Goal: Task Accomplishment & Management: Use online tool/utility

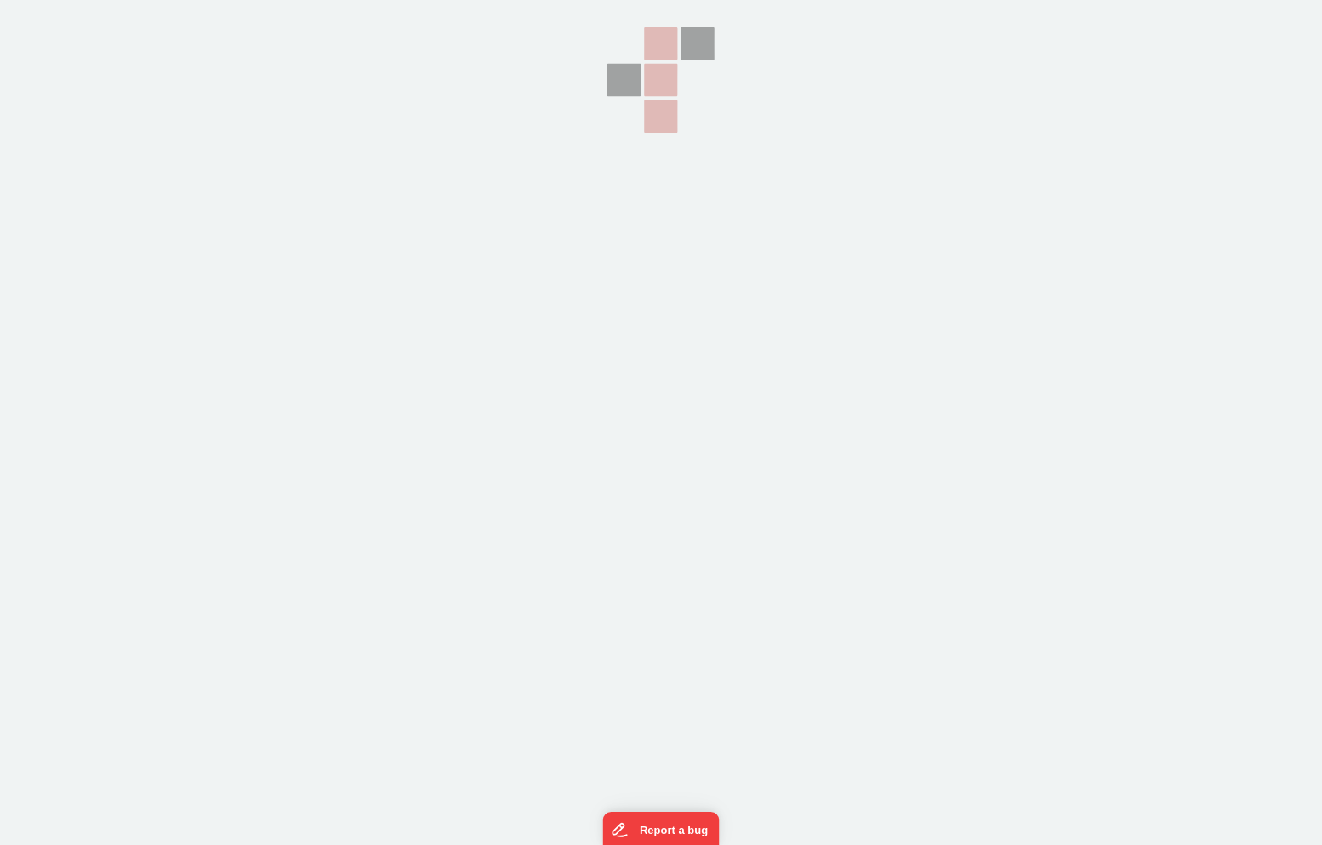
click at [988, 136] on section at bounding box center [661, 211] width 1322 height 423
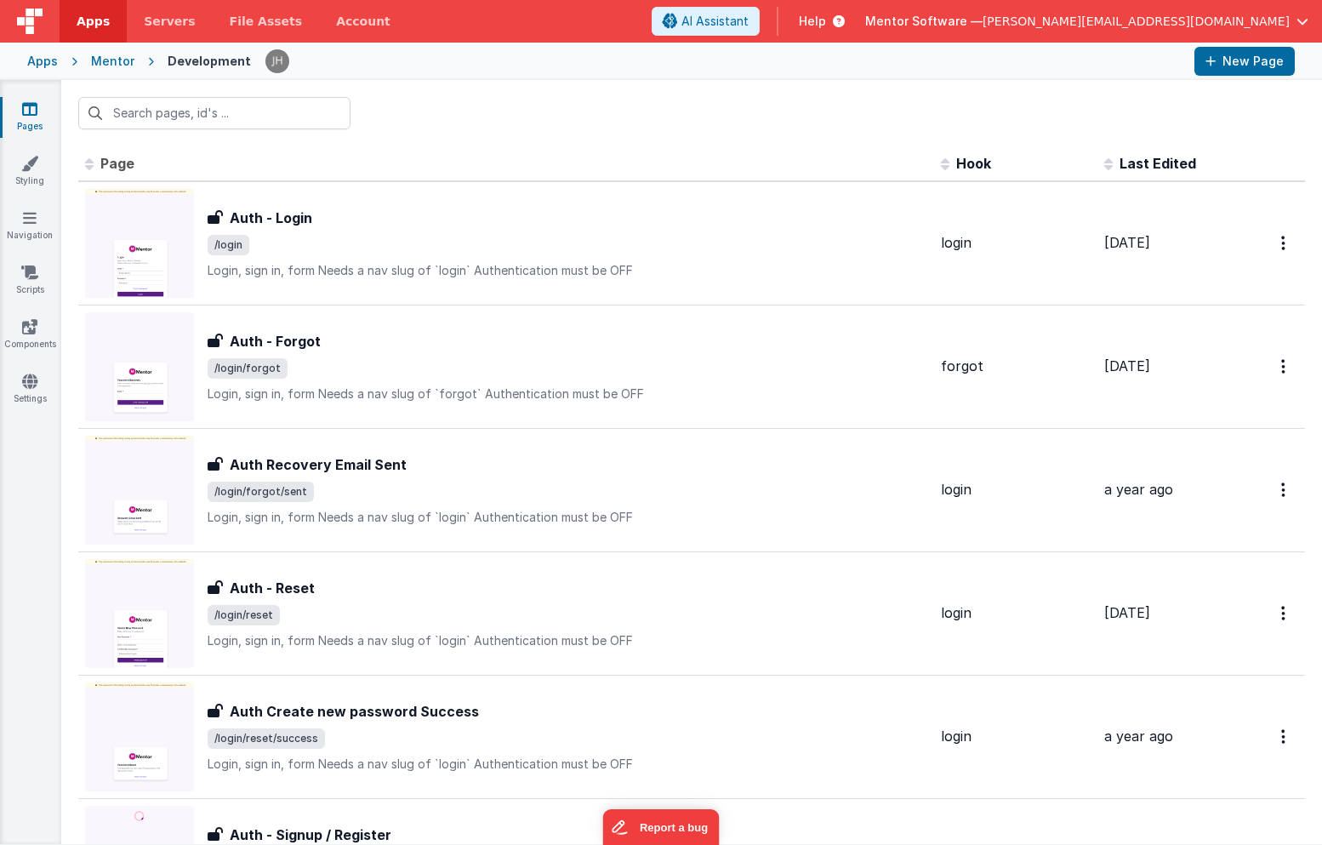
click at [1222, 23] on span "[PERSON_NAME][EMAIL_ADDRESS][DOMAIN_NAME]" at bounding box center [1135, 21] width 307 height 17
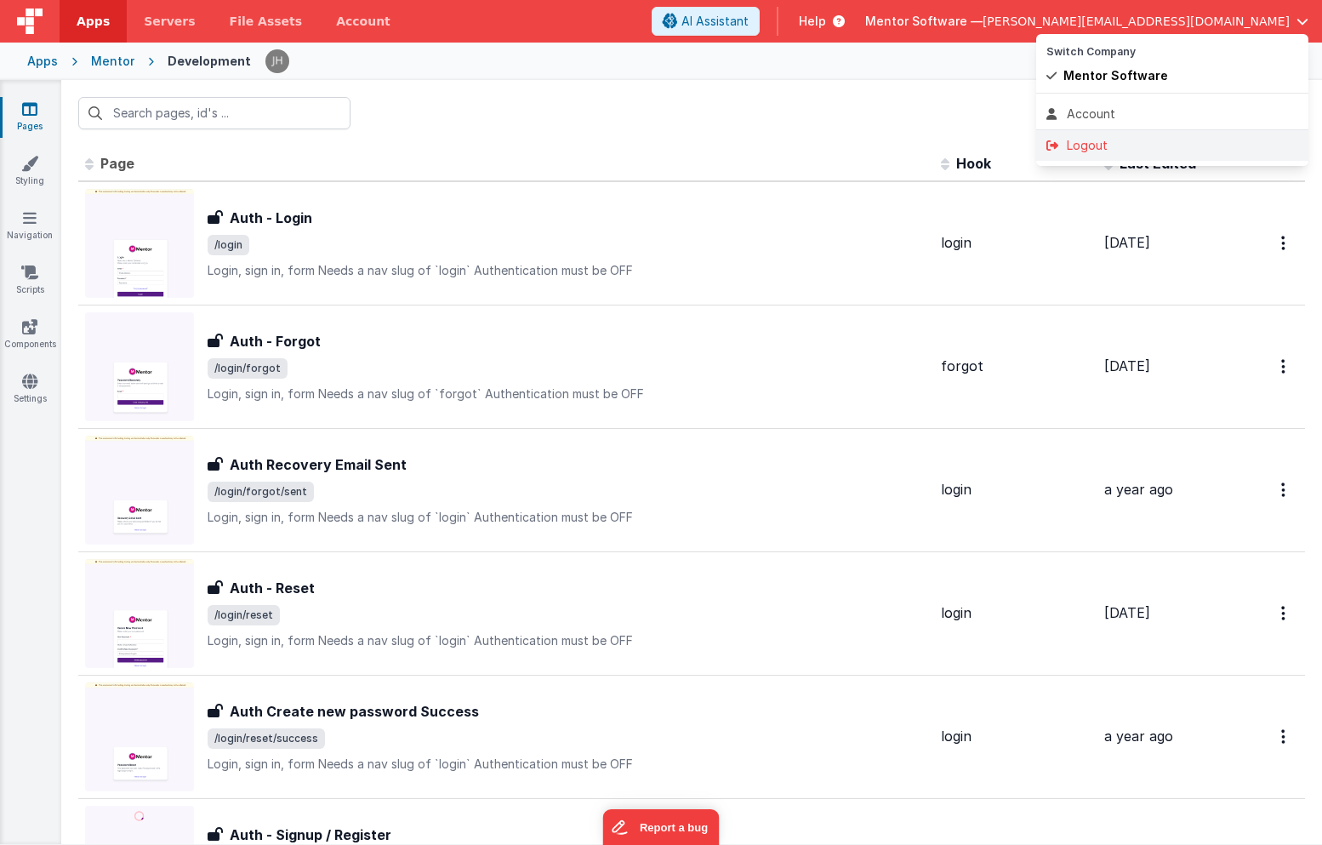
click at [1097, 151] on div "Logout" at bounding box center [1172, 145] width 252 height 17
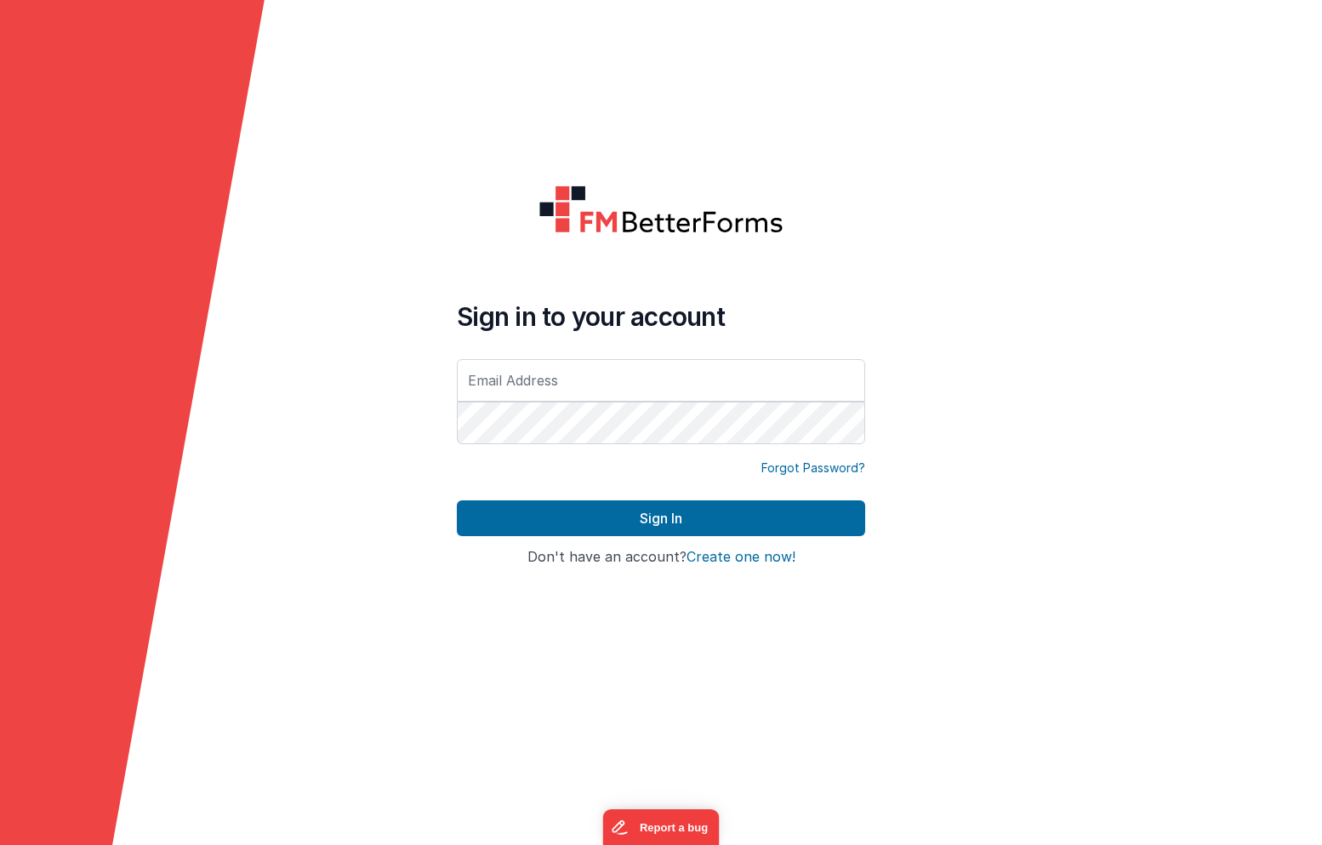
click at [693, 383] on input "text" at bounding box center [661, 380] width 408 height 43
type input "[PERSON_NAME][EMAIL_ADDRESS][DOMAIN_NAME]"
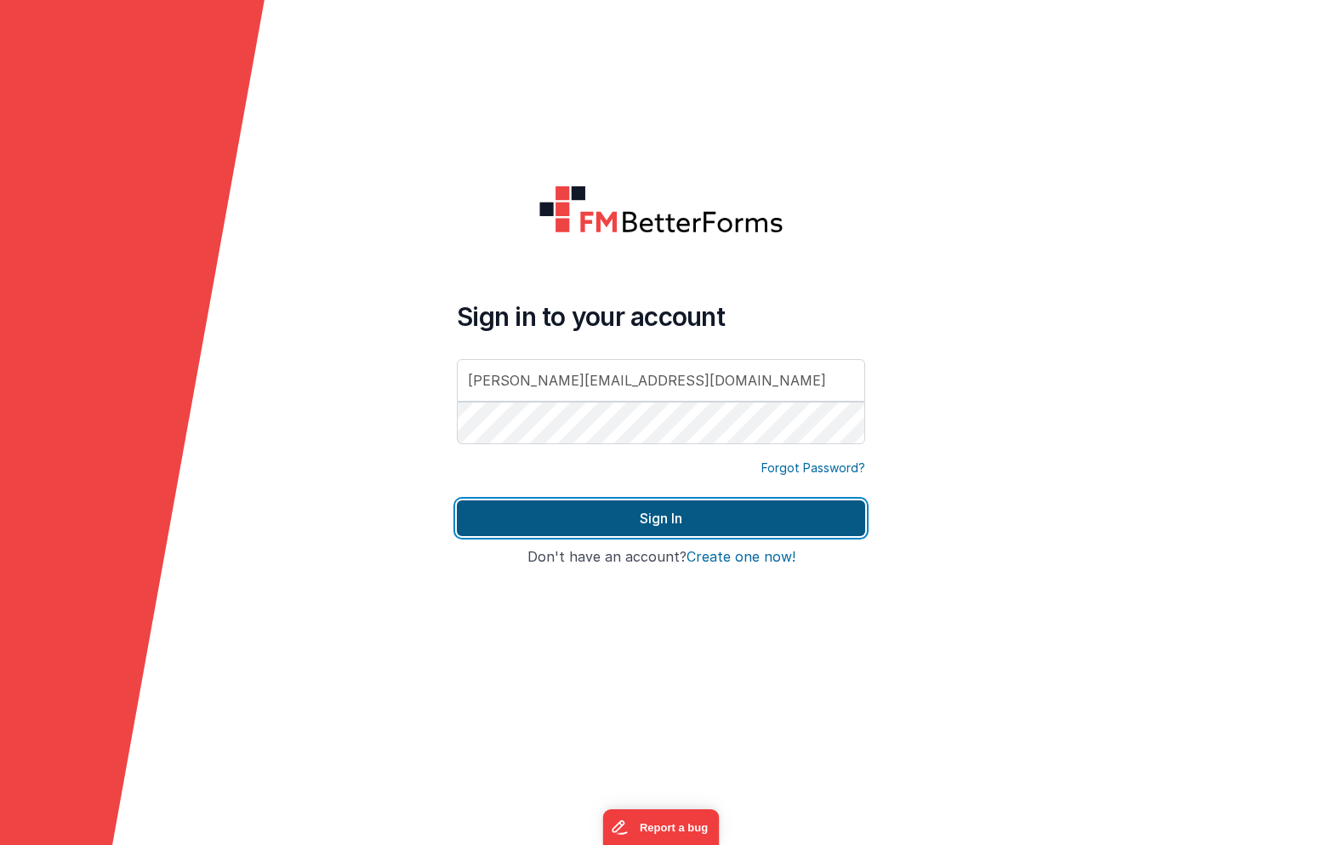
click at [640, 533] on button "Sign In" at bounding box center [661, 518] width 408 height 36
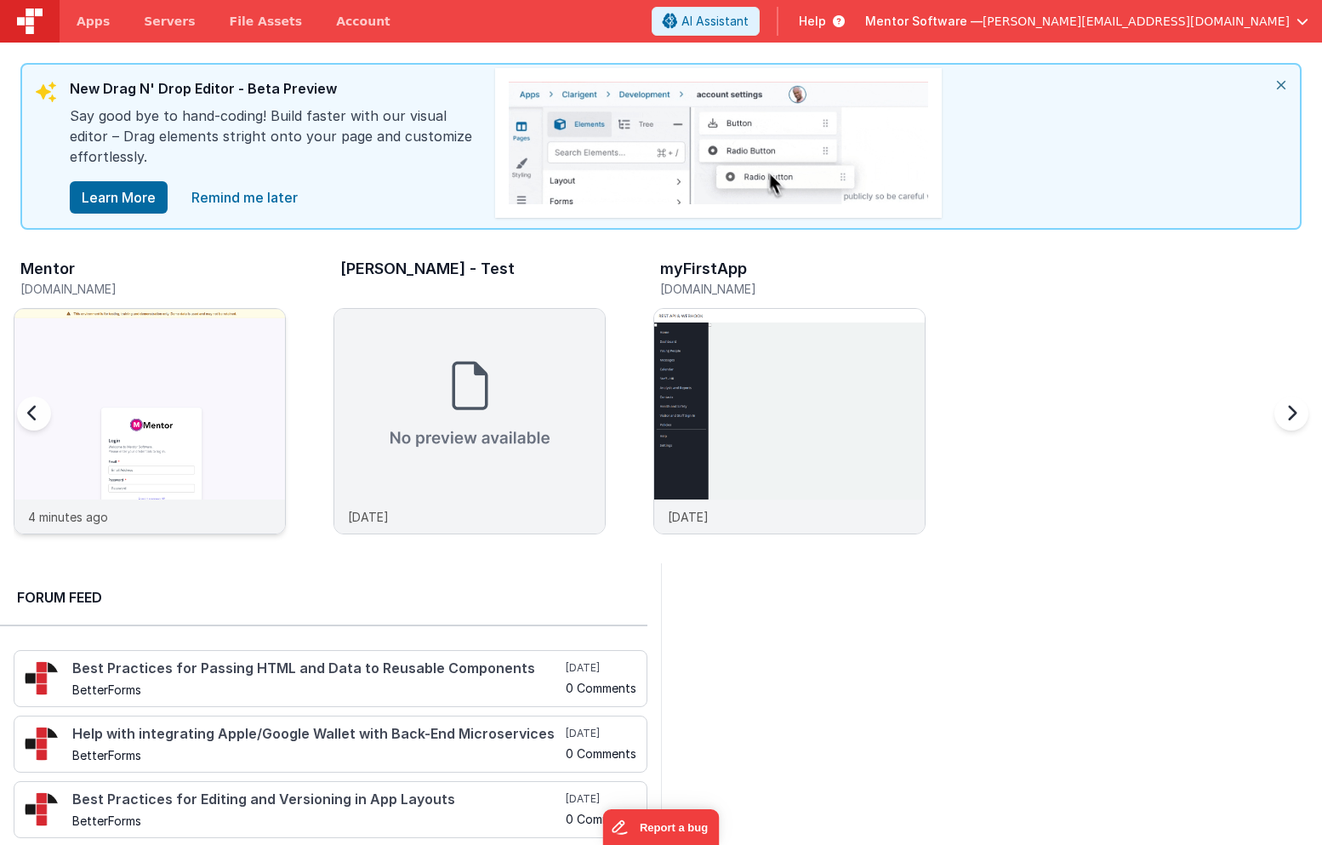
click at [200, 351] on img at bounding box center [149, 444] width 270 height 270
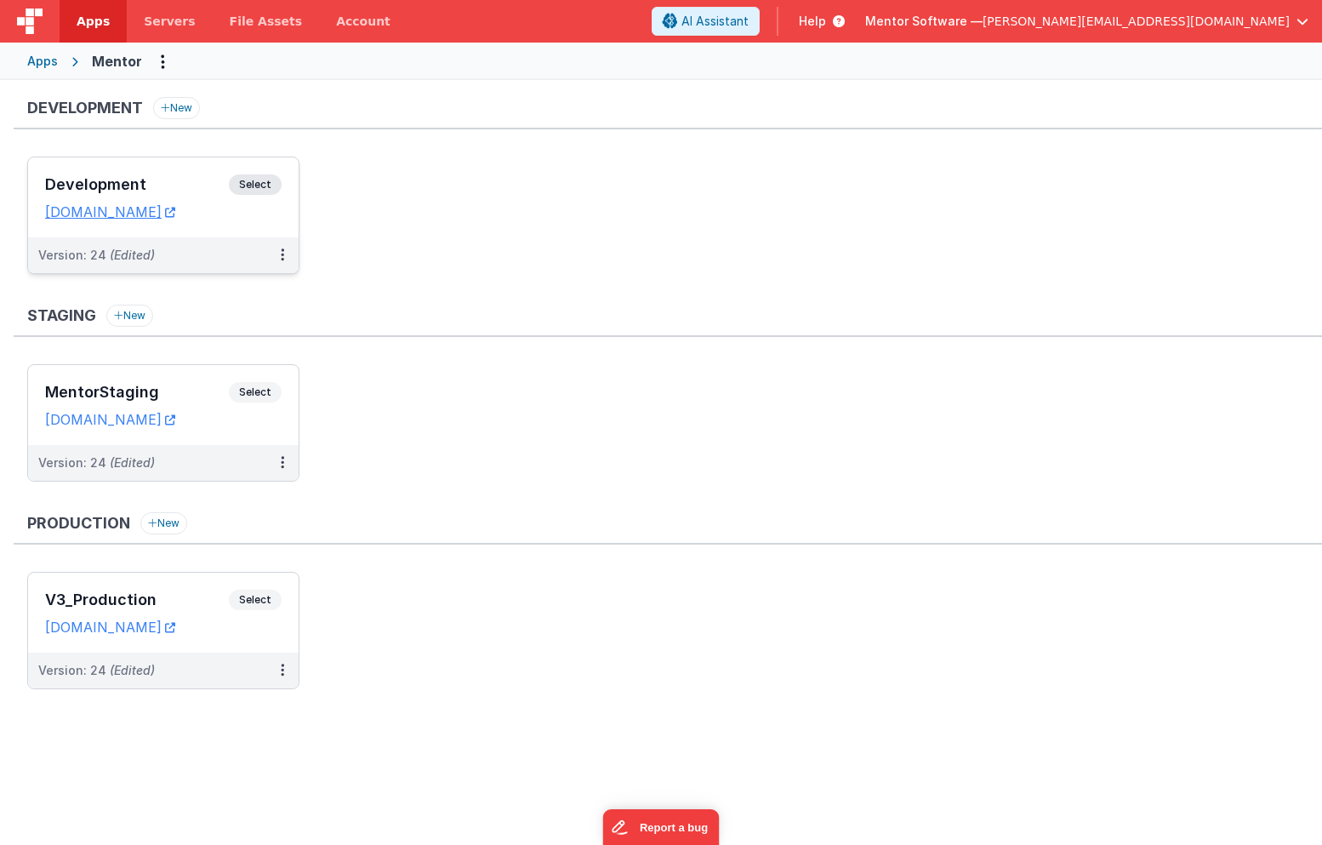
click at [169, 190] on h3 "Development" at bounding box center [137, 184] width 184 height 17
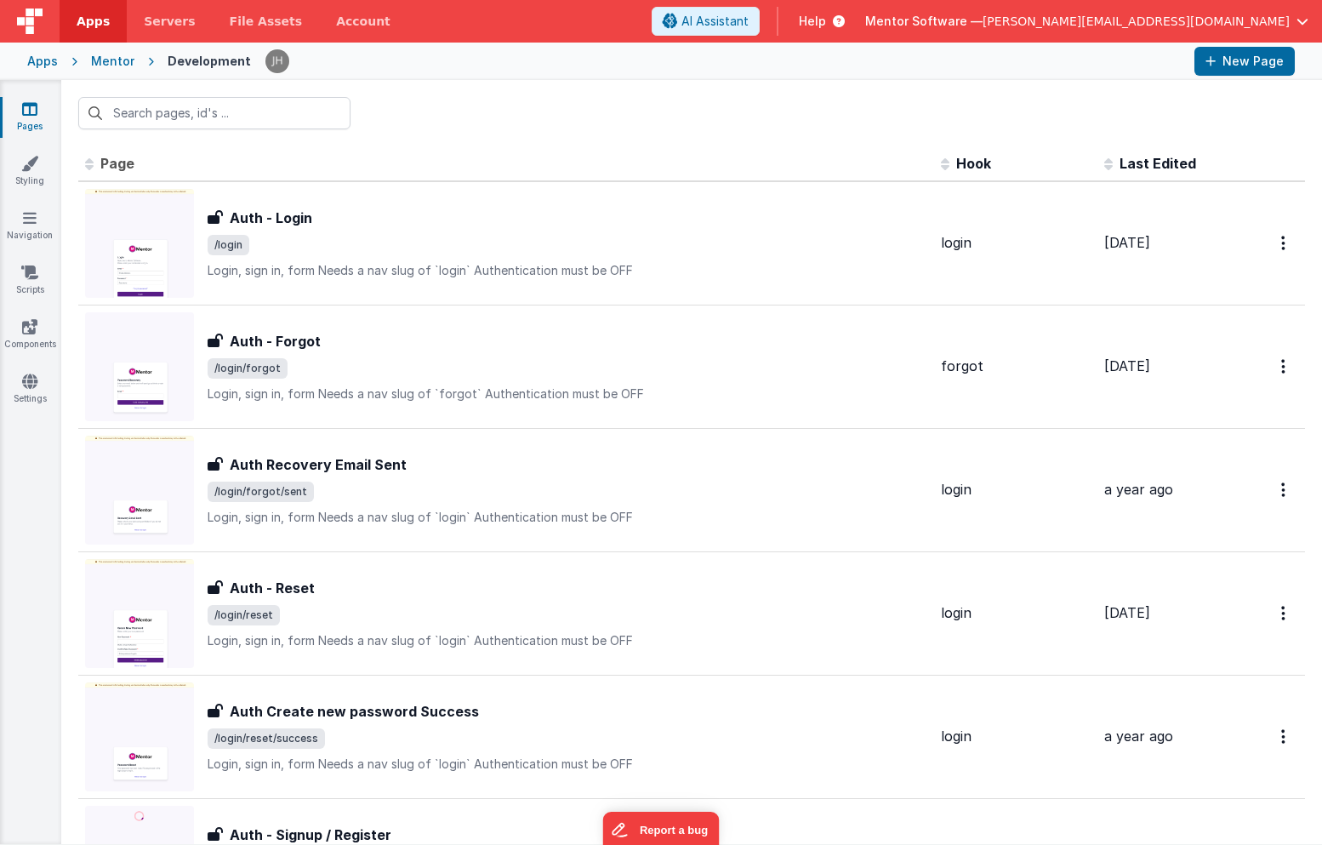
click at [826, 23] on span "Help" at bounding box center [812, 21] width 27 height 17
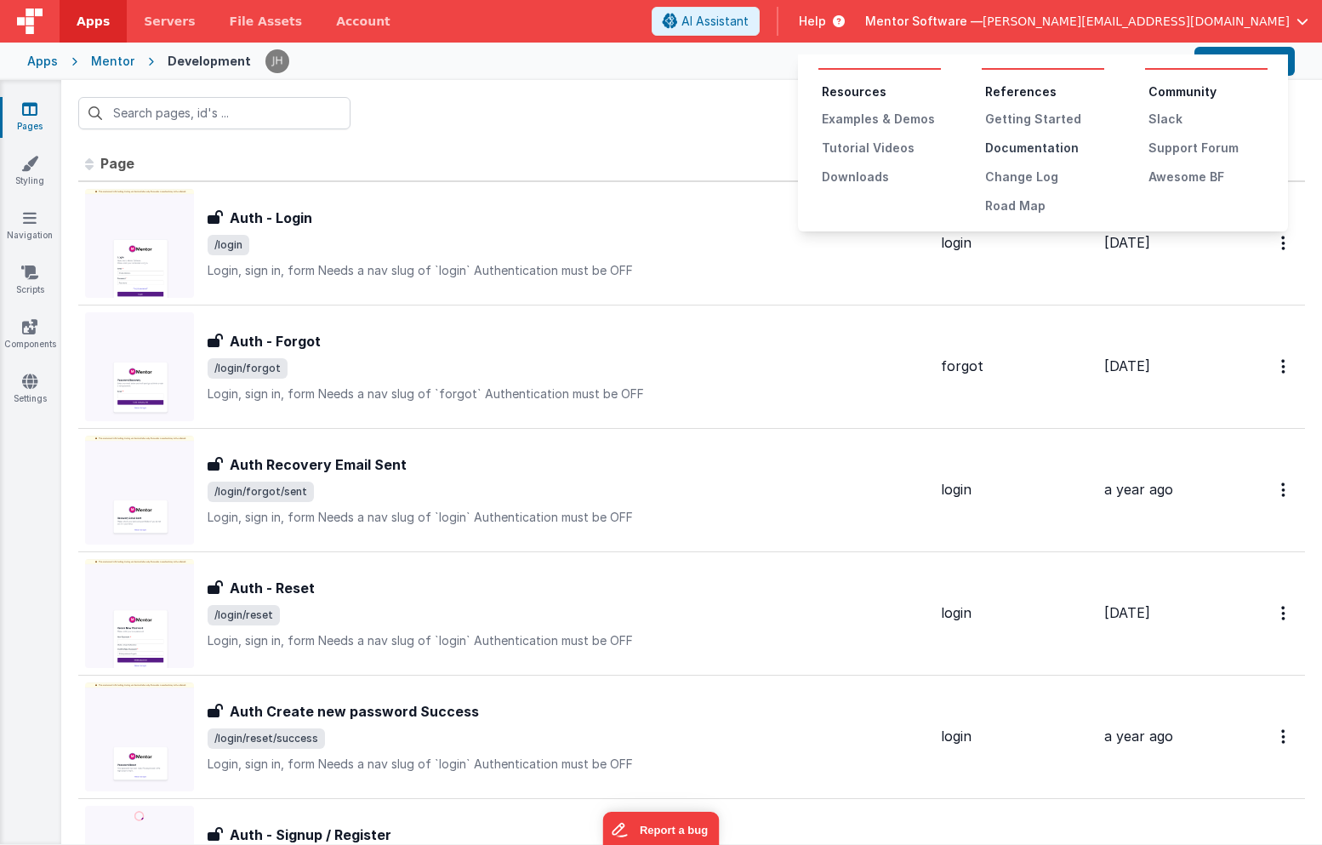
click at [1032, 146] on div "Documentation" at bounding box center [1044, 147] width 119 height 17
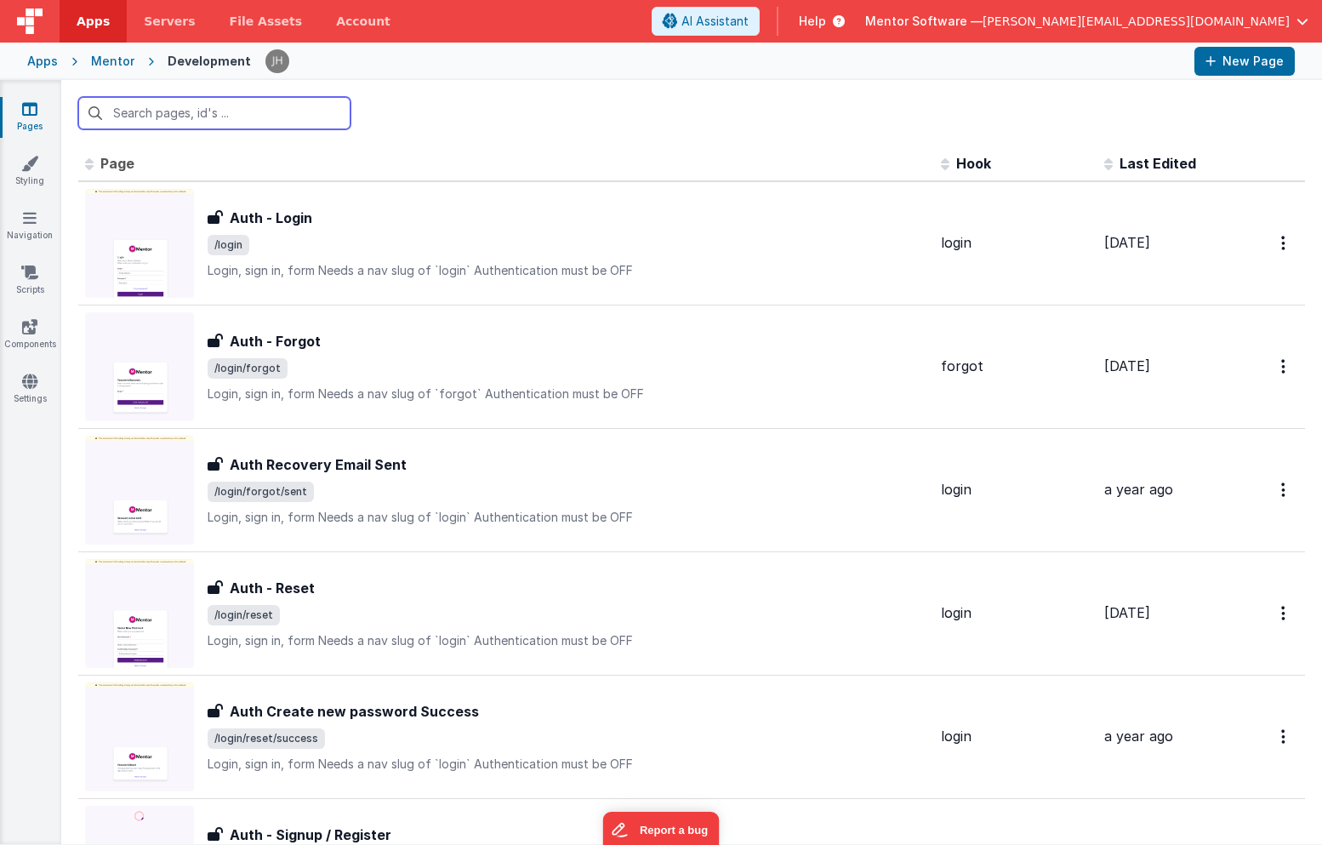
click at [259, 124] on input "text" at bounding box center [214, 113] width 272 height 32
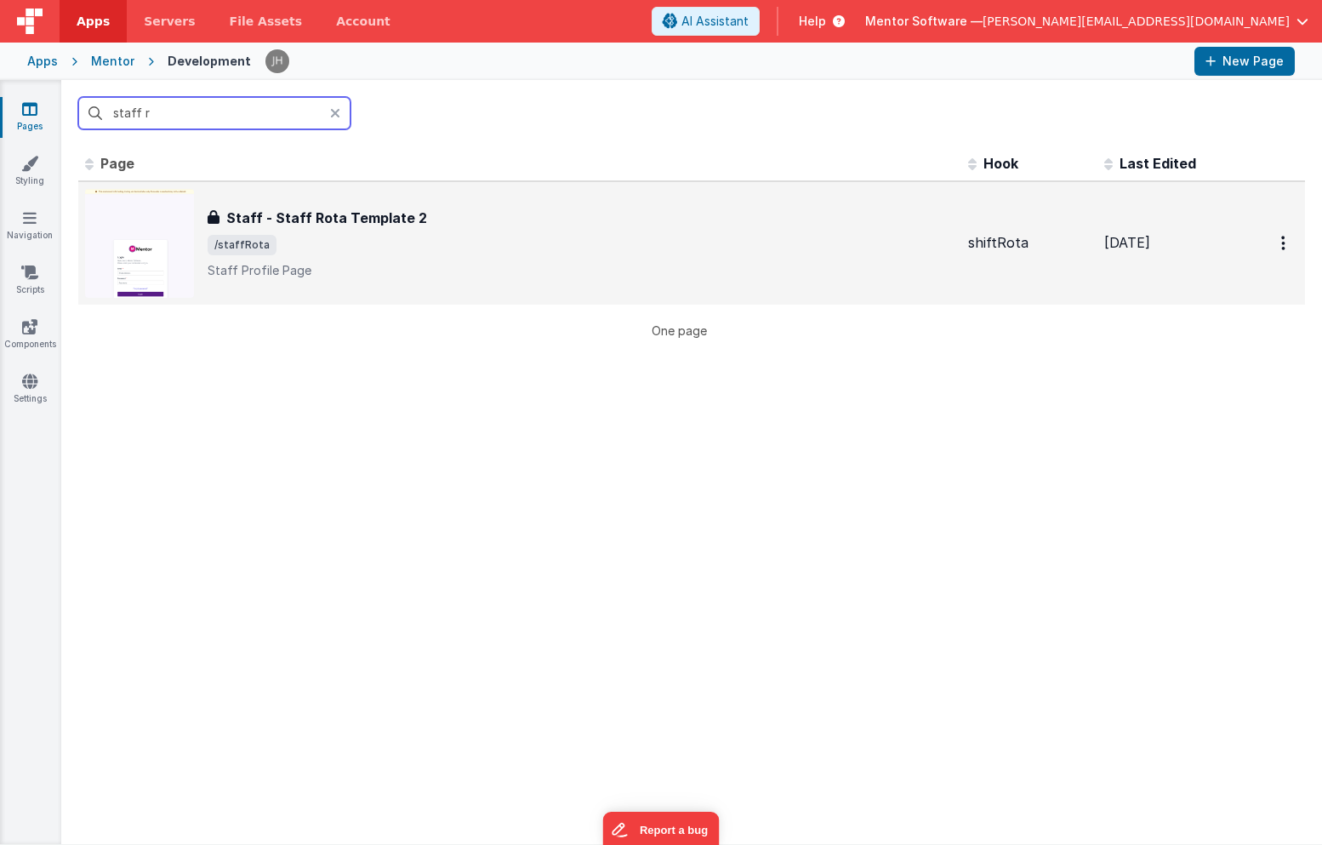
type input "staff r"
click at [388, 259] on div "Staff - Staff Rota Template 2 Staff - Staff Rota Template 2 /staffRota Staff Pr…" at bounding box center [581, 243] width 747 height 71
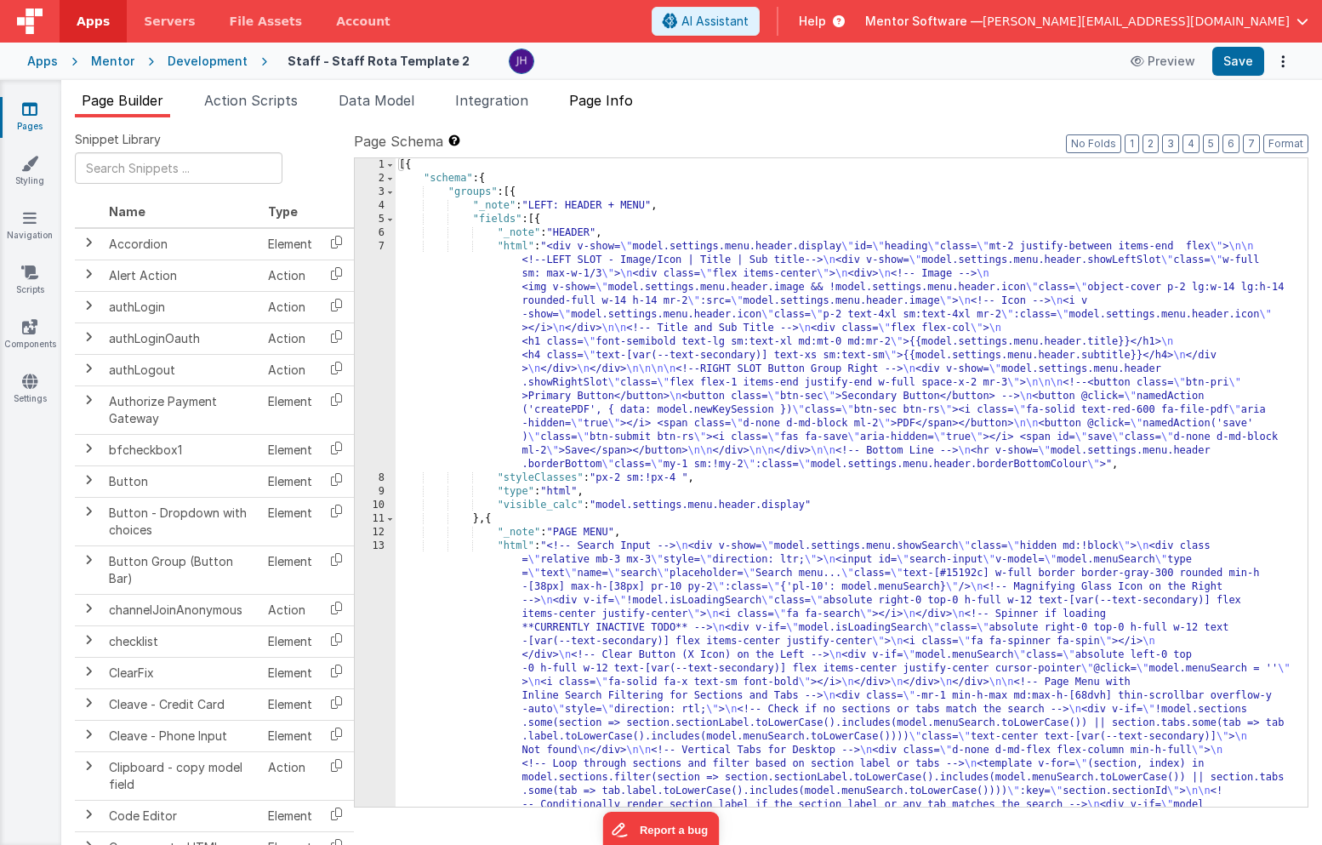
click at [621, 102] on span "Page Info" at bounding box center [601, 100] width 64 height 17
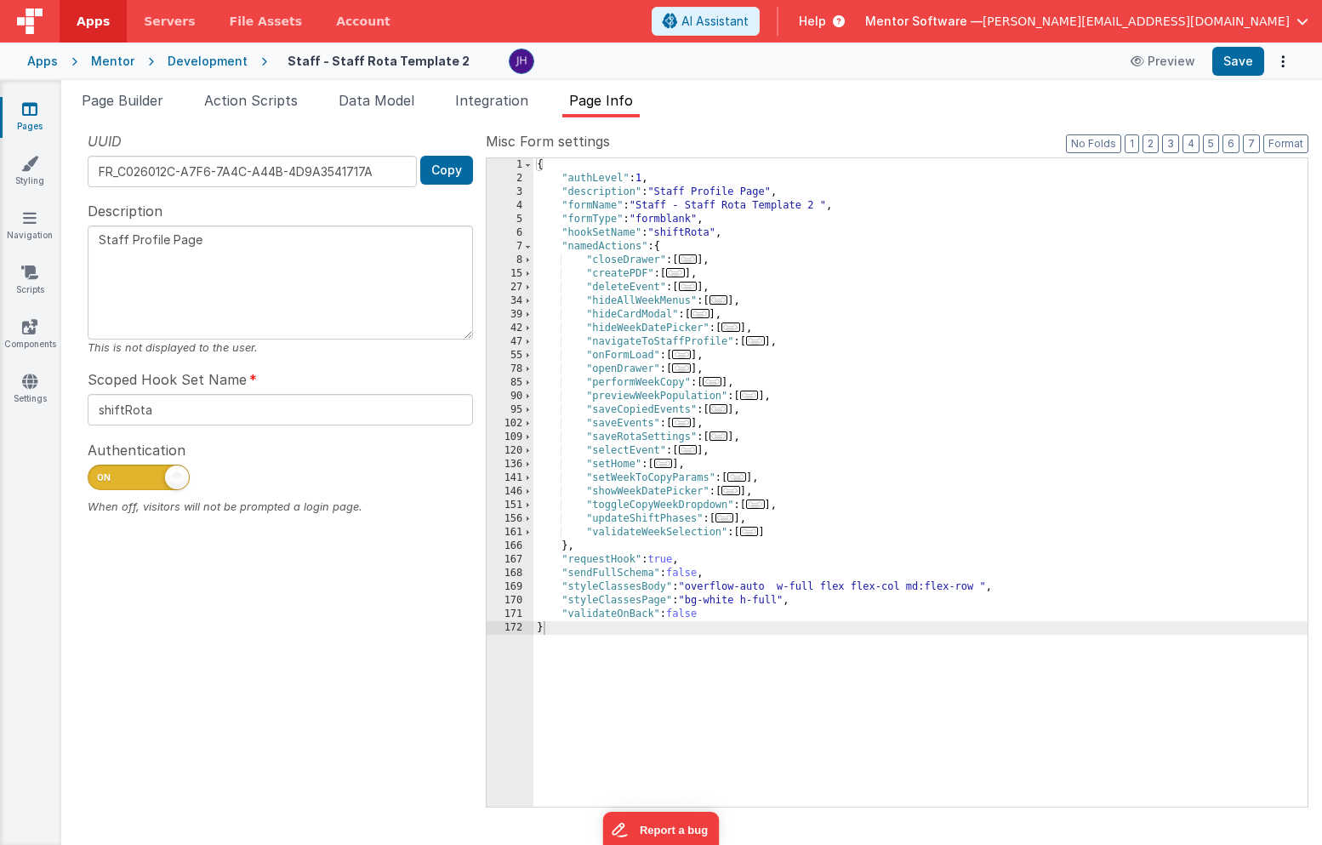
click at [684, 354] on span "..." at bounding box center [681, 354] width 19 height 9
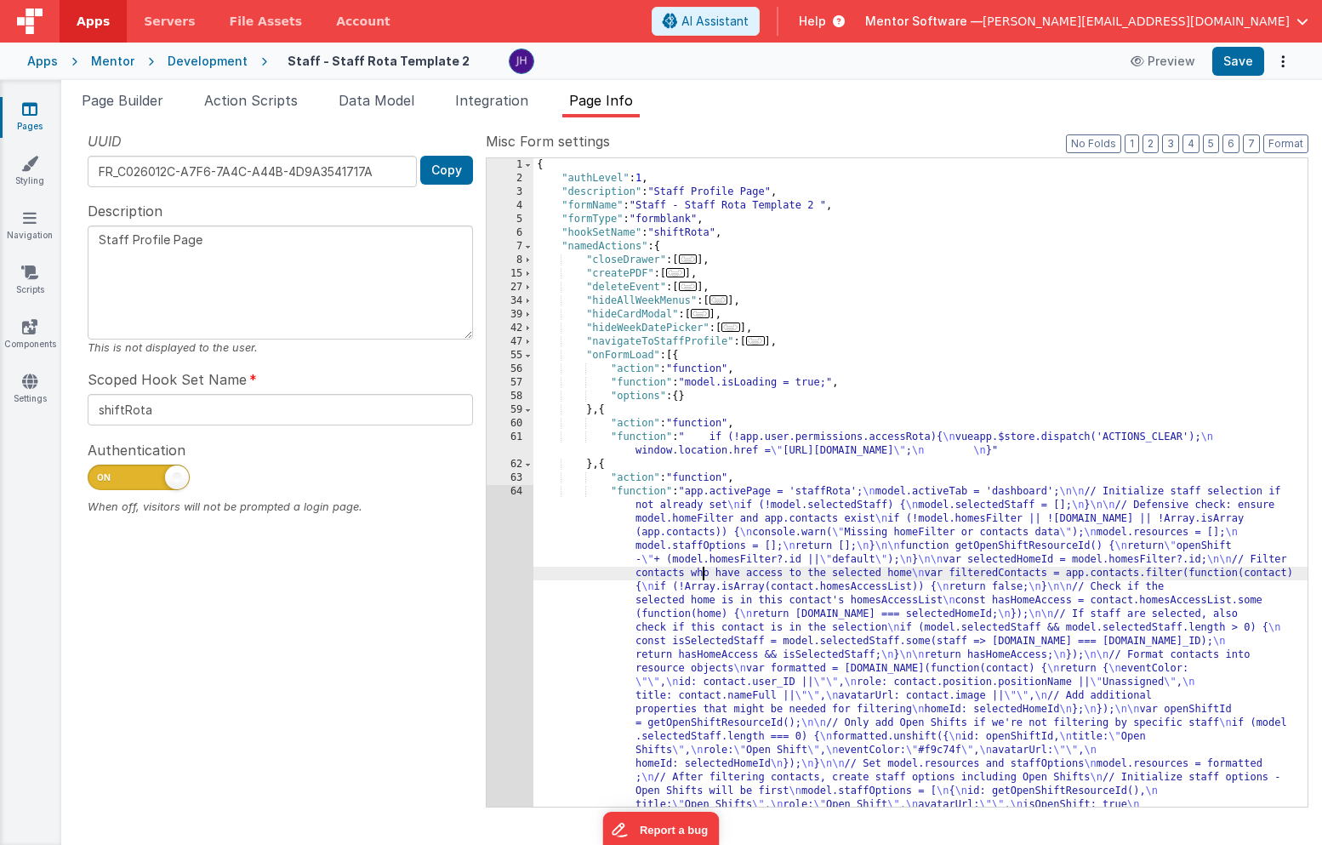
click at [700, 566] on div "{ "authLevel" : 1 , "description" : "Staff Profile Page" , "formName" : "Staff …" at bounding box center [920, 693] width 774 height 1070
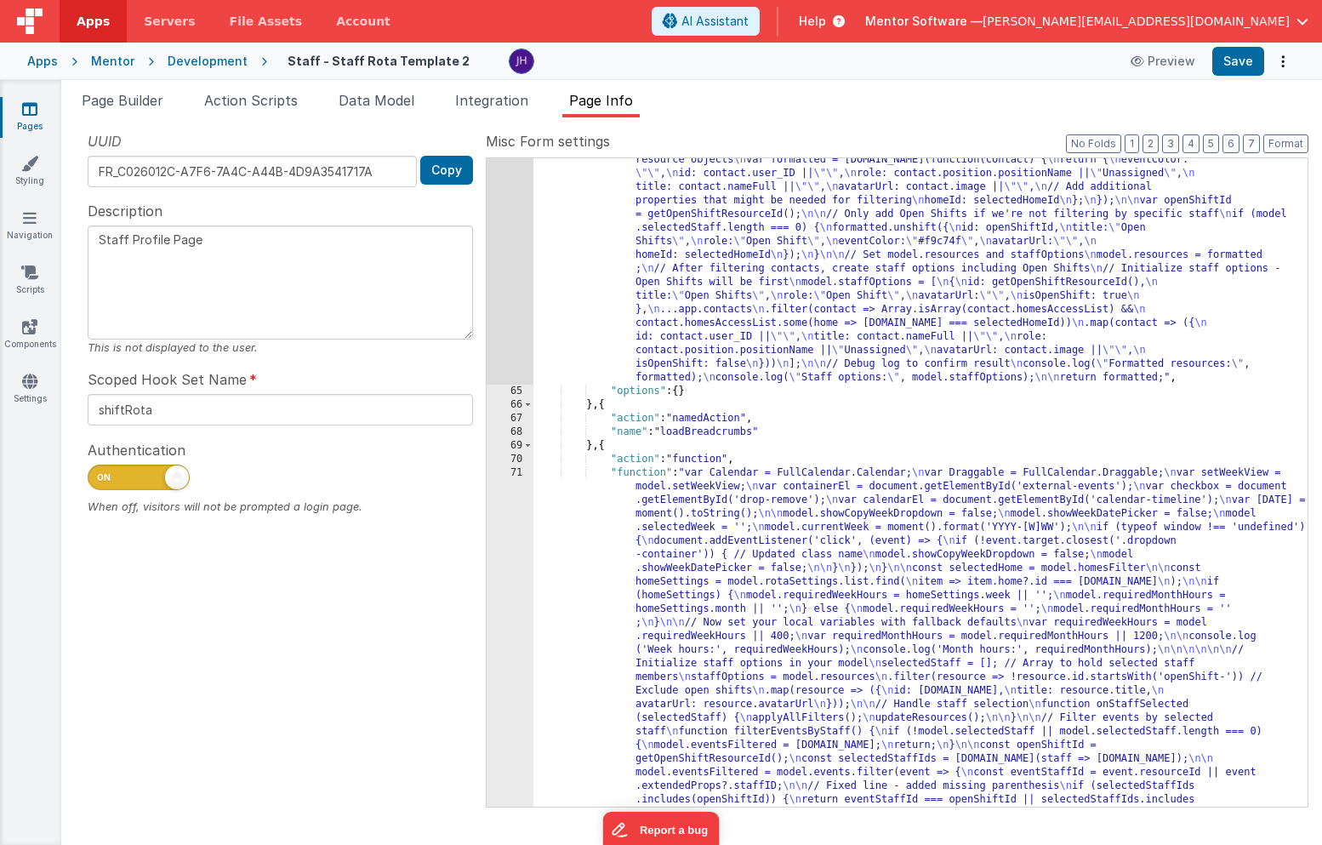
scroll to position [587, 0]
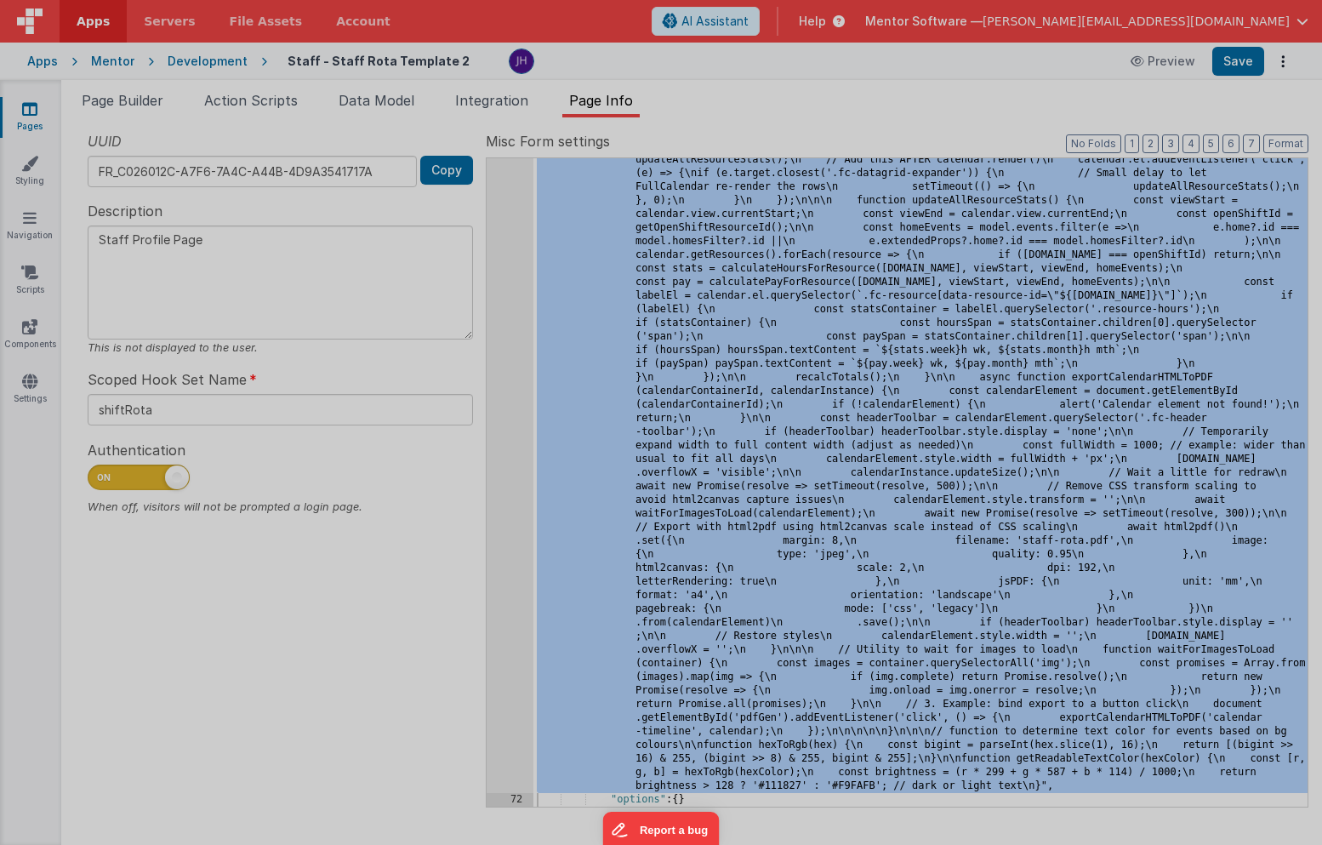
scroll to position [8496, 0]
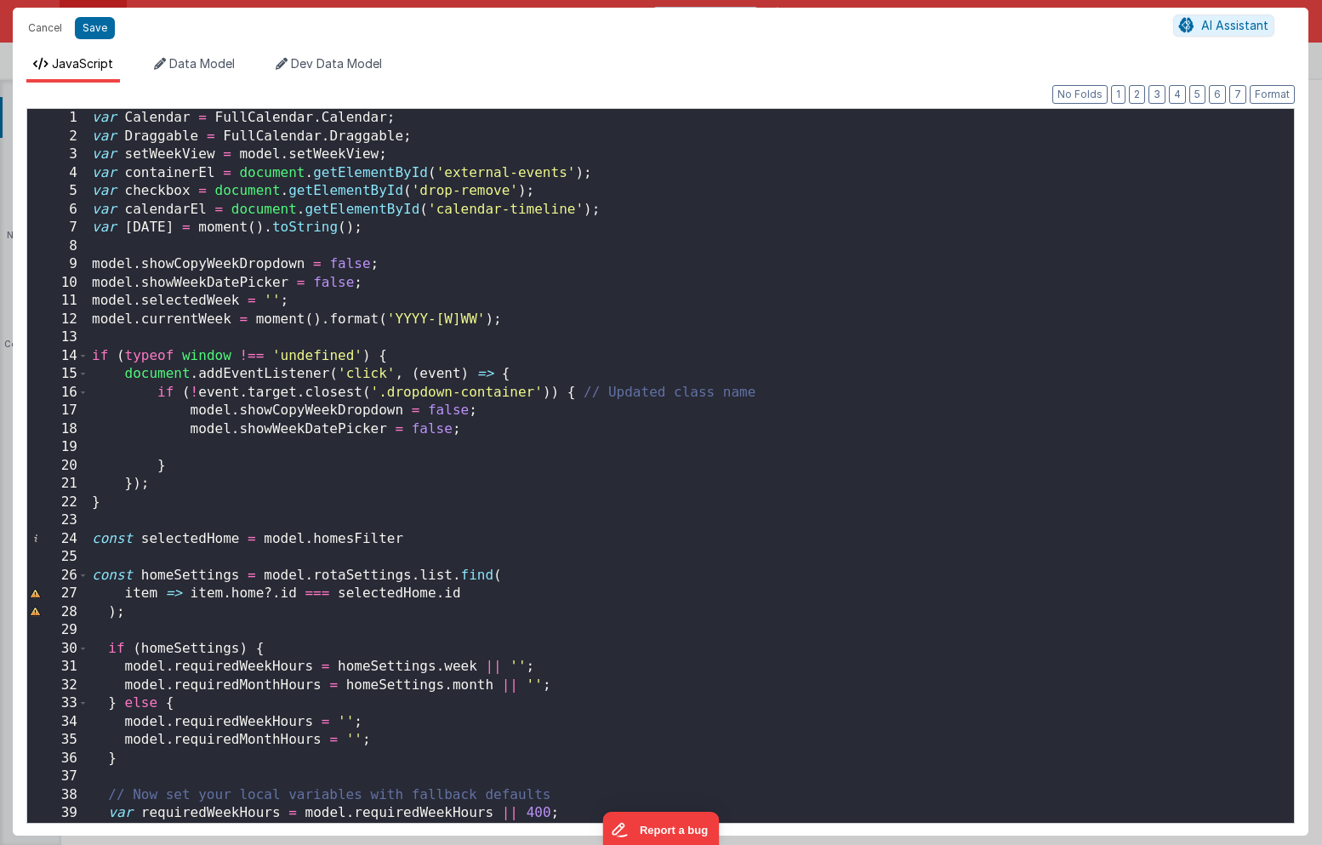
click at [643, 452] on div "var Calendar = FullCalendar . Calendar ; var Draggable = FullCalendar . Draggab…" at bounding box center [690, 483] width 1205 height 748
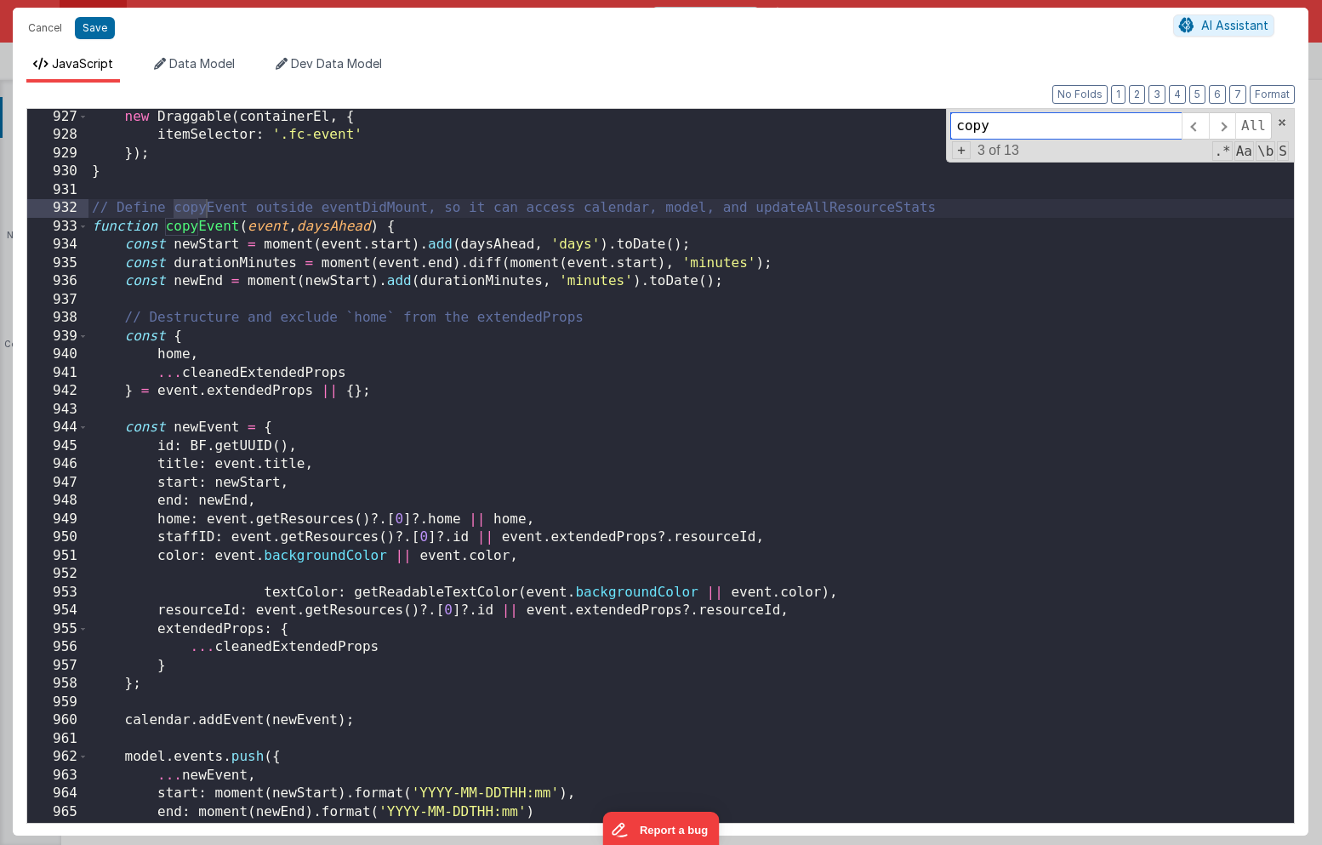
scroll to position [14445, 0]
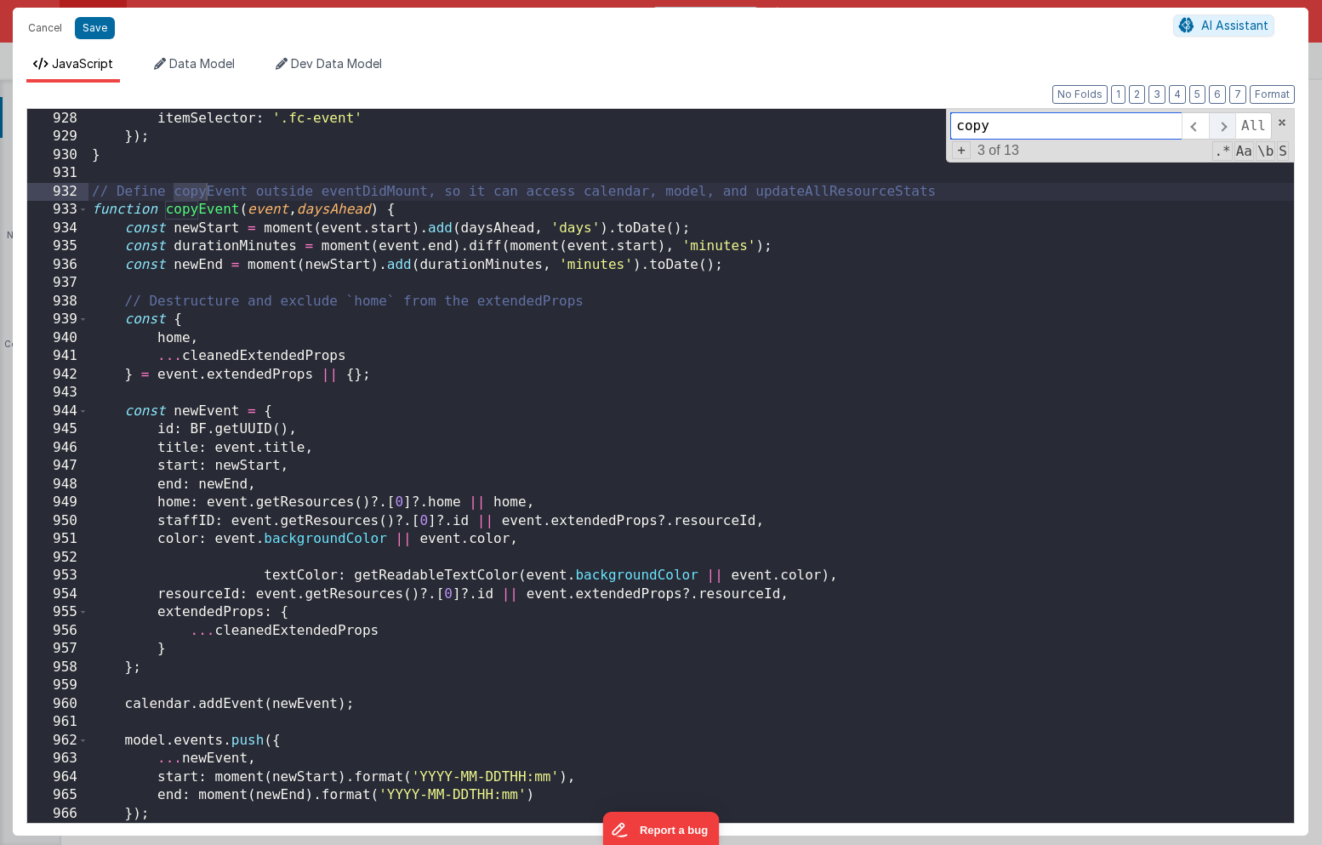
click at [1227, 122] on span at bounding box center [1222, 125] width 26 height 27
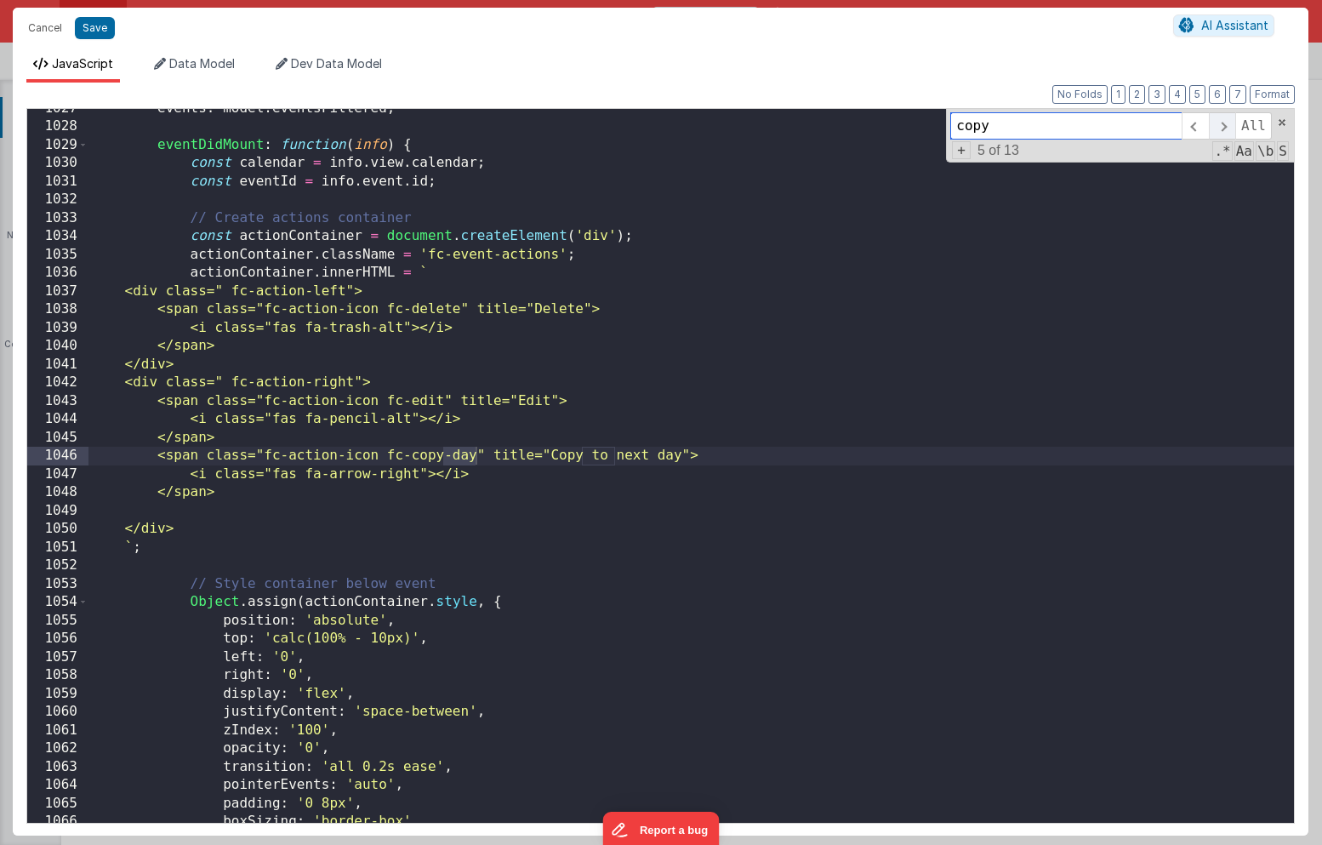
scroll to position [15986, 0]
click at [1225, 128] on span at bounding box center [1222, 125] width 26 height 27
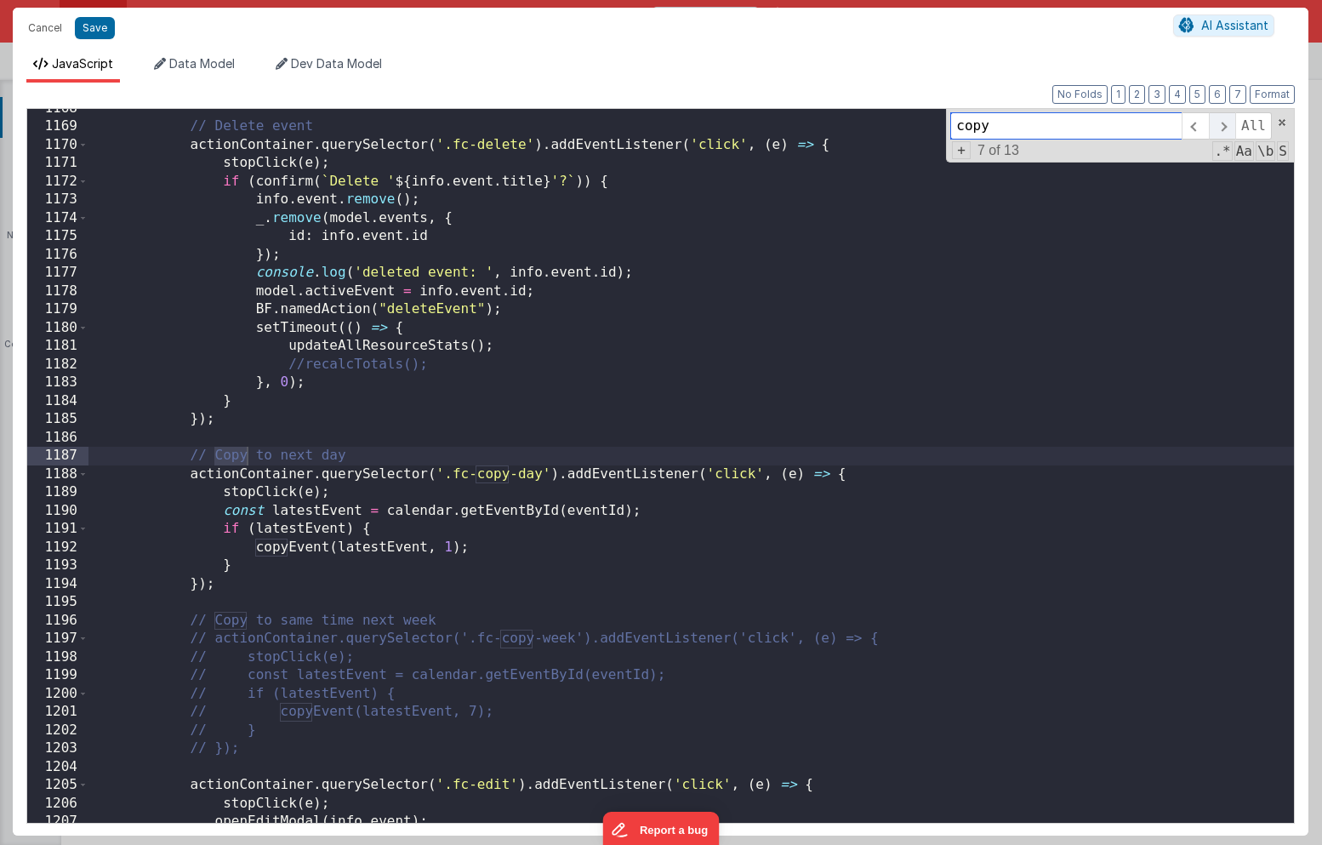
click at [1225, 128] on span at bounding box center [1222, 125] width 26 height 27
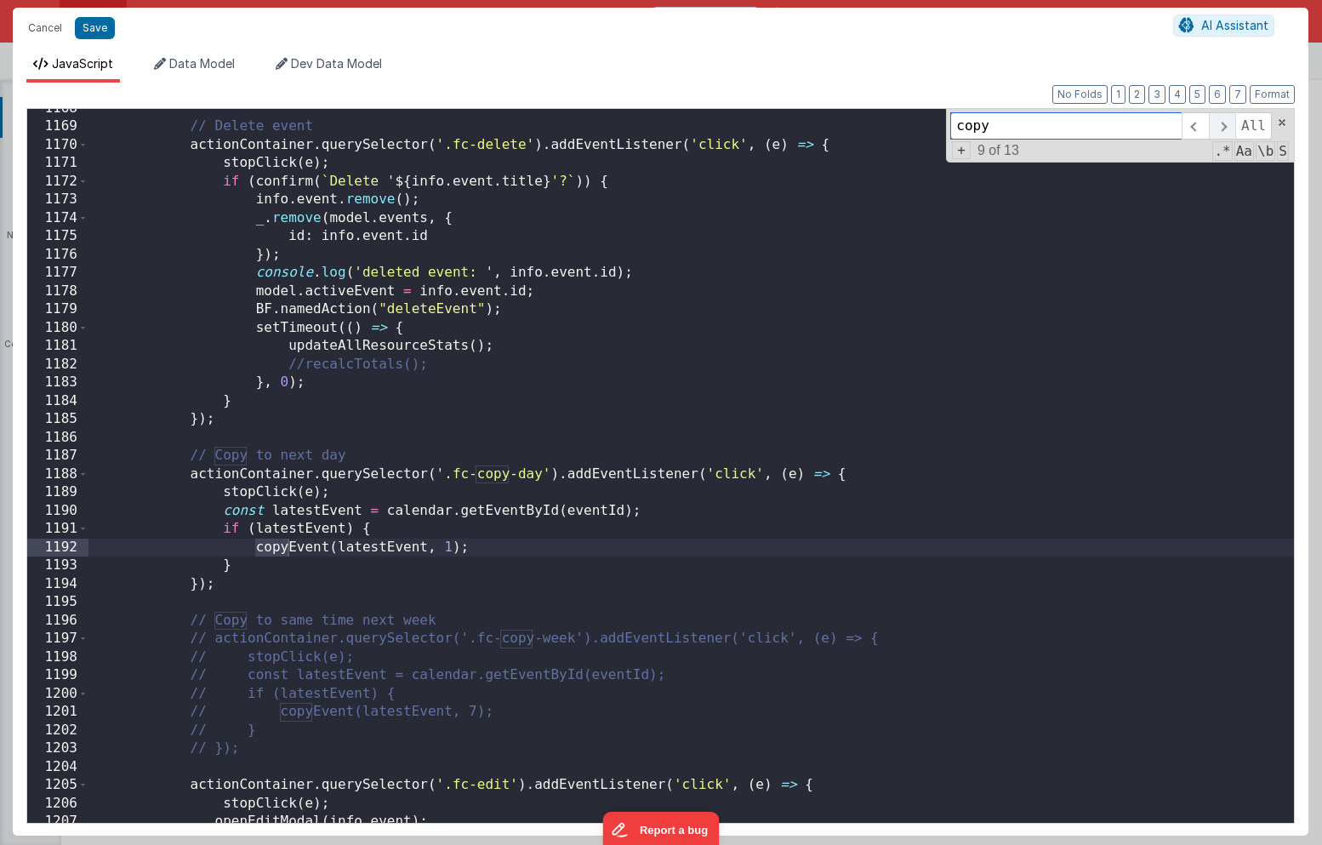
click at [1225, 128] on span at bounding box center [1222, 125] width 26 height 27
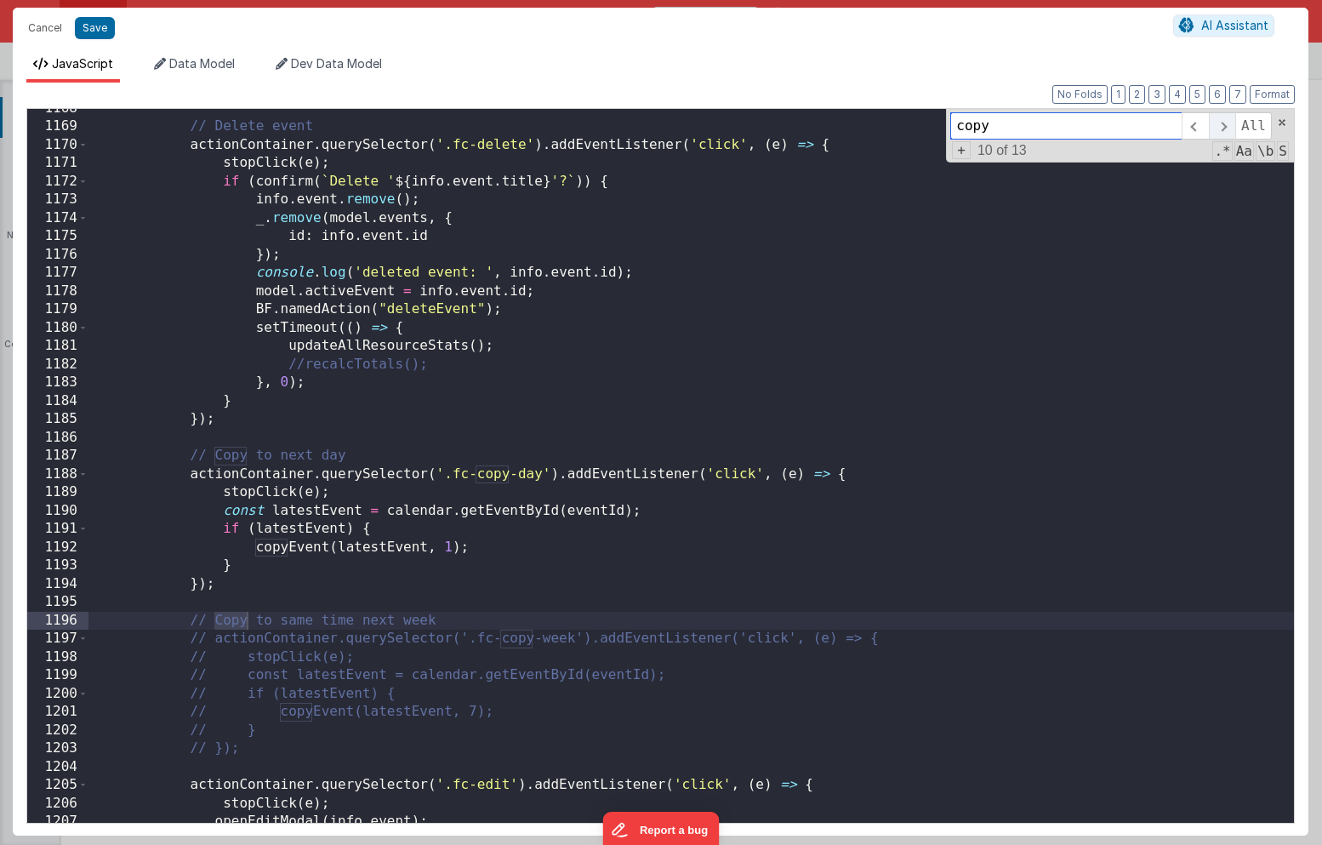
click at [1225, 128] on span at bounding box center [1222, 125] width 26 height 27
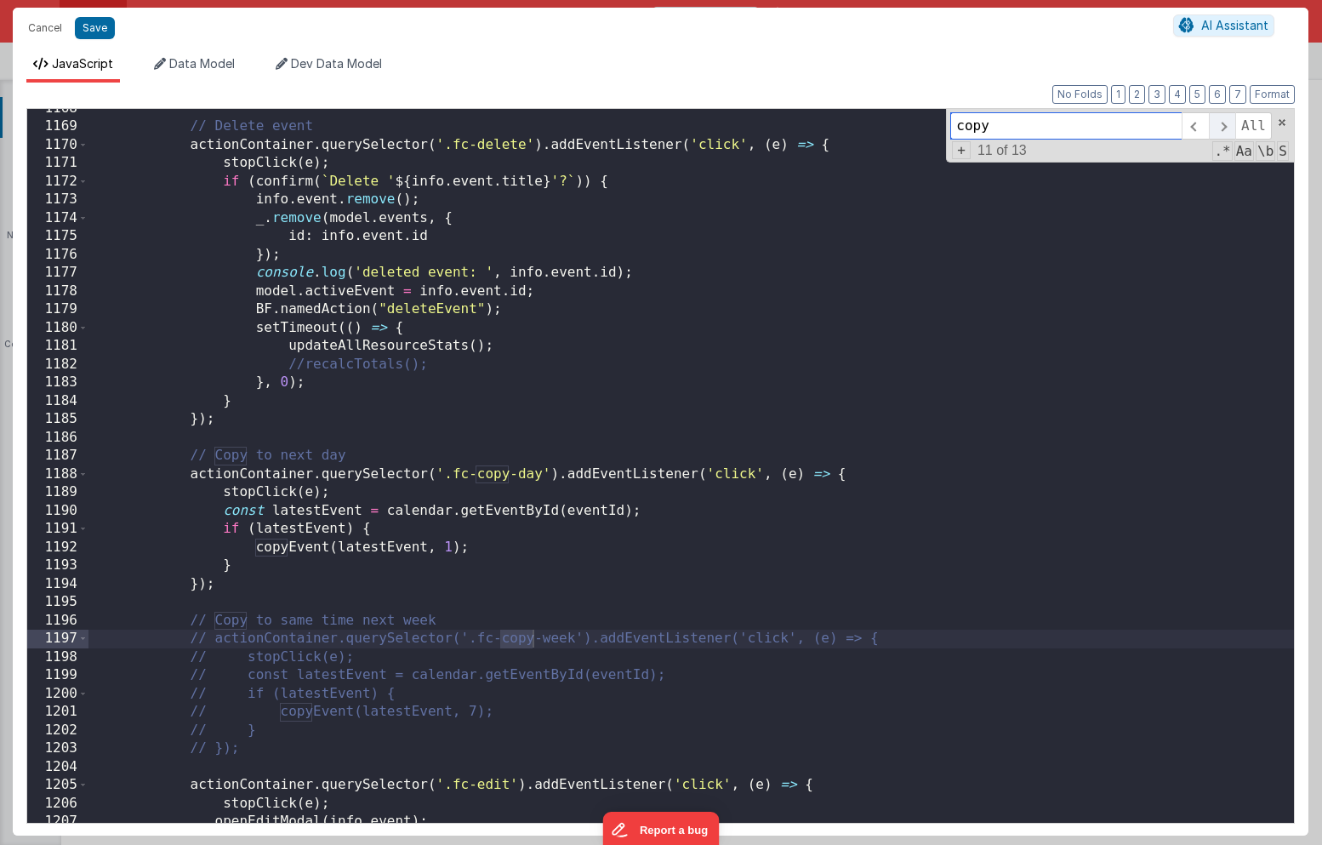
click at [1225, 128] on span at bounding box center [1222, 125] width 26 height 27
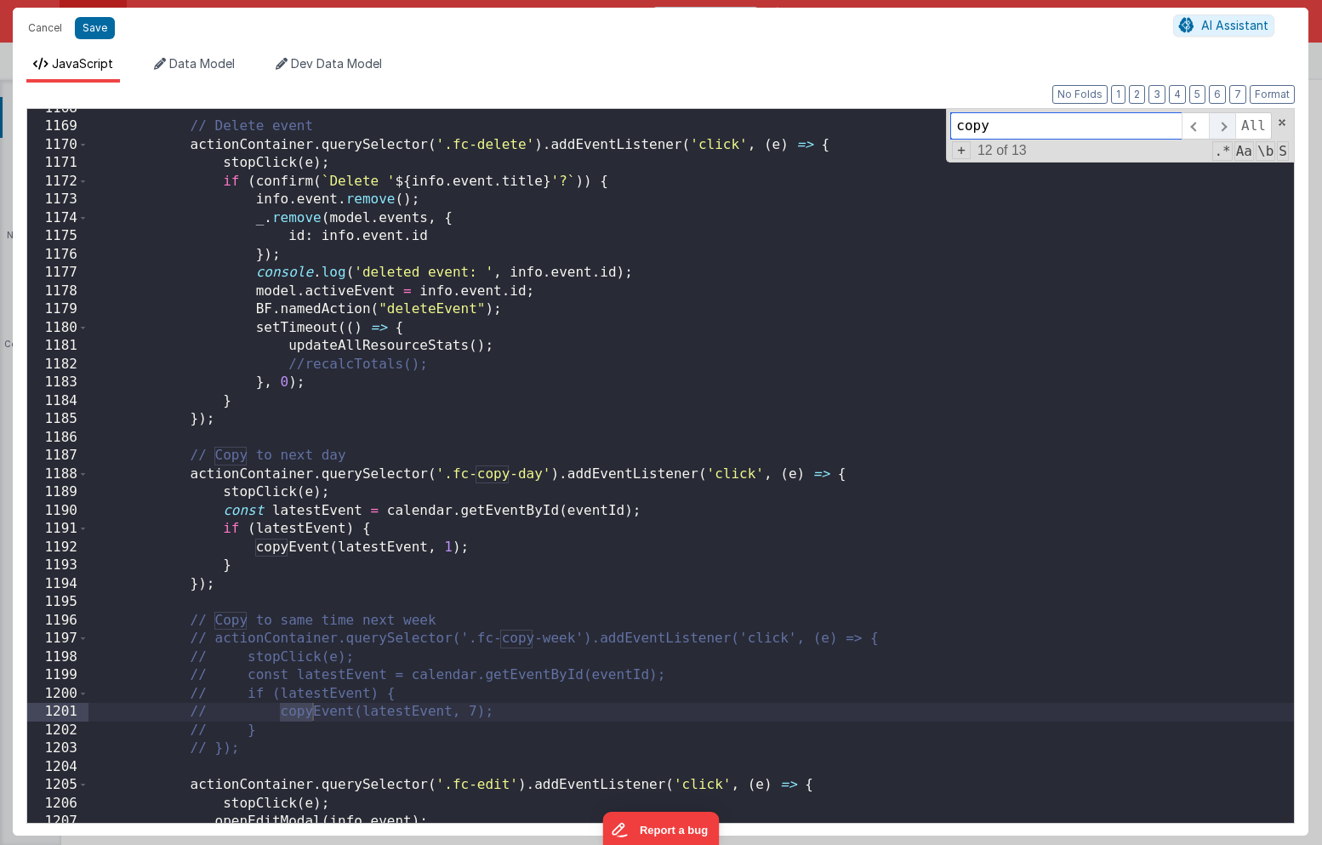
click at [1225, 128] on span at bounding box center [1222, 125] width 26 height 27
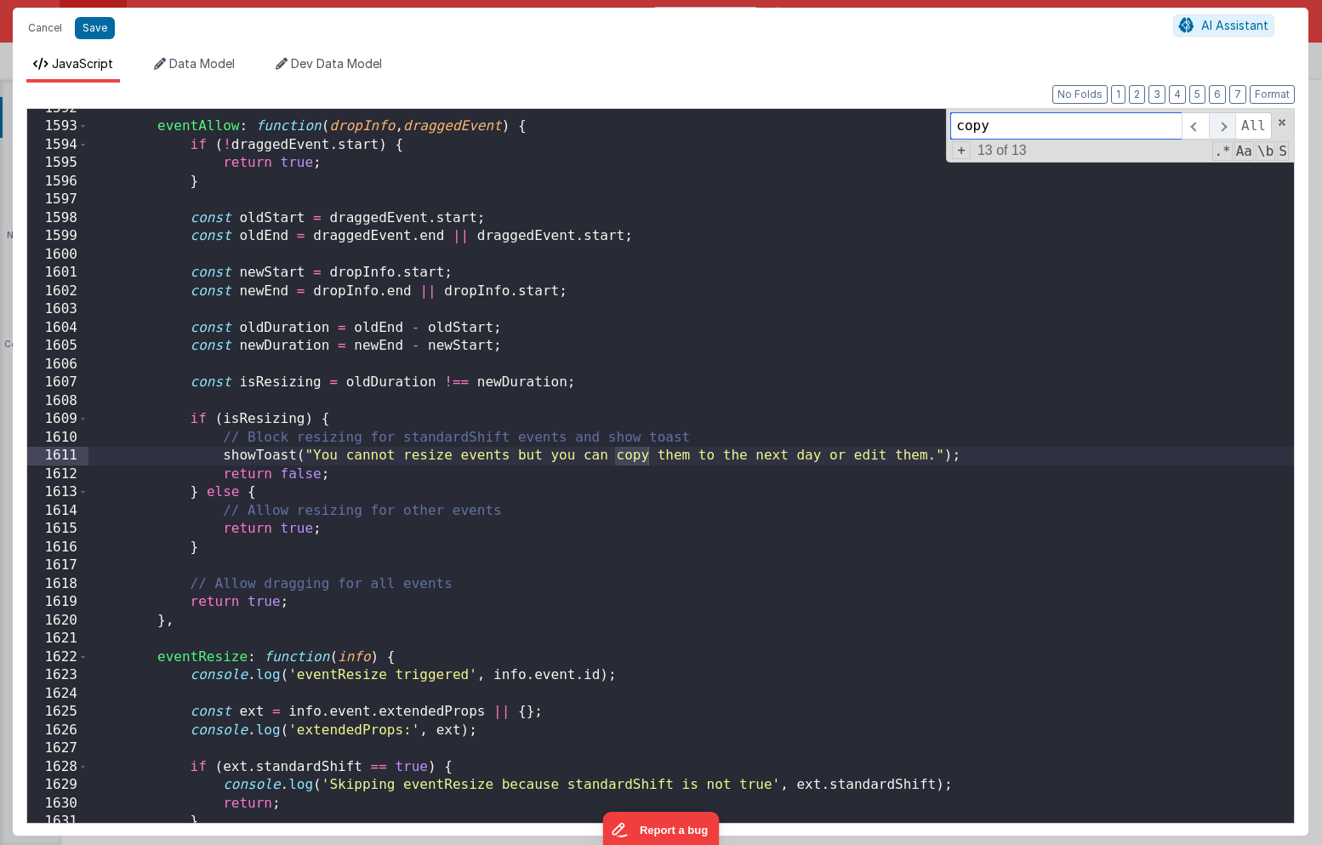
click at [1225, 128] on span at bounding box center [1222, 125] width 26 height 27
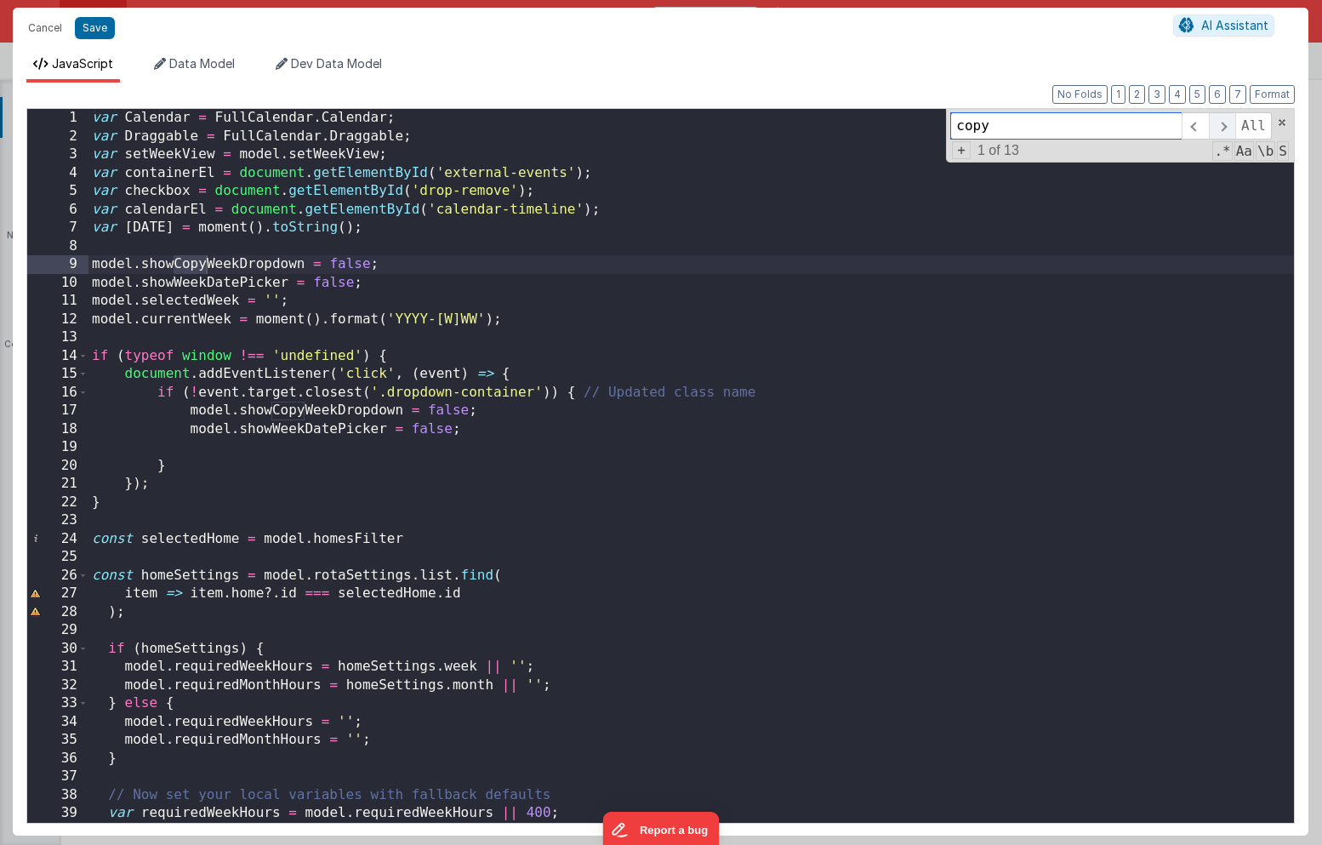
click at [1225, 128] on span at bounding box center [1222, 125] width 26 height 27
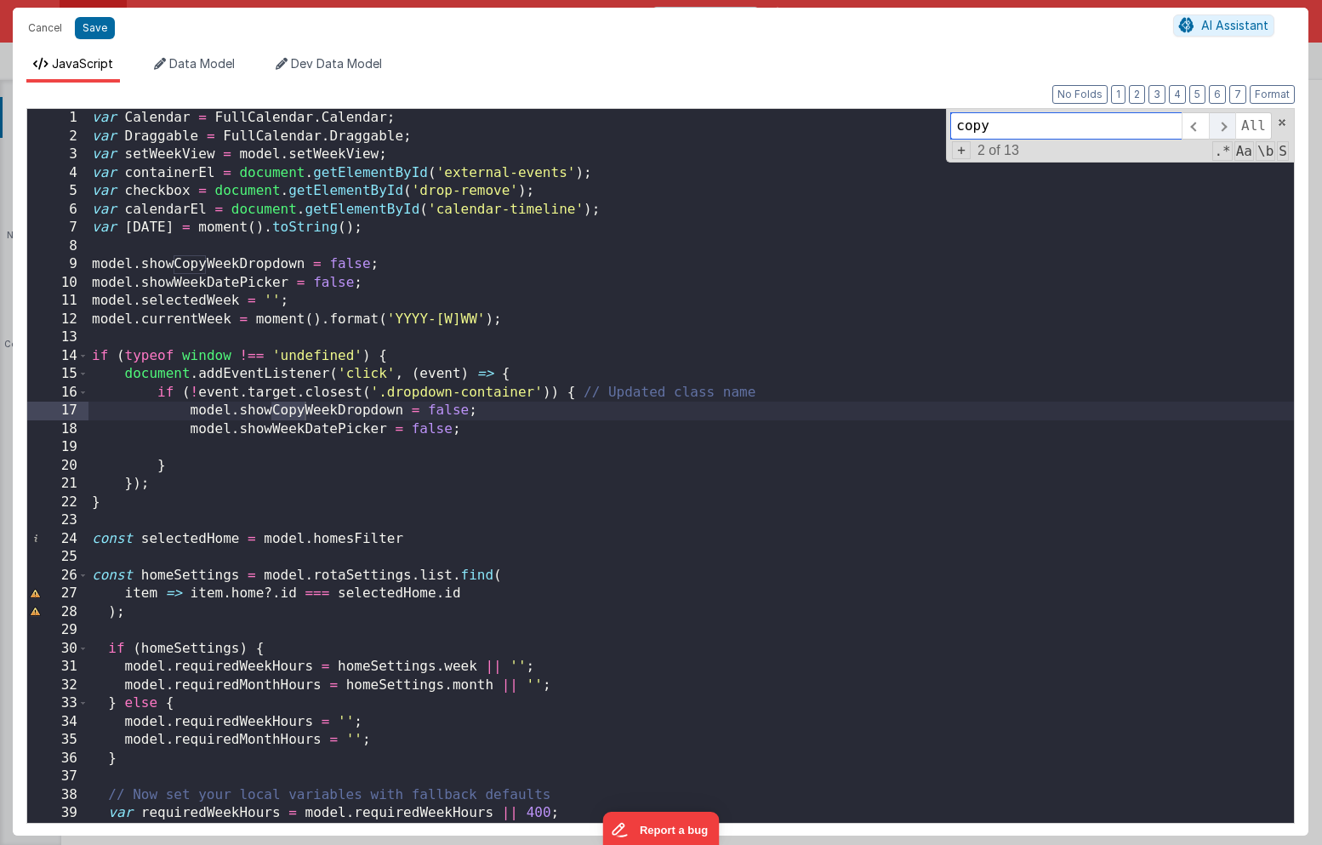
click at [1225, 128] on span at bounding box center [1222, 125] width 26 height 27
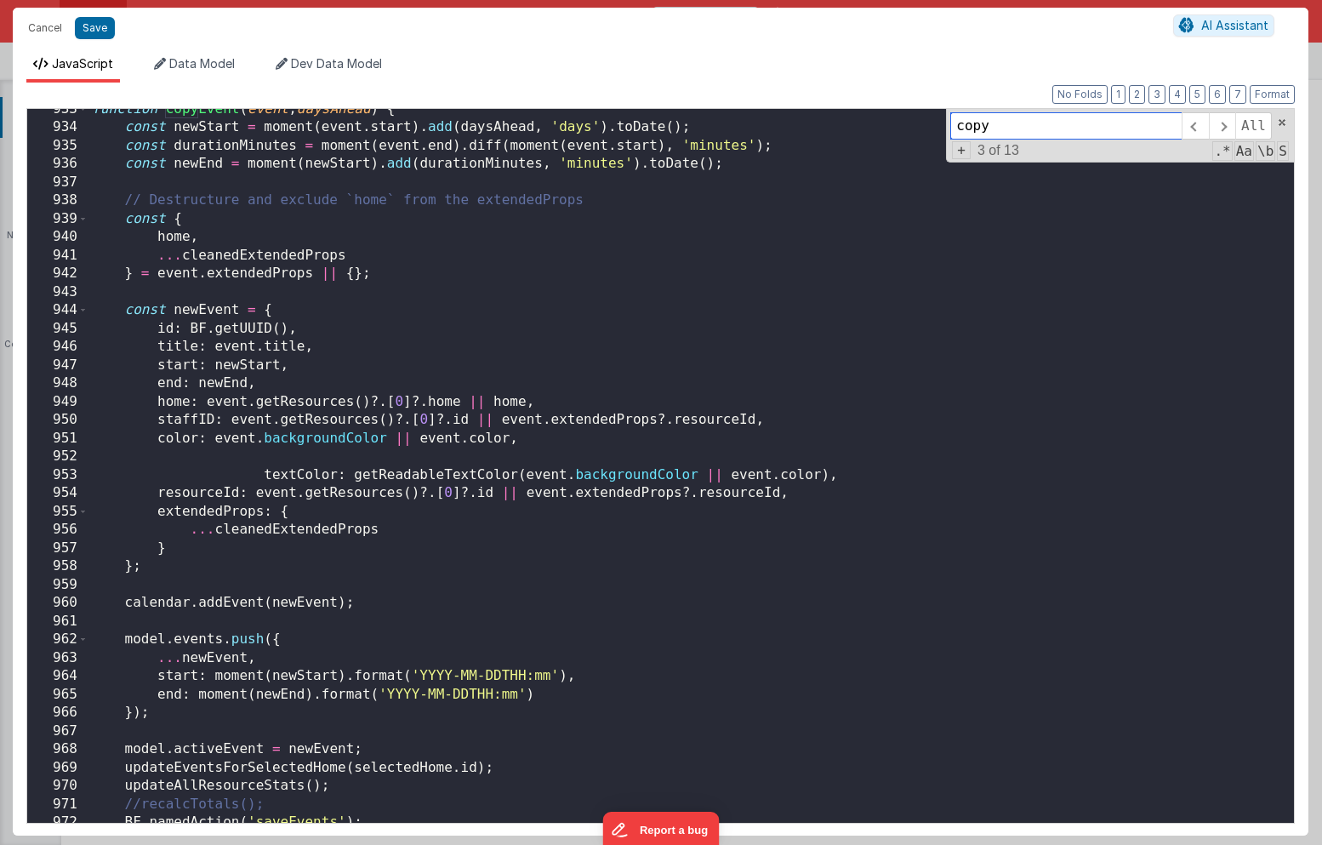
scroll to position [14530, 0]
click at [535, 439] on div "function copyEvent ( event , daysAhead ) { const newStart = moment ( event . st…" at bounding box center [690, 474] width 1205 height 748
click at [978, 401] on div "function copyEvent ( event , daysAhead ) { const newStart = moment ( event . st…" at bounding box center [690, 474] width 1205 height 748
click at [1020, 128] on input "copy" at bounding box center [1065, 125] width 231 height 27
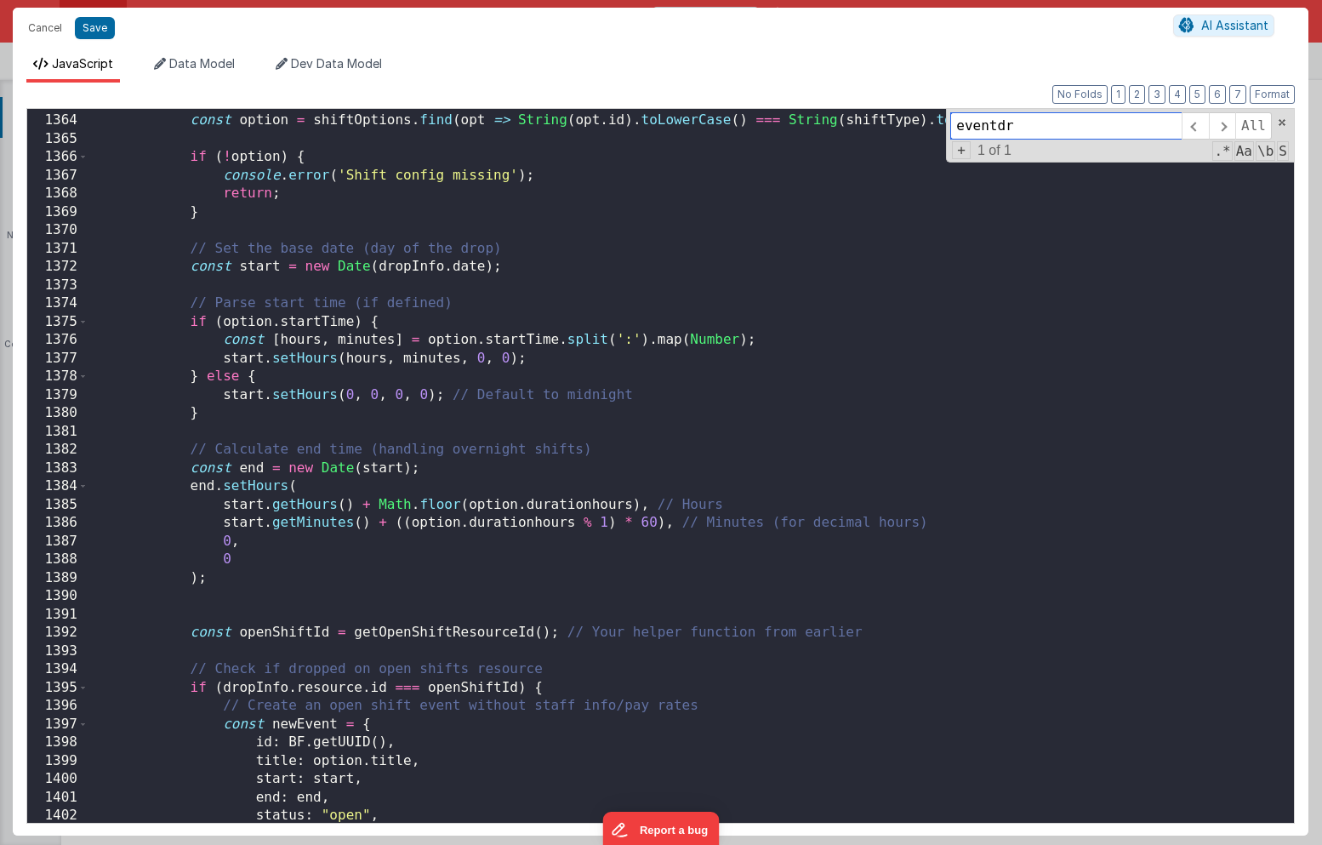
scroll to position [21204, 0]
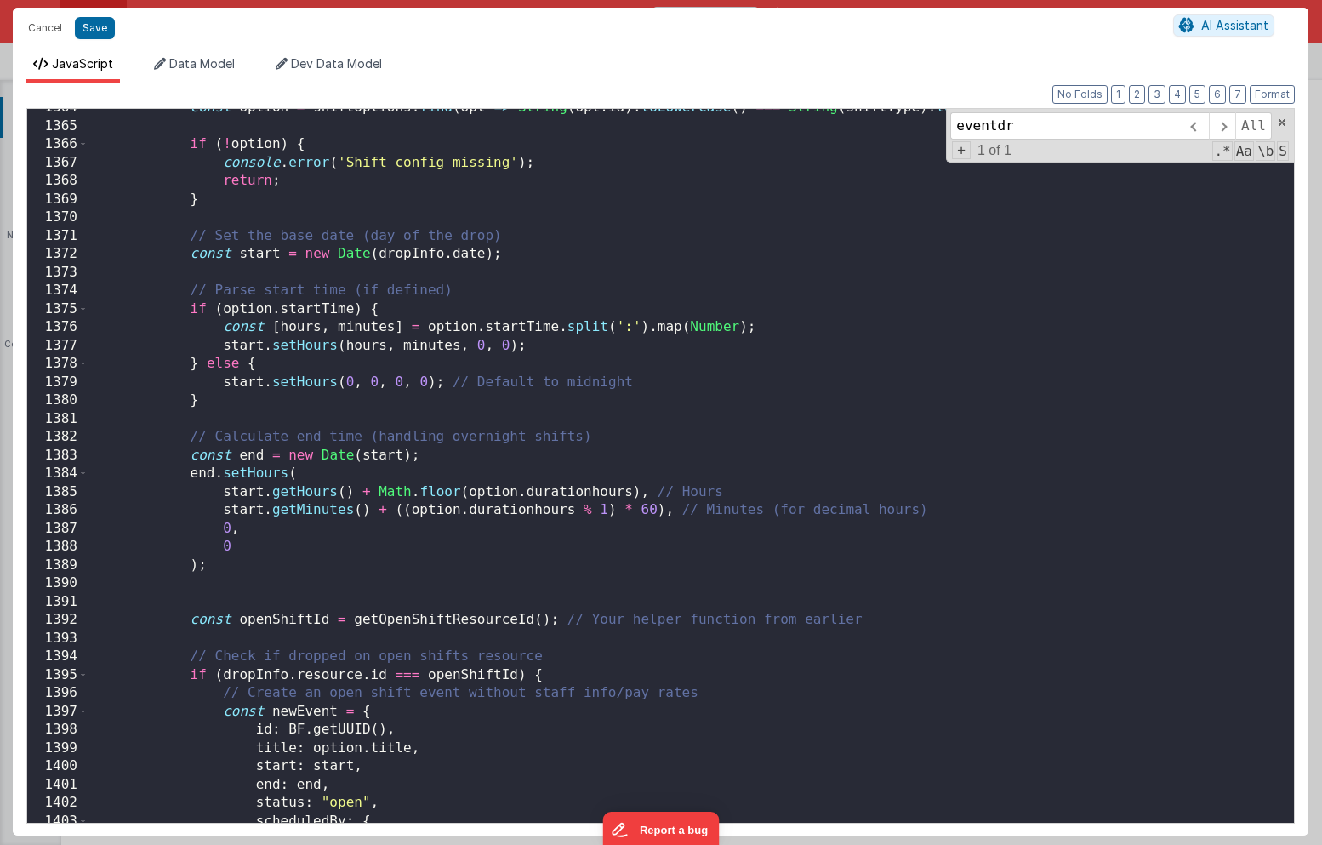
click at [464, 622] on div "const option = shiftOptions . find ( opt => String ( opt . id ) . toLowerCase (…" at bounding box center [690, 473] width 1205 height 748
drag, startPoint x: 549, startPoint y: 617, endPoint x: 356, endPoint y: 626, distance: 194.1
click at [356, 626] on div "const option = shiftOptions . find ( opt => String ( opt . id ) . toLowerCase (…" at bounding box center [690, 473] width 1205 height 748
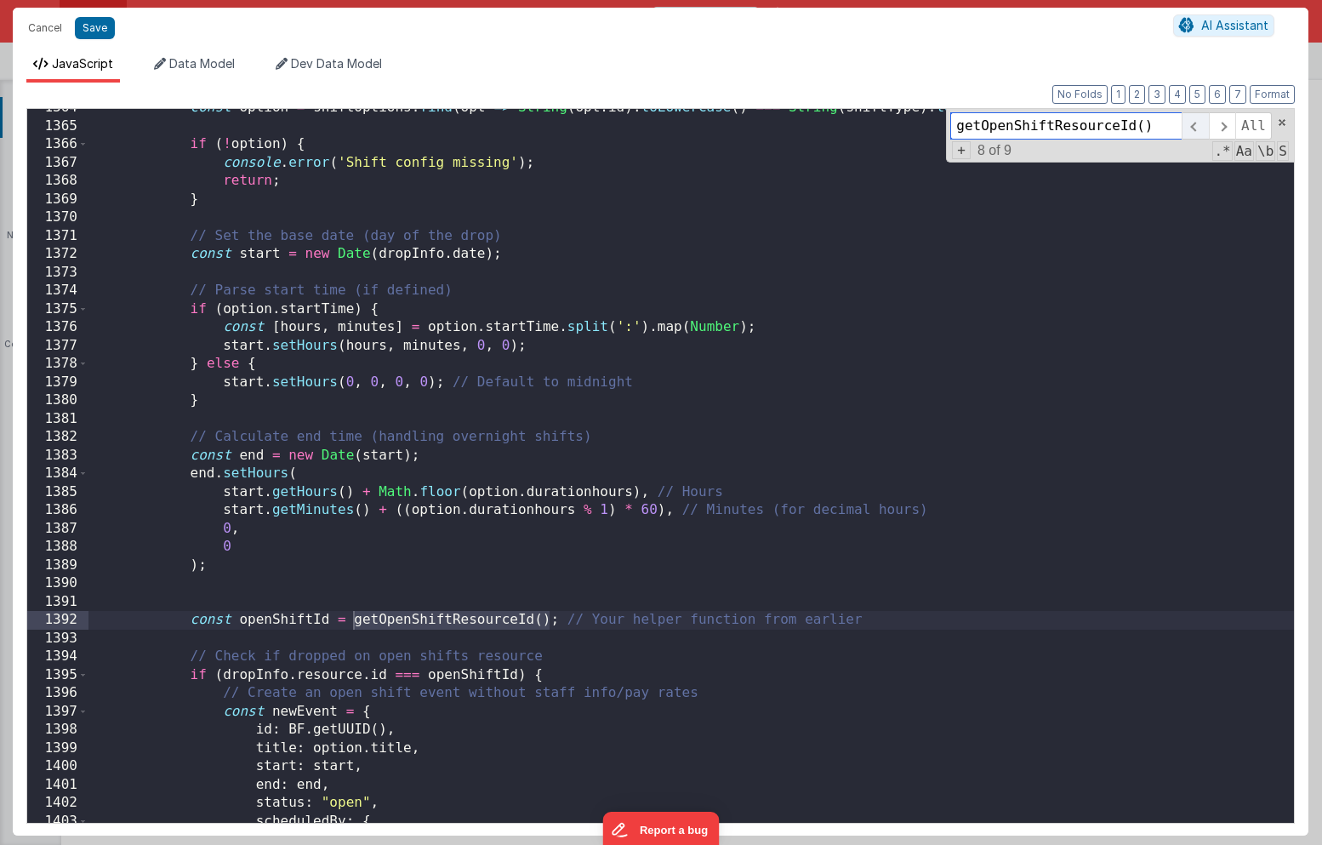
click at [1196, 128] on span at bounding box center [1194, 125] width 26 height 27
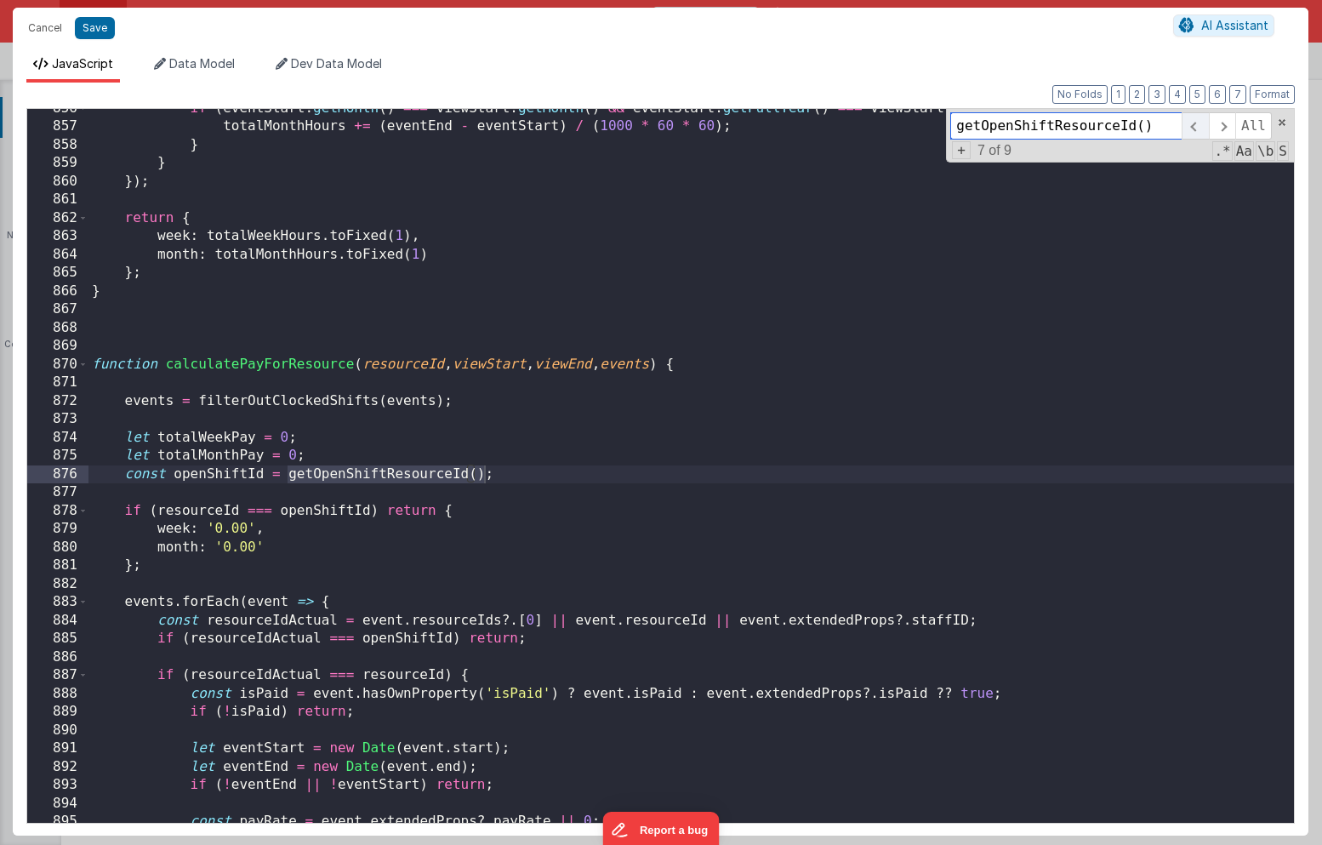
click at [1196, 128] on span at bounding box center [1194, 125] width 26 height 27
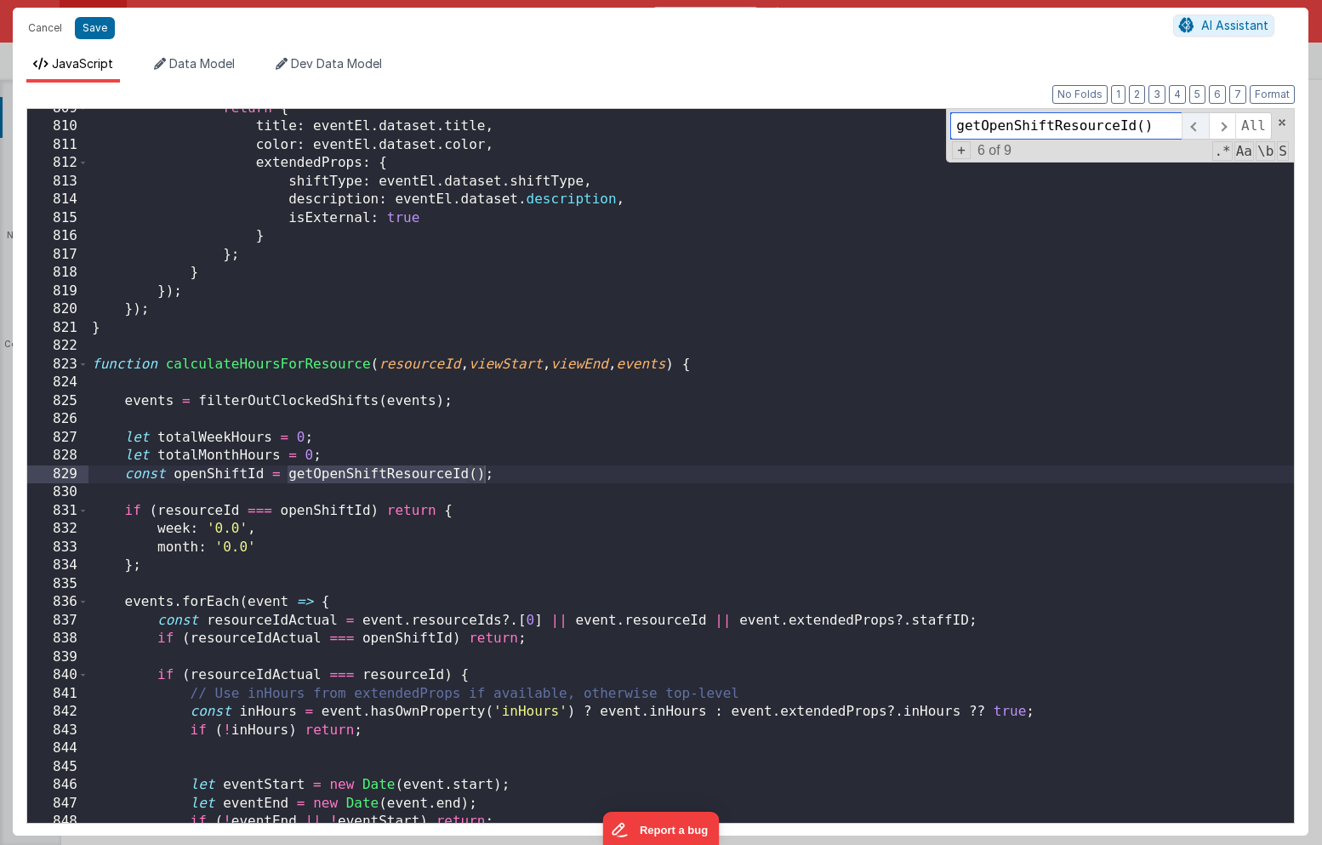
click at [1196, 128] on span at bounding box center [1194, 125] width 26 height 27
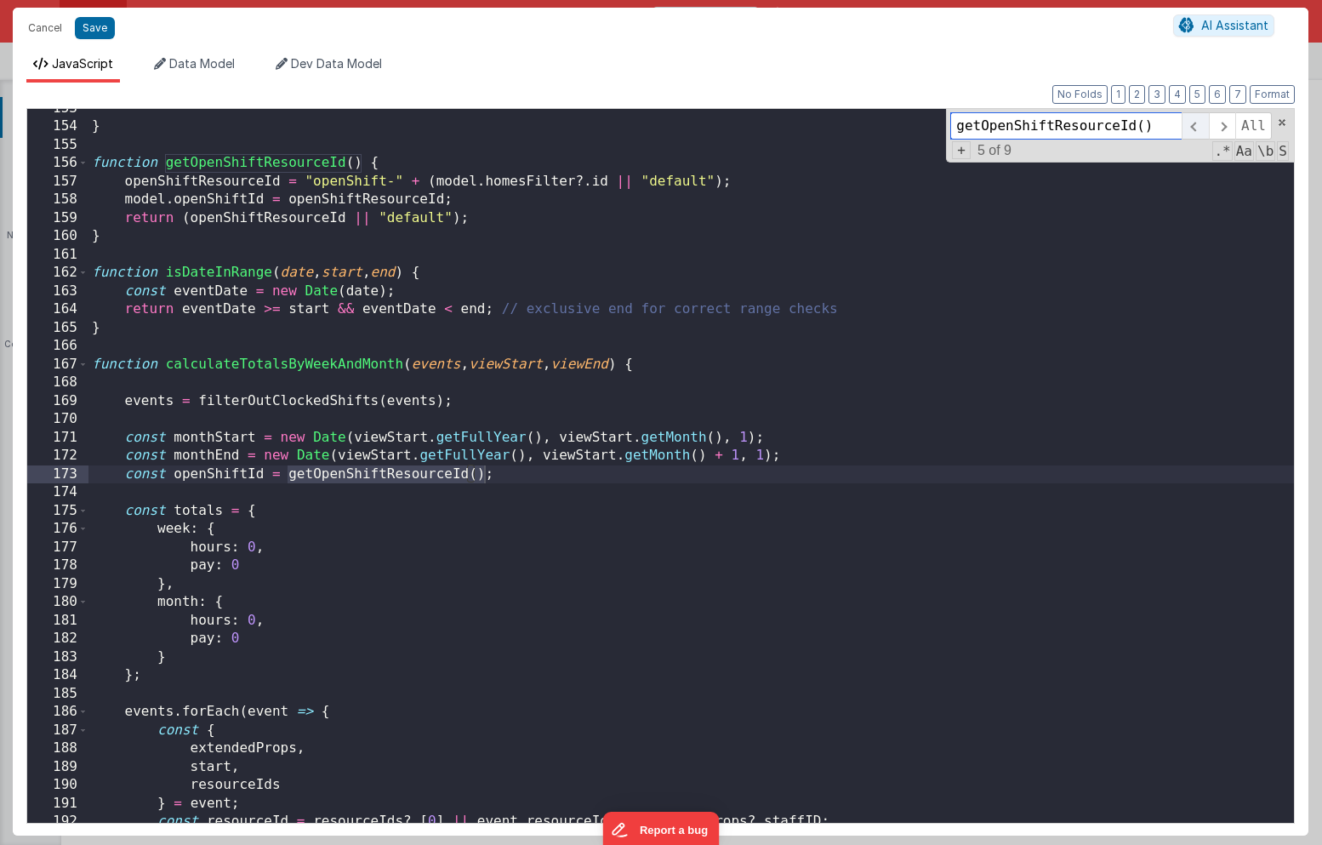
click at [1196, 128] on span at bounding box center [1194, 125] width 26 height 27
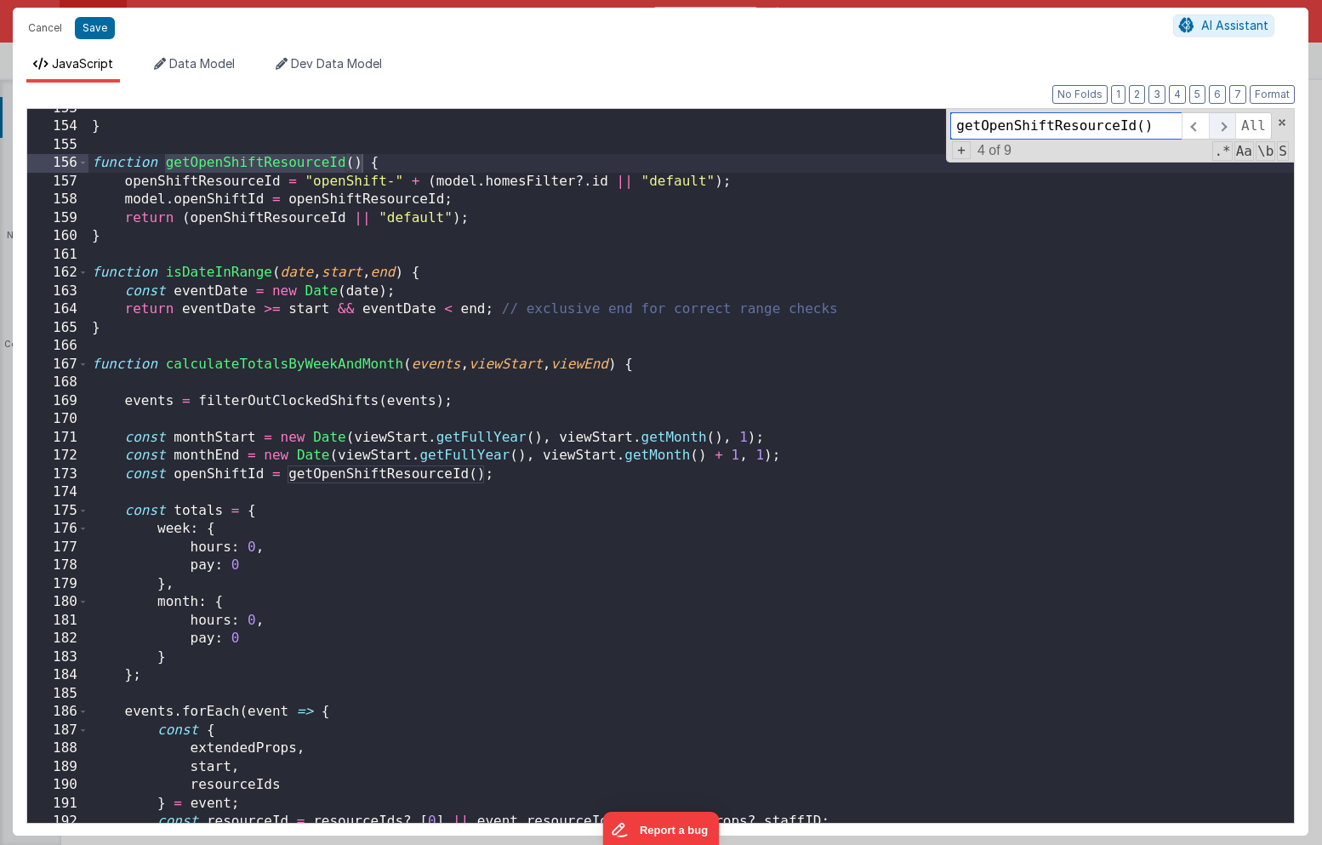
click at [1223, 126] on span at bounding box center [1222, 125] width 26 height 27
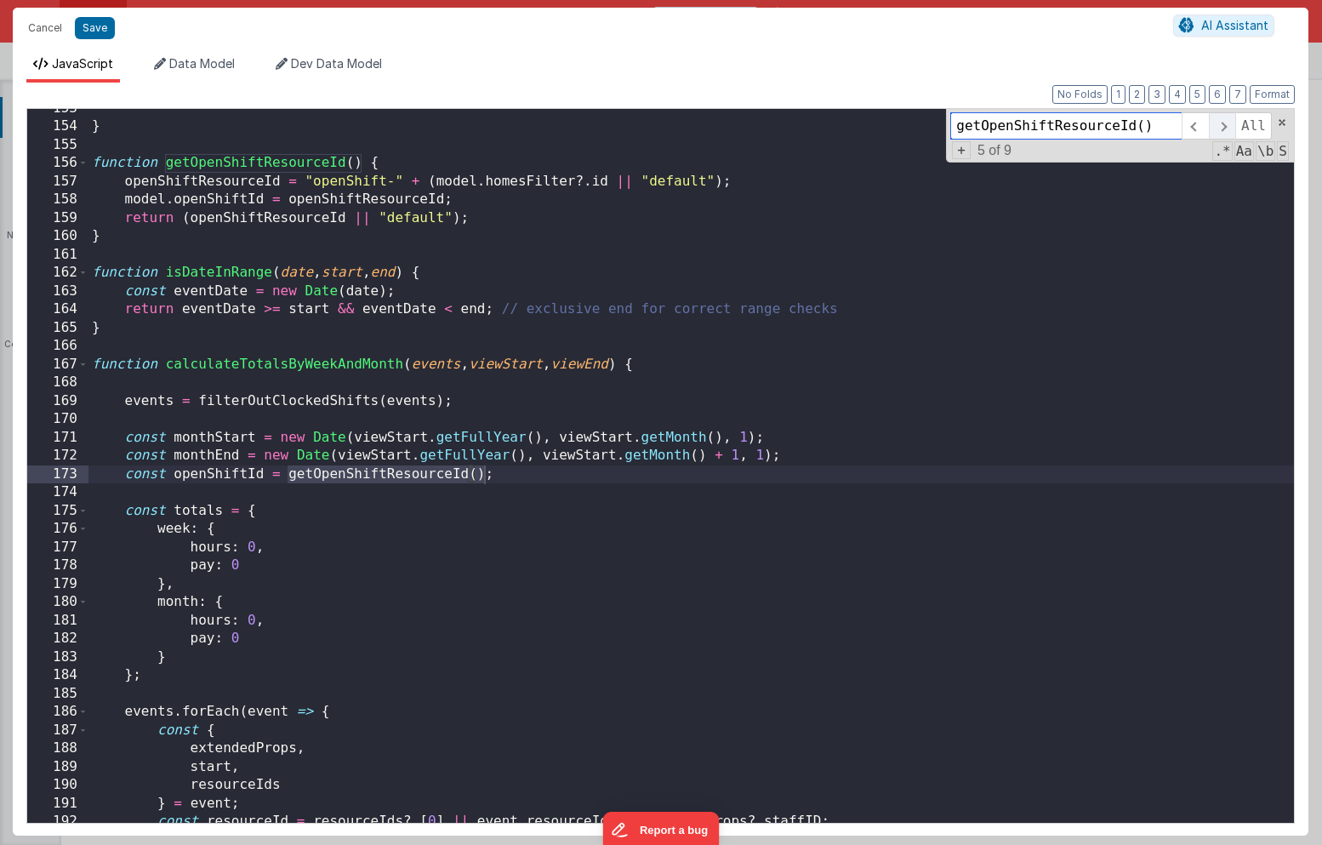
click at [1223, 126] on span at bounding box center [1222, 125] width 26 height 27
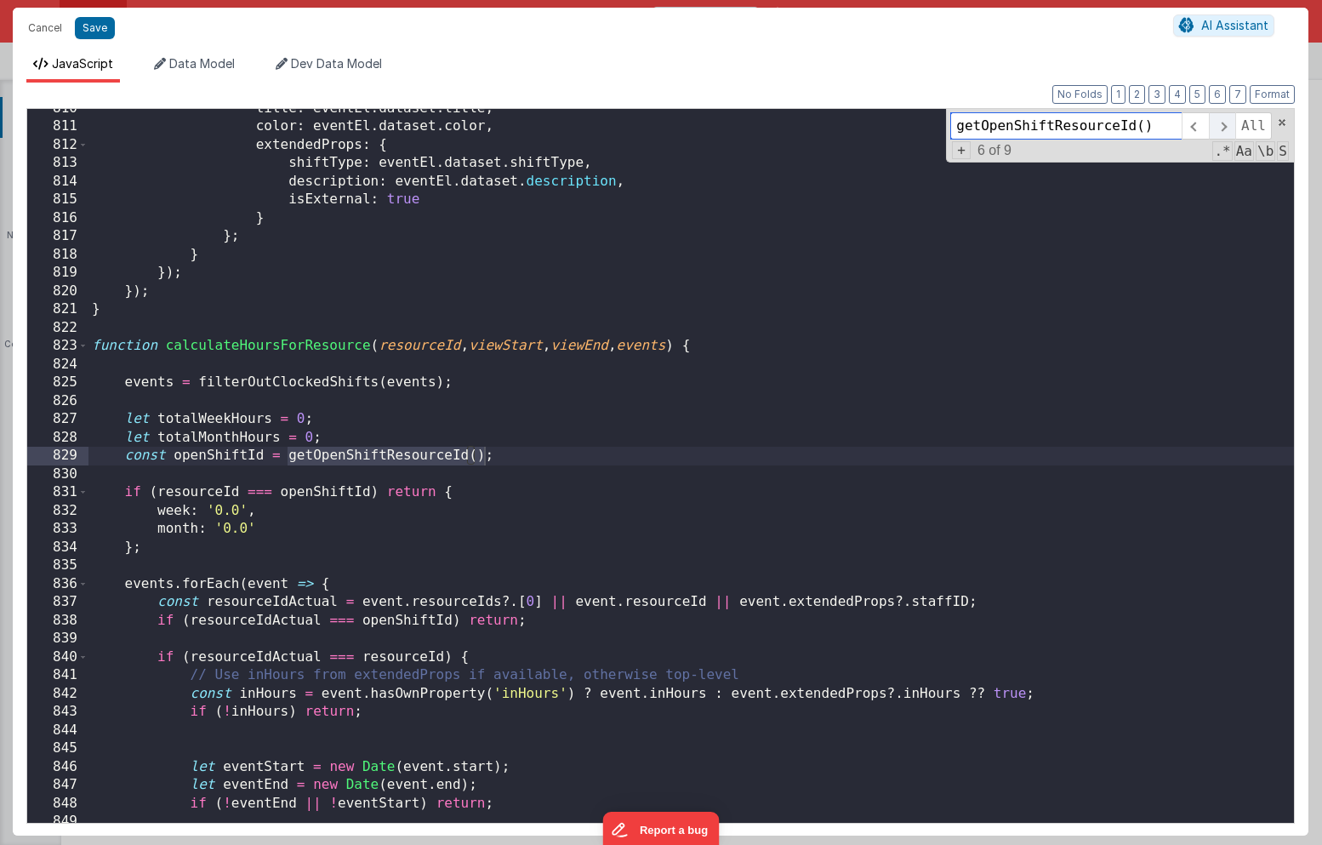
click at [1223, 126] on span at bounding box center [1222, 125] width 26 height 27
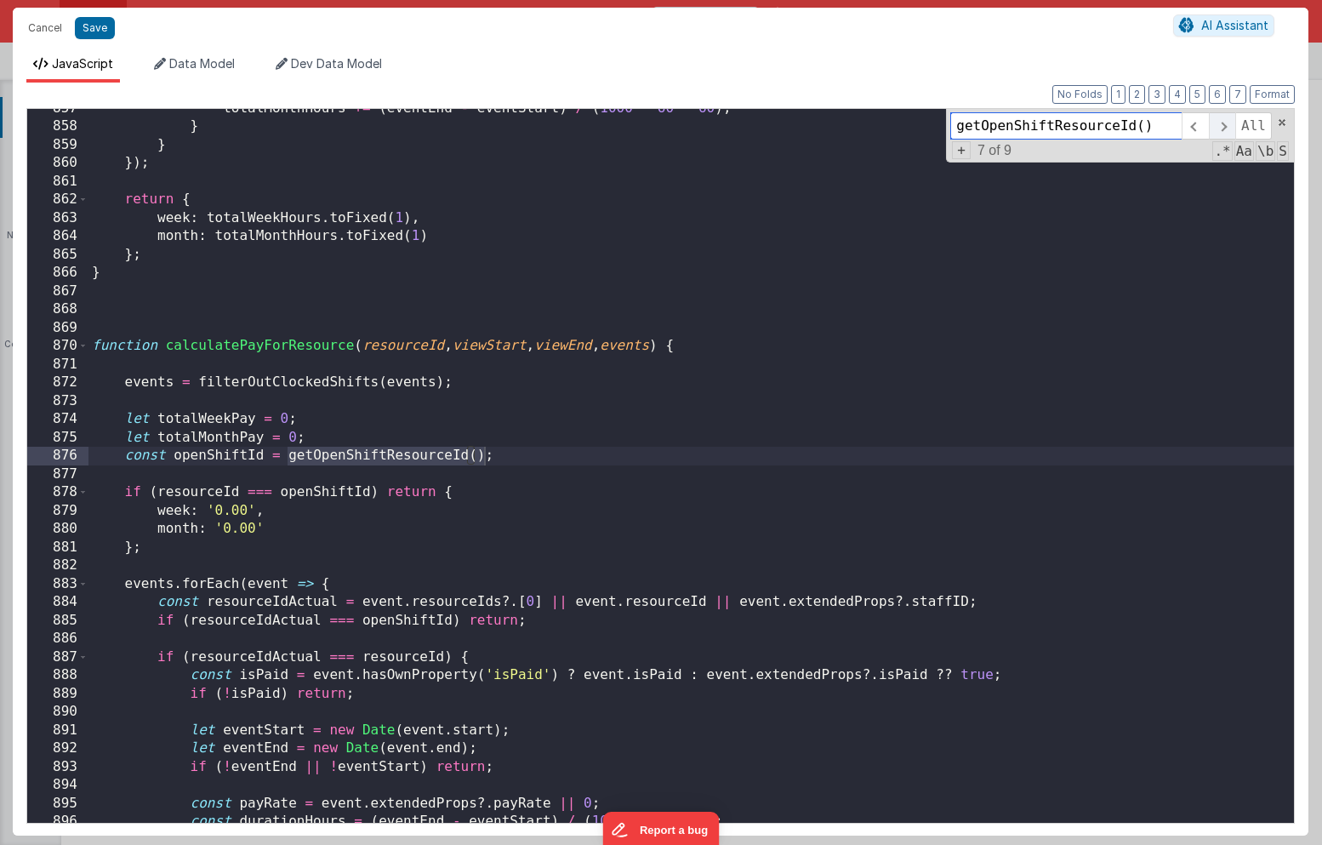
scroll to position [13354, 0]
click at [1223, 126] on span at bounding box center [1222, 125] width 26 height 27
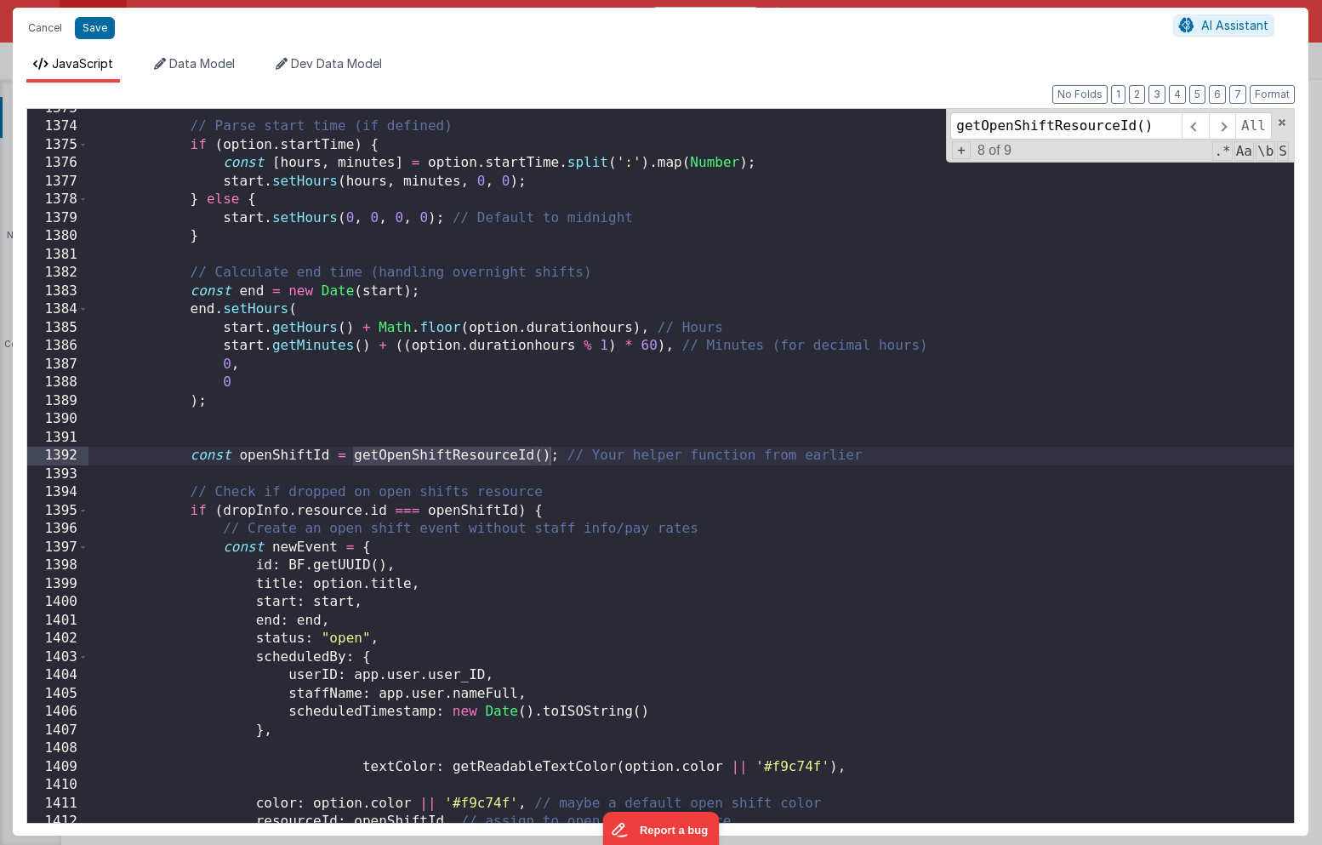
click at [344, 458] on div "// Parse start time (if defined) if ( option . startTime ) { const [ hours , mi…" at bounding box center [690, 474] width 1205 height 748
drag, startPoint x: 193, startPoint y: 455, endPoint x: 559, endPoint y: 452, distance: 365.7
click at [559, 452] on div "// Parse start time (if defined) if ( option . startTime ) { const [ hours , mi…" at bounding box center [690, 474] width 1205 height 748
click at [1278, 121] on span at bounding box center [1282, 123] width 12 height 12
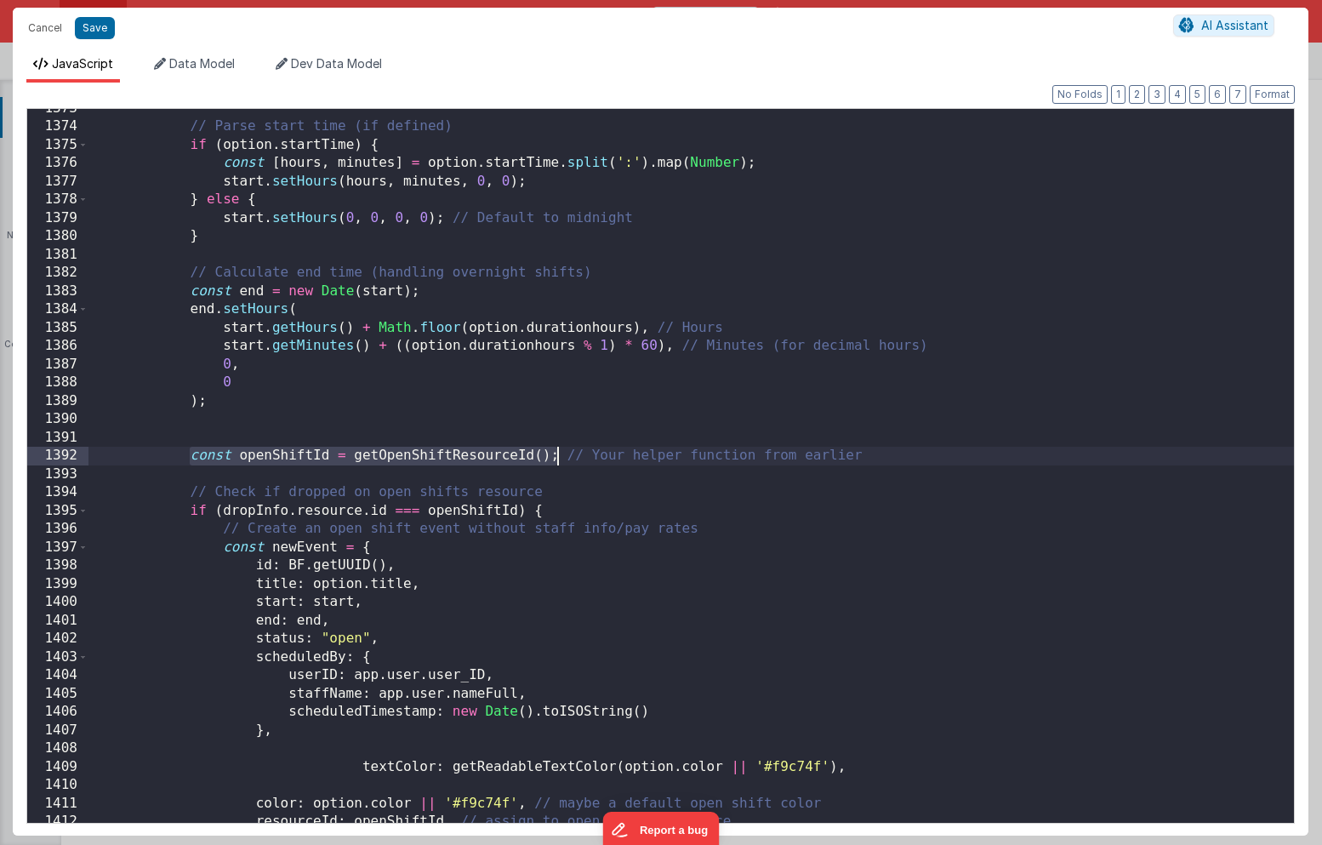
click at [1145, 339] on div "// Parse start time (if defined) if ( option . startTime ) { const [ hours , mi…" at bounding box center [690, 474] width 1205 height 748
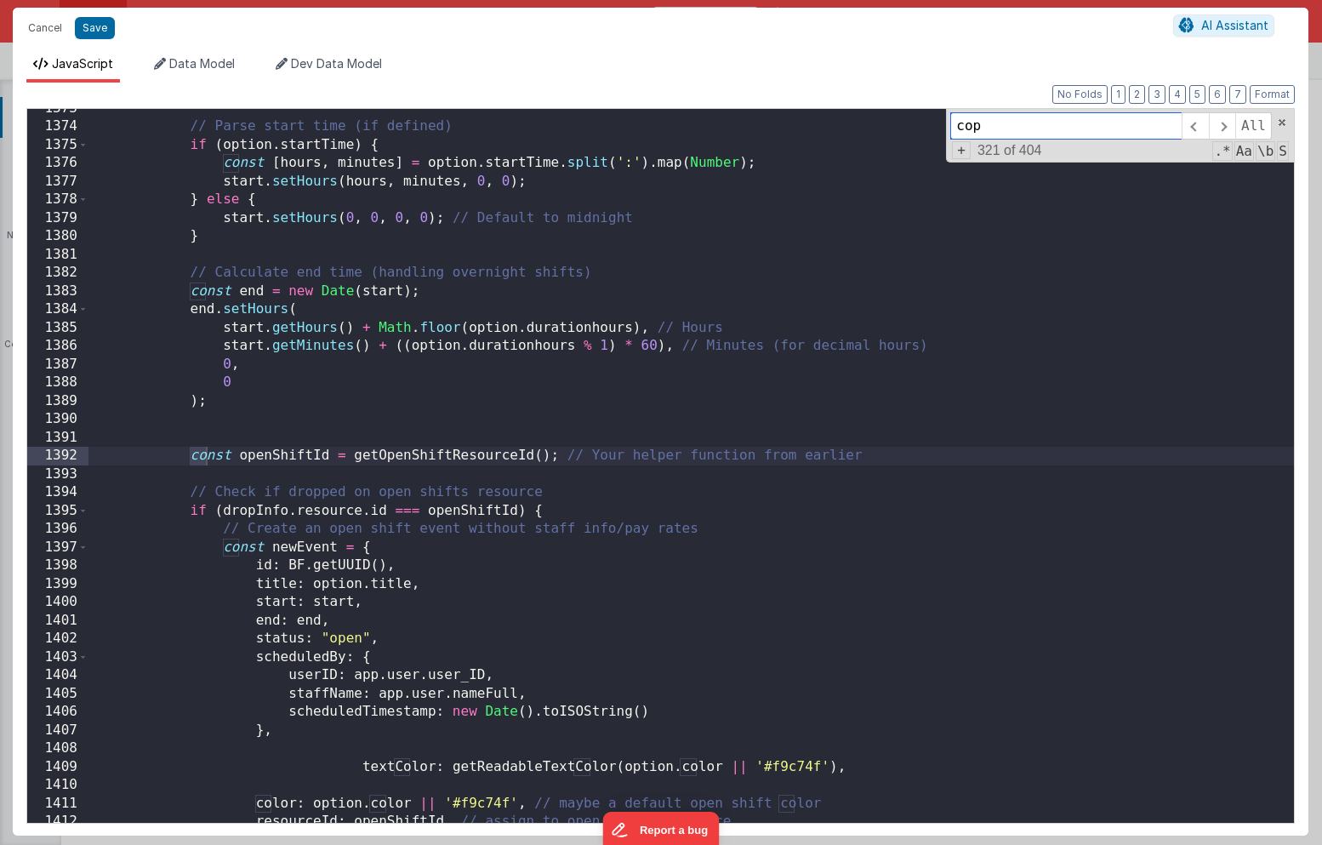
scroll to position [24734, 0]
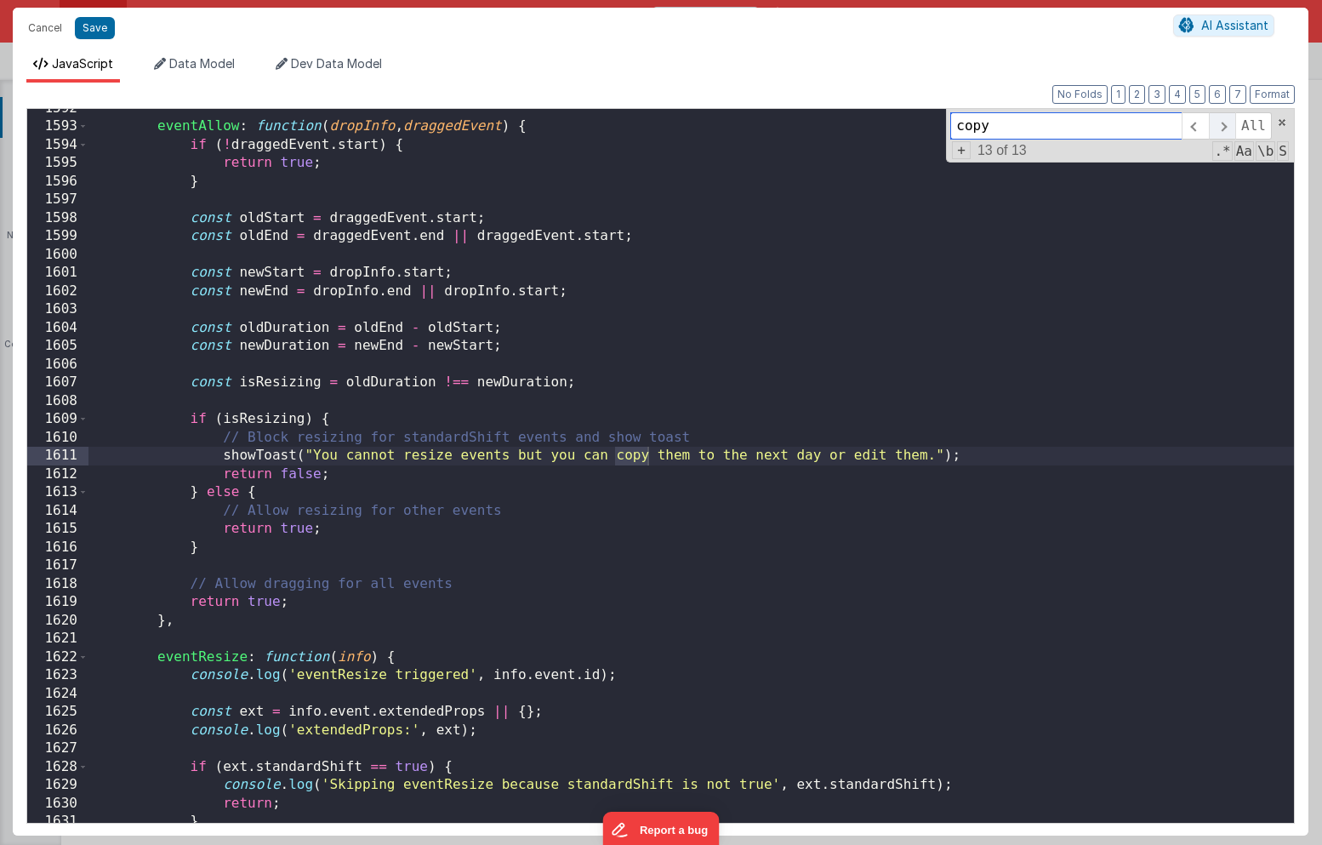
type input "copy"
click at [1228, 126] on span at bounding box center [1222, 125] width 26 height 27
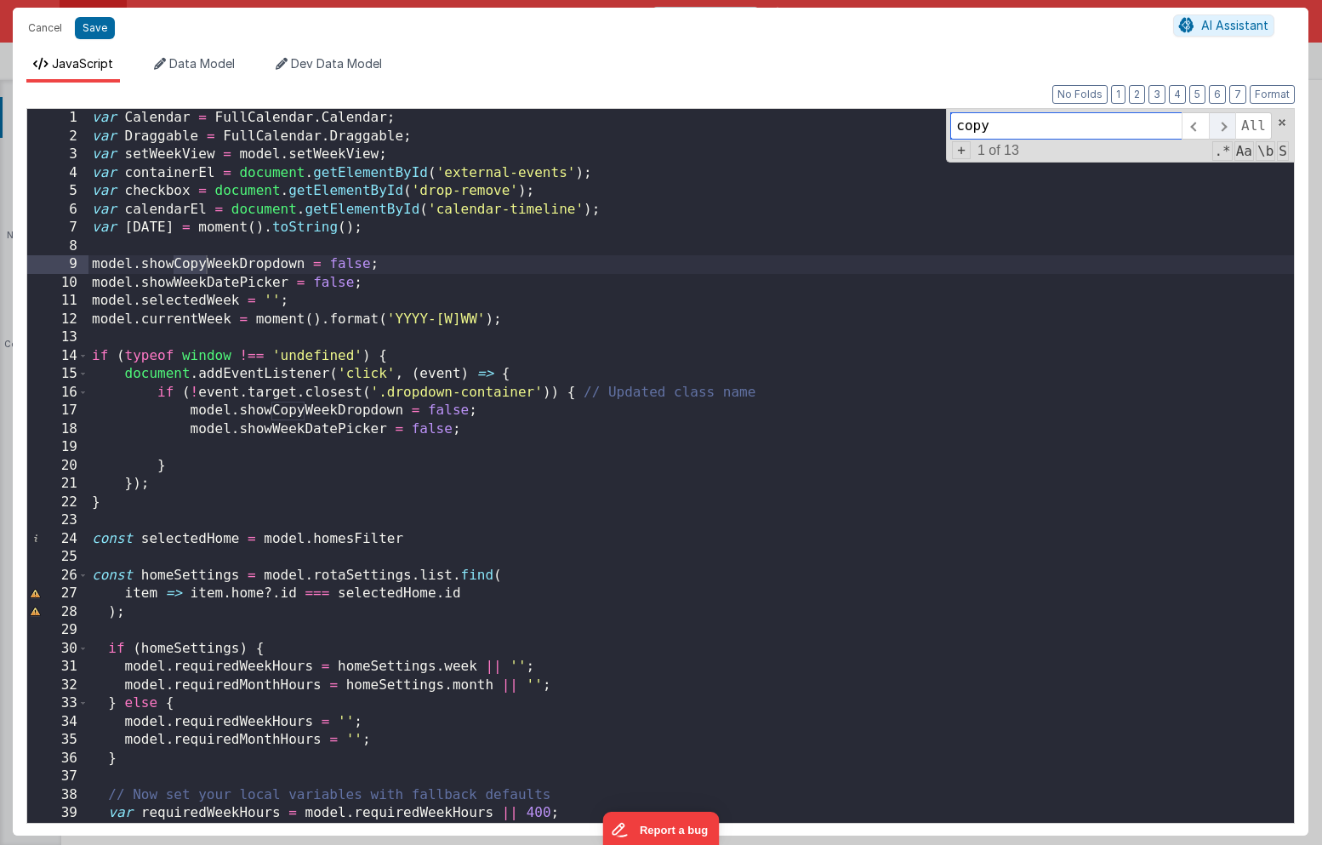
click at [1226, 126] on span at bounding box center [1222, 125] width 26 height 27
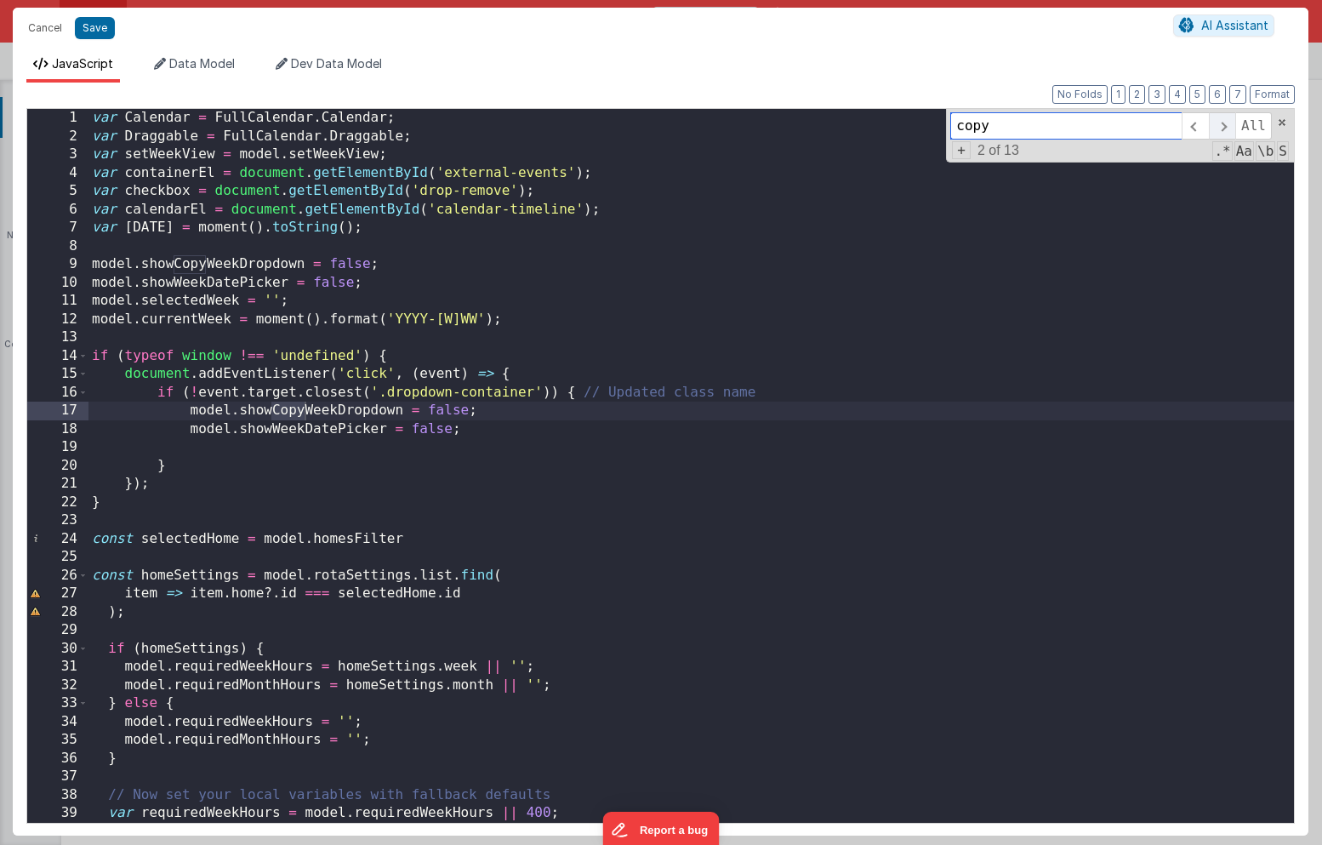
click at [1226, 126] on span at bounding box center [1222, 125] width 26 height 27
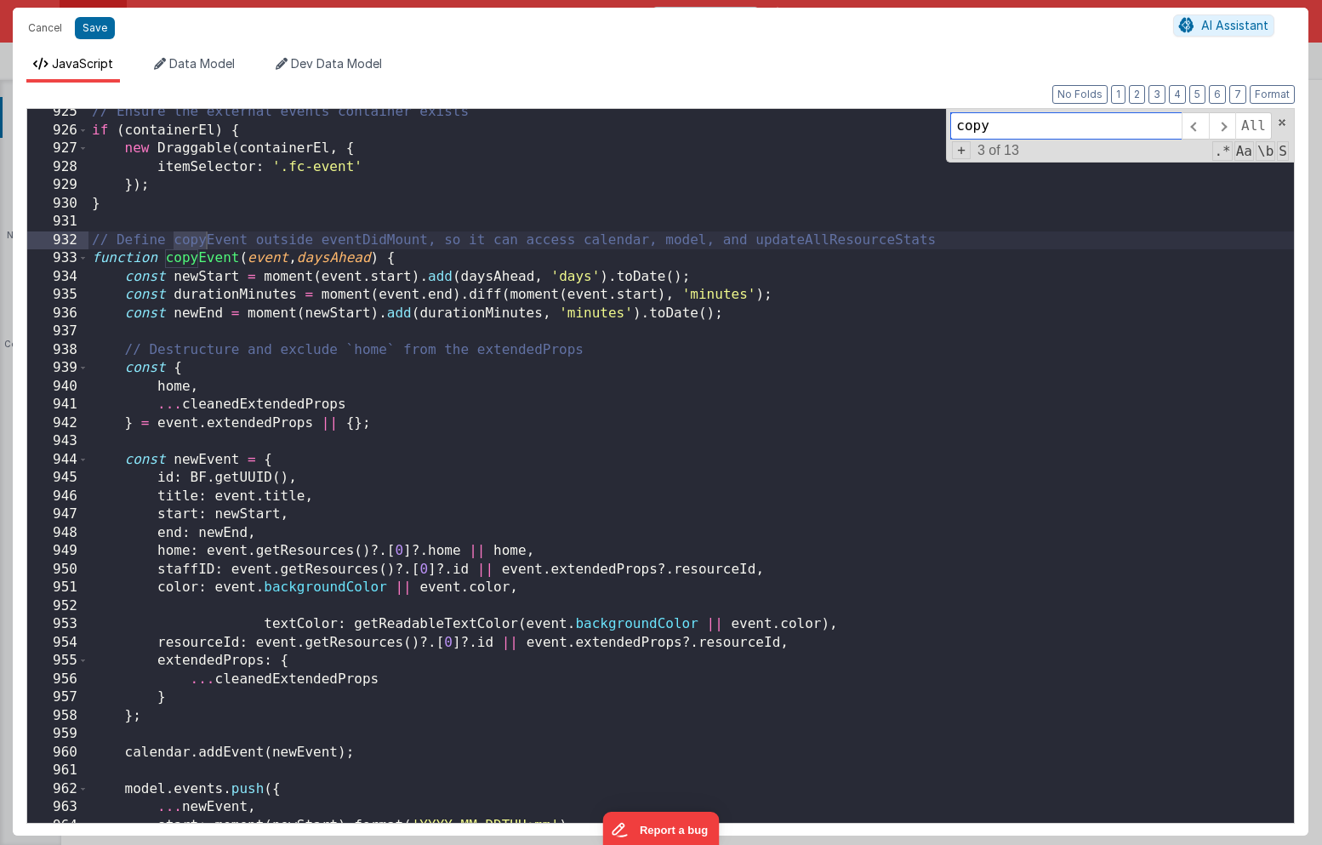
scroll to position [14409, 0]
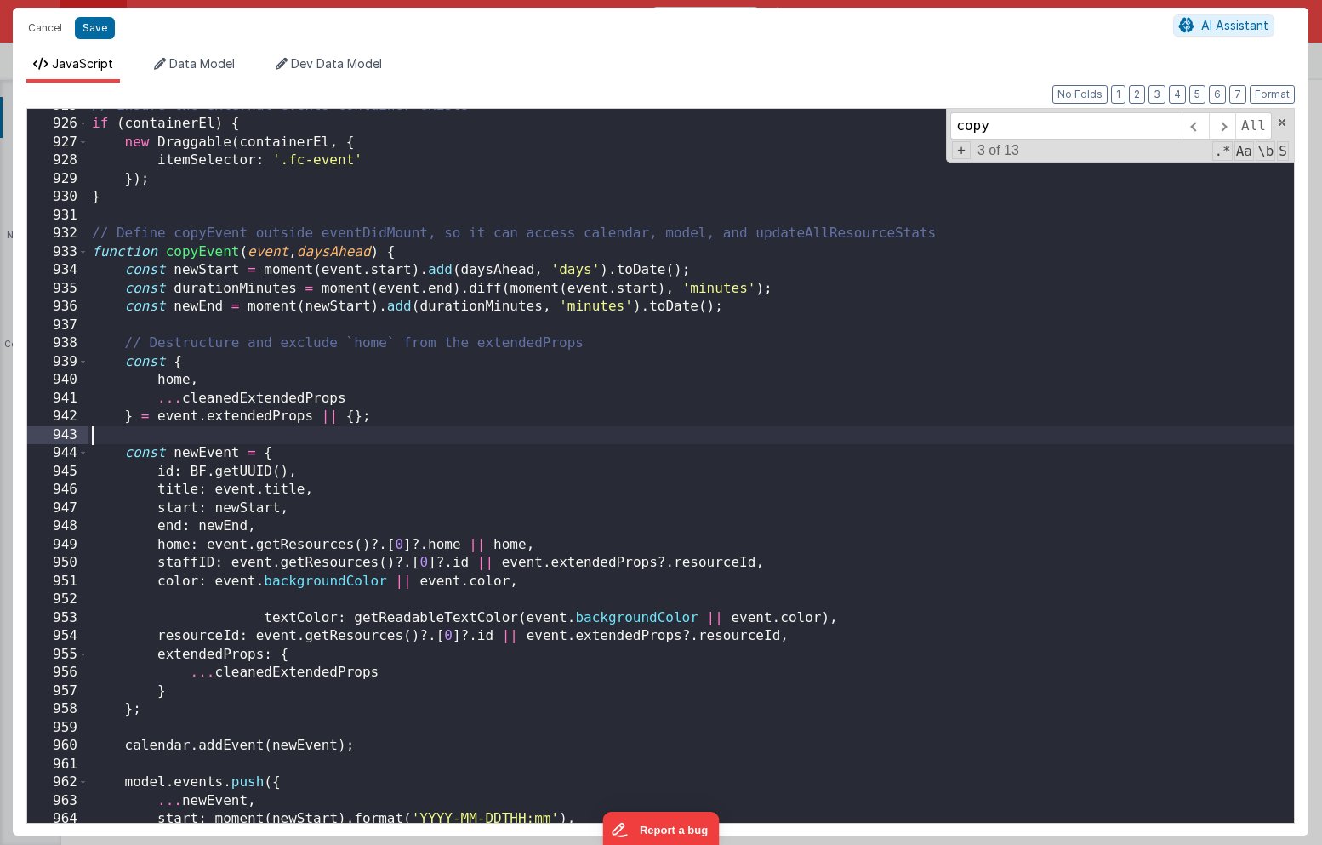
click at [340, 435] on div "// Ensure the external events container exists if ( containerEl ) { new Draggab…" at bounding box center [690, 471] width 1205 height 748
paste textarea
click at [501, 434] on div "// Ensure the external events container exists if ( containerEl ) { new Draggab…" at bounding box center [690, 471] width 1205 height 748
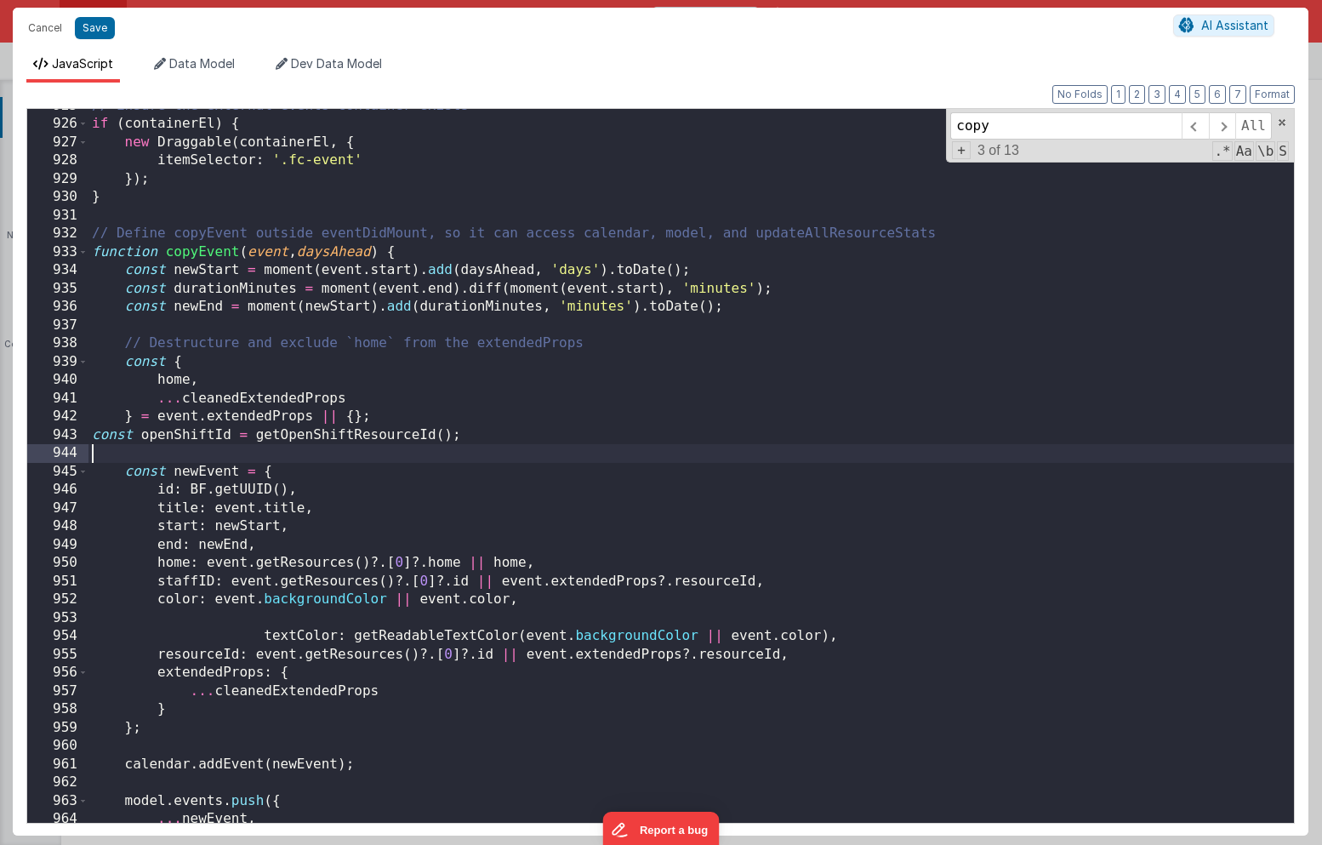
click at [92, 436] on div "// Ensure the external events container exists if ( containerEl ) { new Draggab…" at bounding box center [690, 471] width 1205 height 748
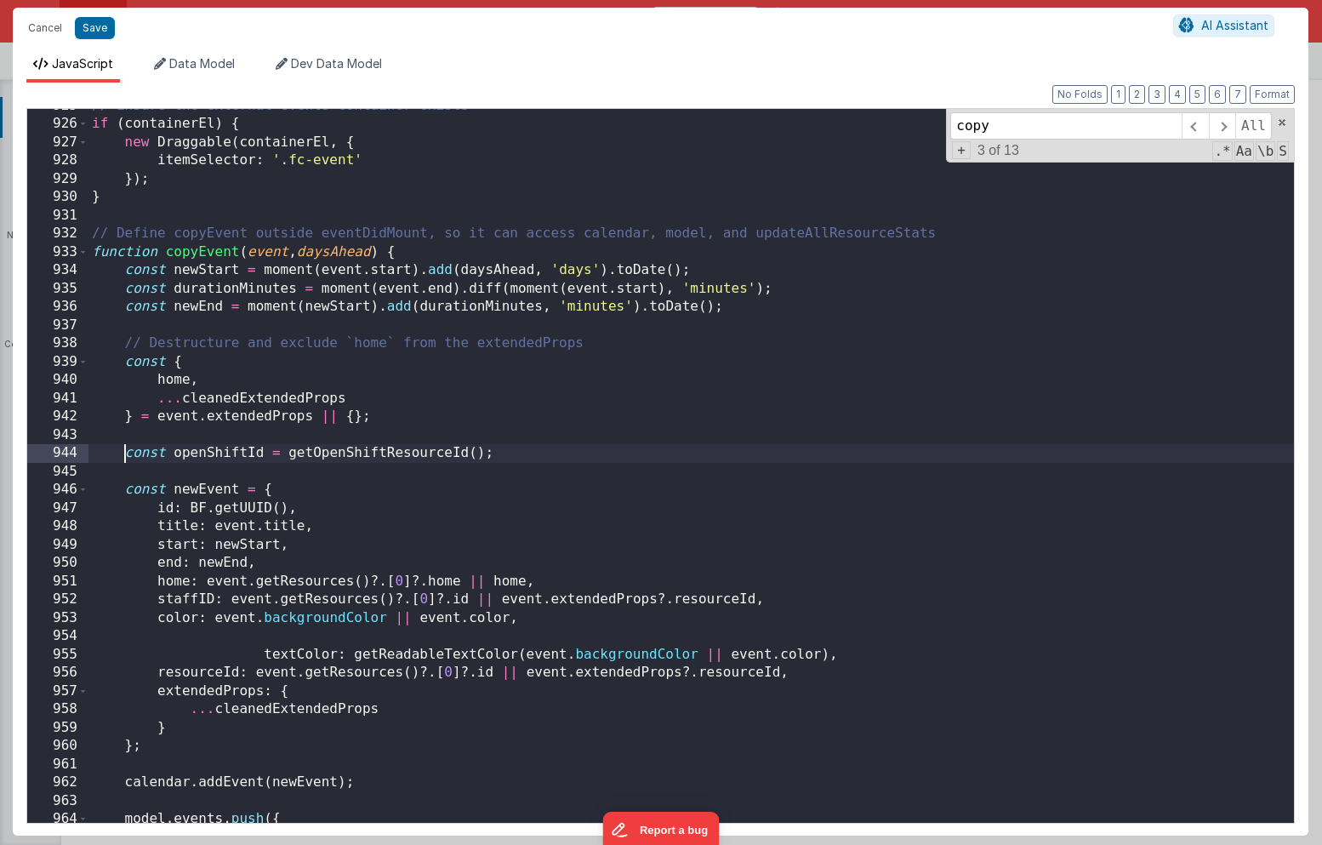
click at [211, 452] on div "// Ensure the external events container exists if ( containerEl ) { new Draggab…" at bounding box center [690, 471] width 1205 height 748
click at [1002, 126] on input "copy" at bounding box center [1065, 125] width 231 height 27
paste input "openShiftId"
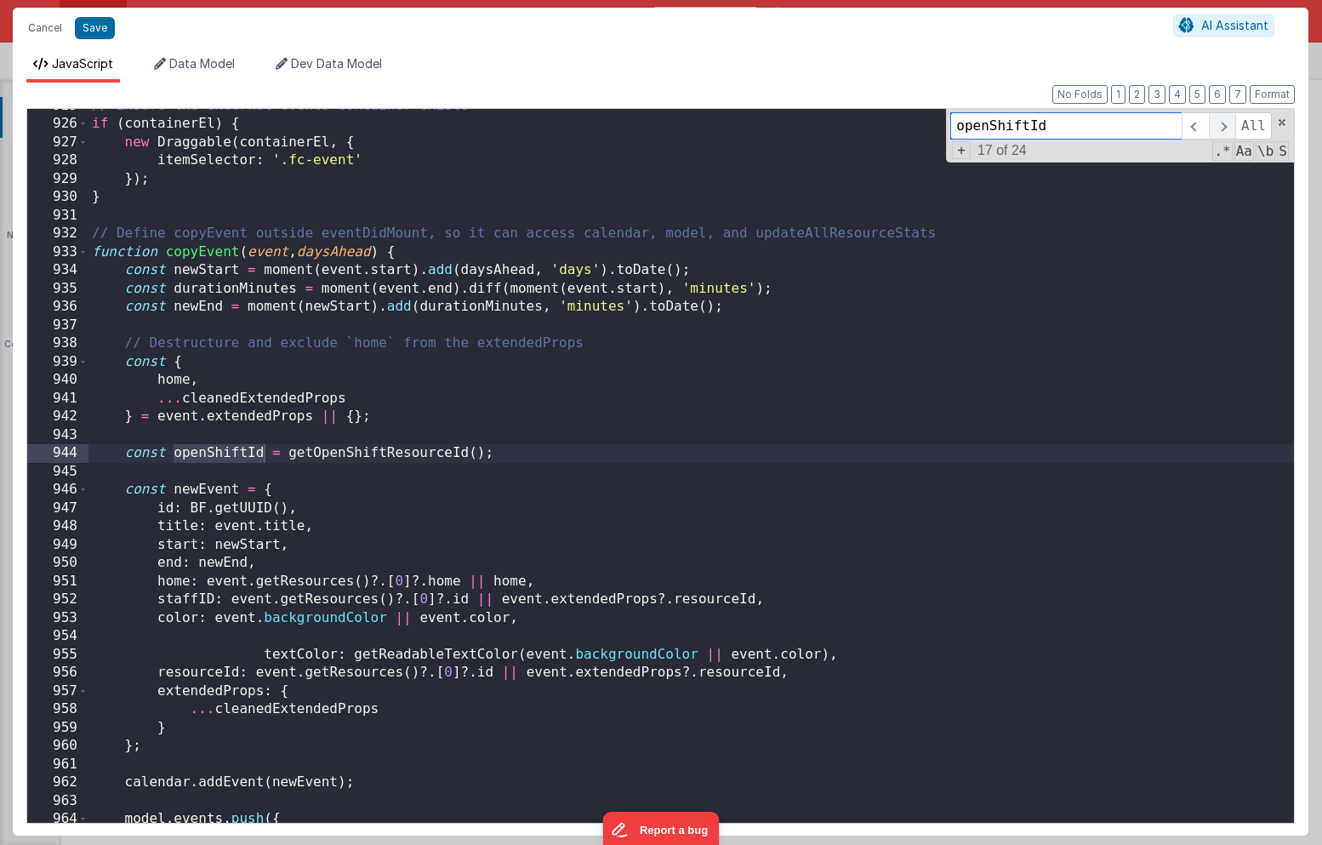
type input "openShiftId"
click at [1226, 122] on span at bounding box center [1222, 125] width 26 height 27
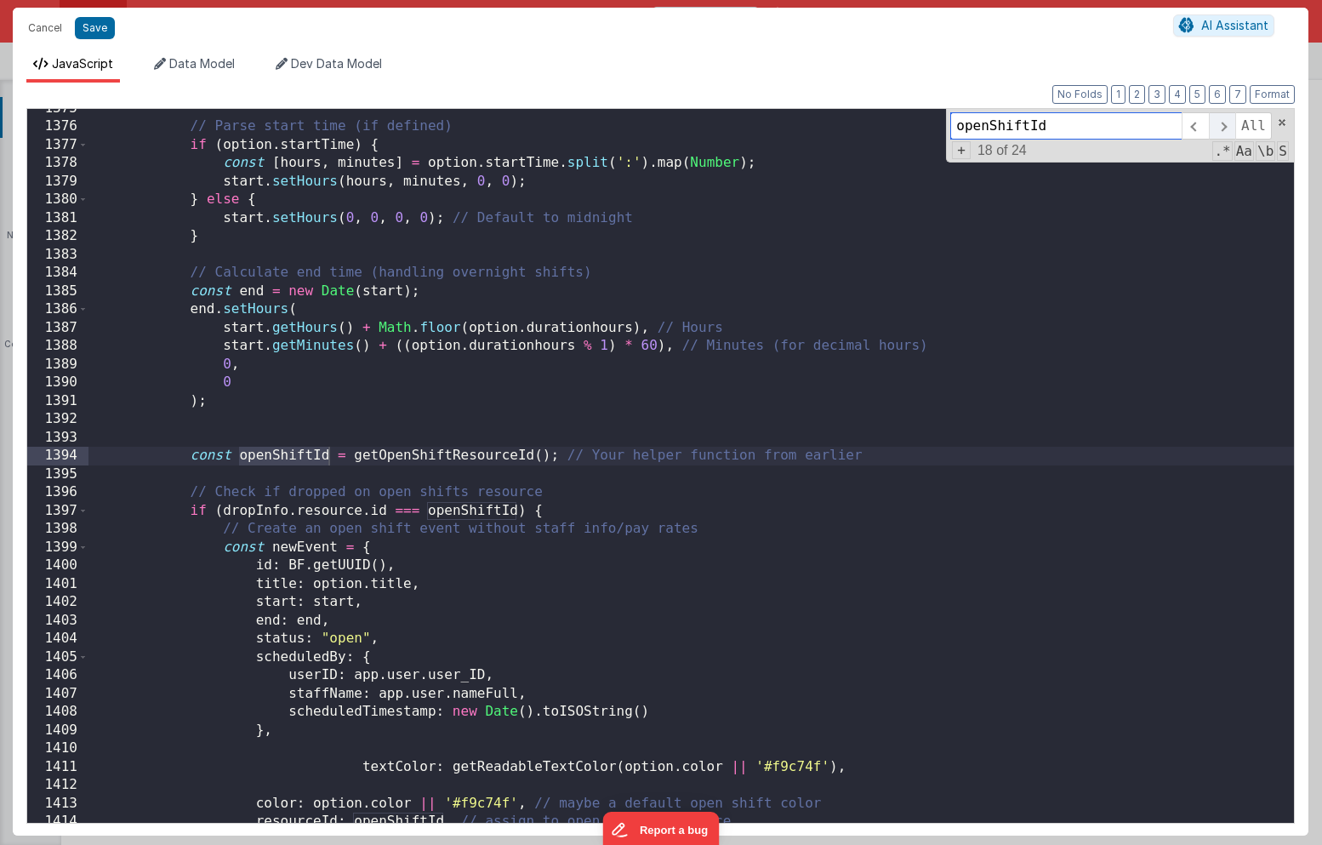
scroll to position [21351, 0]
click at [1197, 127] on span at bounding box center [1194, 125] width 26 height 27
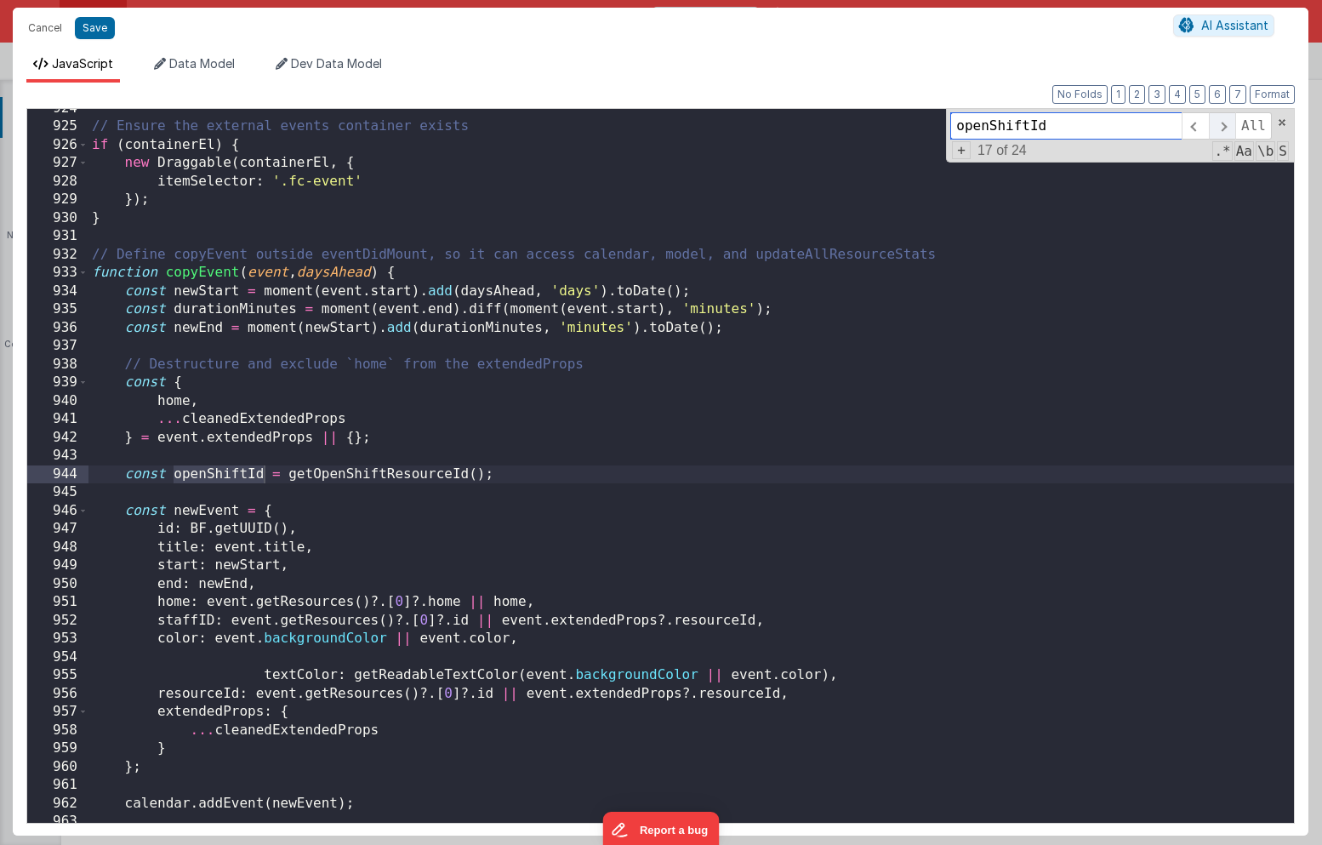
click at [1215, 128] on span at bounding box center [1222, 125] width 26 height 27
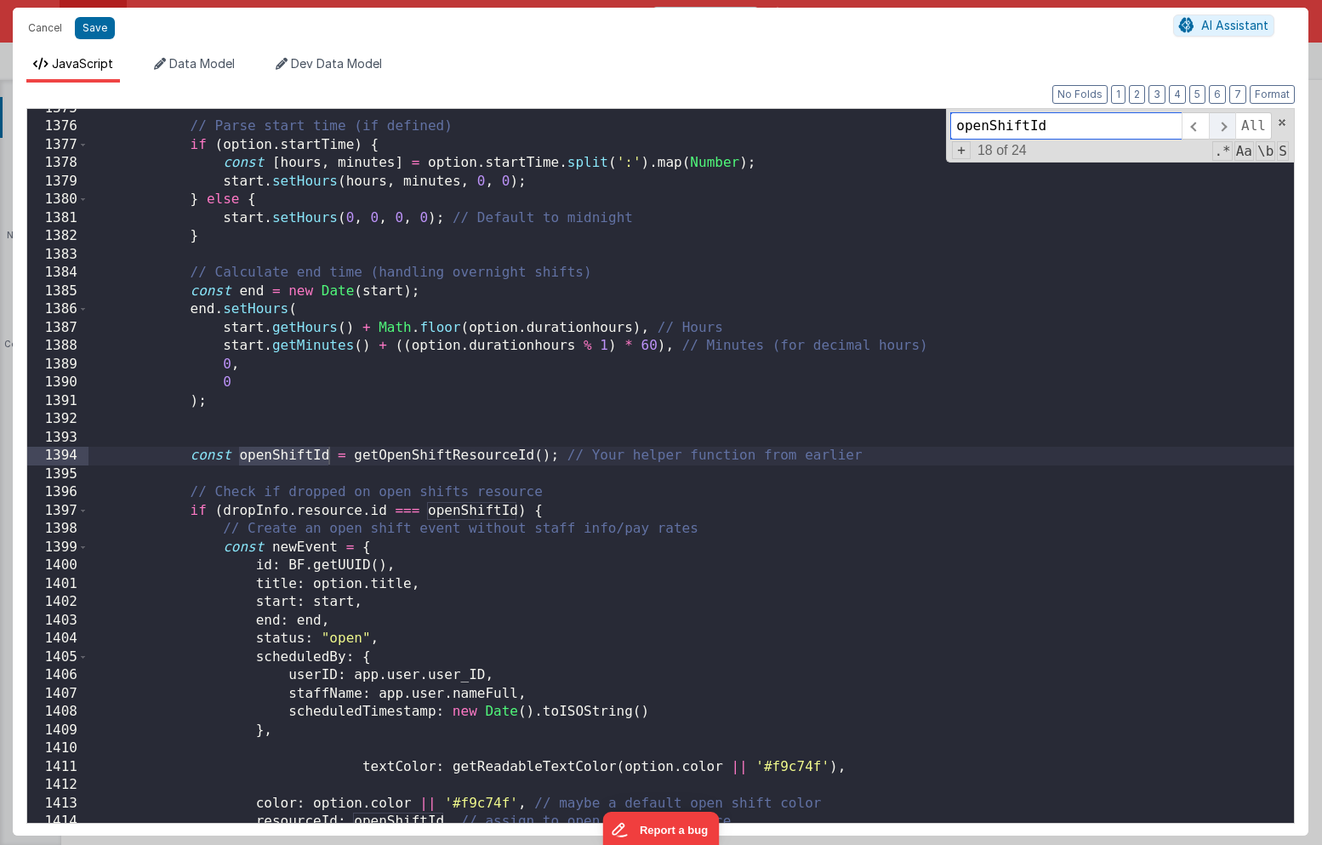
scroll to position [21351, 0]
click at [1195, 128] on span at bounding box center [1194, 125] width 26 height 27
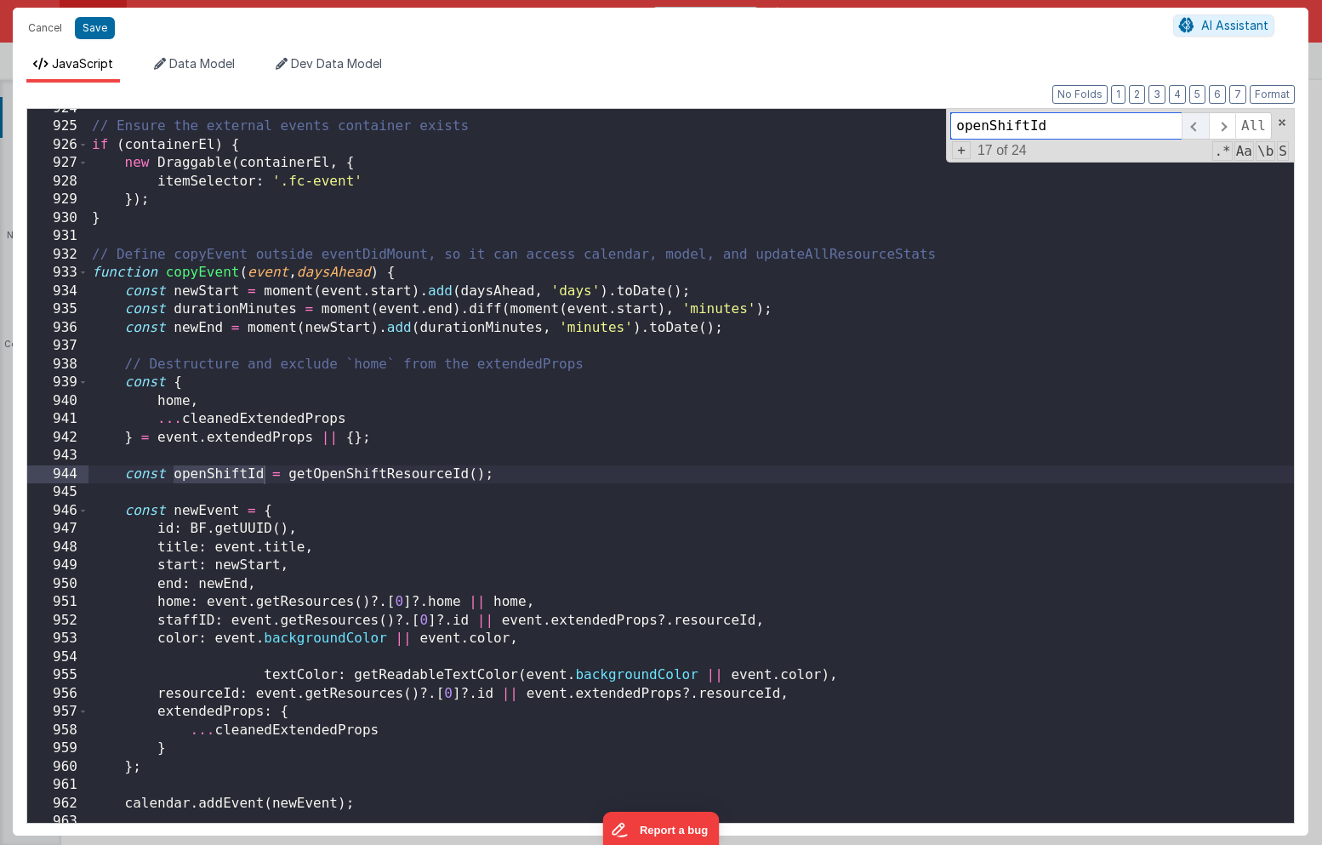
scroll to position [14376, 0]
drag, startPoint x: 499, startPoint y: 472, endPoint x: 32, endPoint y: 477, distance: 466.9
click at [32, 477] on div "924 925 926 927 928 929 930 931 932 933 934 935 936 937 938 939 940 941 942 943…" at bounding box center [660, 465] width 1268 height 715
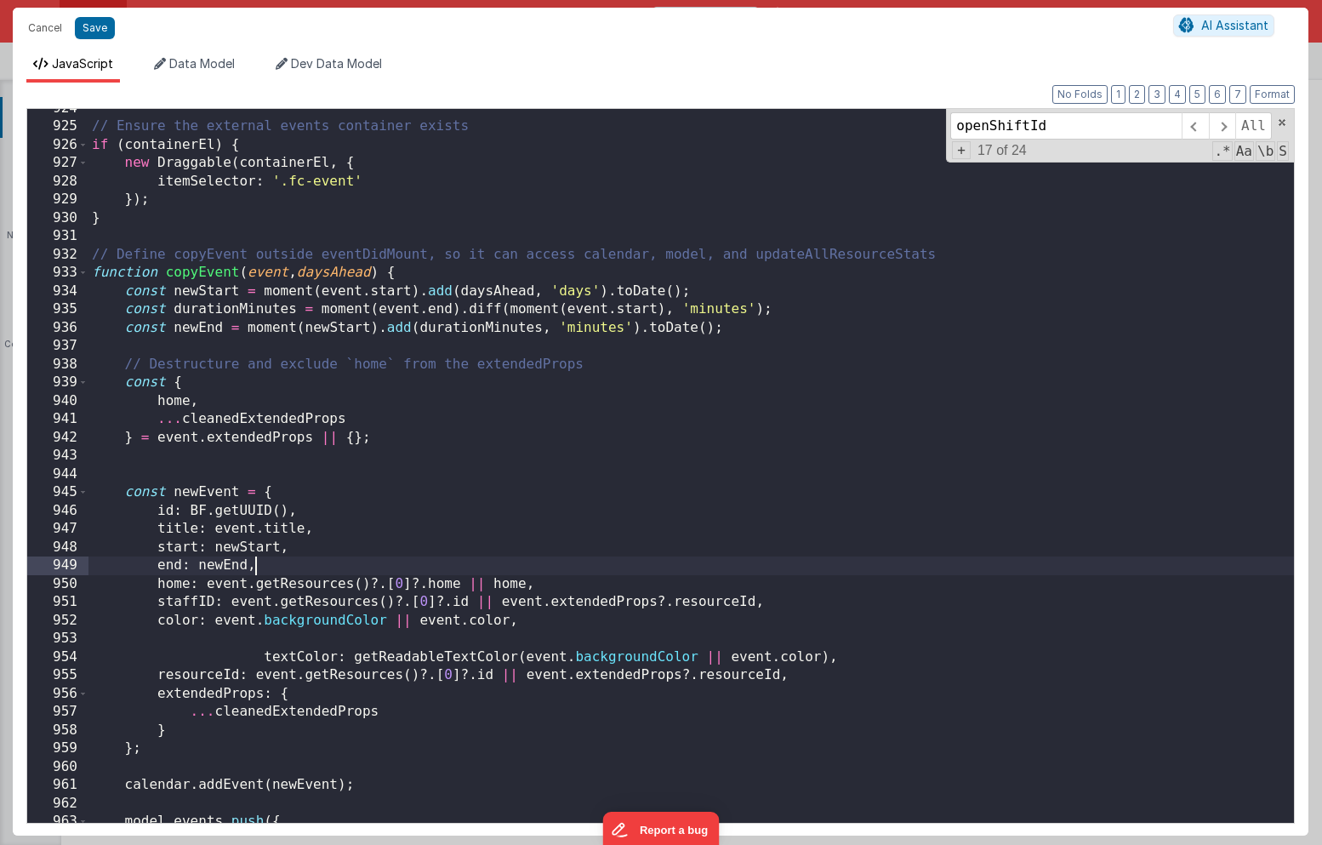
click at [367, 567] on div "// Ensure the external events container exists if ( containerEl ) { new Draggab…" at bounding box center [690, 474] width 1205 height 748
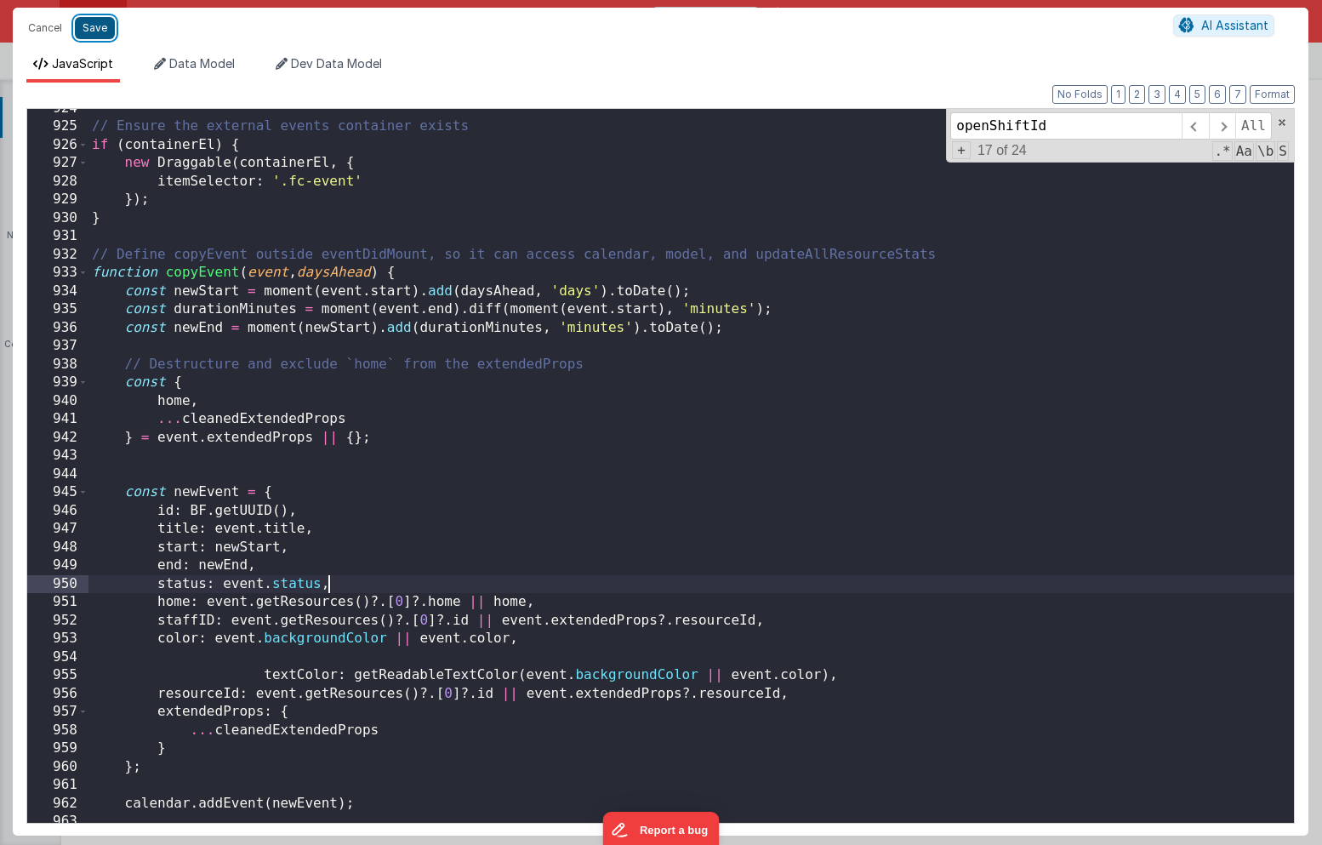
click at [88, 34] on button "Save" at bounding box center [95, 28] width 40 height 22
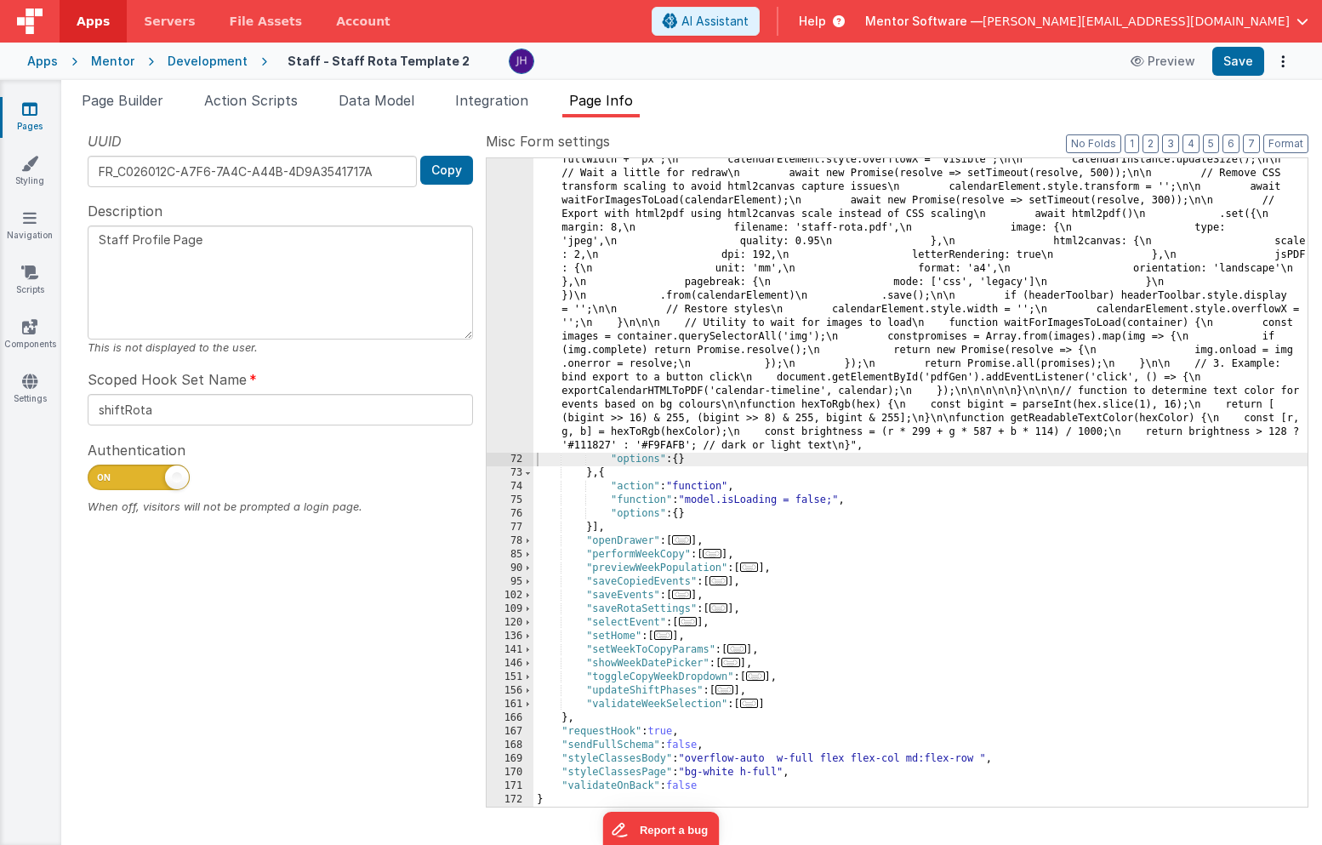
scroll to position [8006, 0]
click at [1233, 69] on button "Save" at bounding box center [1238, 61] width 52 height 29
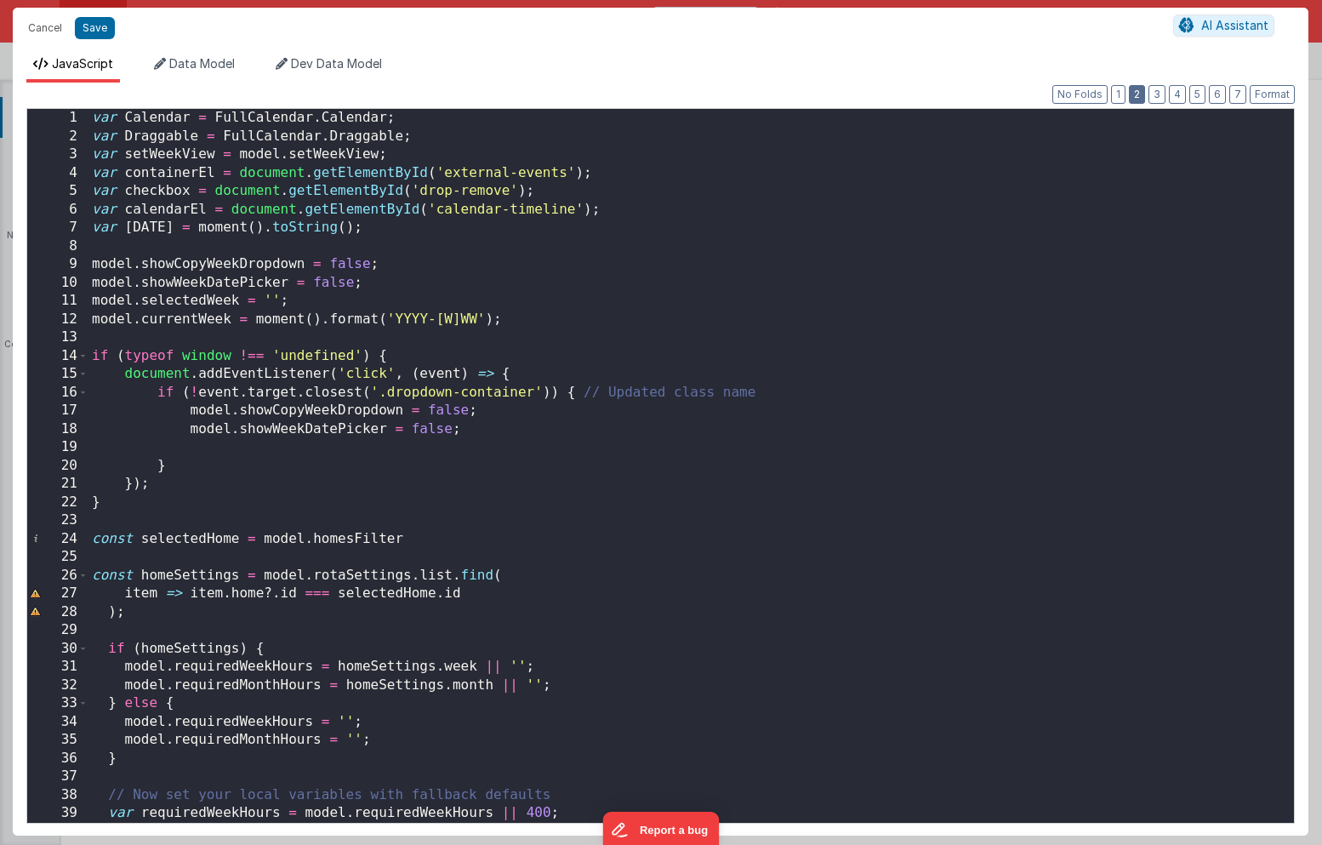
click at [1142, 100] on button "2" at bounding box center [1137, 94] width 16 height 19
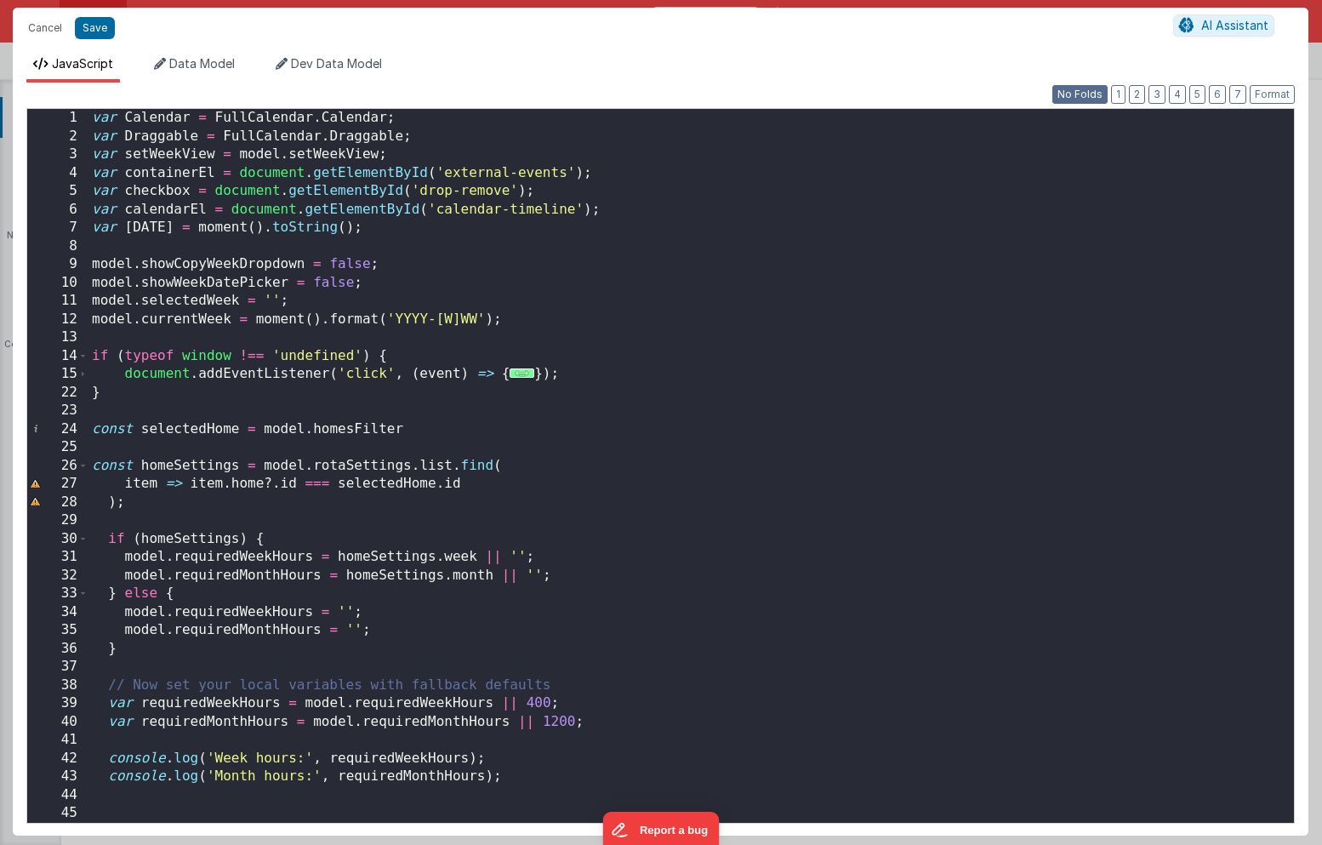
click at [1082, 99] on button "No Folds" at bounding box center [1079, 94] width 55 height 19
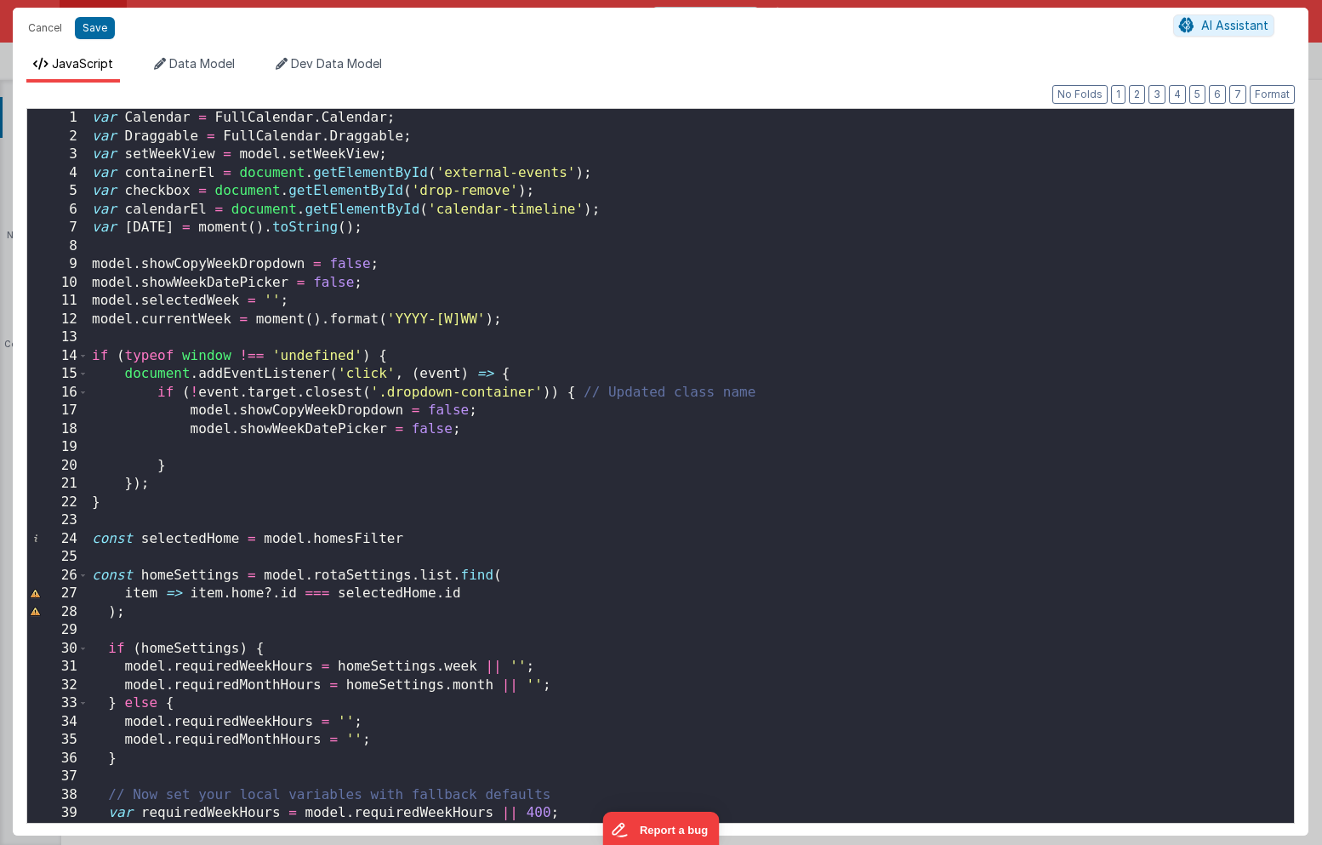
click at [975, 327] on div "var Calendar = FullCalendar . Calendar ; var Draggable = FullCalendar . Draggab…" at bounding box center [690, 484] width 1205 height 750
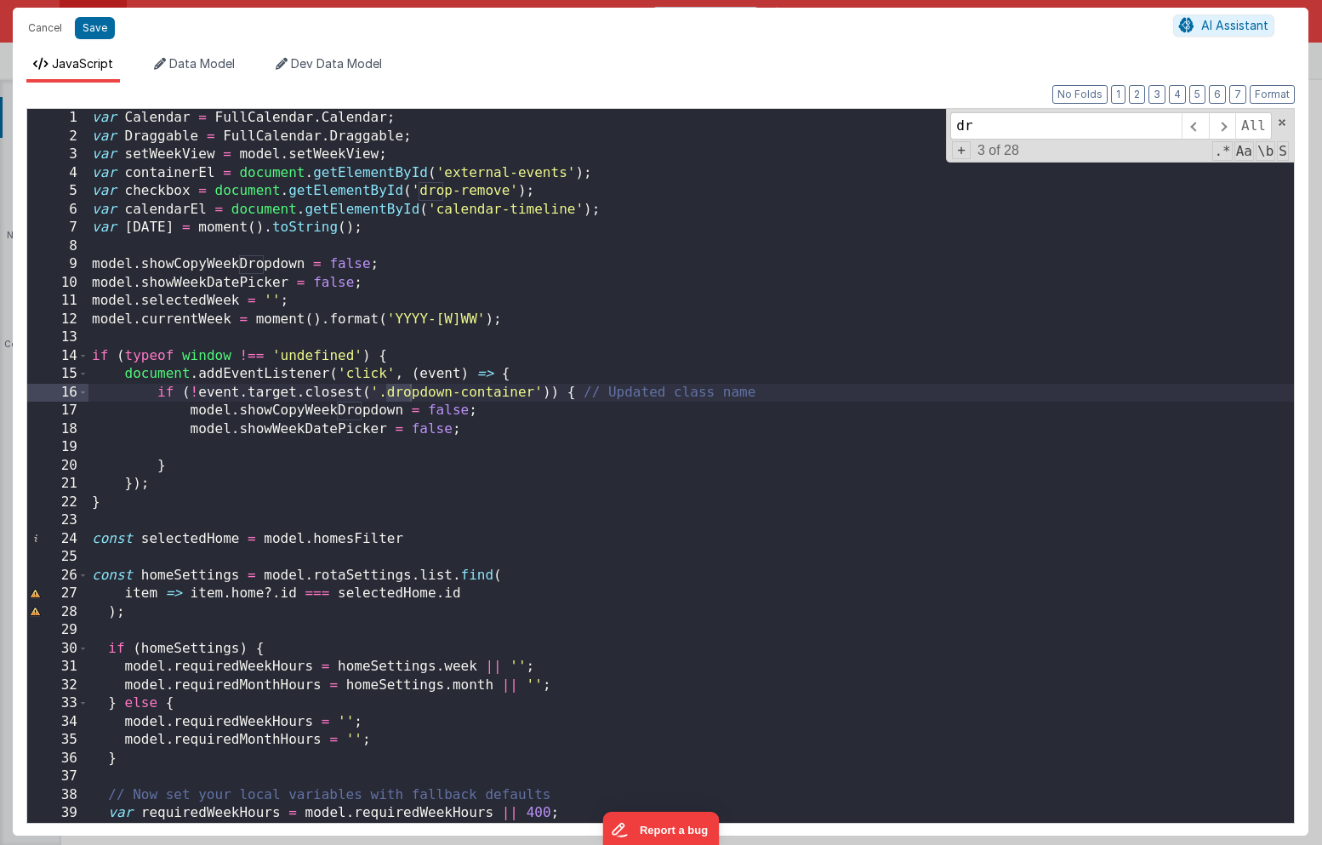
type input "d"
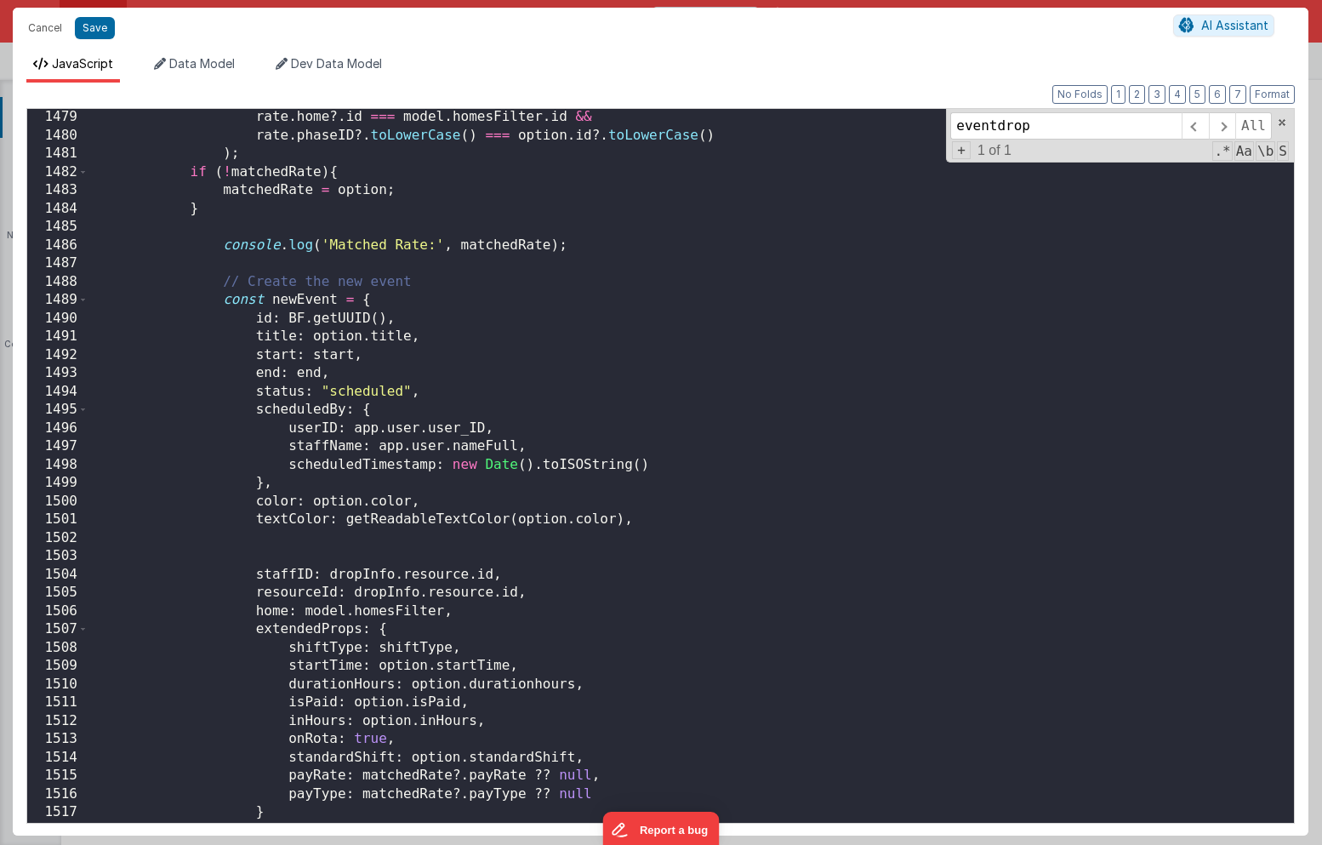
scroll to position [22966, 0]
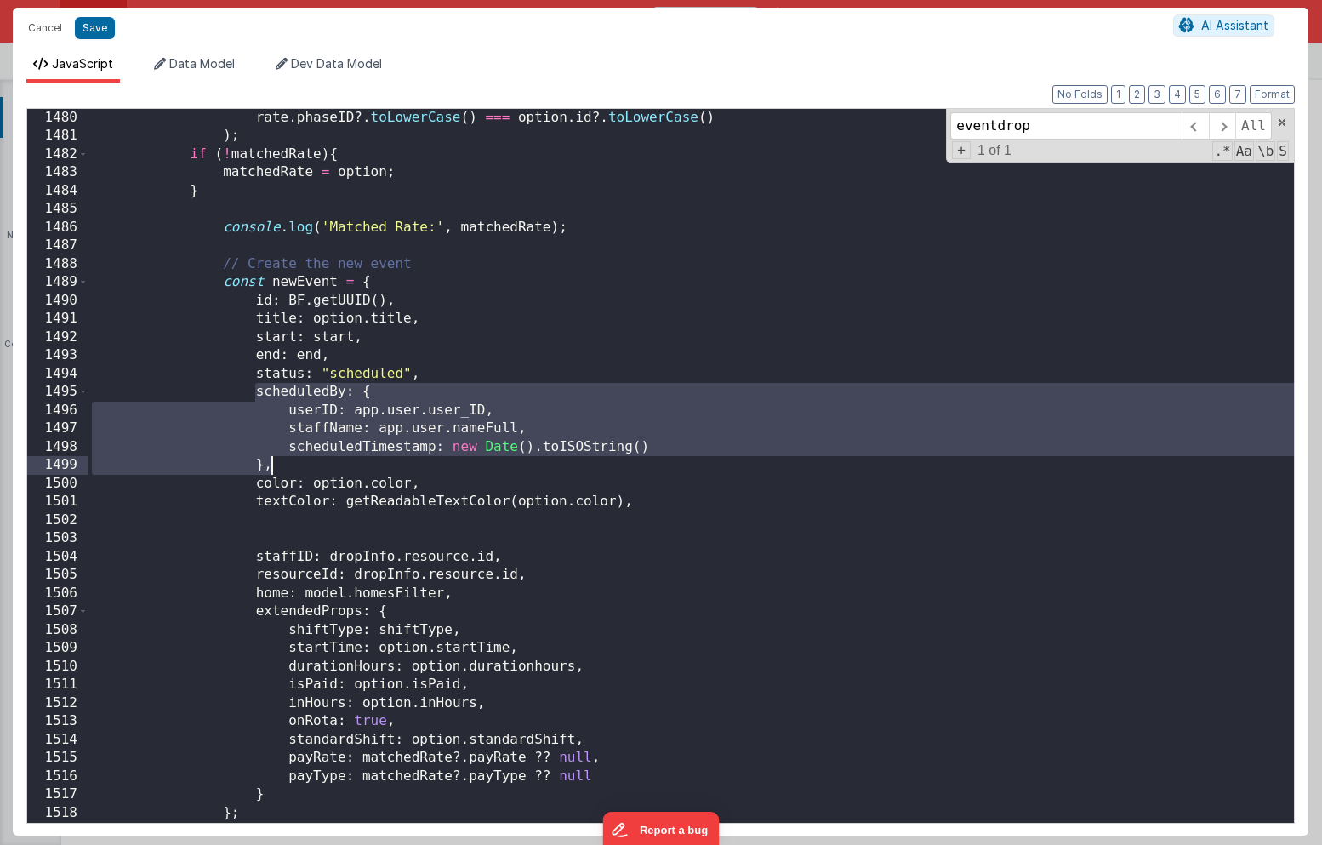
drag, startPoint x: 257, startPoint y: 391, endPoint x: 276, endPoint y: 468, distance: 78.8
click at [276, 468] on div "rate . phaseID ?. toLowerCase ( ) === option . id ?. toLowerCase ( ) ) ; if ( !…" at bounding box center [690, 484] width 1205 height 750
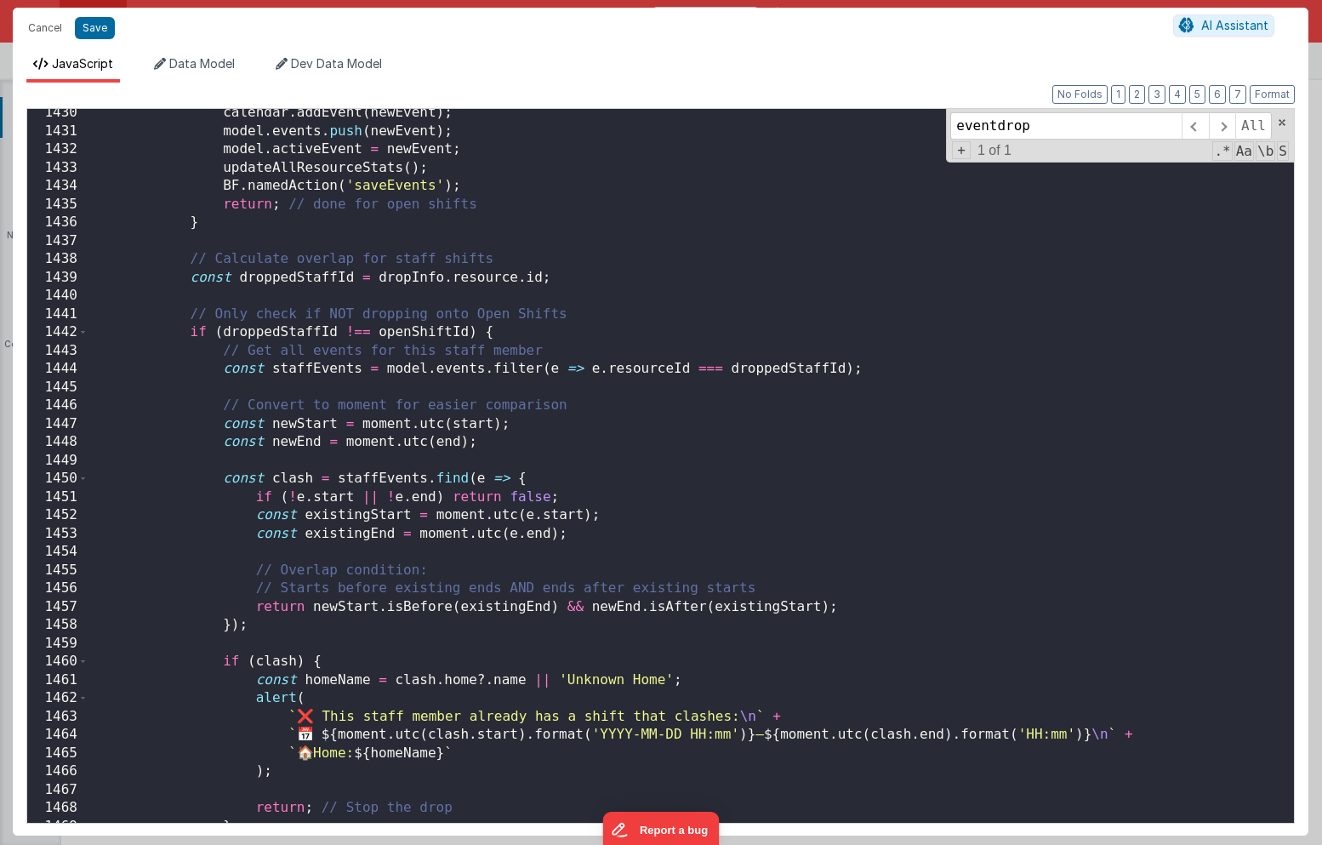
scroll to position [22177, 0]
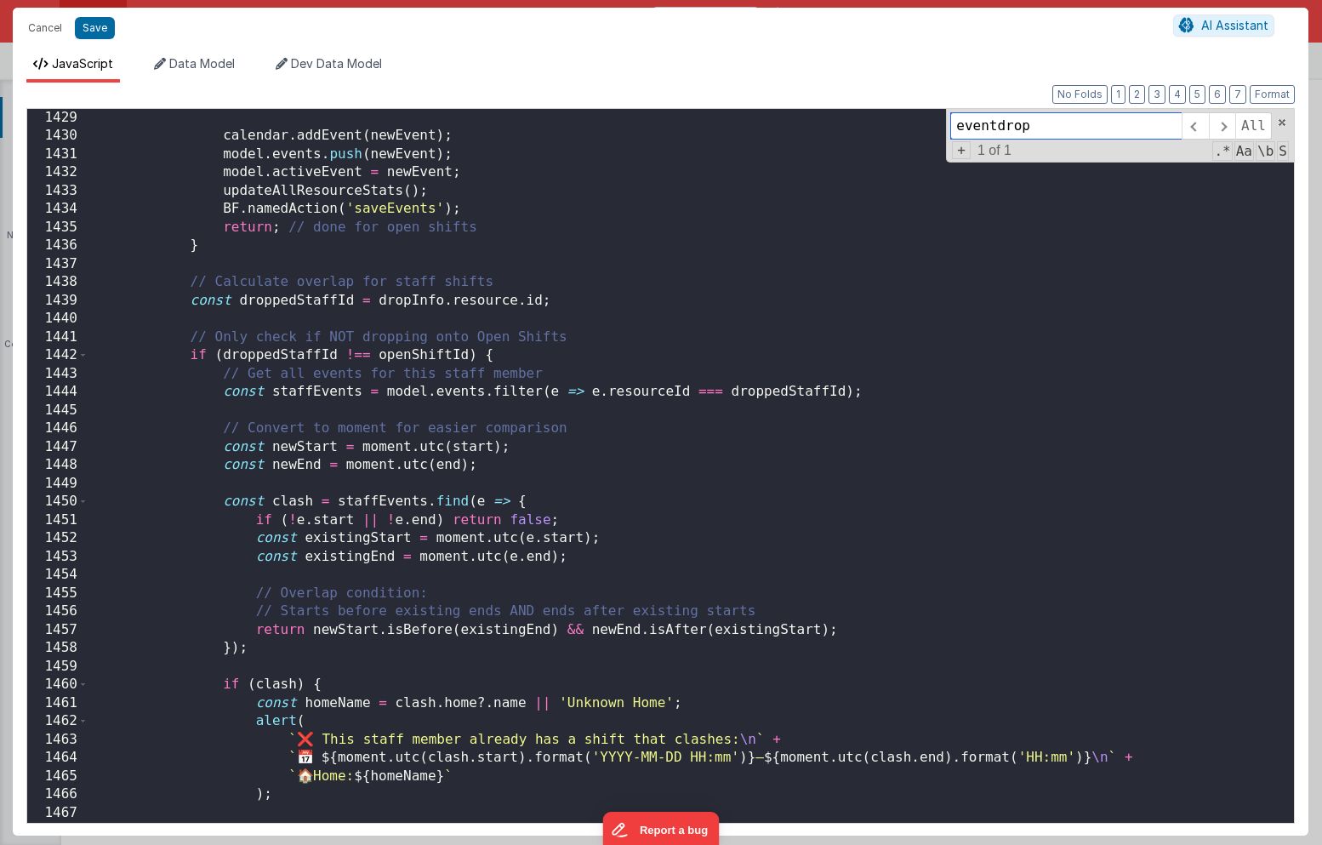
click at [1051, 126] on input "eventdrop" at bounding box center [1065, 125] width 231 height 27
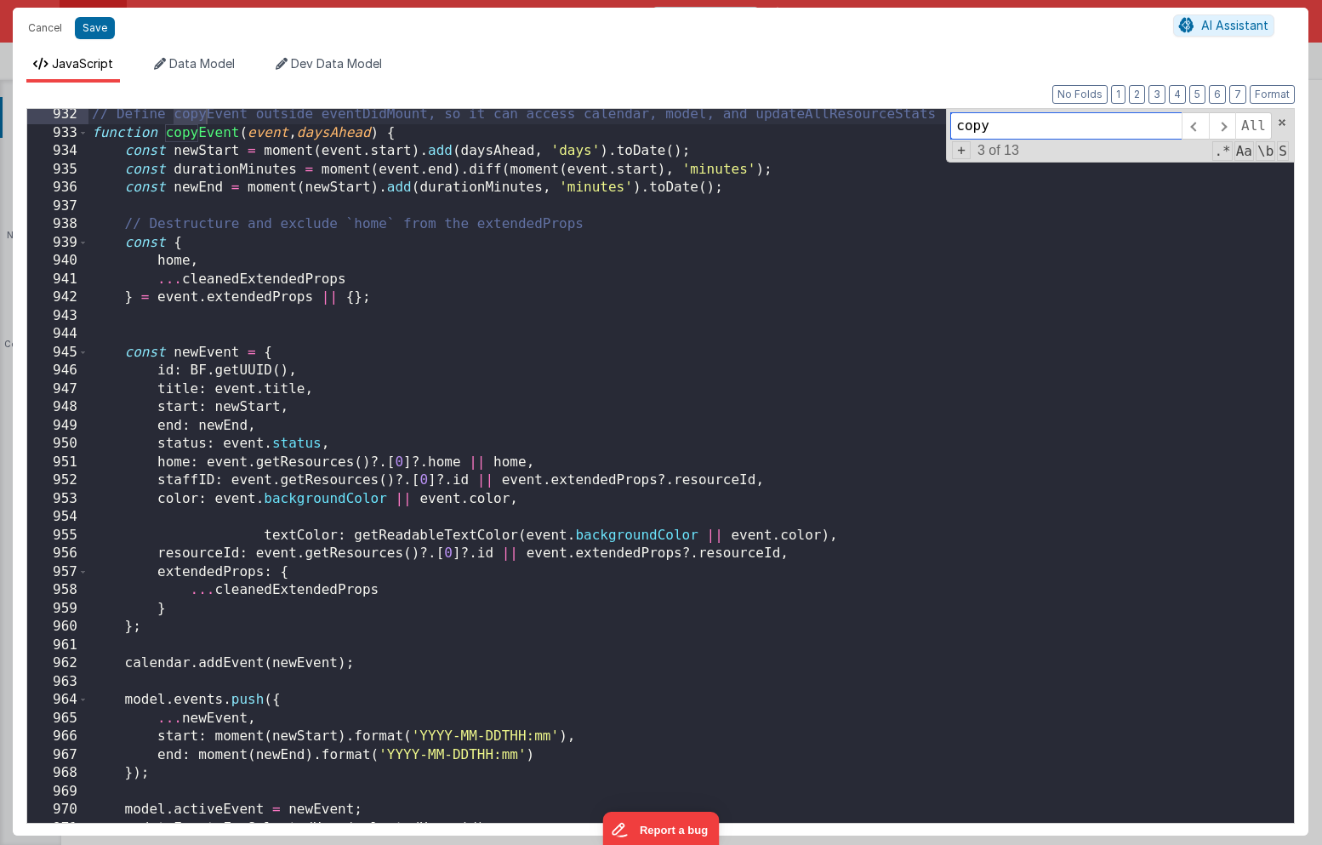
scroll to position [14512, 0]
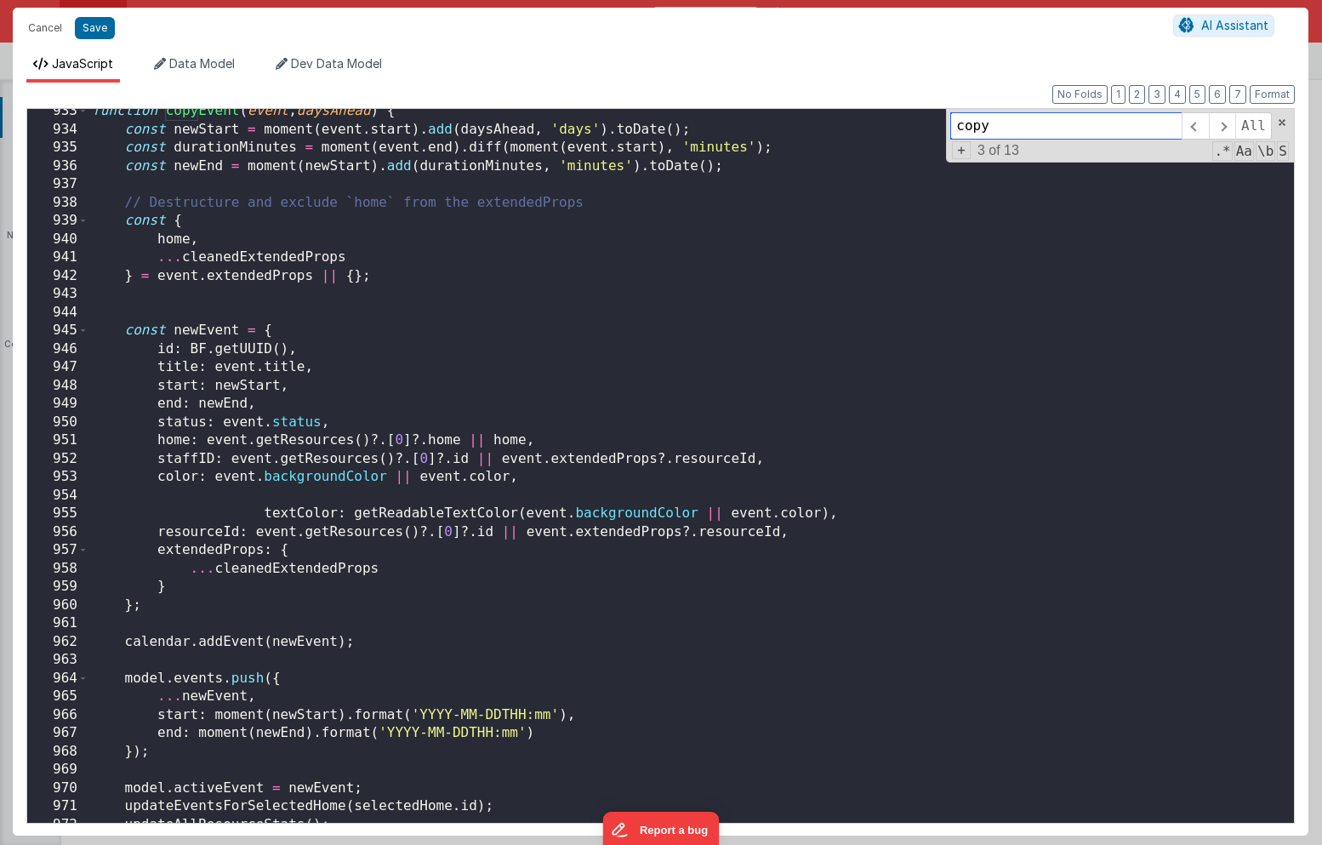
type input "copy"
click at [378, 420] on div "function copyEvent ( event , daysAhead ) { const newStart = moment ( event . st…" at bounding box center [690, 477] width 1205 height 750
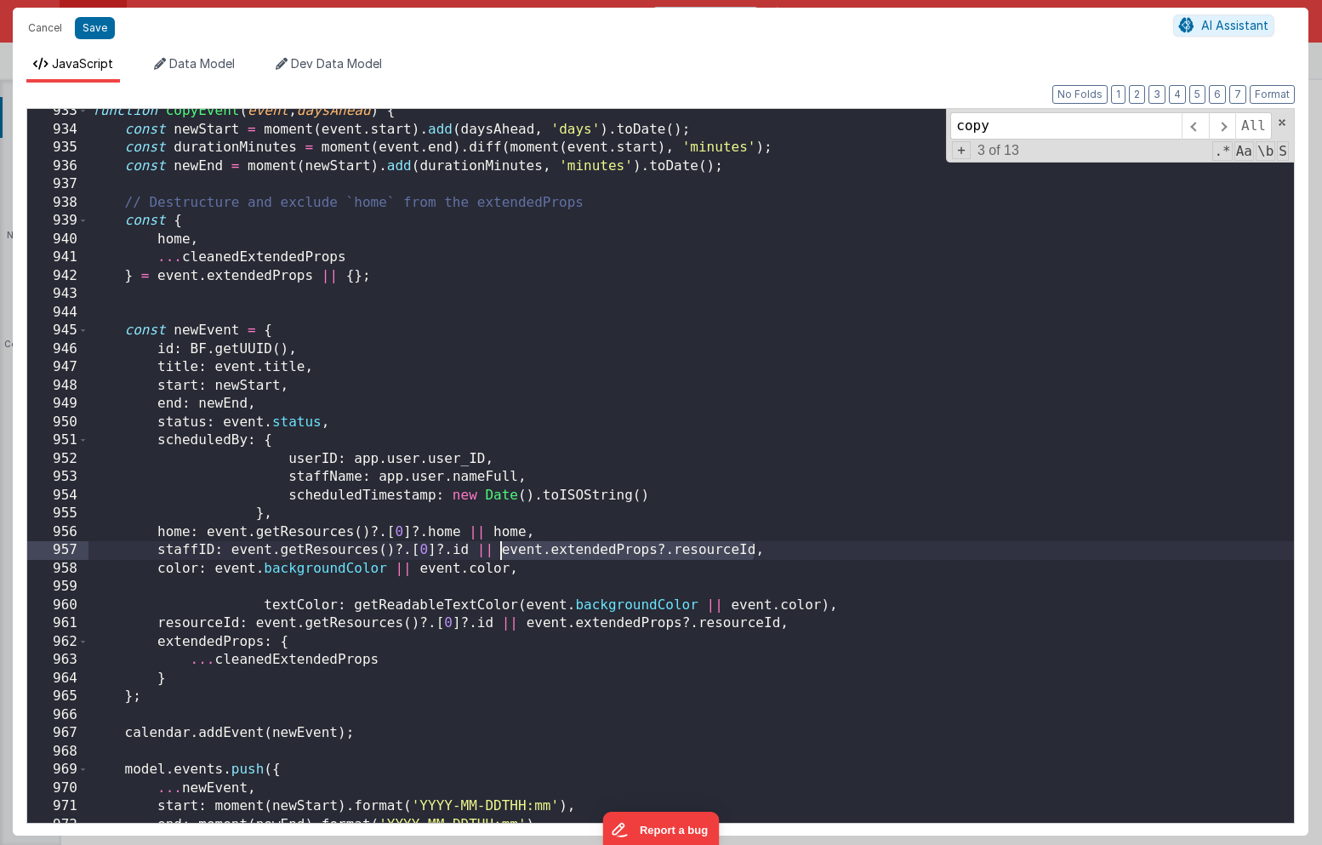
drag, startPoint x: 754, startPoint y: 549, endPoint x: 502, endPoint y: 554, distance: 252.6
click at [502, 554] on div "function copyEvent ( event , daysAhead ) { const newStart = moment ( event . st…" at bounding box center [690, 477] width 1205 height 750
click at [321, 424] on div "function copyEvent ( event , daysAhead ) { const newStart = moment ( event . st…" at bounding box center [690, 477] width 1205 height 750
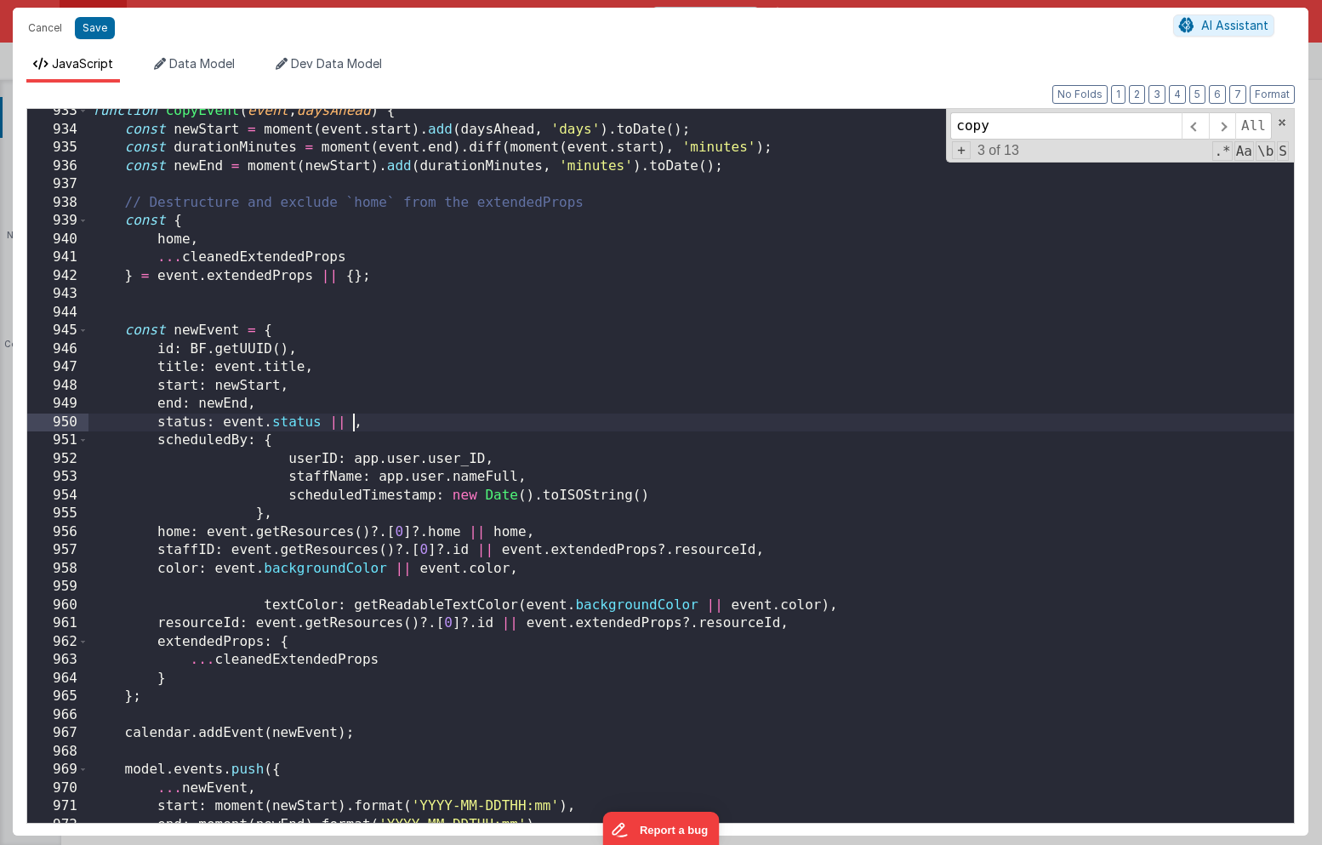
paste textarea
click at [557, 420] on div "function copyEvent ( event , daysAhead ) { const newStart = moment ( event . st…" at bounding box center [690, 477] width 1205 height 750
click at [100, 29] on button "Save" at bounding box center [95, 28] width 40 height 22
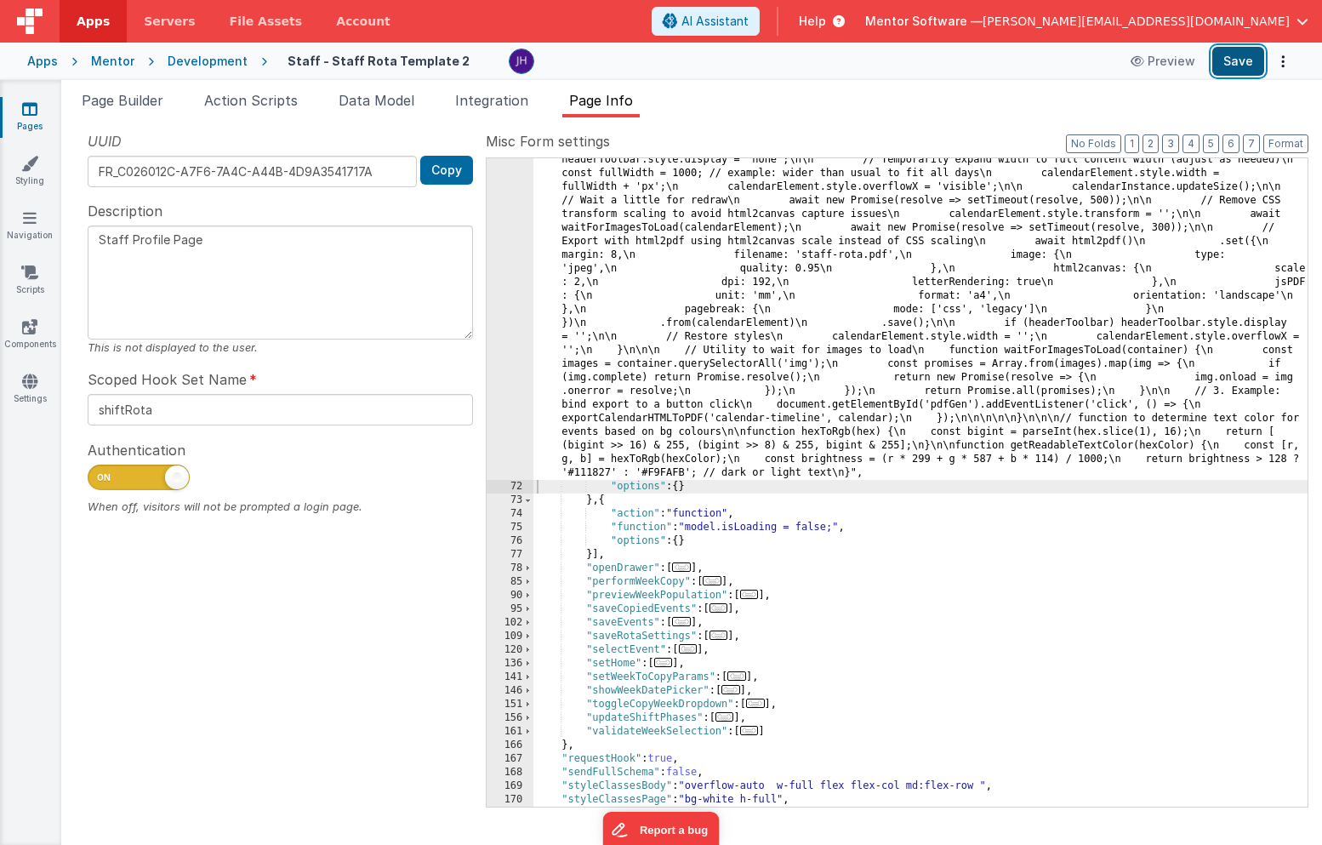
click at [1241, 69] on button "Save" at bounding box center [1238, 61] width 52 height 29
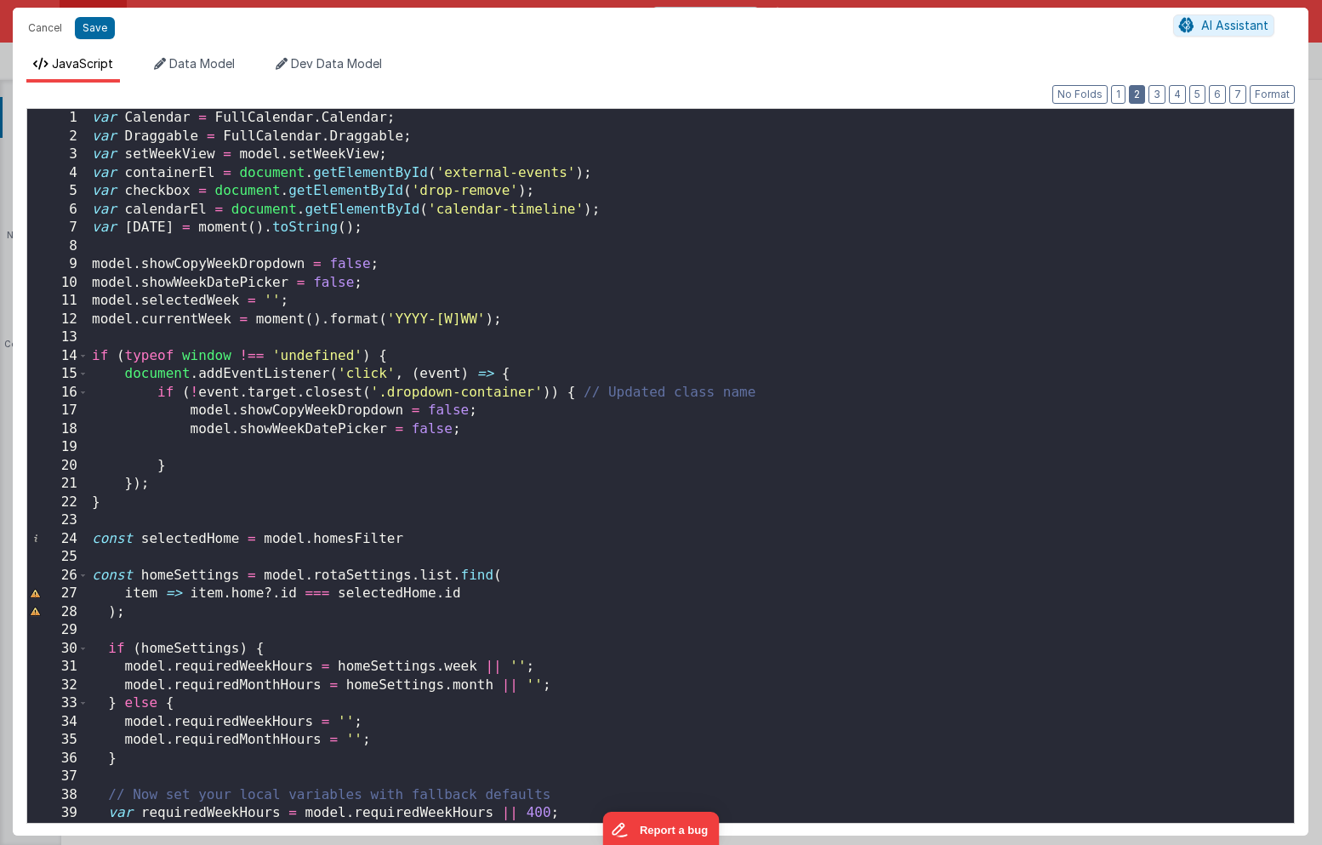
click at [1138, 94] on button "2" at bounding box center [1137, 94] width 16 height 19
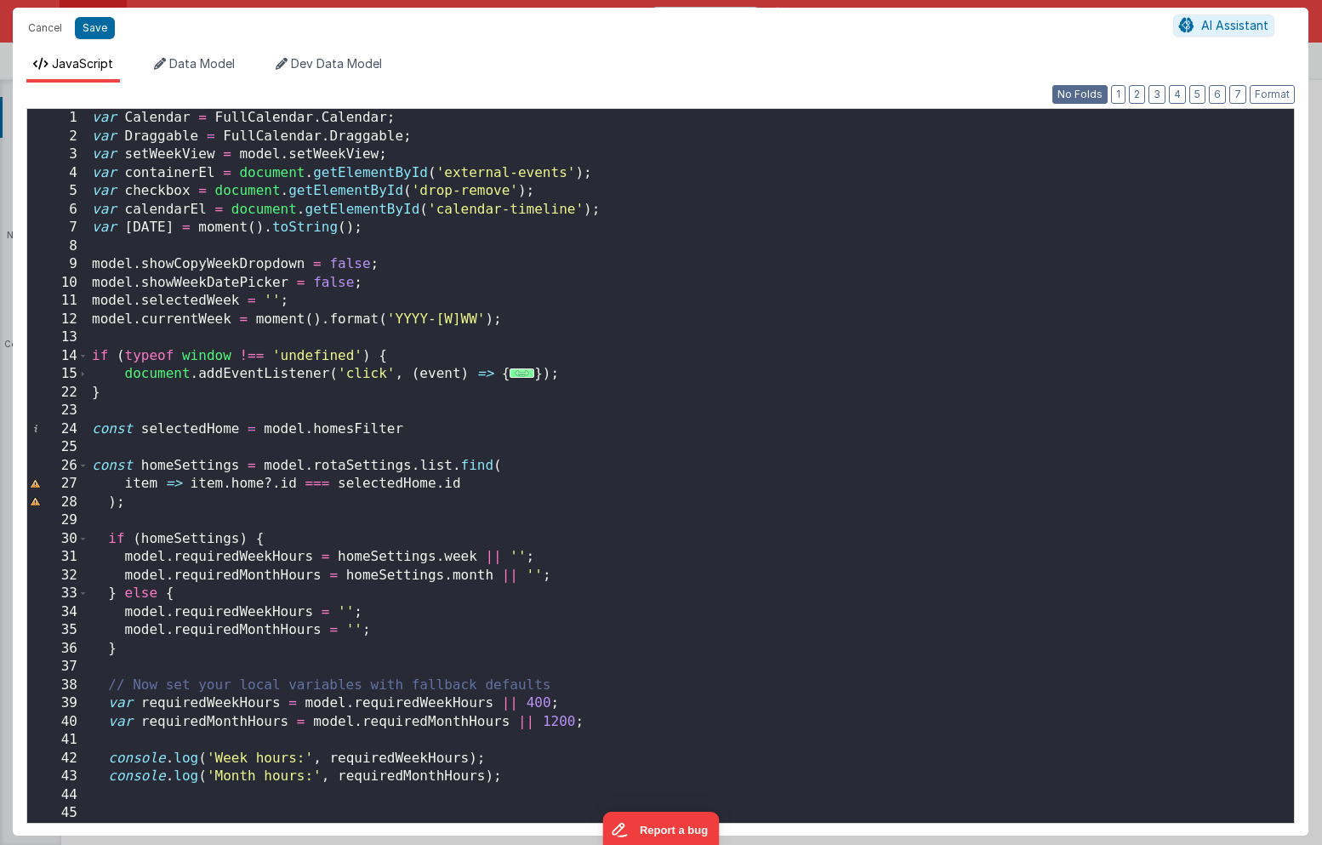
click at [1084, 94] on button "No Folds" at bounding box center [1079, 94] width 55 height 19
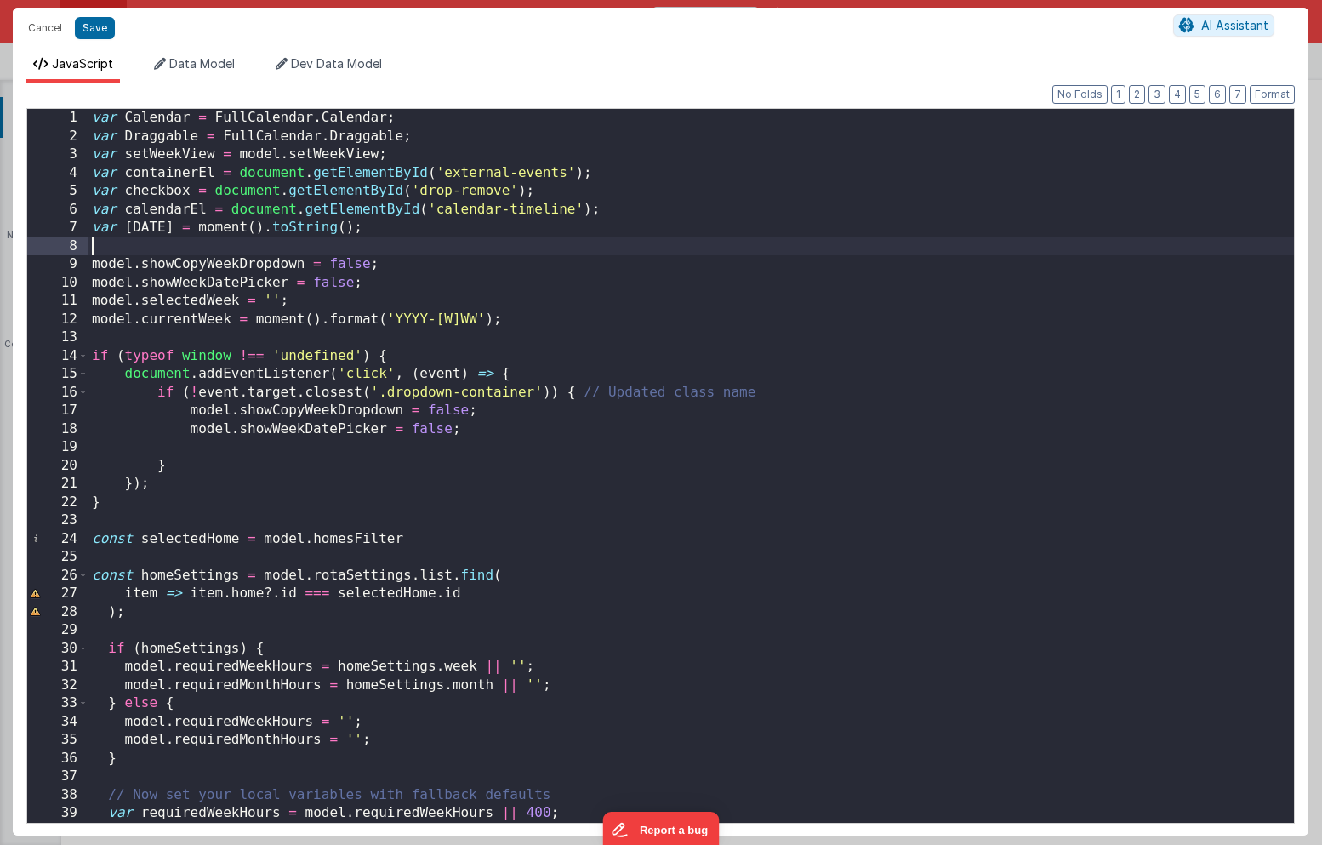
click at [1000, 254] on div "var Calendar = FullCalendar . Calendar ; var Draggable = FullCalendar . Draggab…" at bounding box center [690, 484] width 1205 height 750
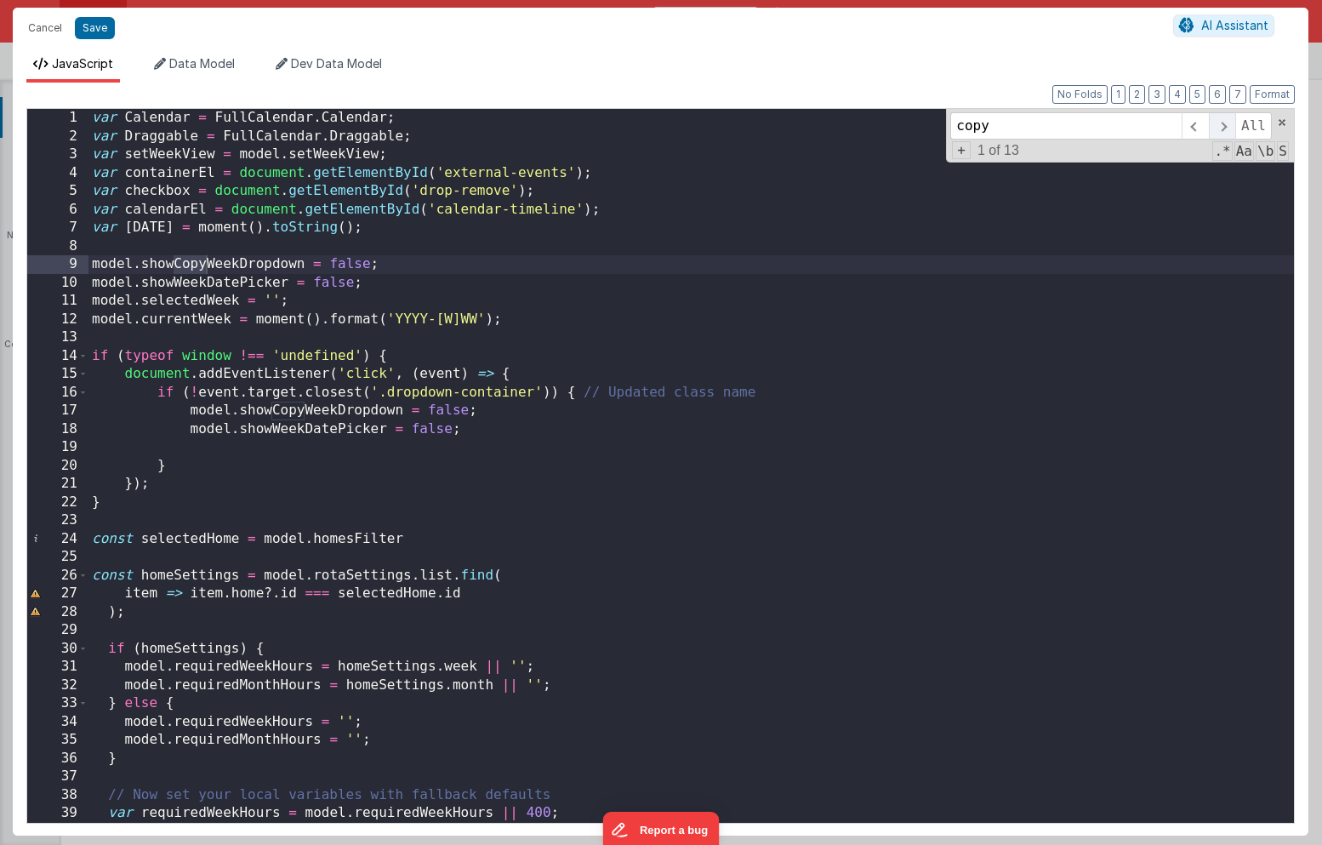
type input "copy"
click at [1222, 129] on span at bounding box center [1222, 125] width 26 height 27
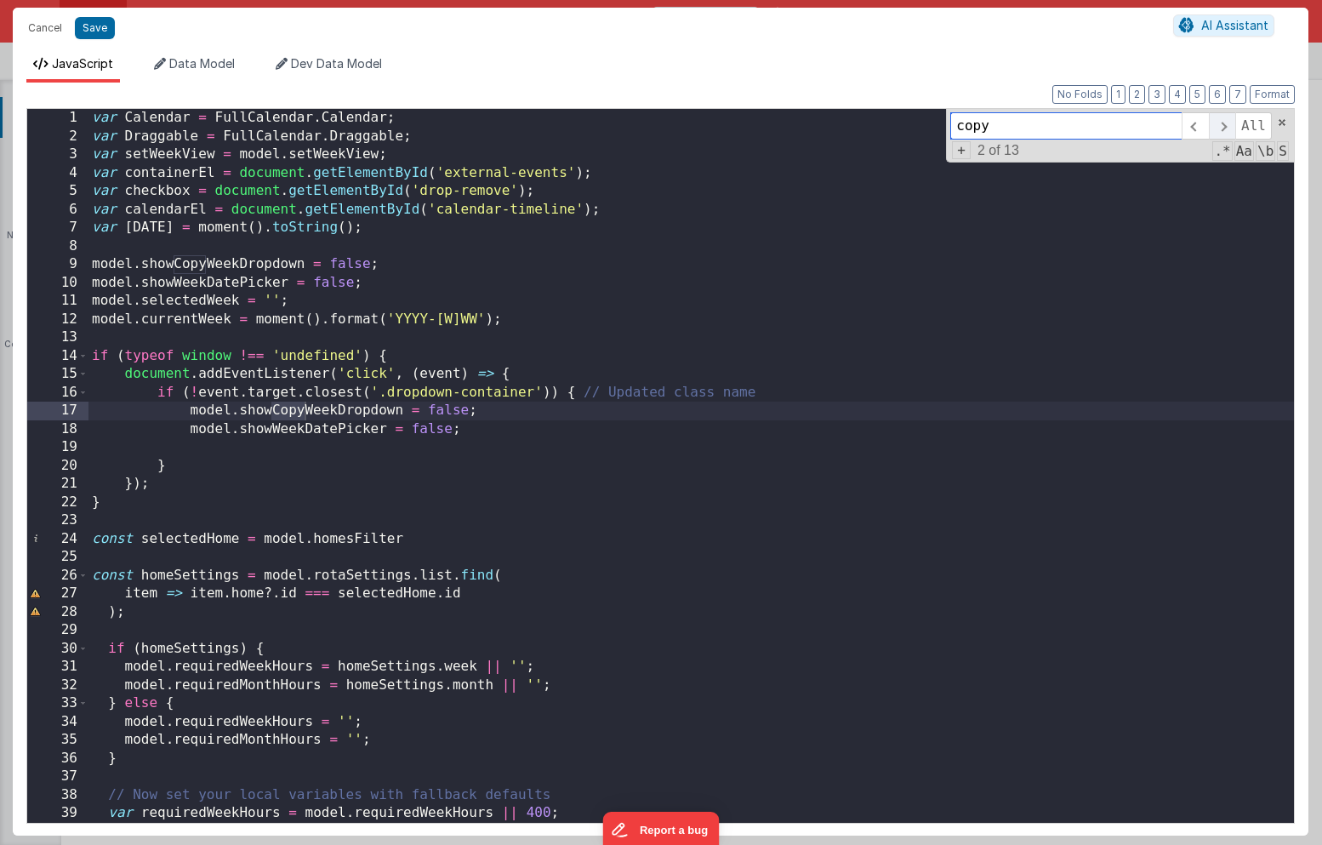
click at [1222, 129] on span at bounding box center [1222, 125] width 26 height 27
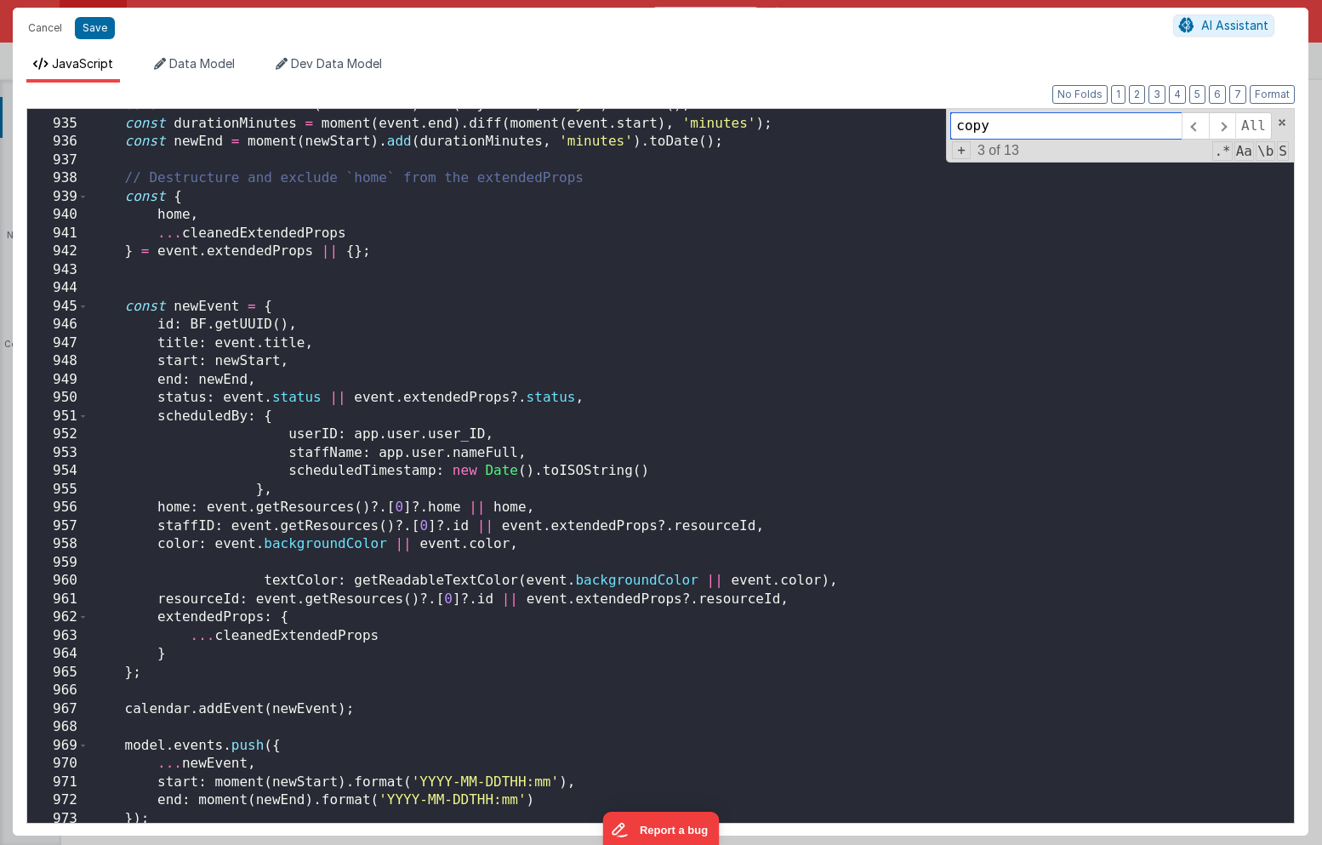
scroll to position [14511, 0]
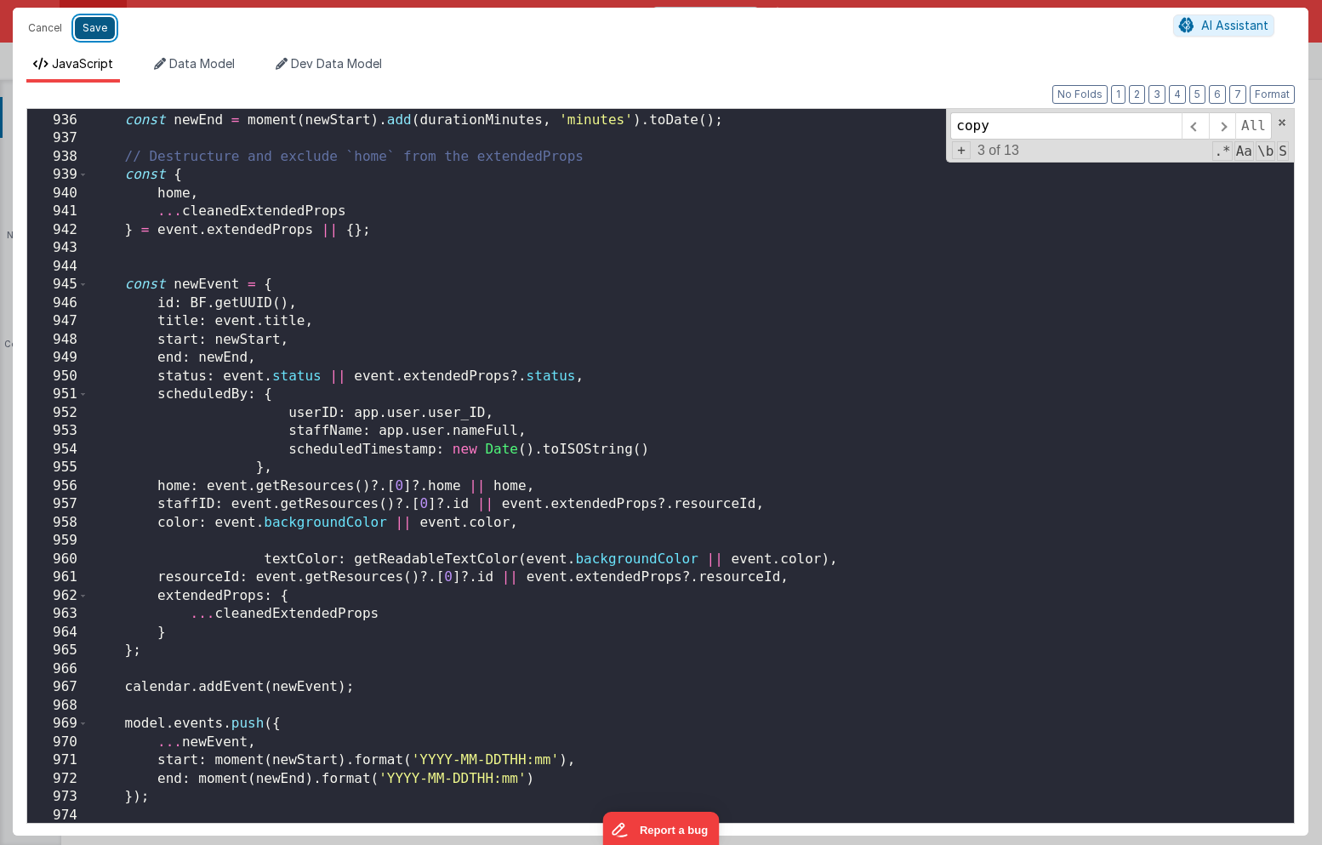
click at [96, 34] on button "Save" at bounding box center [95, 28] width 40 height 22
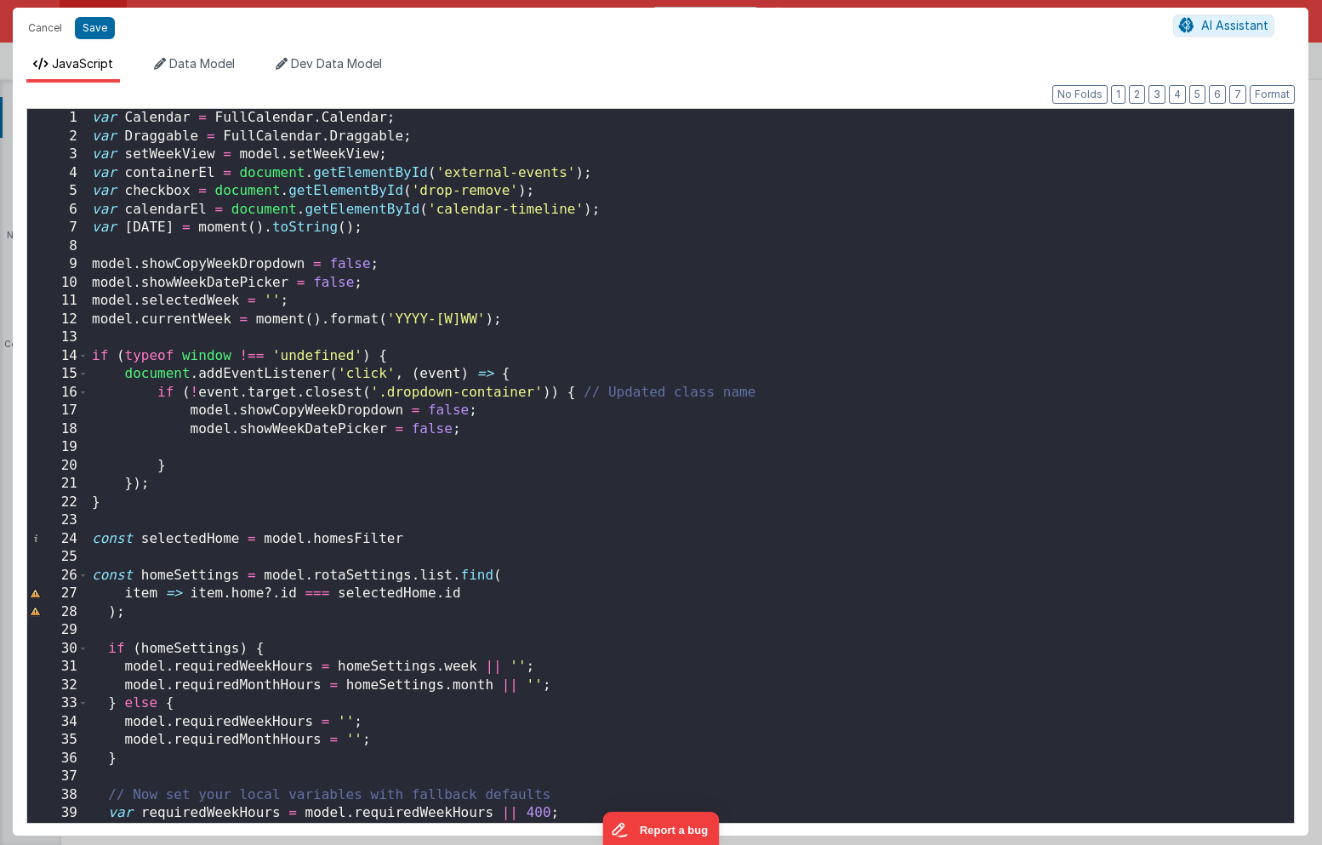
click at [935, 284] on div "var Calendar = FullCalendar . Calendar ; var Draggable = FullCalendar . Draggab…" at bounding box center [690, 484] width 1205 height 750
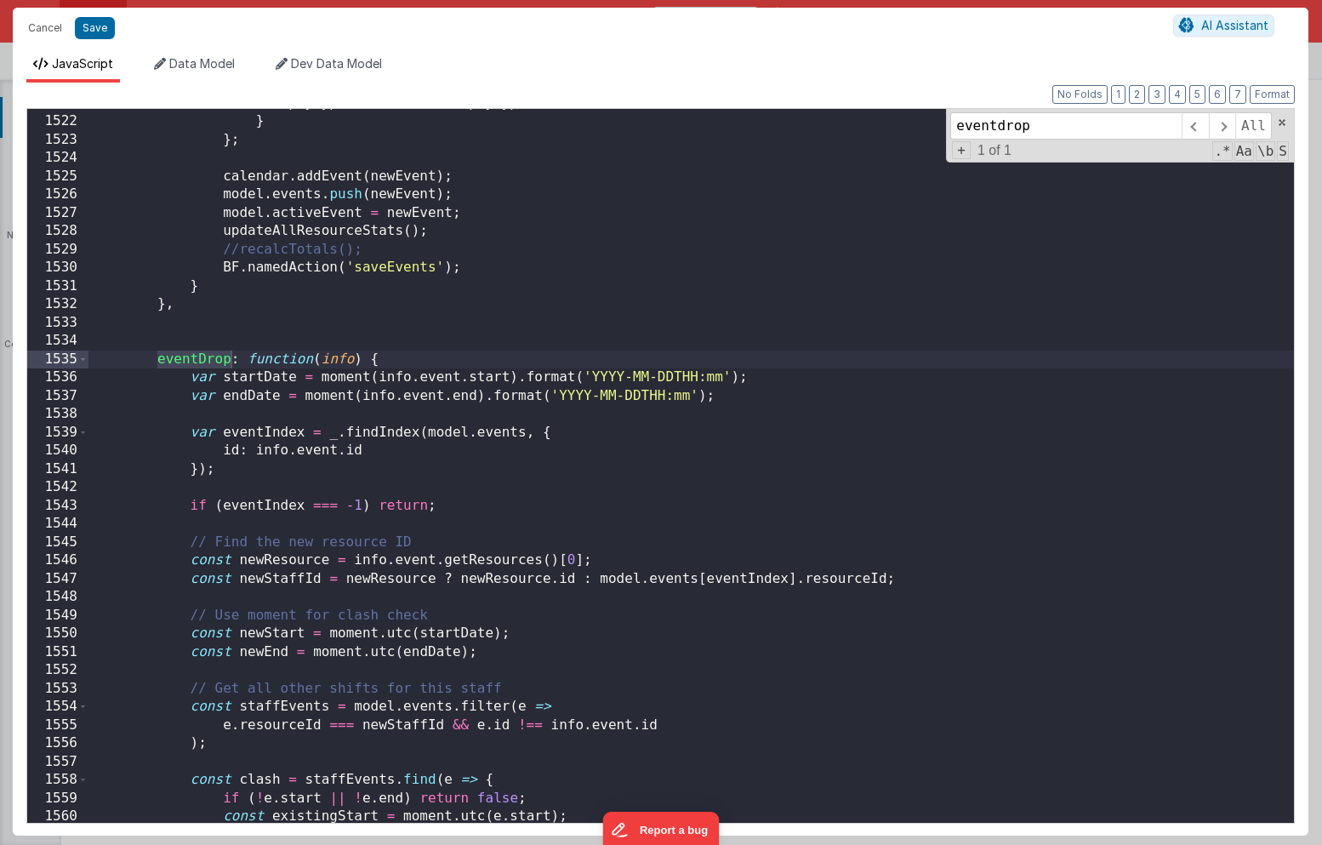
scroll to position [23329, 0]
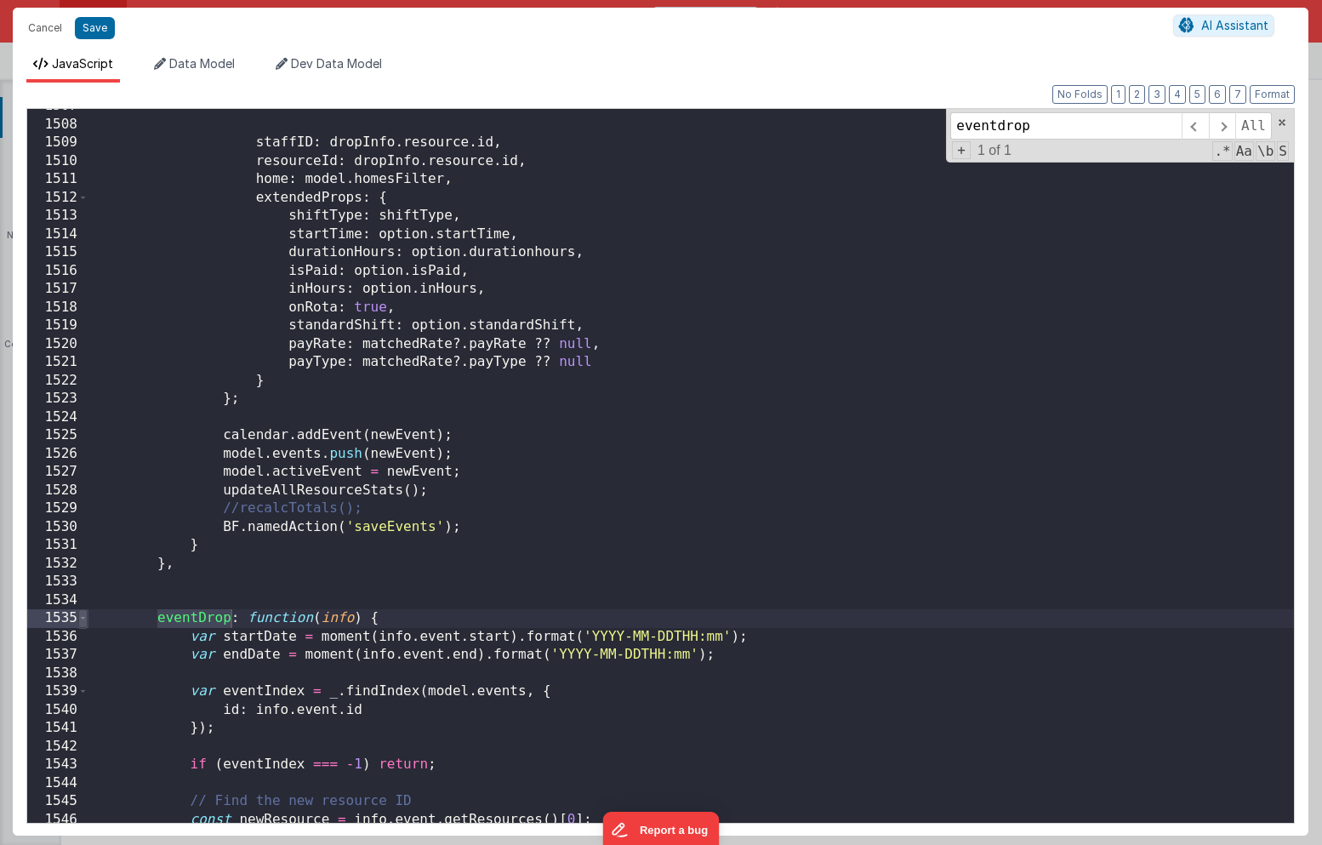
type input "eventdrop"
click at [82, 616] on span at bounding box center [82, 618] width 9 height 19
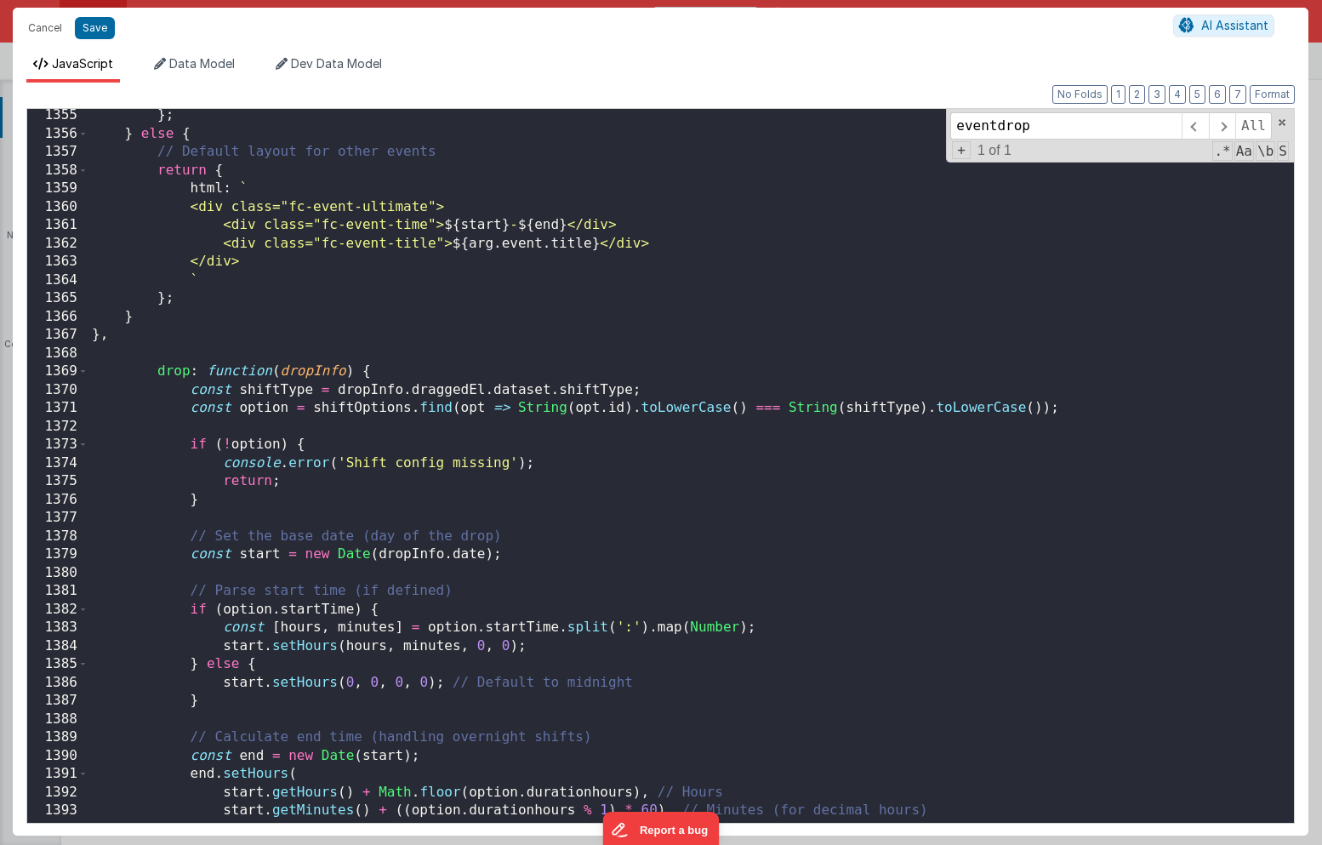
scroll to position [21668, 0]
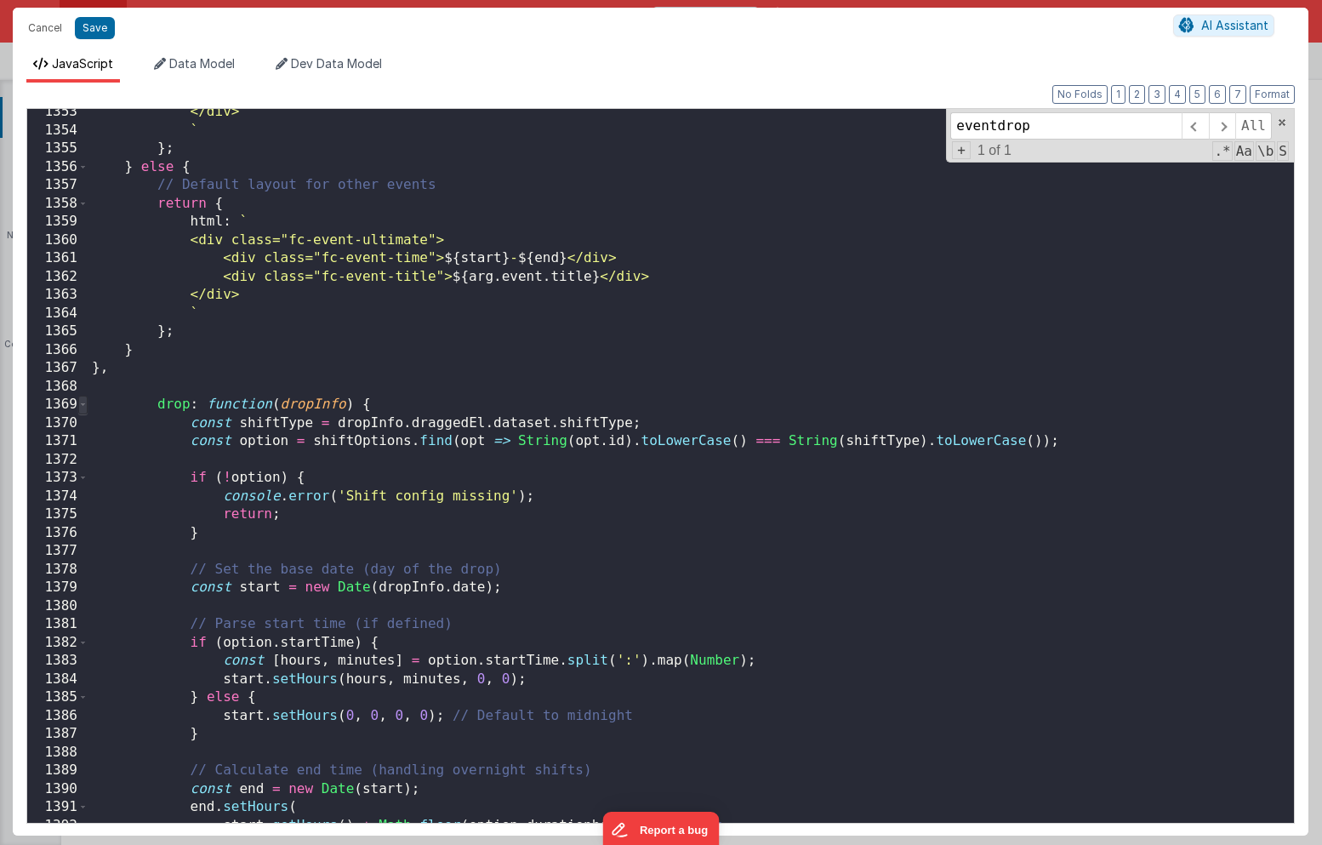
click at [84, 406] on span at bounding box center [82, 404] width 9 height 19
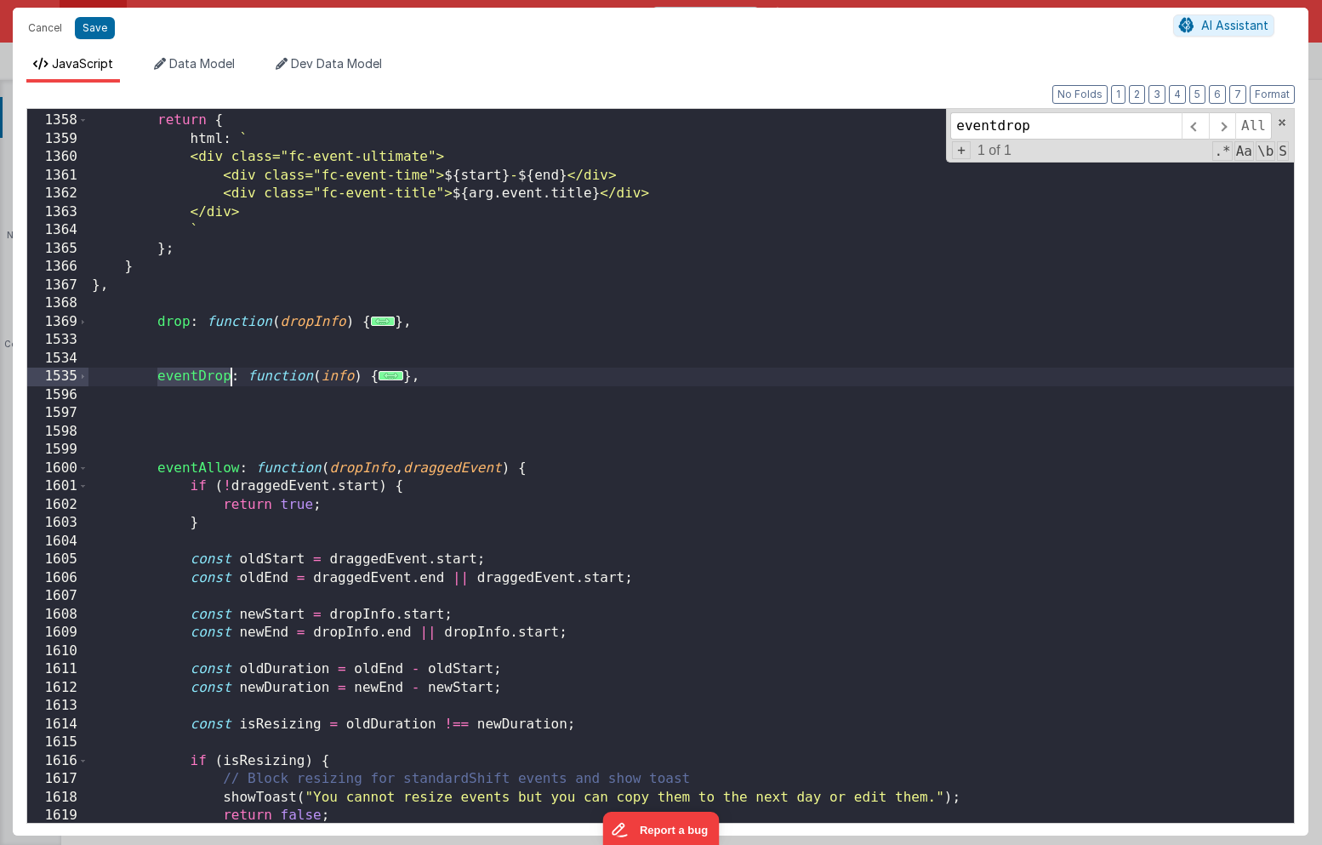
scroll to position [23978, 0]
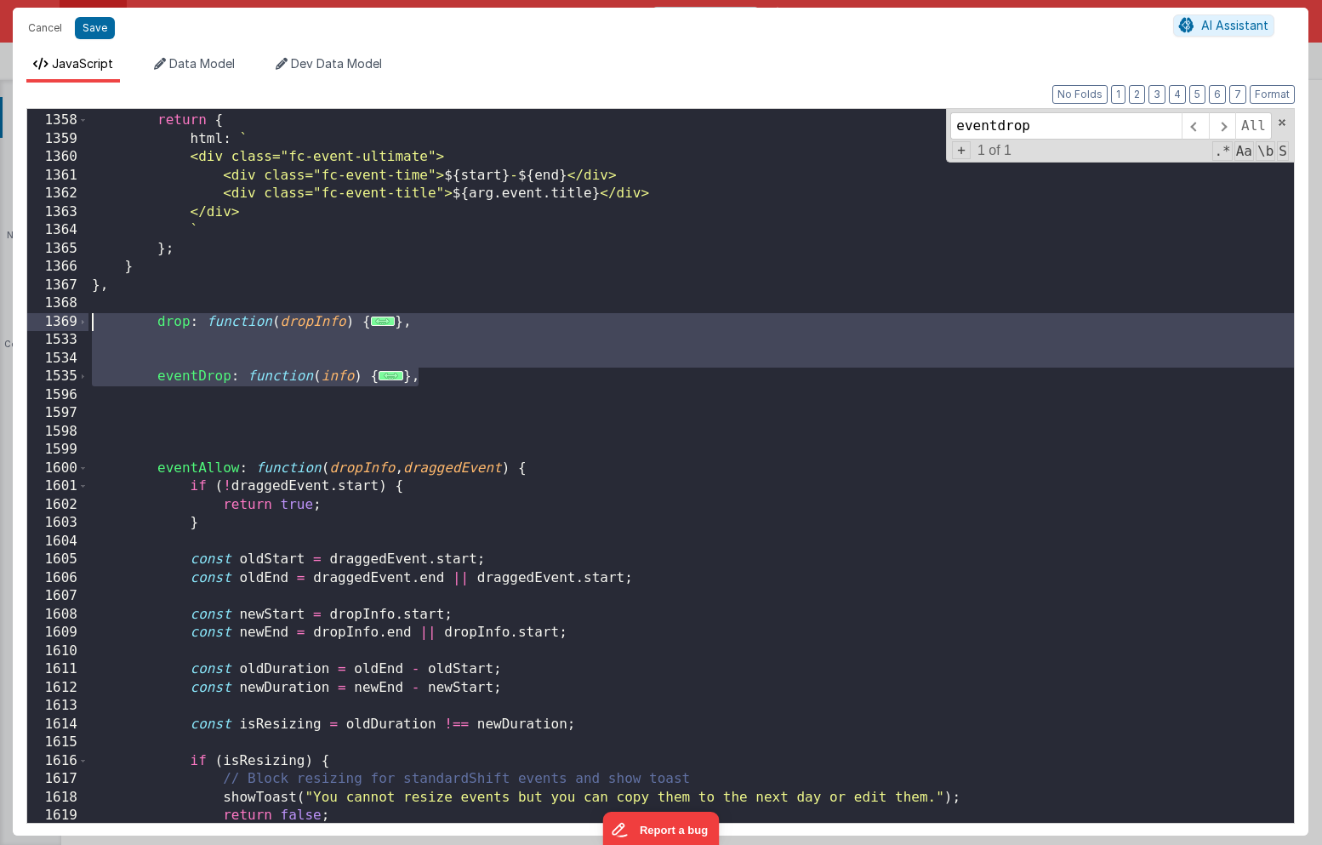
drag, startPoint x: 431, startPoint y: 380, endPoint x: -9, endPoint y: 324, distance: 443.3
click at [0, 324] on html "Cancel Save AI Assistant JavaScript Data Model Dev Data Model Format 7 6 5 4 3 …" at bounding box center [661, 422] width 1322 height 845
click at [428, 375] on div "// Default layout for other events return { html : ` <div class="fc-event-ultim…" at bounding box center [690, 469] width 1205 height 750
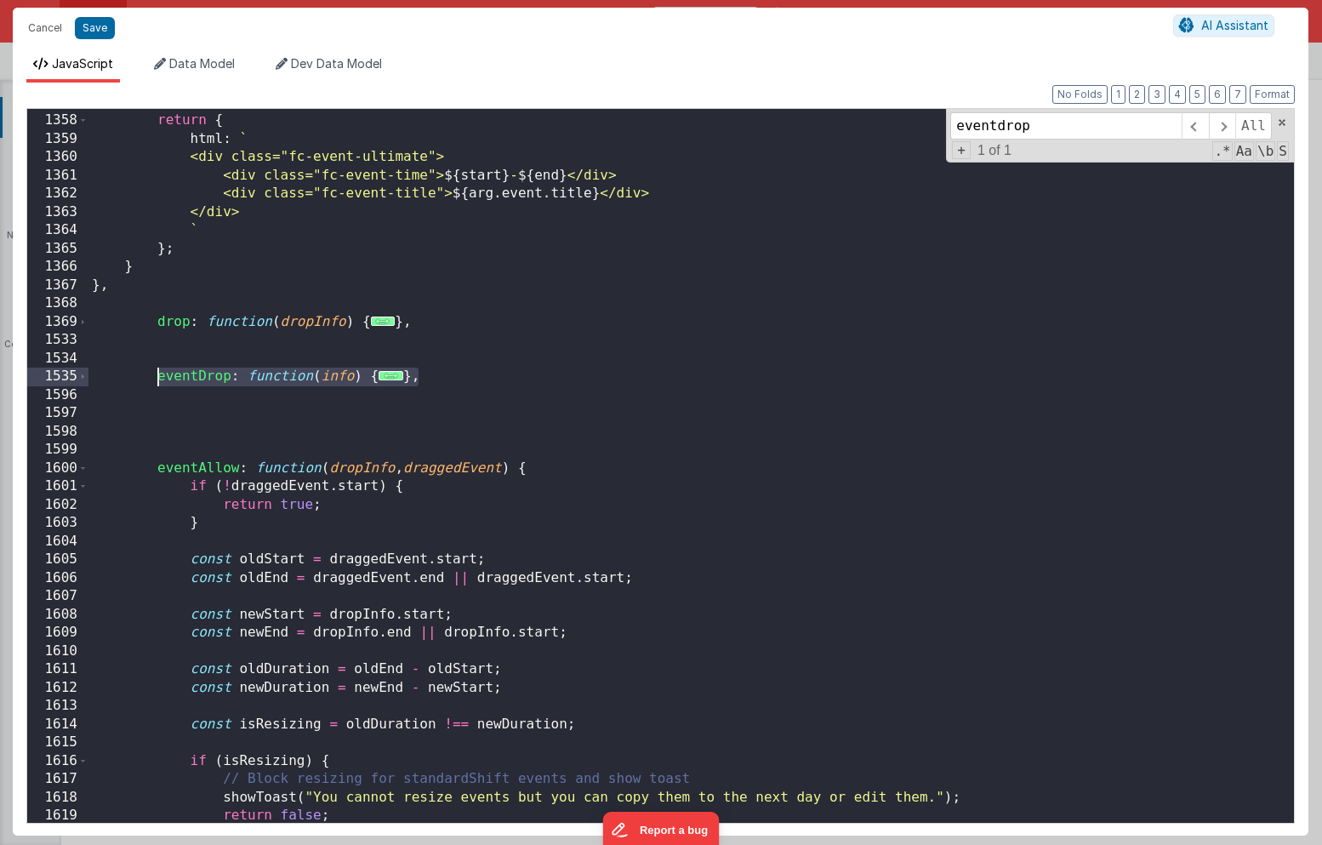
drag, startPoint x: 436, startPoint y: 373, endPoint x: 160, endPoint y: 377, distance: 276.4
click at [160, 377] on div "// Default layout for other events return { html : ` <div class="fc-event-ultim…" at bounding box center [690, 469] width 1205 height 750
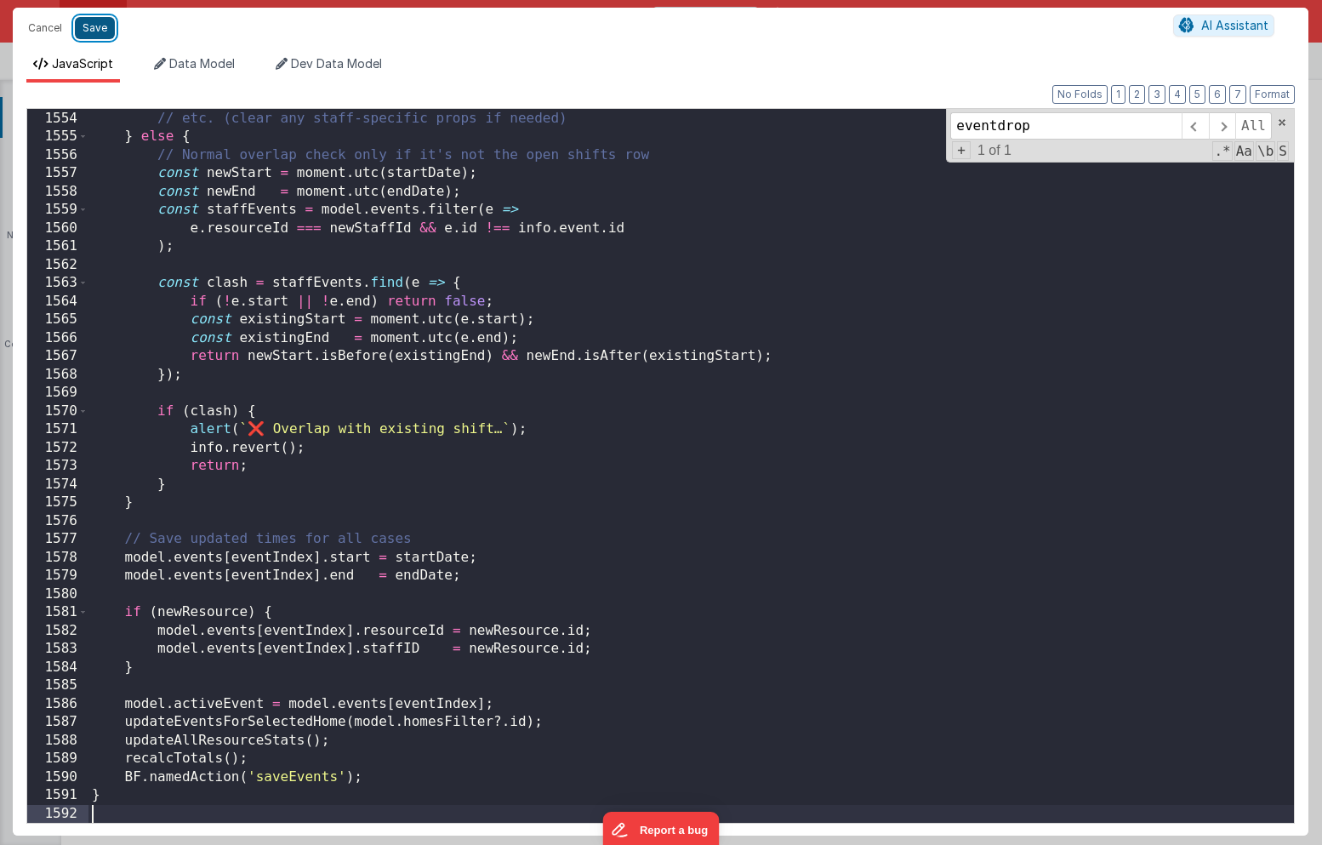
click at [95, 31] on button "Save" at bounding box center [95, 28] width 40 height 22
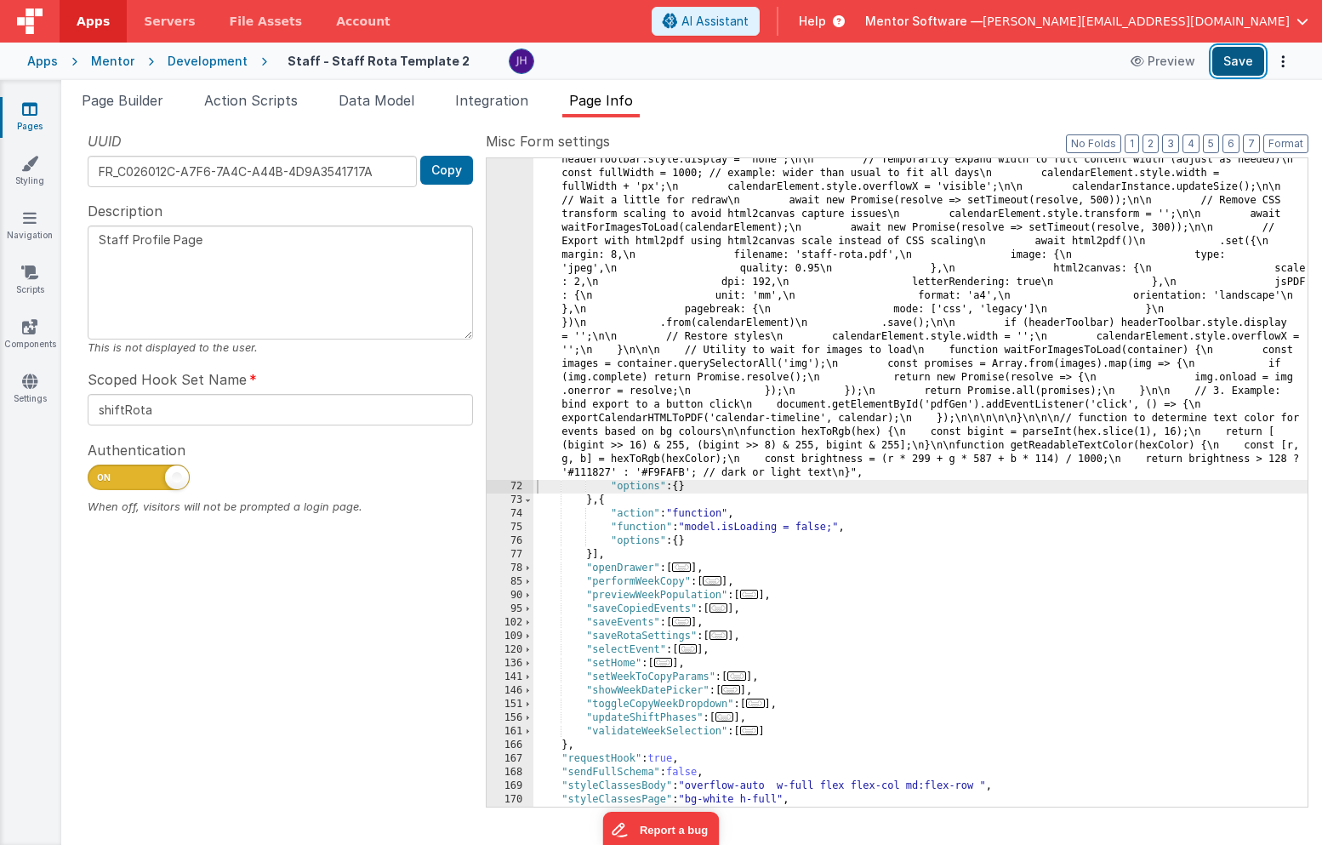
click at [1231, 54] on button "Save" at bounding box center [1238, 61] width 52 height 29
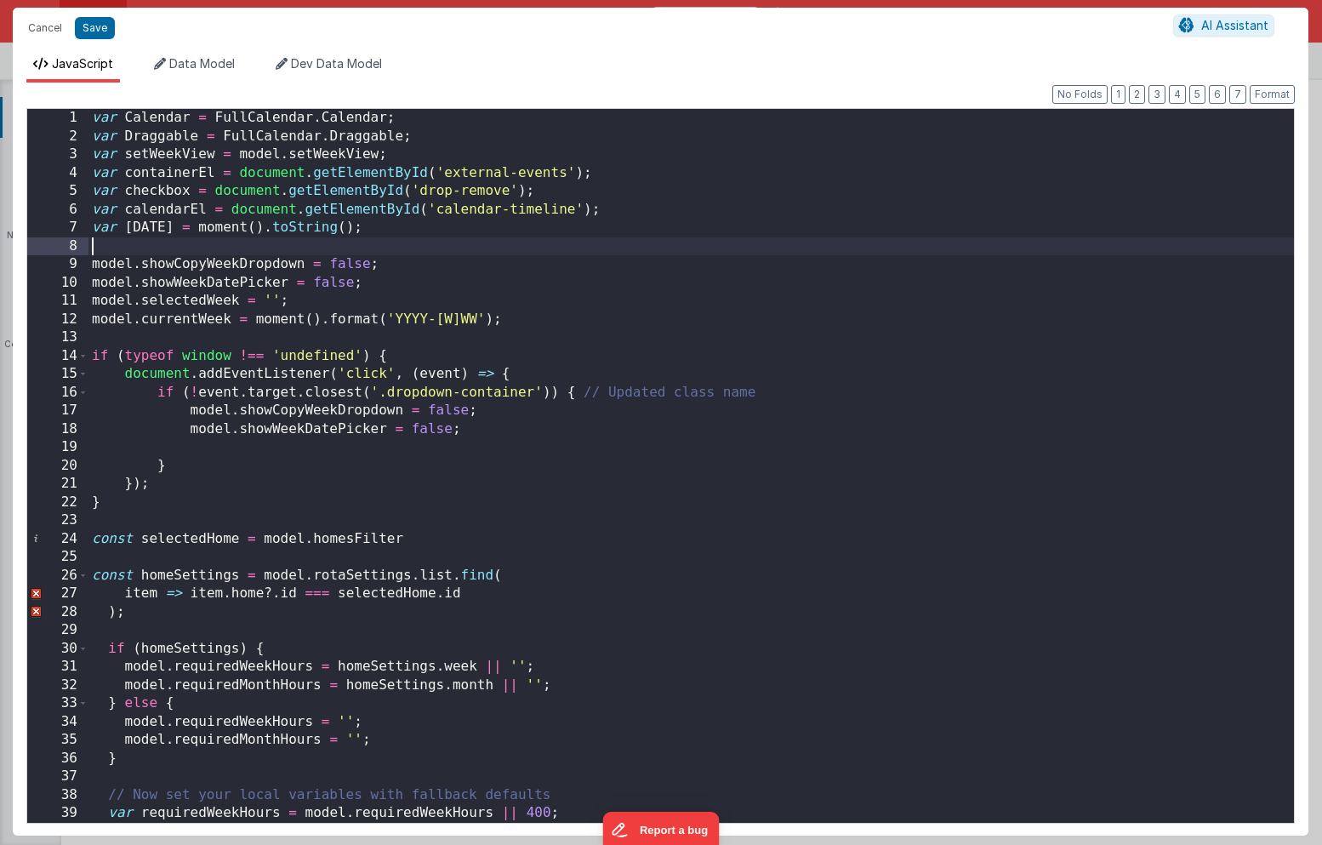
click at [1069, 243] on div "var Calendar = FullCalendar . Calendar ; var Draggable = FullCalendar . Draggab…" at bounding box center [690, 484] width 1205 height 750
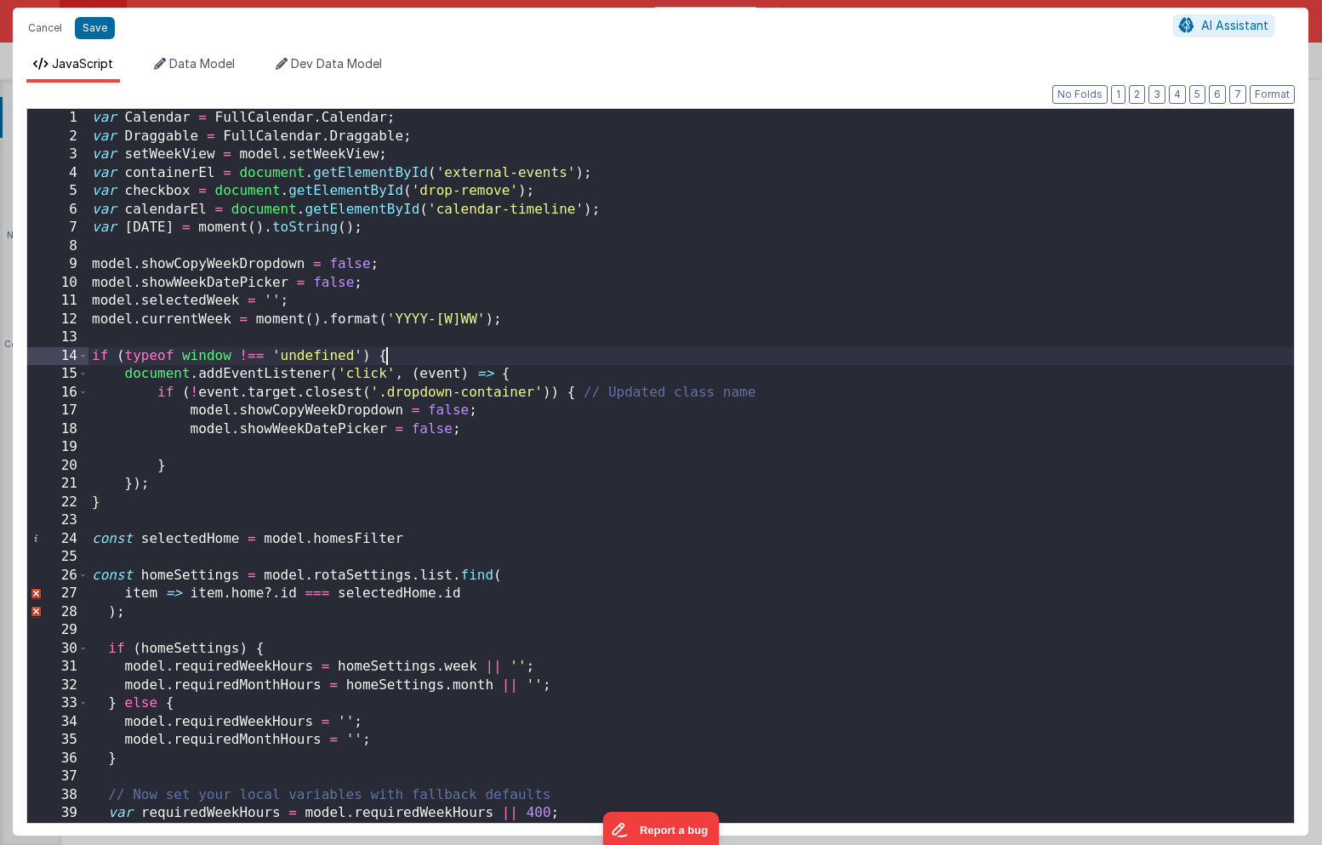
click at [1072, 359] on div "var Calendar = FullCalendar . Calendar ; var Draggable = FullCalendar . Draggab…" at bounding box center [690, 484] width 1205 height 750
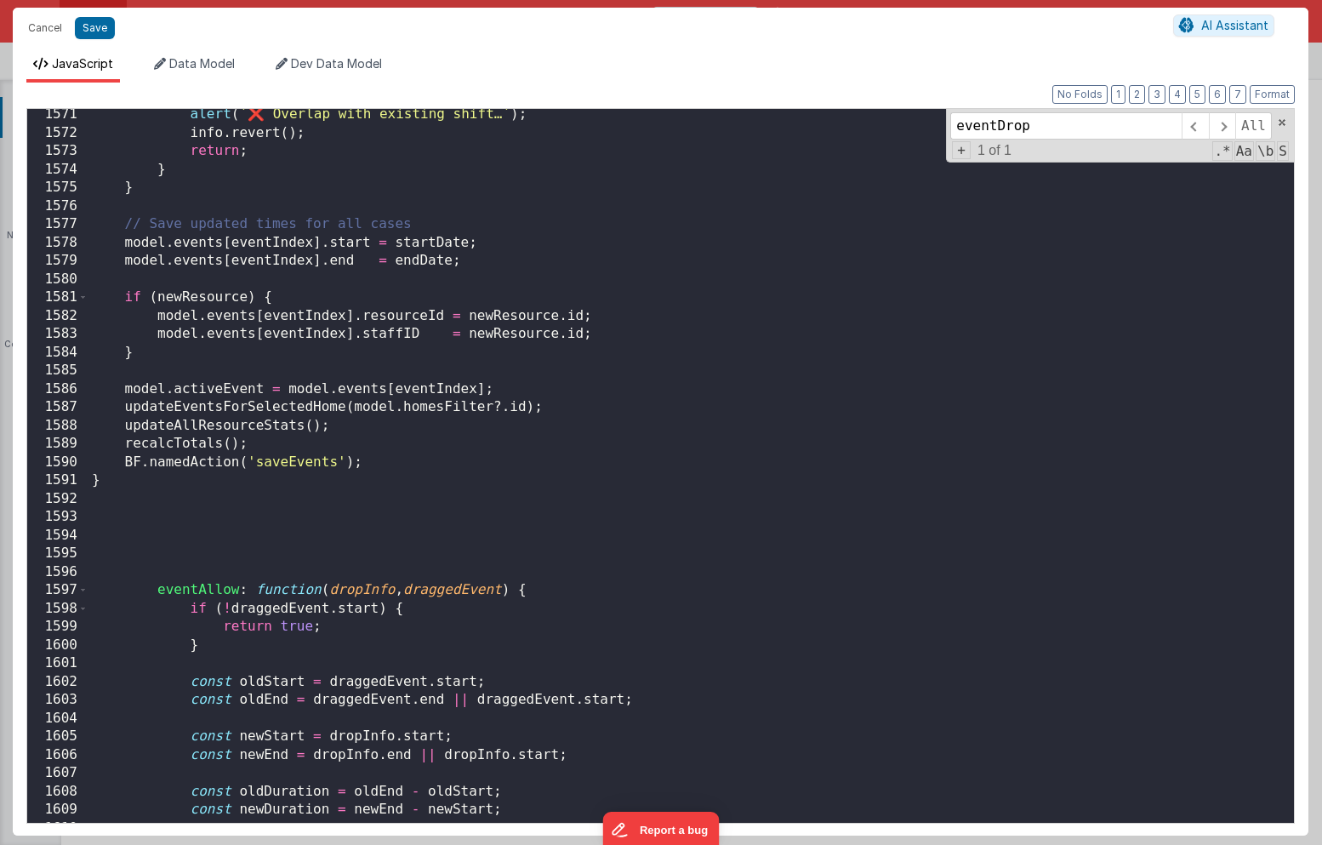
scroll to position [24369, 0]
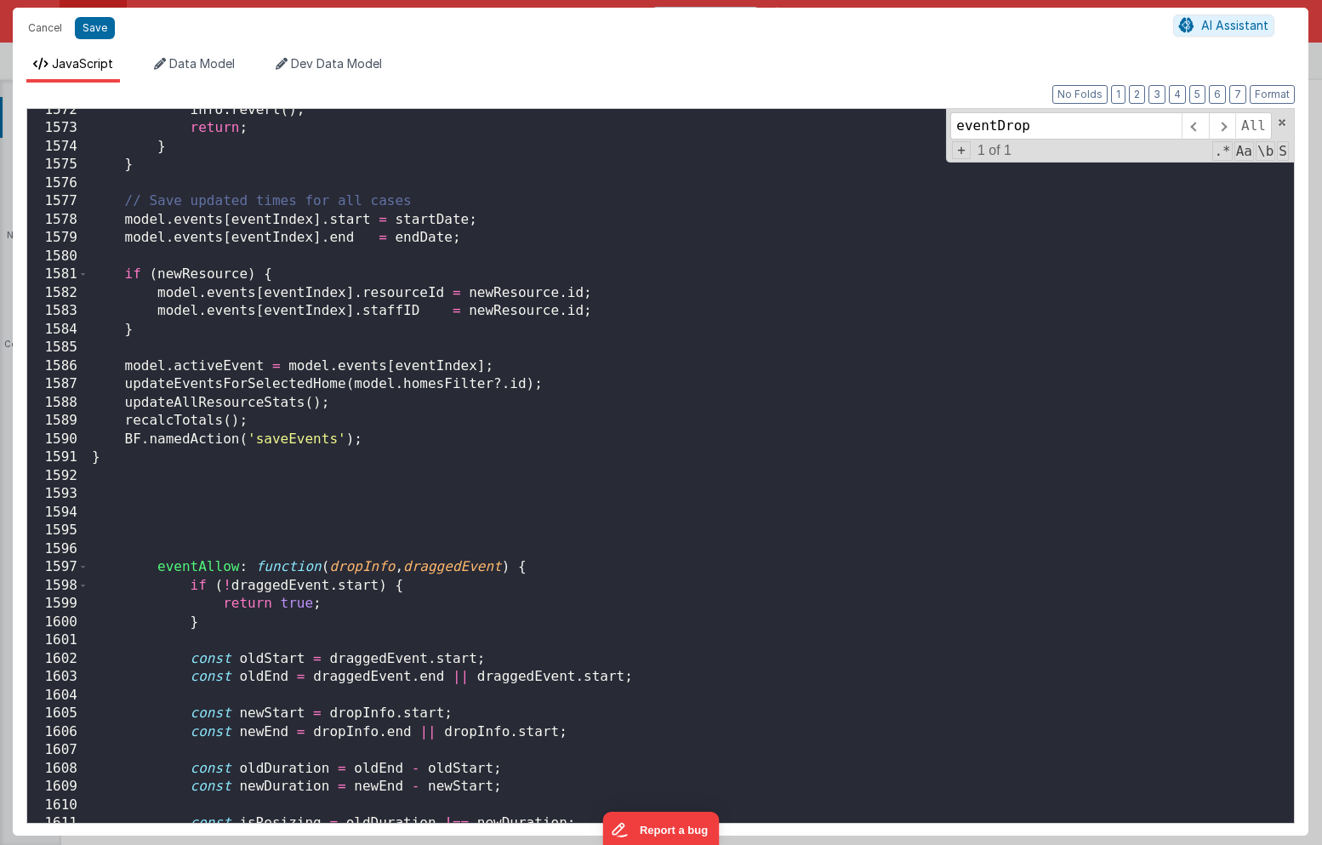
type input "eventDrop"
click at [247, 478] on div "info . revert ( ) ; return ; } } // Save updated times for all cases model . ev…" at bounding box center [690, 476] width 1205 height 750
click at [229, 454] on div "info . revert ( ) ; return ; } } // Save updated times for all cases model . ev…" at bounding box center [690, 476] width 1205 height 750
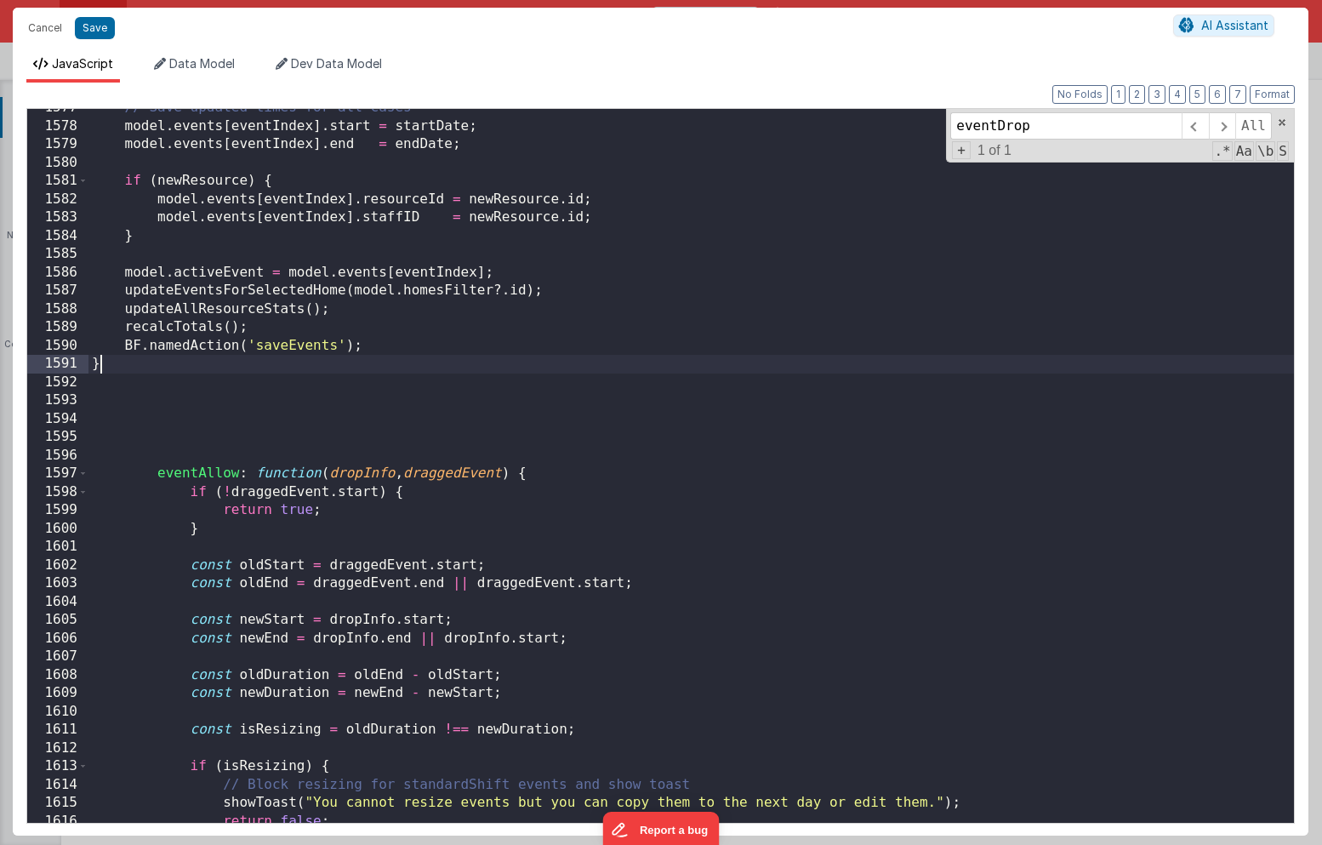
scroll to position [24487, 0]
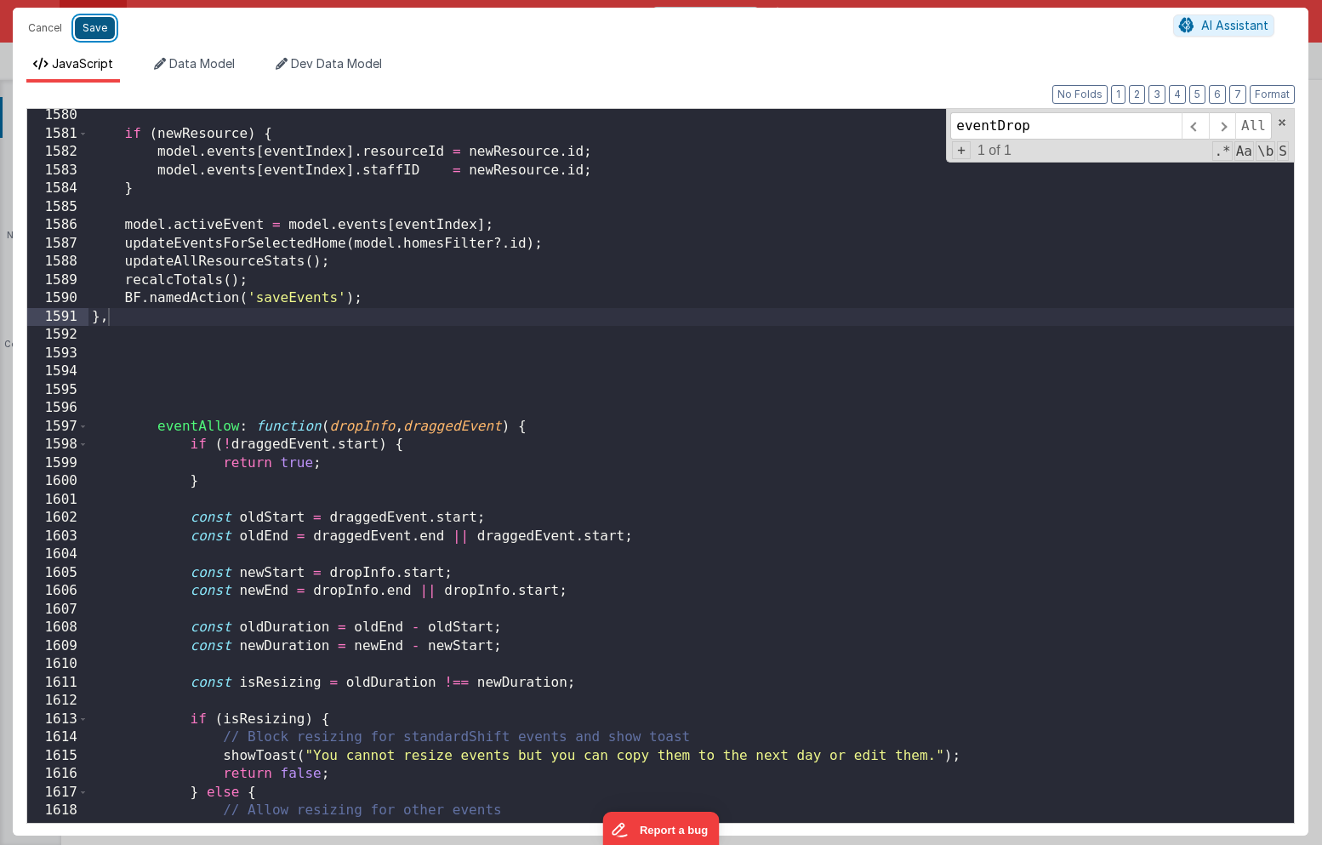
click at [105, 23] on button "Save" at bounding box center [95, 28] width 40 height 22
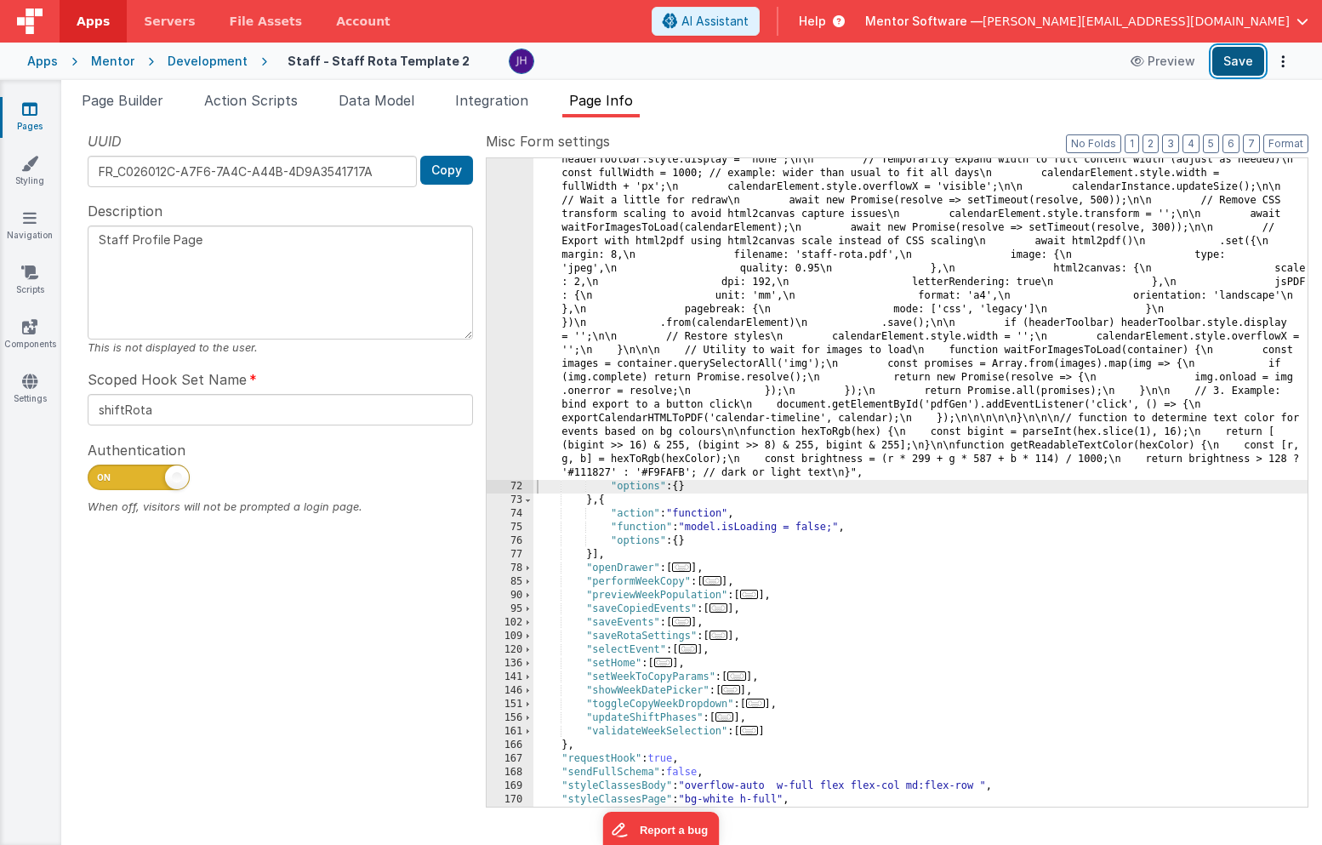
click at [1232, 58] on button "Save" at bounding box center [1238, 61] width 52 height 29
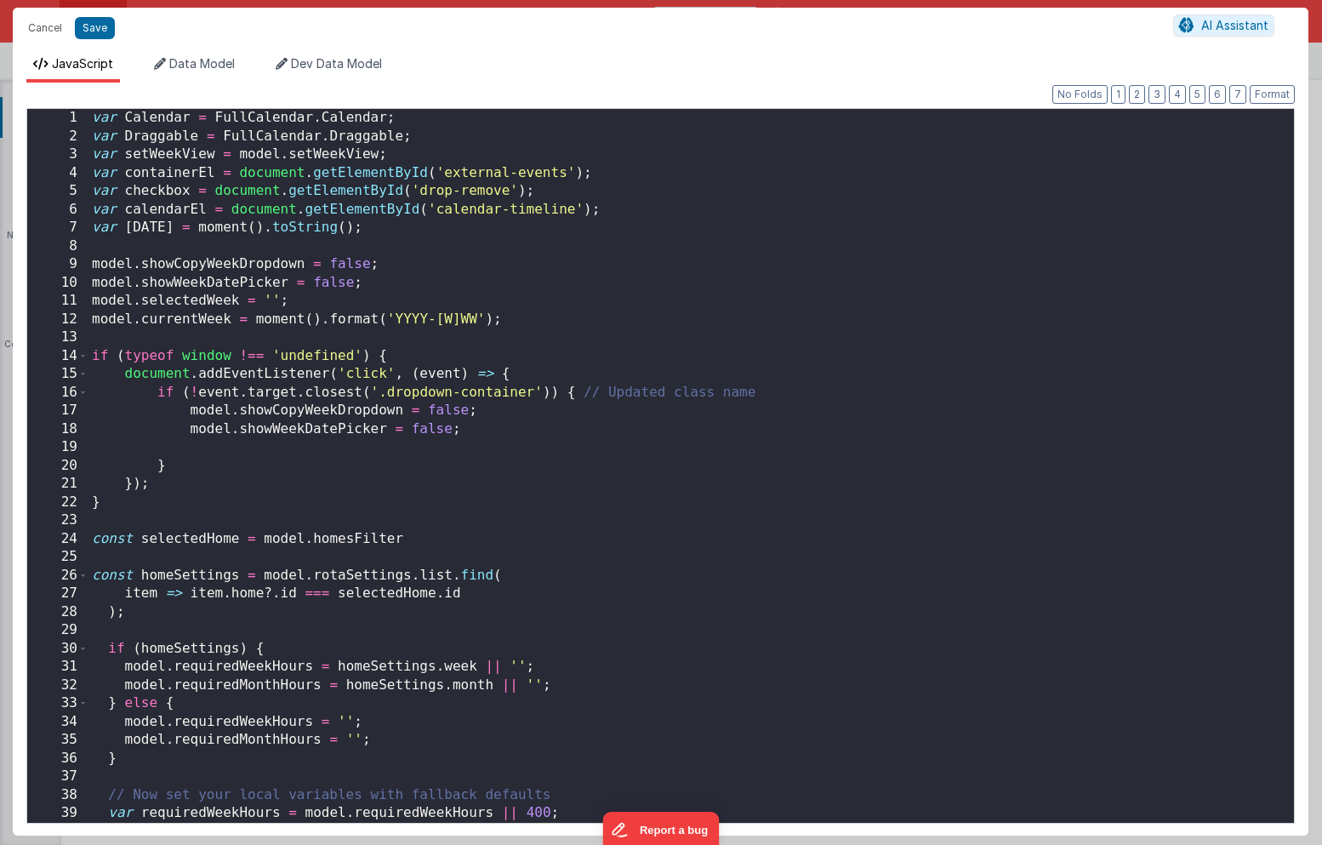
click at [621, 321] on div "var Calendar = FullCalendar . Calendar ; var Draggable = FullCalendar . Draggab…" at bounding box center [690, 484] width 1205 height 750
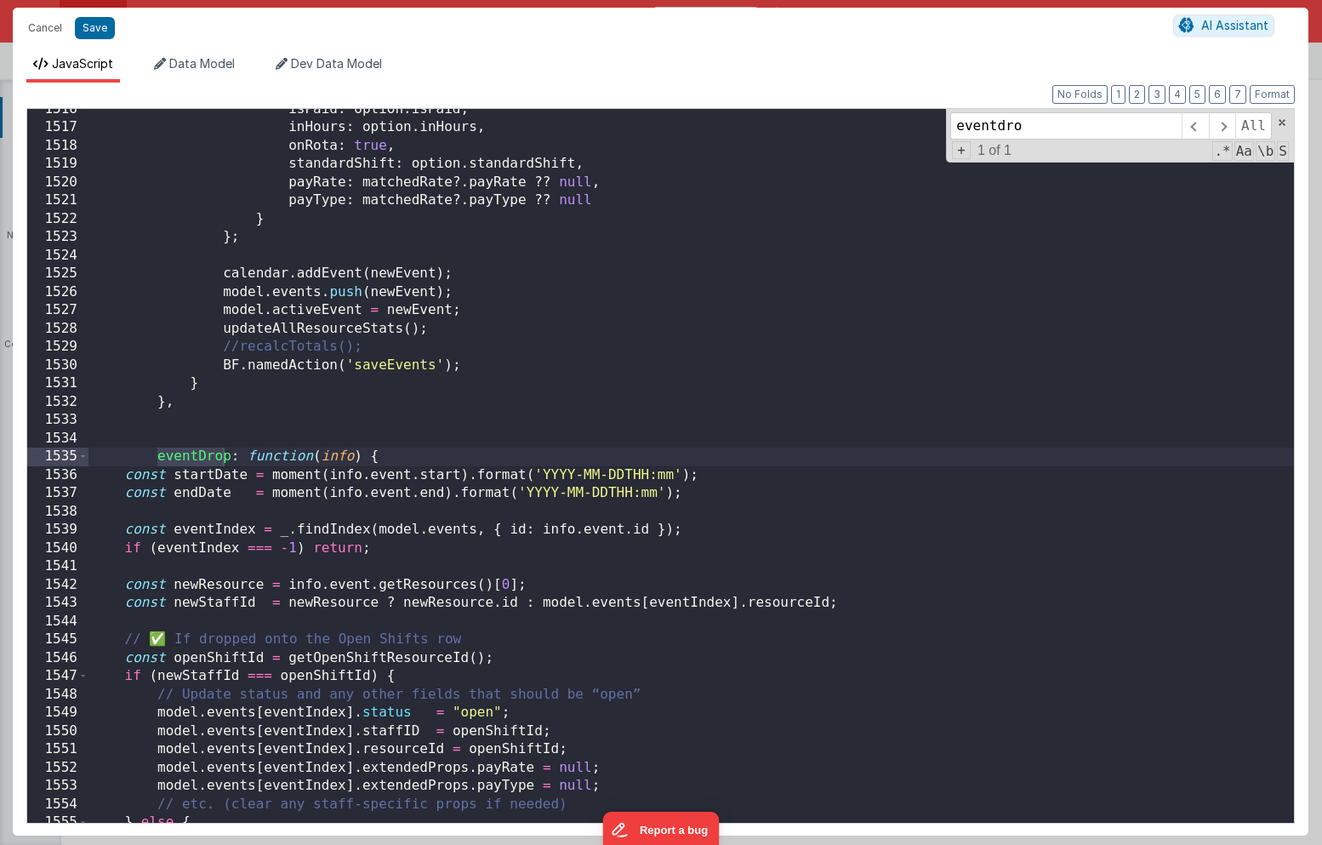
scroll to position [23504, 0]
type input "eventdrop"
click at [87, 453] on span at bounding box center [82, 456] width 9 height 19
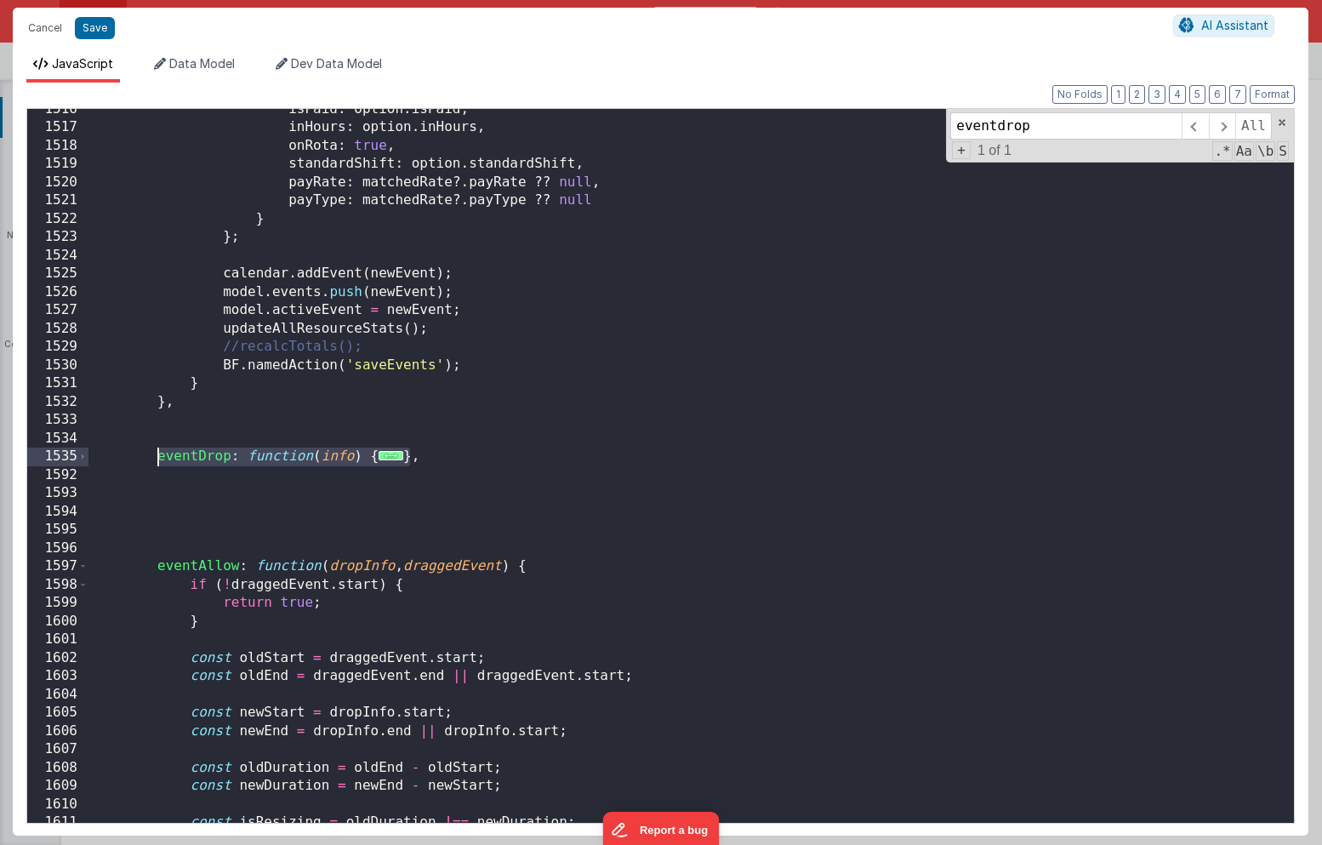
drag, startPoint x: 410, startPoint y: 454, endPoint x: 160, endPoint y: 461, distance: 250.1
click at [160, 461] on div "isPaid : option . isPaid , inHours : option . inHours , onRota : true , standar…" at bounding box center [690, 475] width 1205 height 750
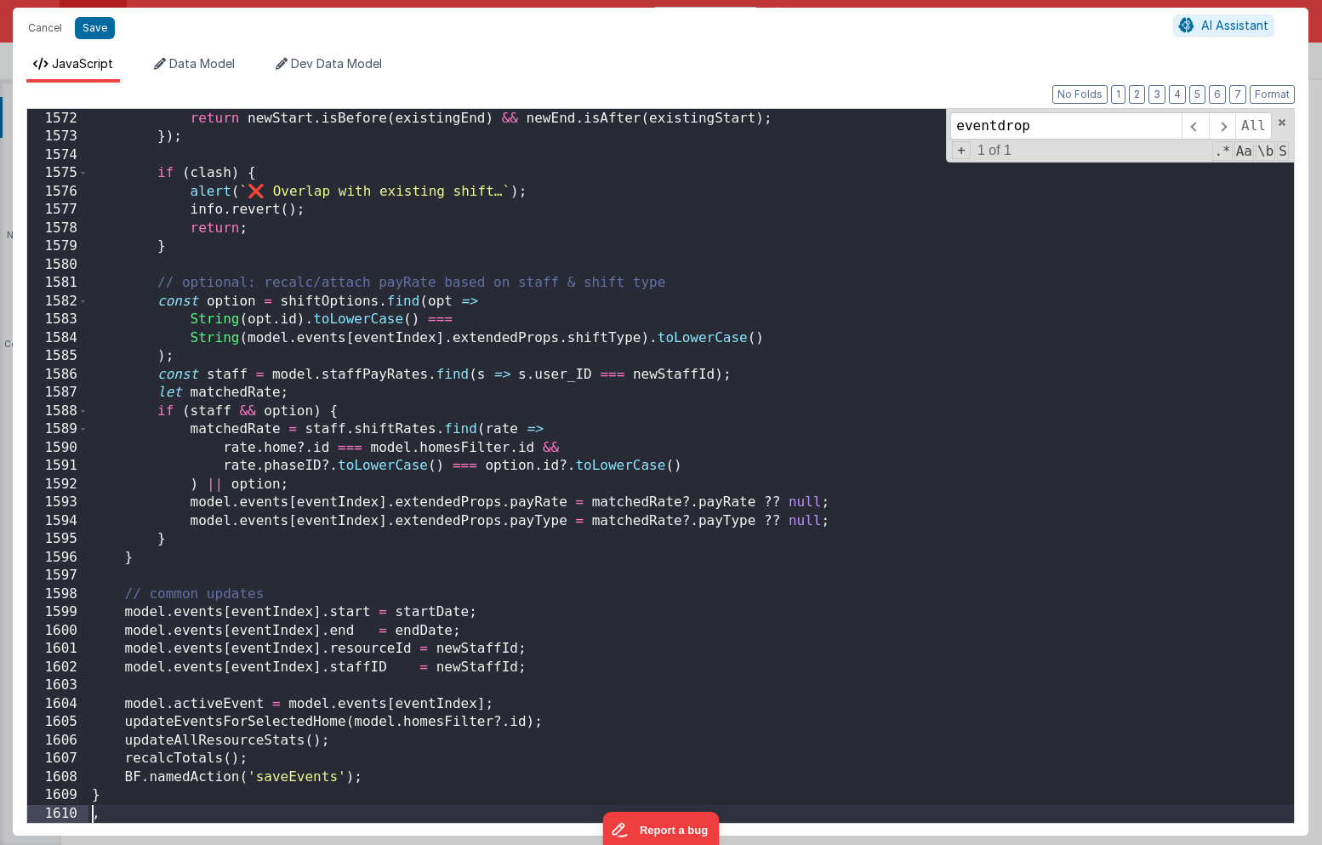
scroll to position [24108, 0]
click at [102, 32] on button "Save" at bounding box center [95, 28] width 40 height 22
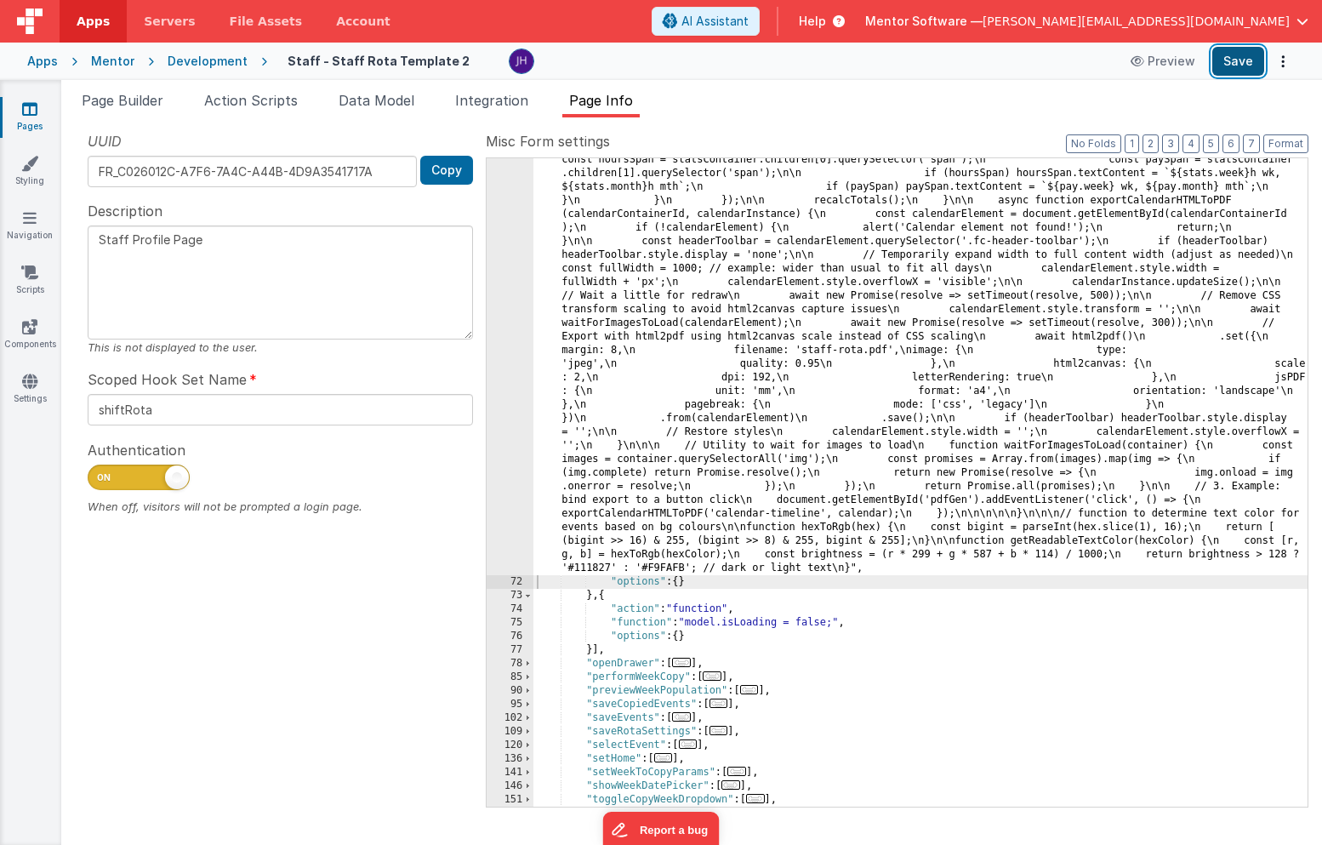
click at [1249, 64] on button "Save" at bounding box center [1238, 61] width 52 height 29
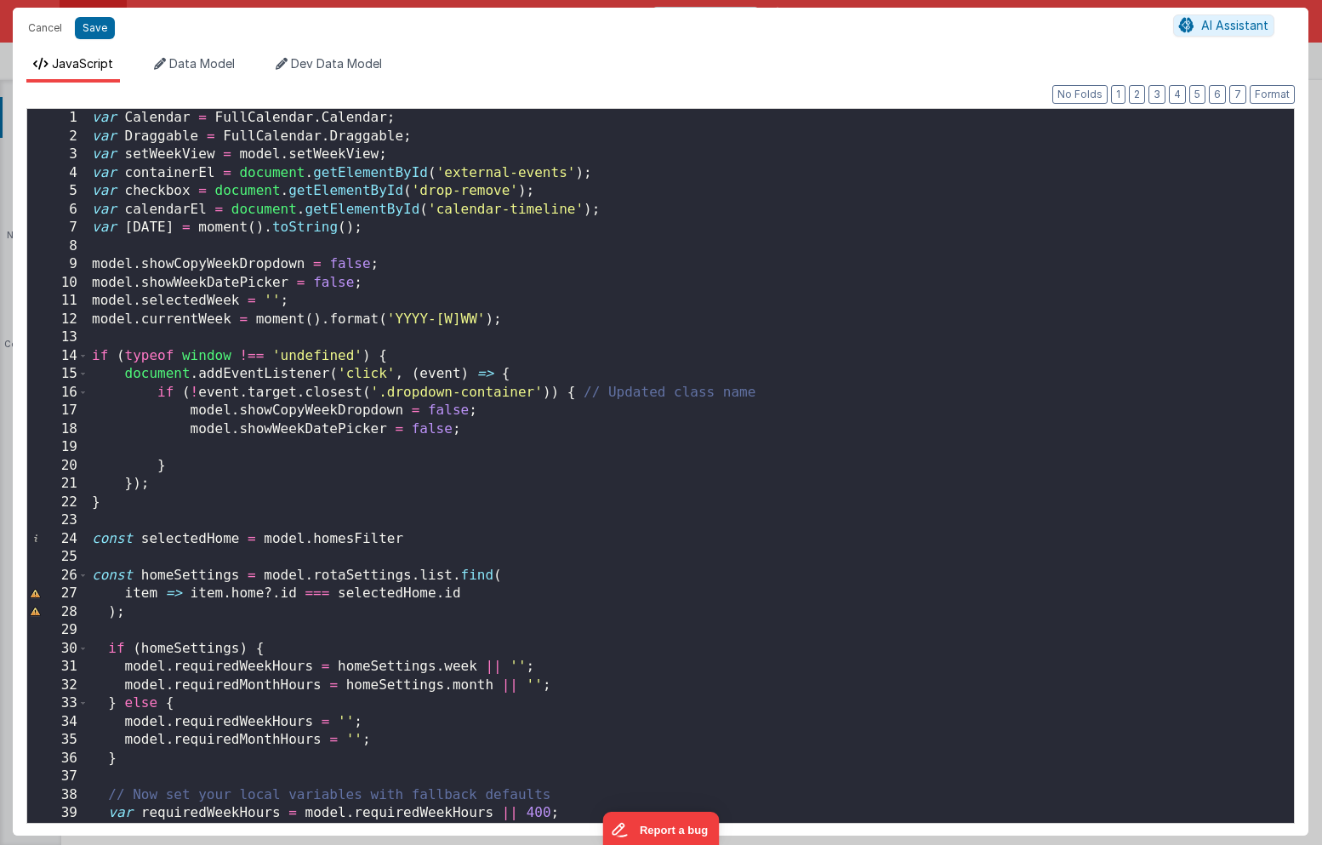
click at [1112, 232] on div "var Calendar = FullCalendar . Calendar ; var Draggable = FullCalendar . Draggab…" at bounding box center [690, 484] width 1205 height 750
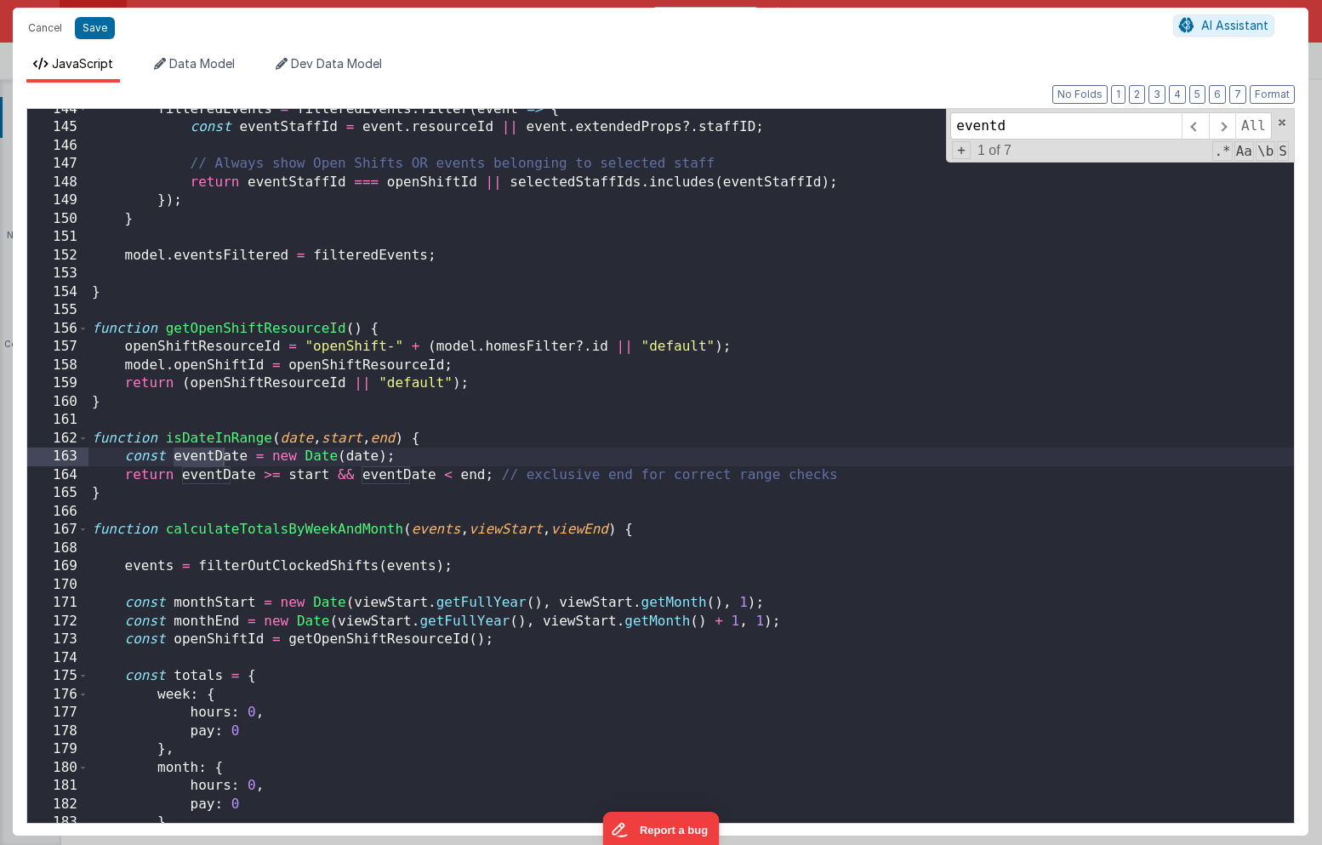
scroll to position [23272, 0]
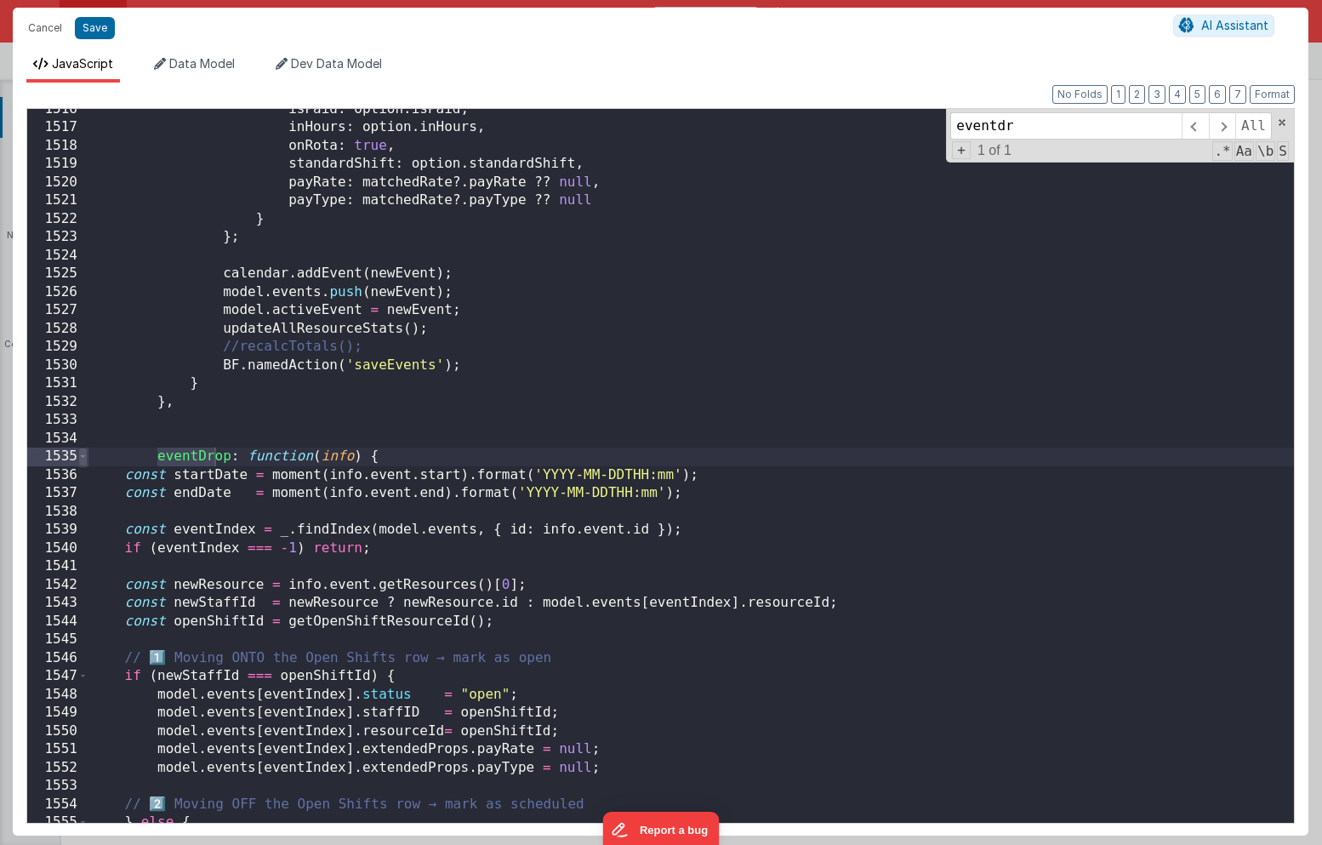
type input "eventdr"
click at [84, 458] on span at bounding box center [82, 456] width 9 height 19
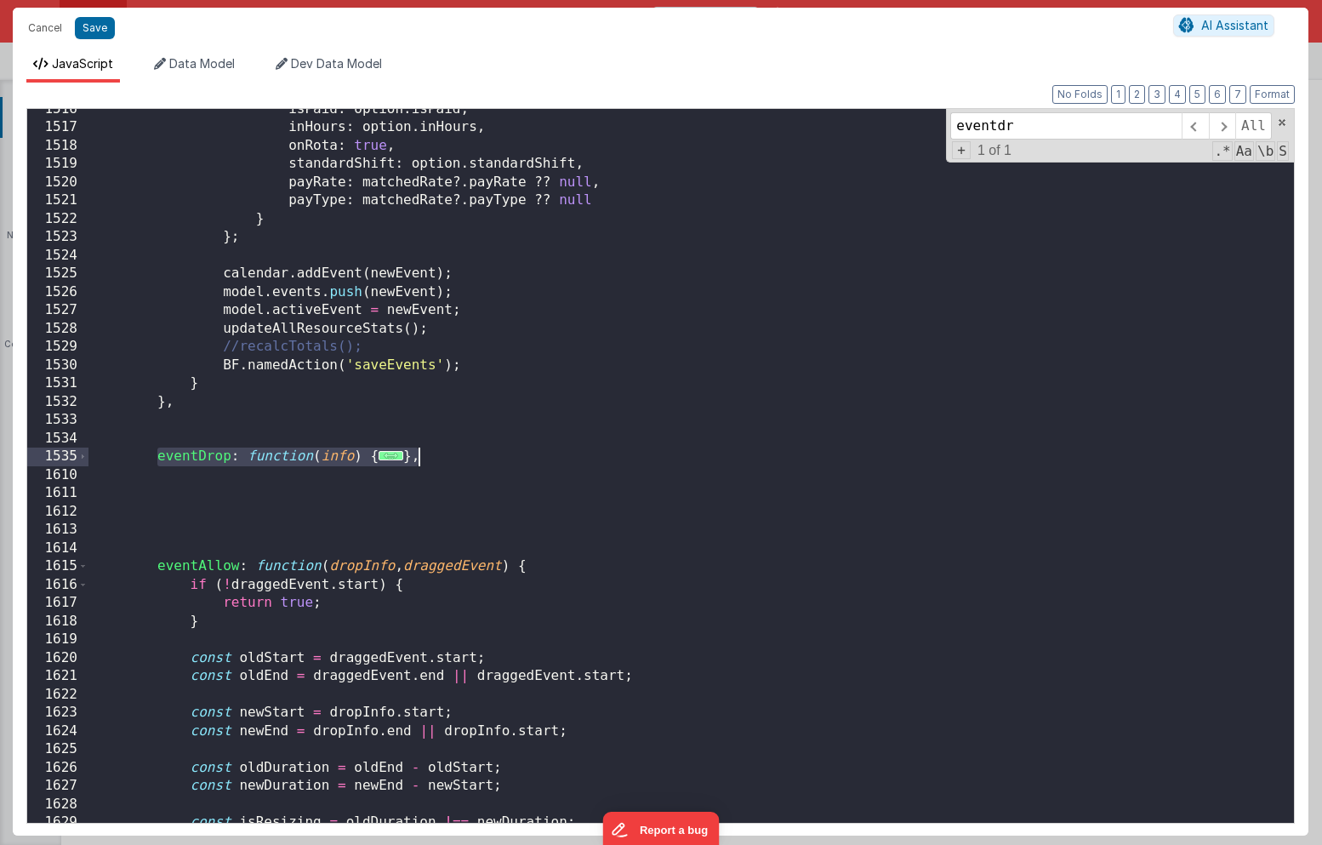
drag, startPoint x: 154, startPoint y: 459, endPoint x: 425, endPoint y: 457, distance: 271.3
click at [425, 457] on div "isPaid : option . isPaid , inHours : option . inHours , onRota : true , standar…" at bounding box center [690, 475] width 1205 height 750
click at [85, 23] on button "Save" at bounding box center [95, 28] width 40 height 22
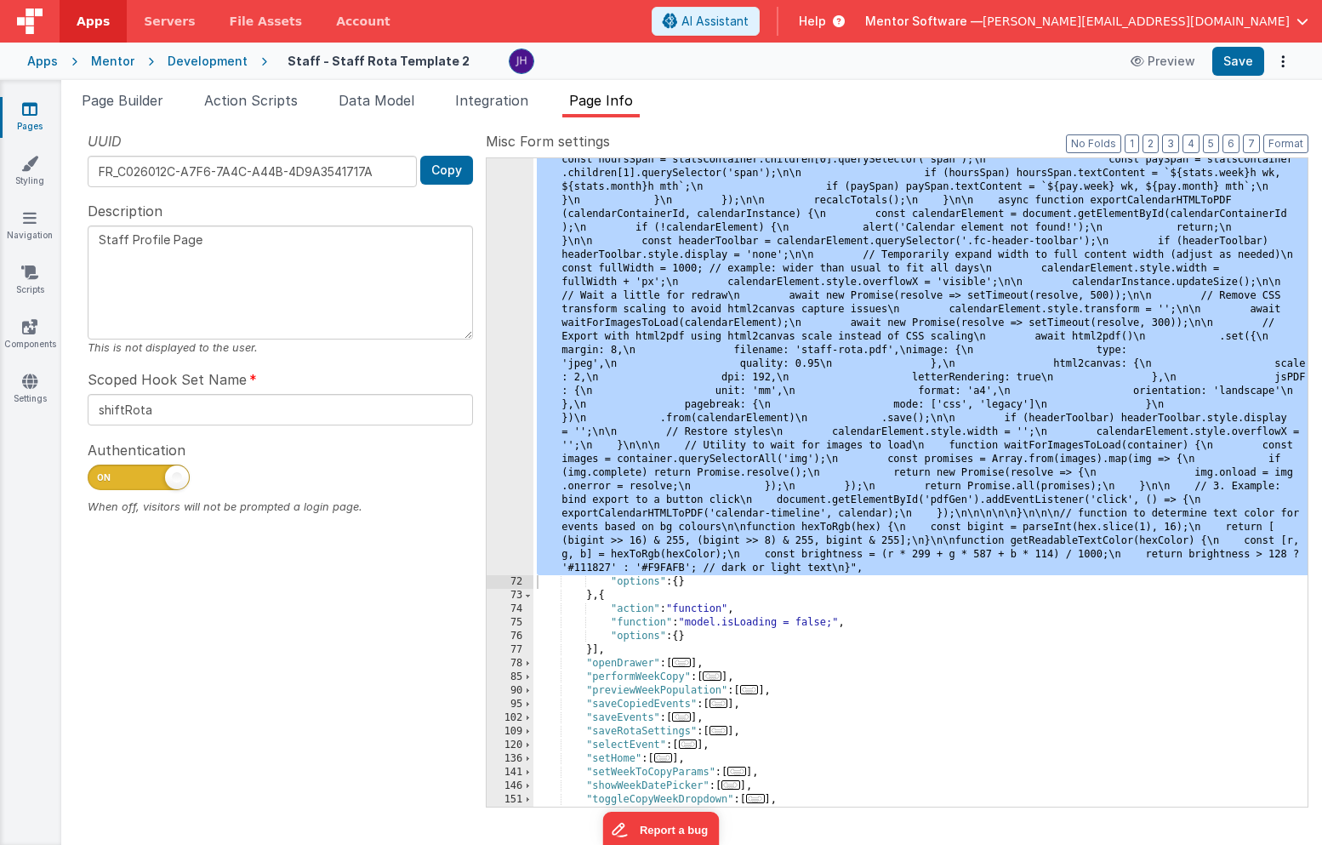
click at [100, 64] on div "Mentor" at bounding box center [112, 61] width 43 height 17
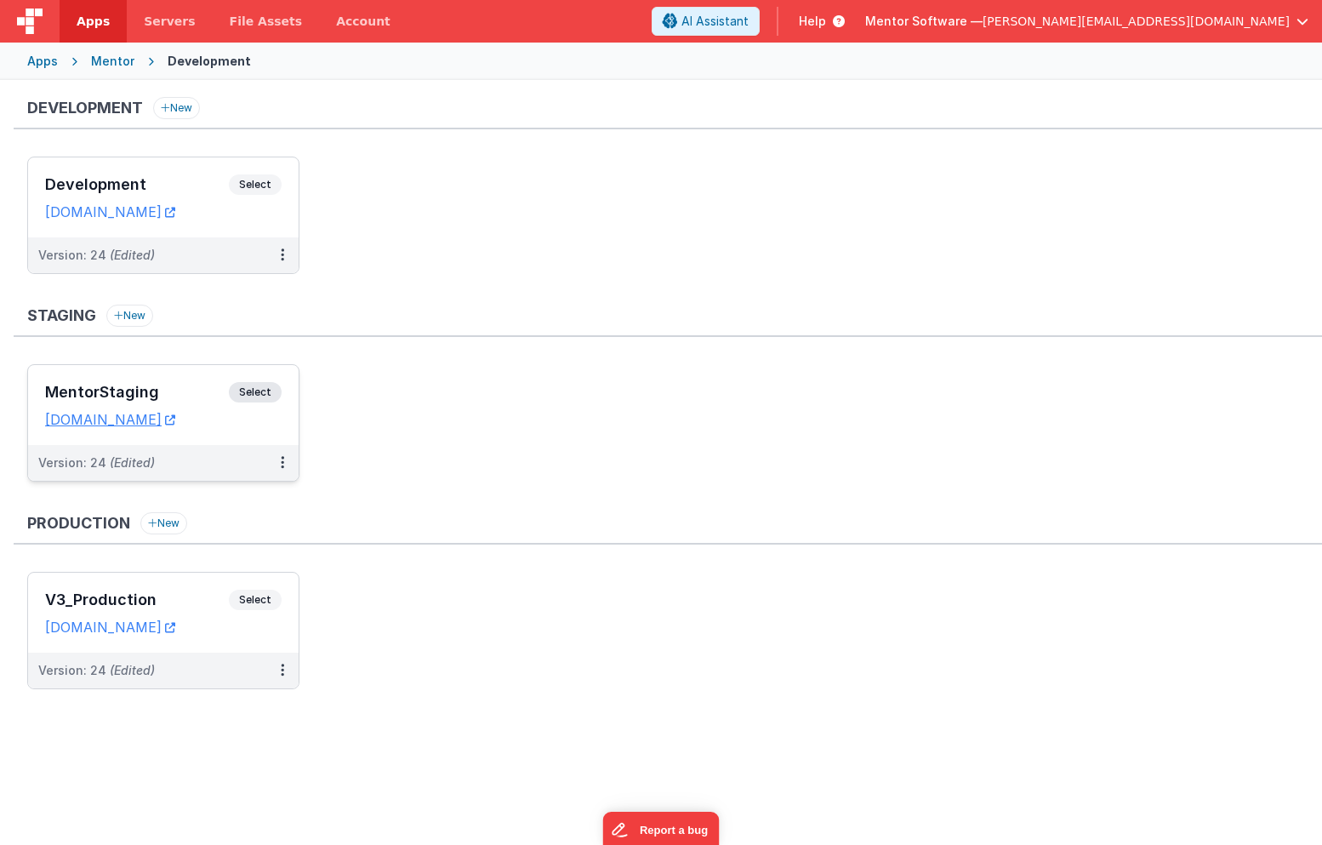
click at [168, 372] on div "MentorStaging Select URLs [DOMAIN_NAME]" at bounding box center [163, 405] width 270 height 80
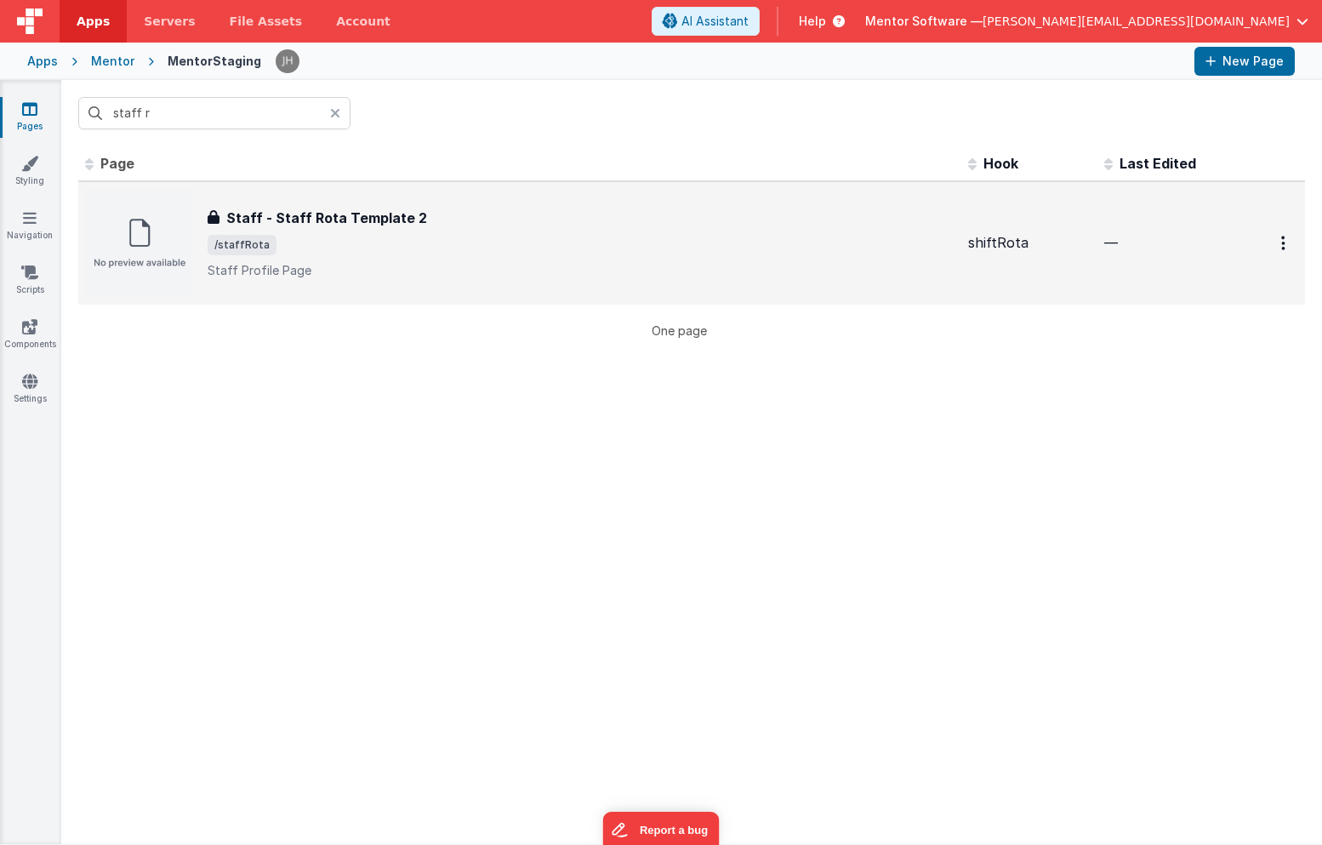
click at [441, 222] on div "Staff - Staff Rota Template 2" at bounding box center [581, 218] width 747 height 20
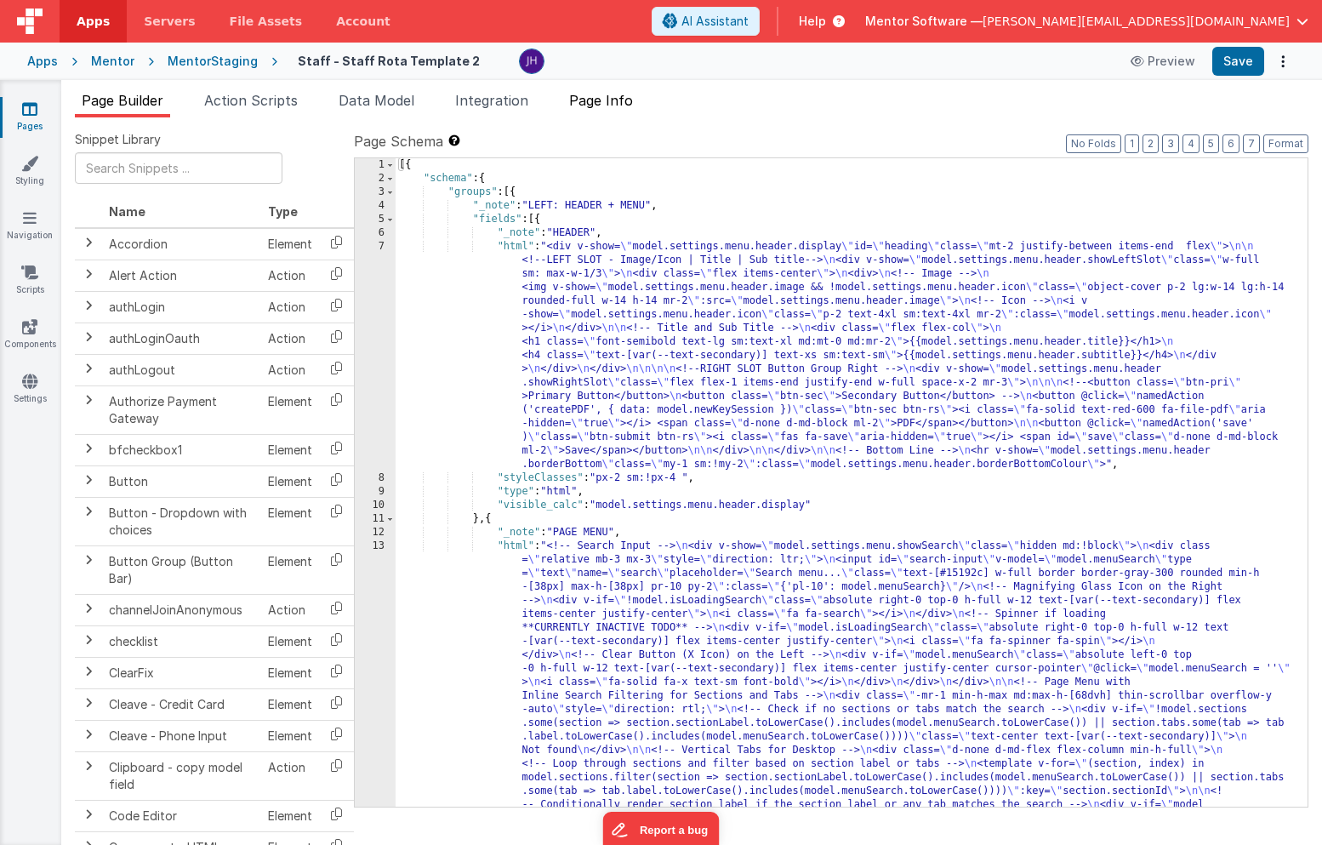
drag, startPoint x: 622, startPoint y: 100, endPoint x: 632, endPoint y: 100, distance: 10.2
click at [622, 100] on span "Page Info" at bounding box center [601, 100] width 64 height 17
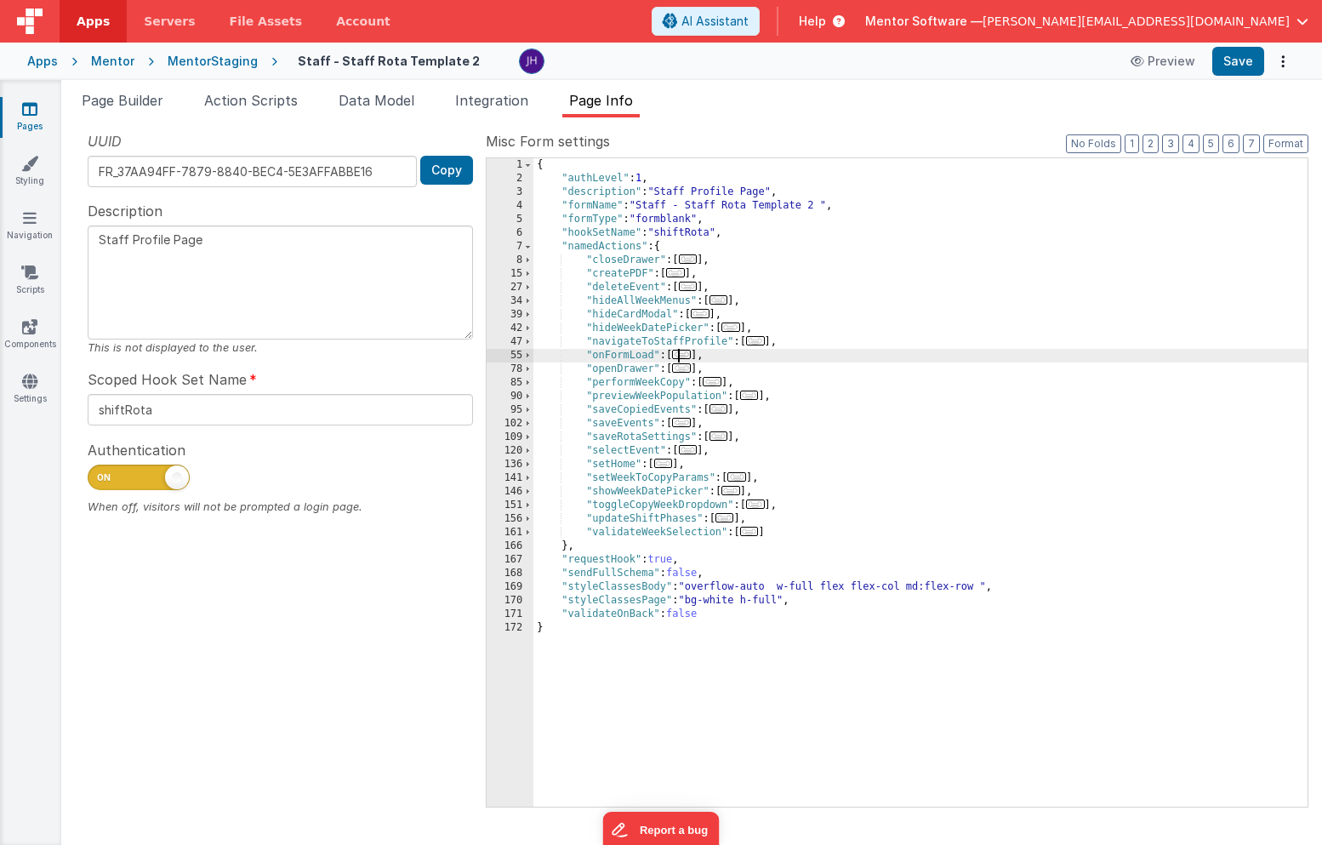
click at [682, 355] on span "..." at bounding box center [681, 354] width 19 height 9
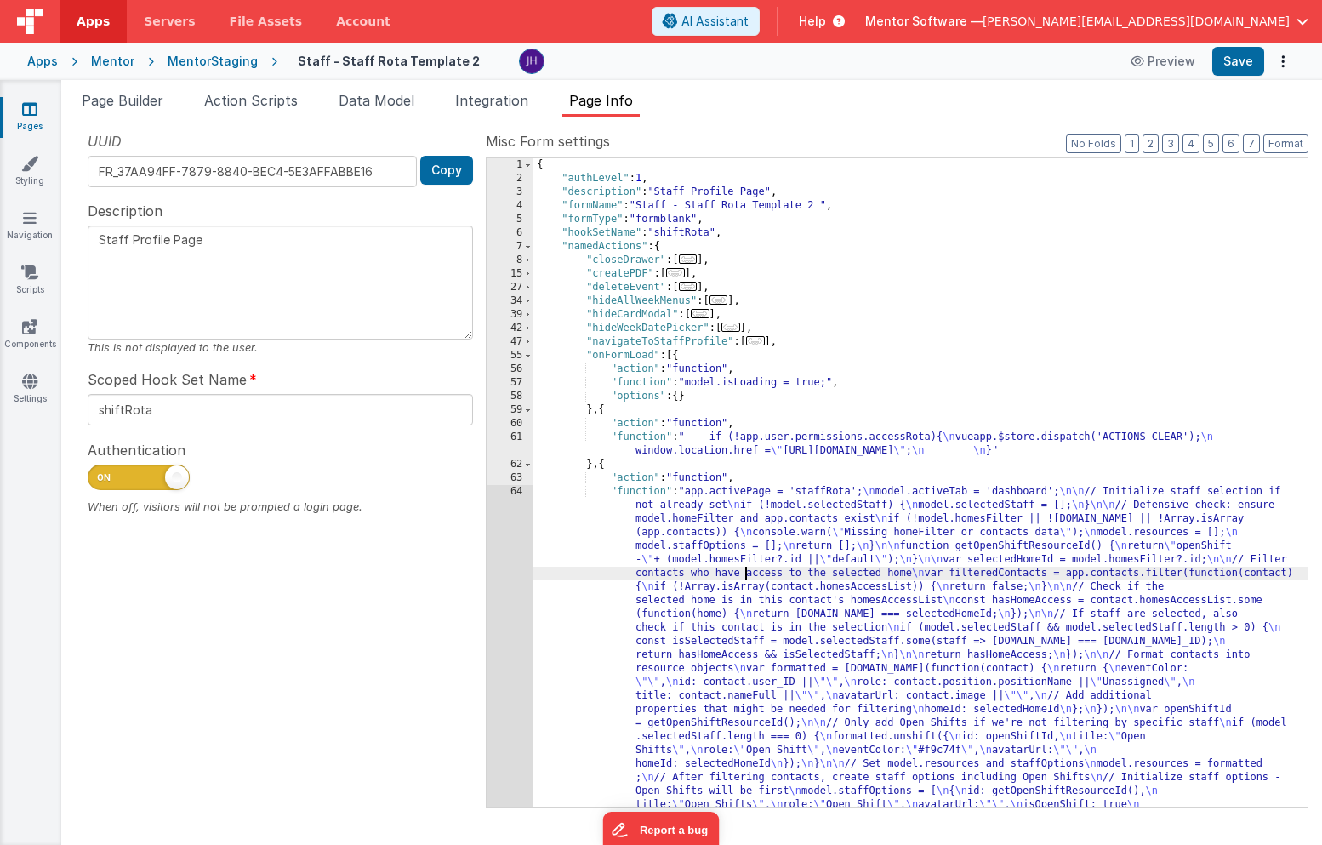
click at [746, 577] on div "{ "authLevel" : 1 , "description" : "Staff Profile Page" , "formName" : "Staff …" at bounding box center [920, 693] width 774 height 1070
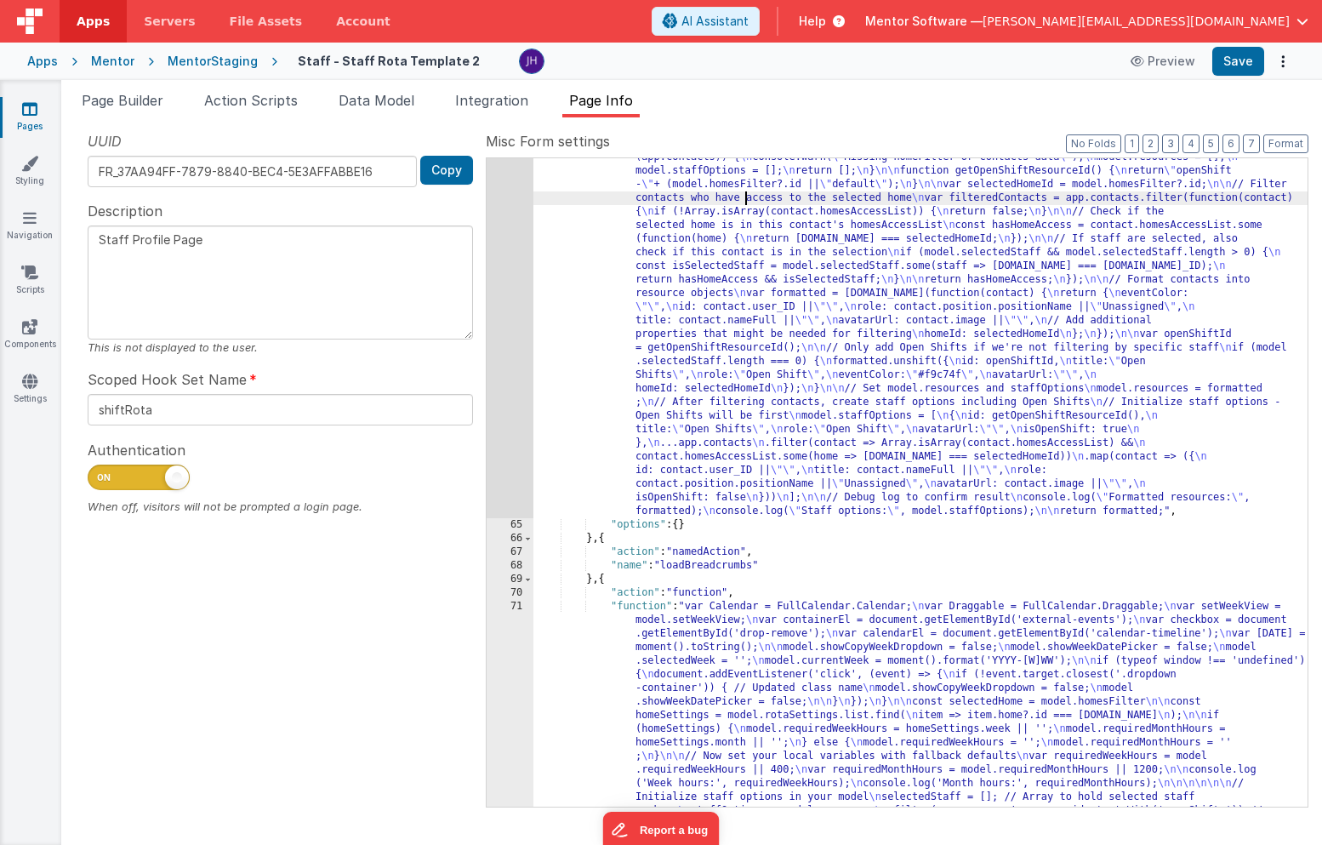
scroll to position [375, 0]
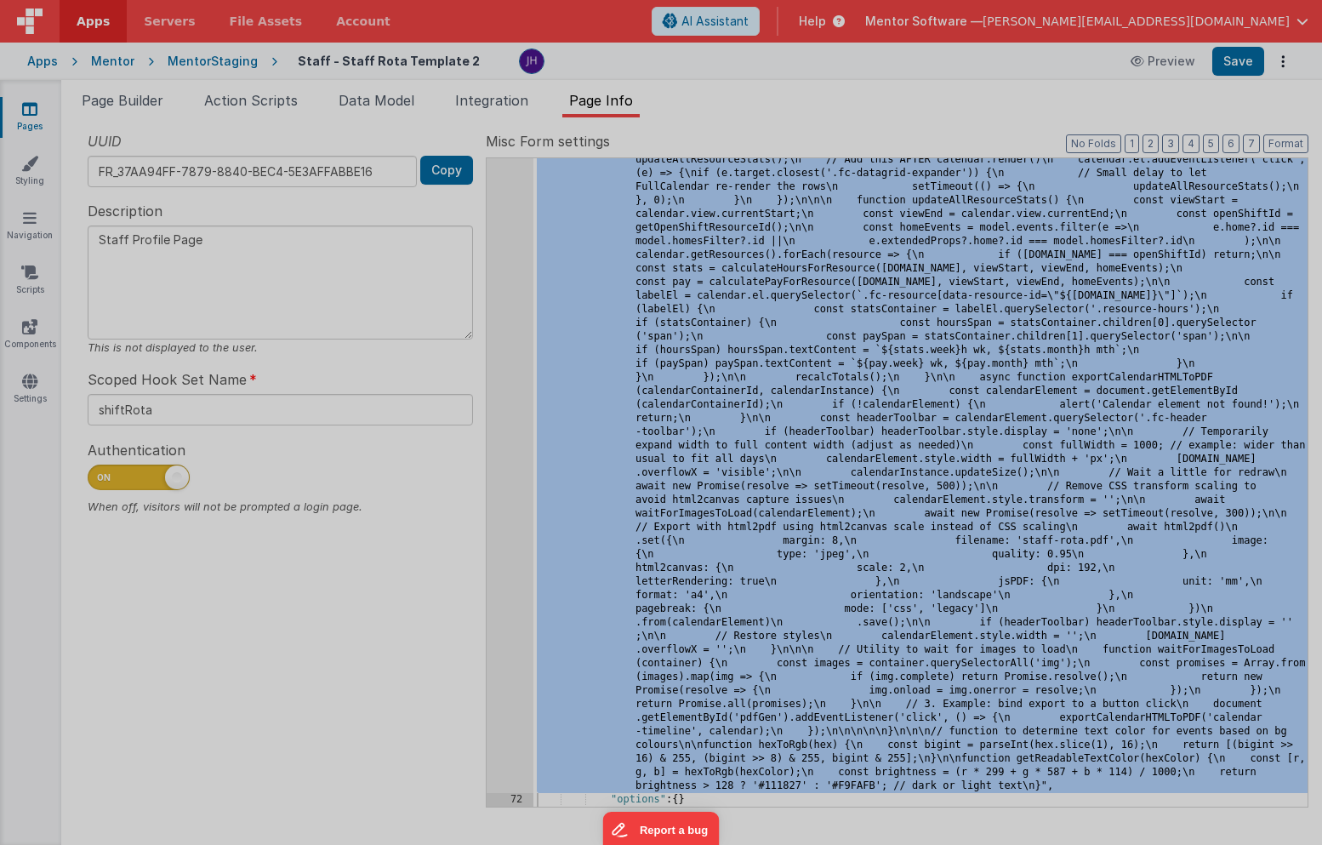
scroll to position [8496, 0]
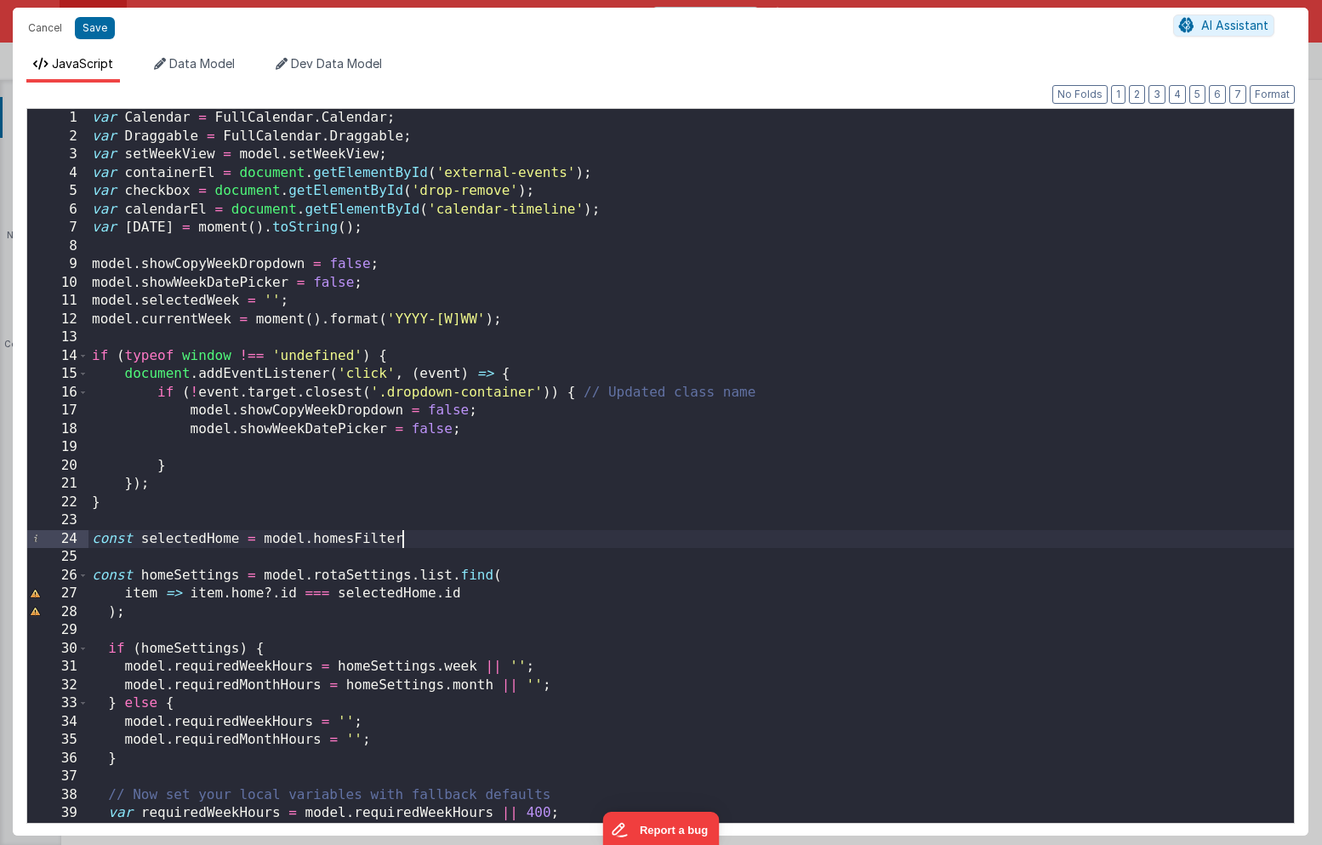
click at [688, 532] on div "var Calendar = FullCalendar . Calendar ; var Draggable = FullCalendar . Draggab…" at bounding box center [690, 484] width 1205 height 750
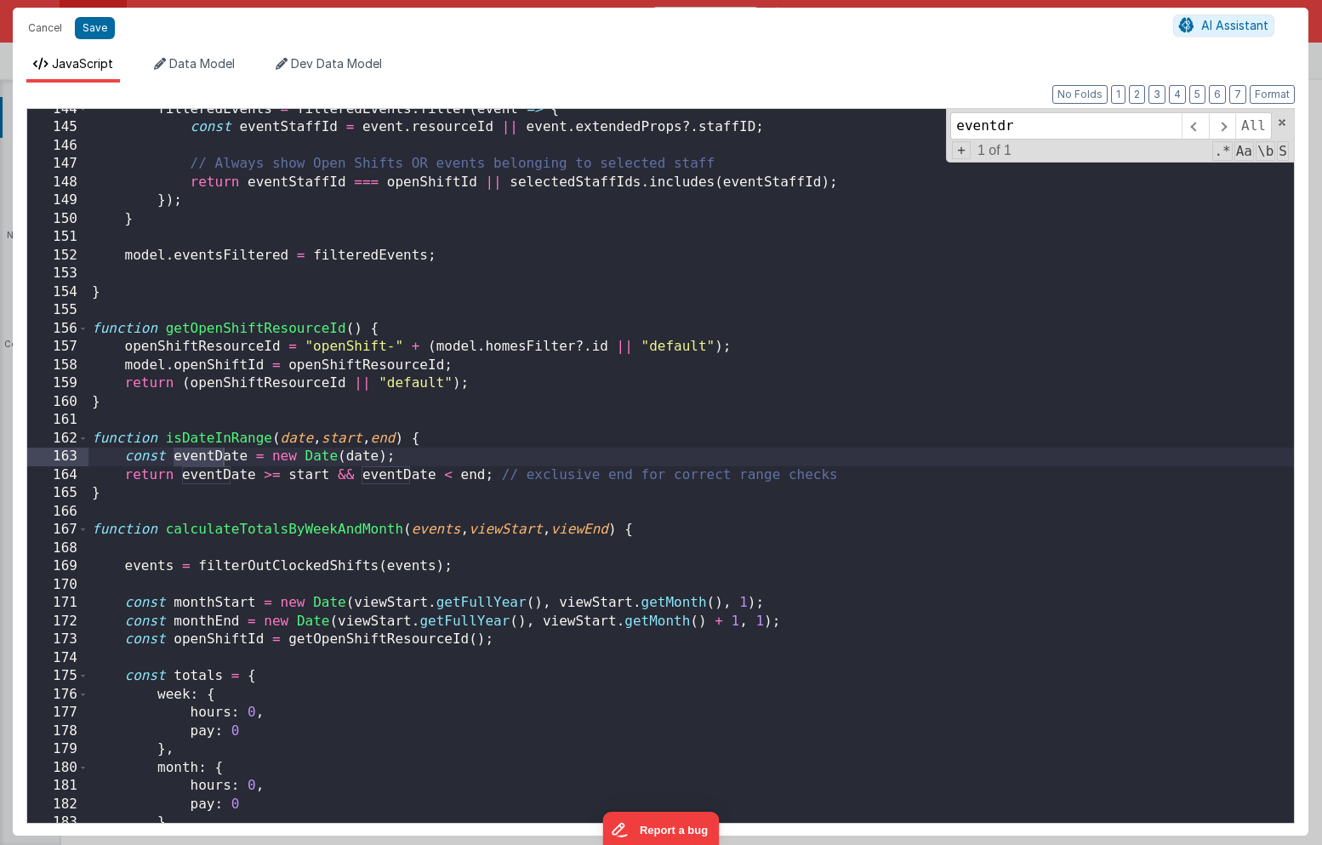
scroll to position [23448, 0]
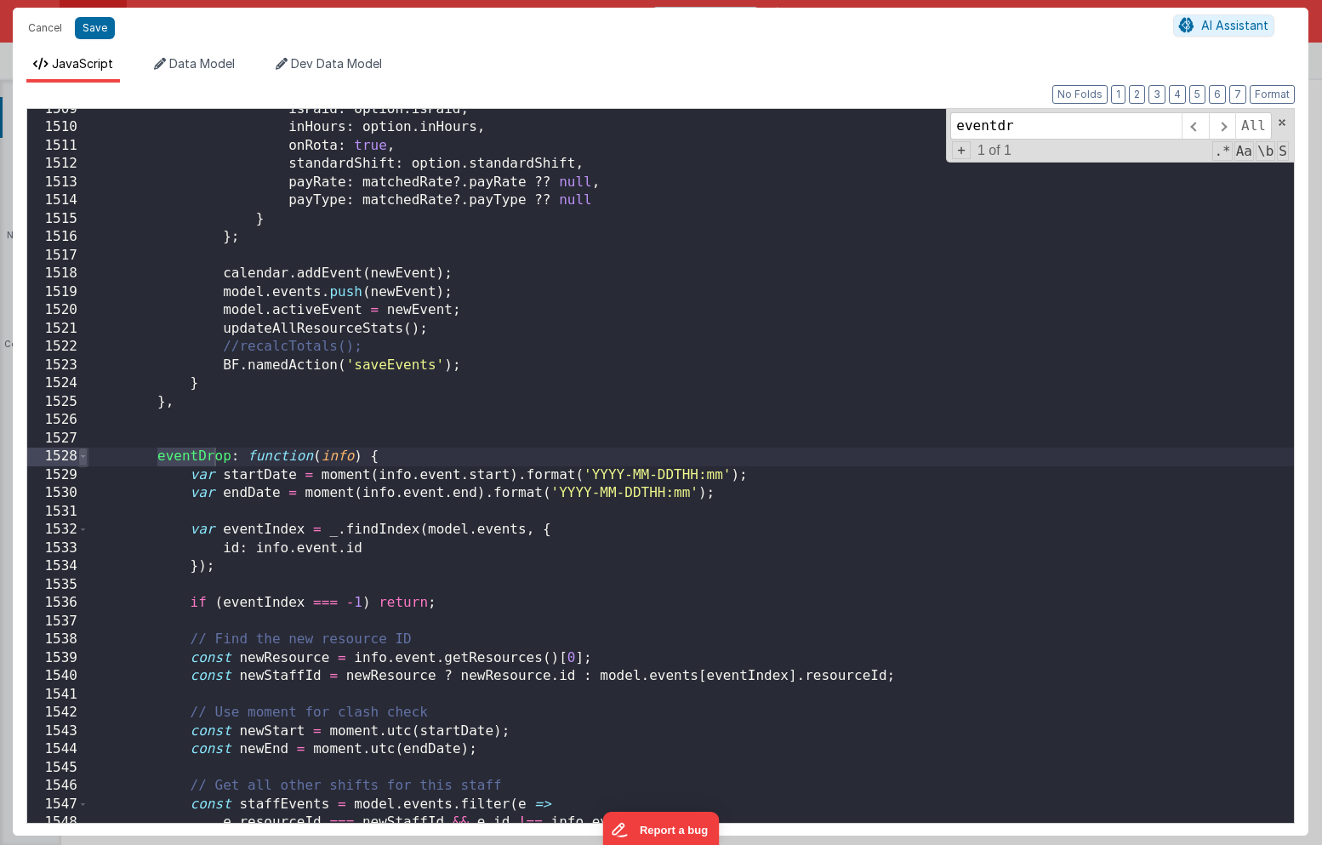
type input "eventdr"
click at [82, 458] on span at bounding box center [82, 456] width 9 height 19
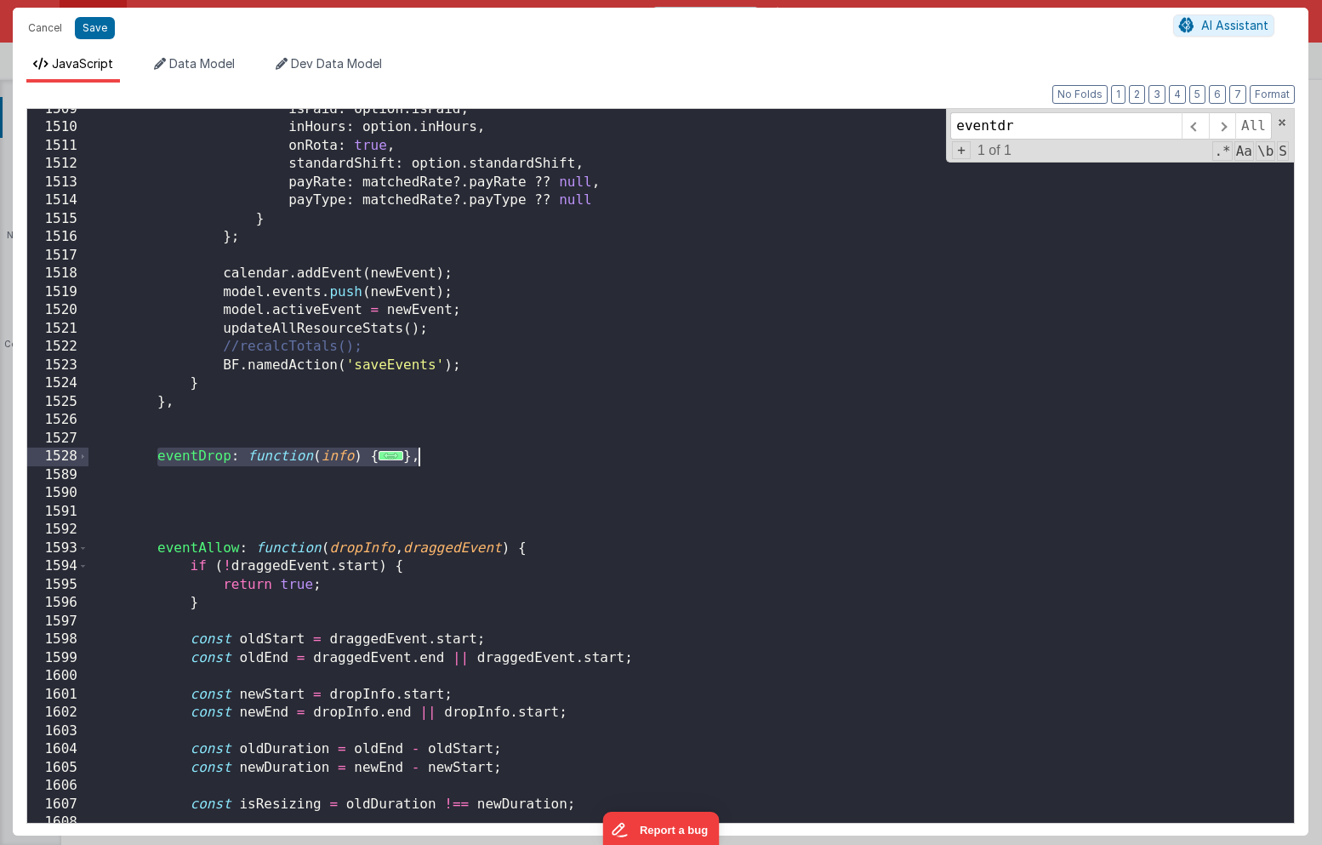
drag, startPoint x: 157, startPoint y: 457, endPoint x: 434, endPoint y: 456, distance: 276.4
click at [434, 456] on div "isPaid : option . isPaid , inHours : option . inHours , onRota : true , standar…" at bounding box center [690, 475] width 1205 height 750
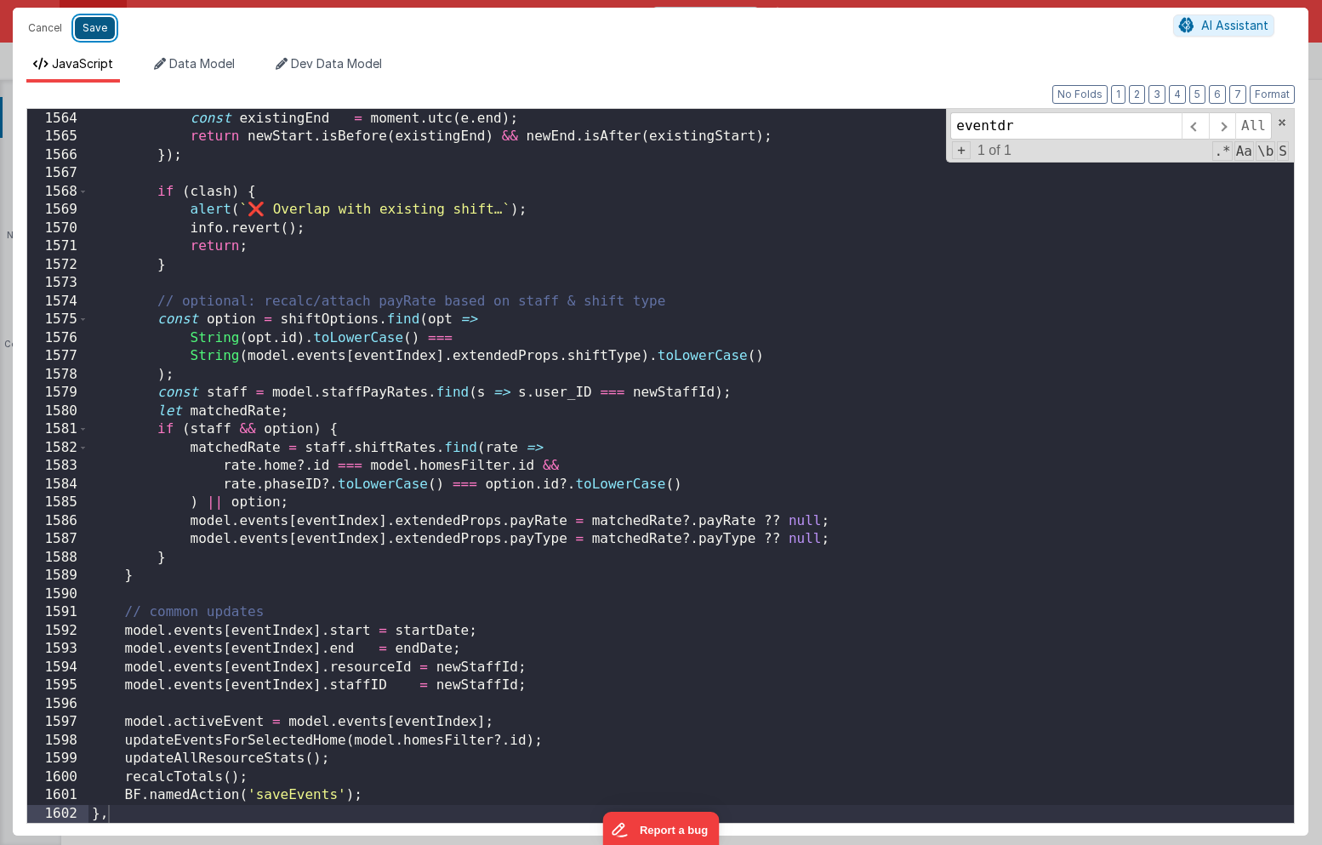
click at [102, 31] on button "Save" at bounding box center [95, 28] width 40 height 22
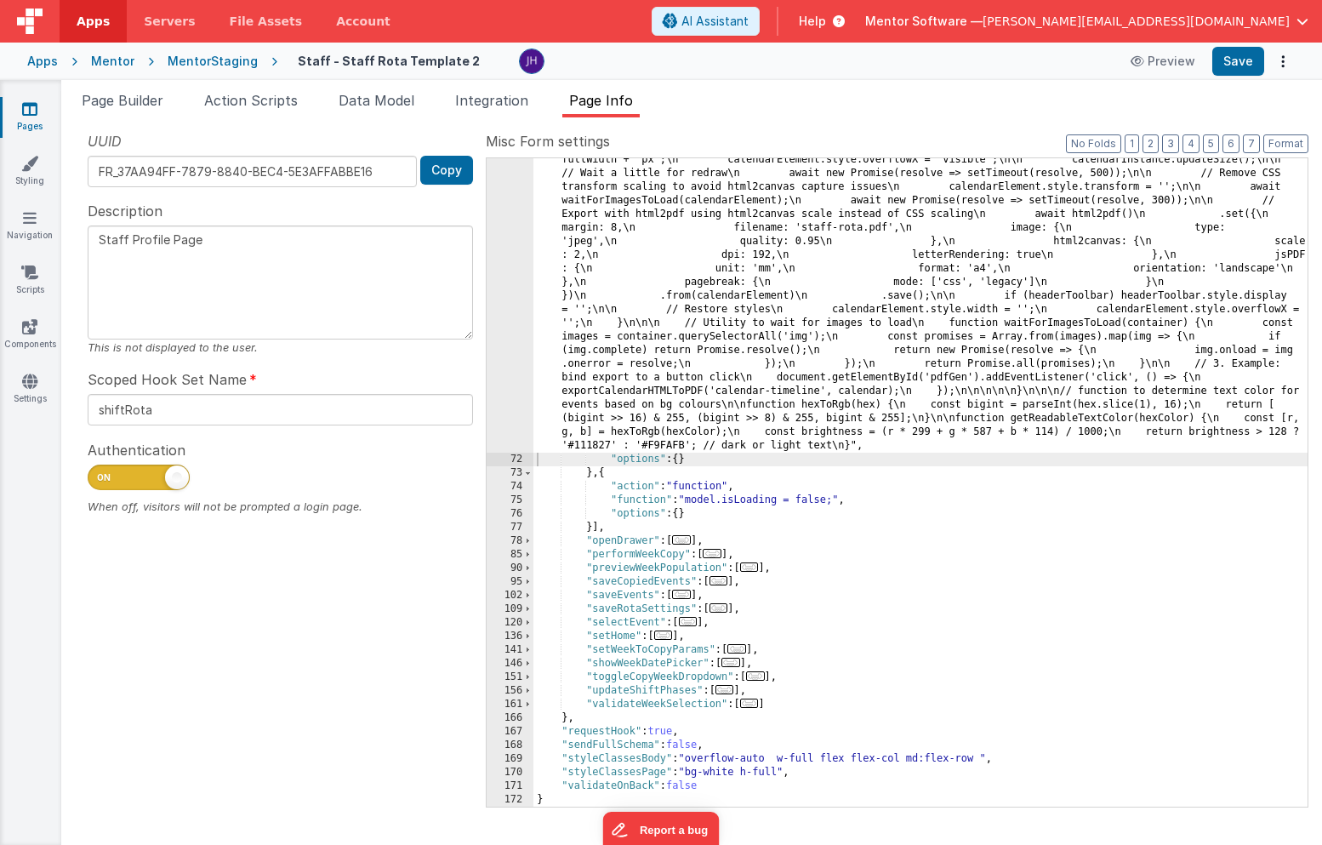
scroll to position [8102, 0]
click at [1231, 67] on button "Save" at bounding box center [1238, 61] width 52 height 29
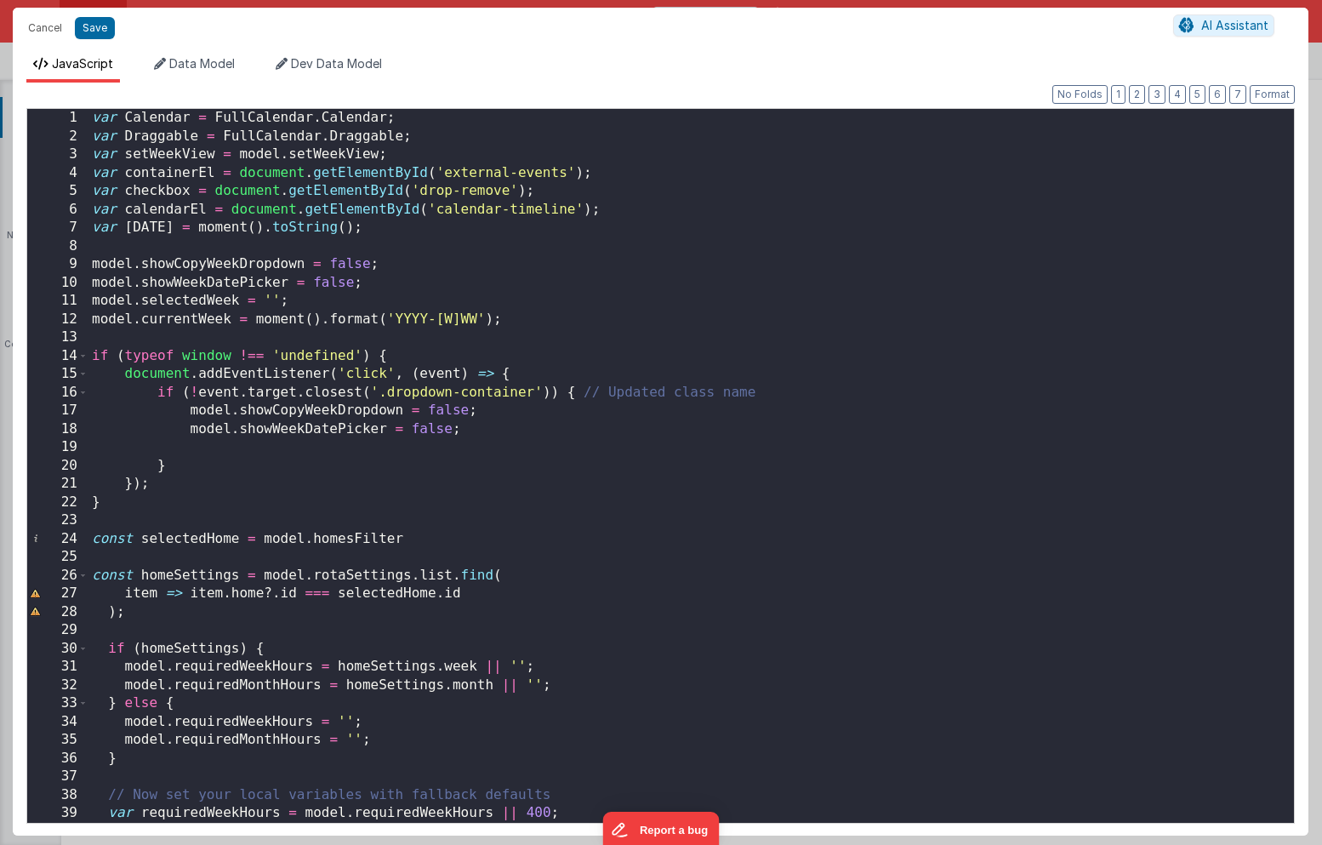
click at [805, 287] on div "var Calendar = FullCalendar . Calendar ; var Draggable = FullCalendar . Draggab…" at bounding box center [690, 484] width 1205 height 750
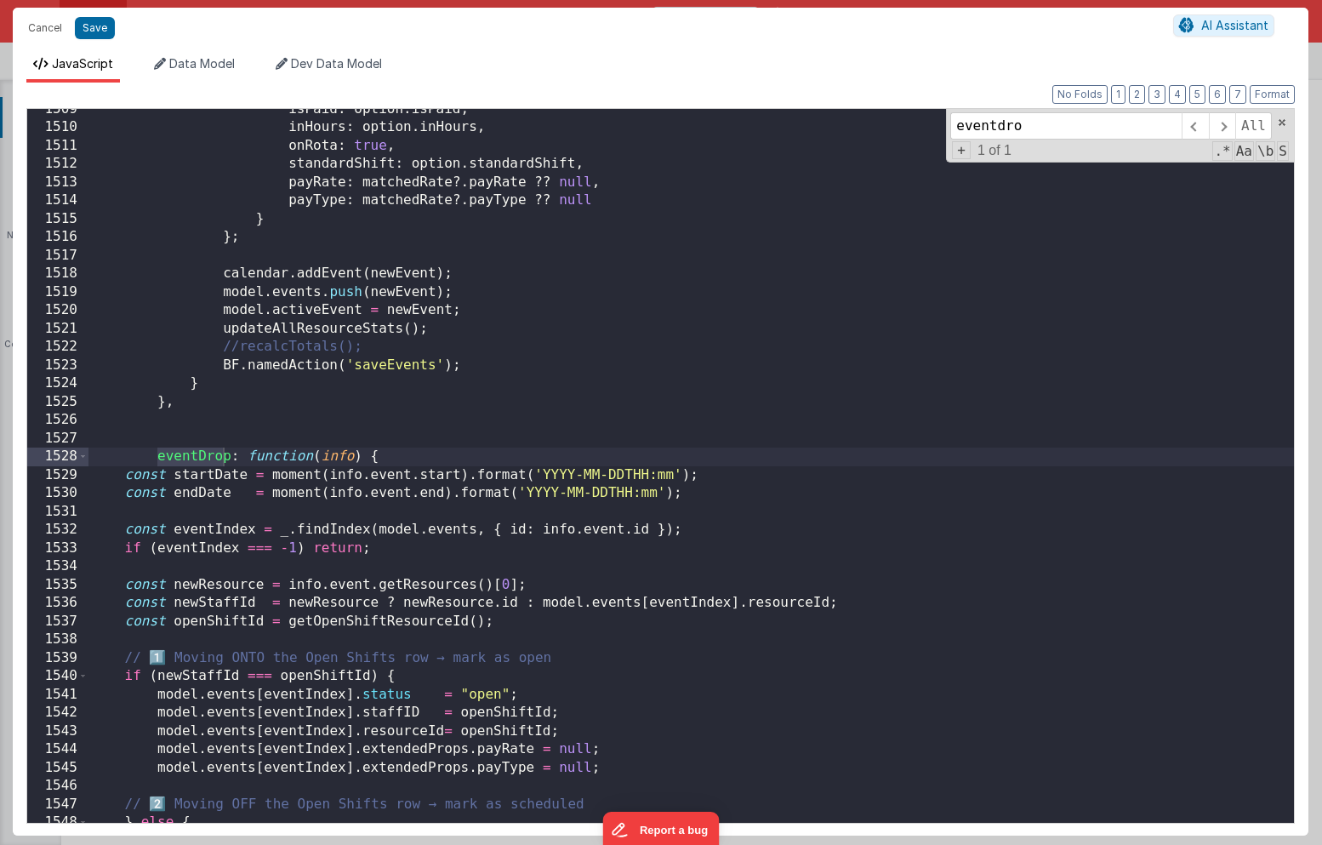
scroll to position [23267, 0]
type input "eventdrop"
click at [88, 455] on div "1528" at bounding box center [57, 456] width 61 height 19
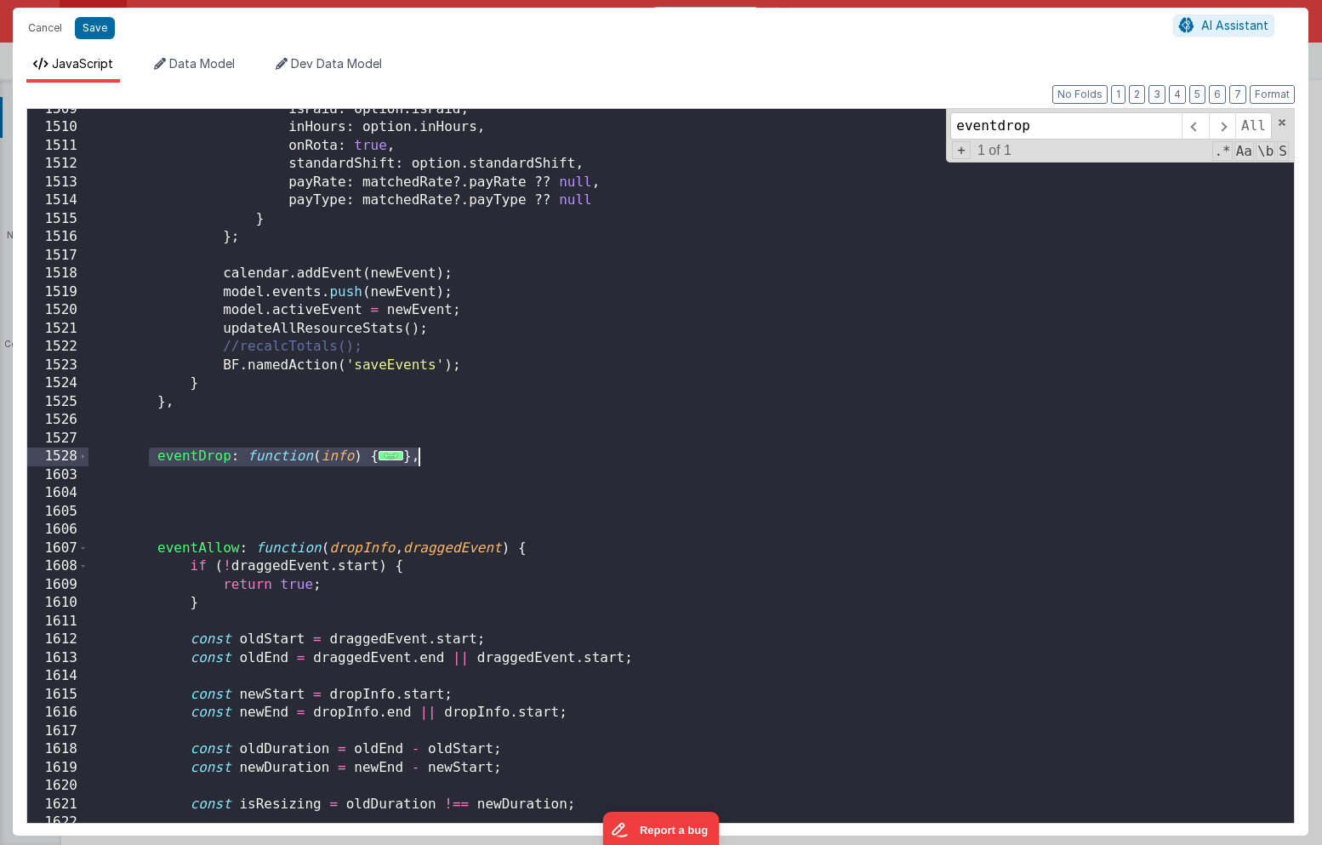
drag, startPoint x: 153, startPoint y: 457, endPoint x: 441, endPoint y: 451, distance: 288.4
click at [441, 451] on div "isPaid : option . isPaid , inHours : option . inHours , onRota : true , standar…" at bounding box center [690, 475] width 1205 height 750
click at [92, 32] on button "Save" at bounding box center [95, 28] width 40 height 22
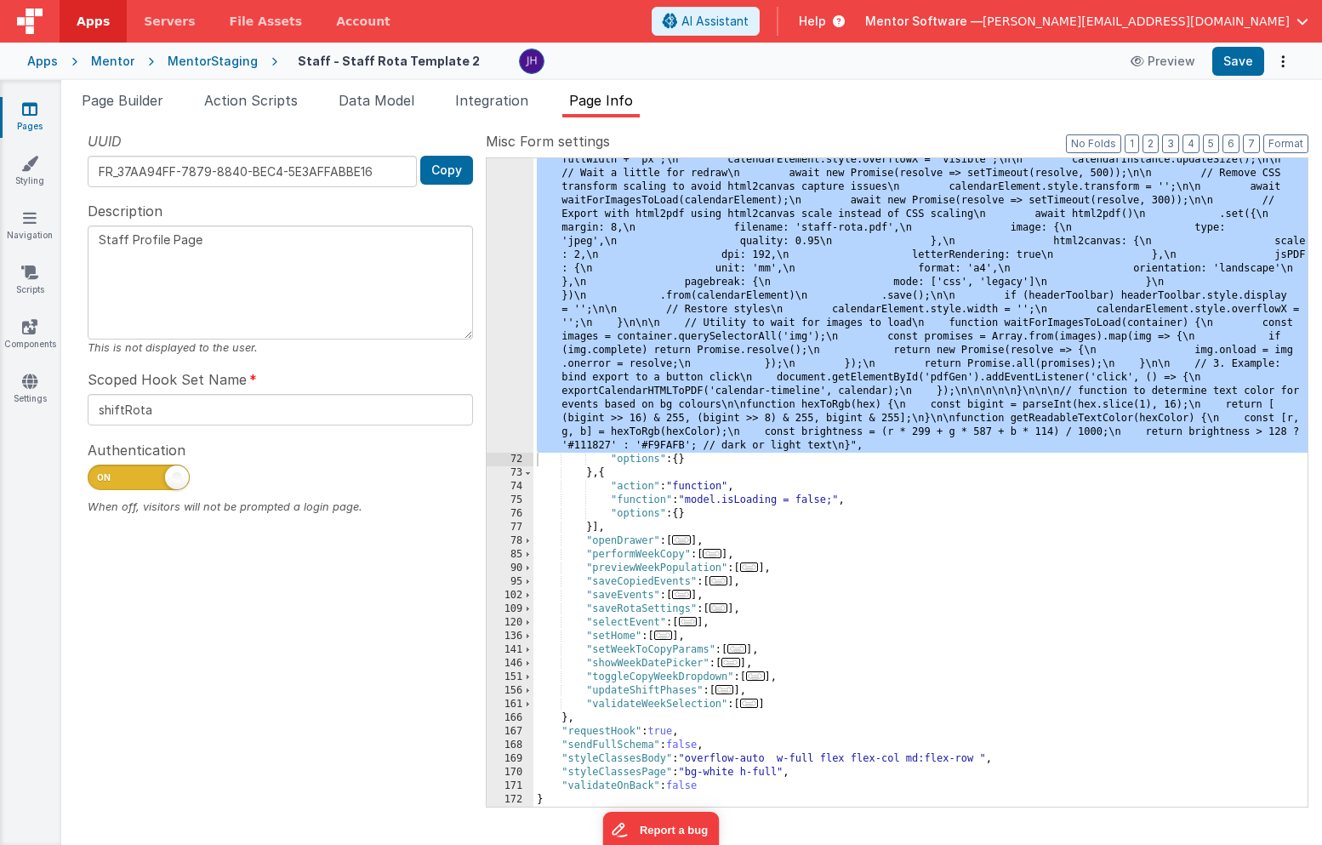
click at [196, 65] on div "MentorStaging" at bounding box center [213, 61] width 90 height 17
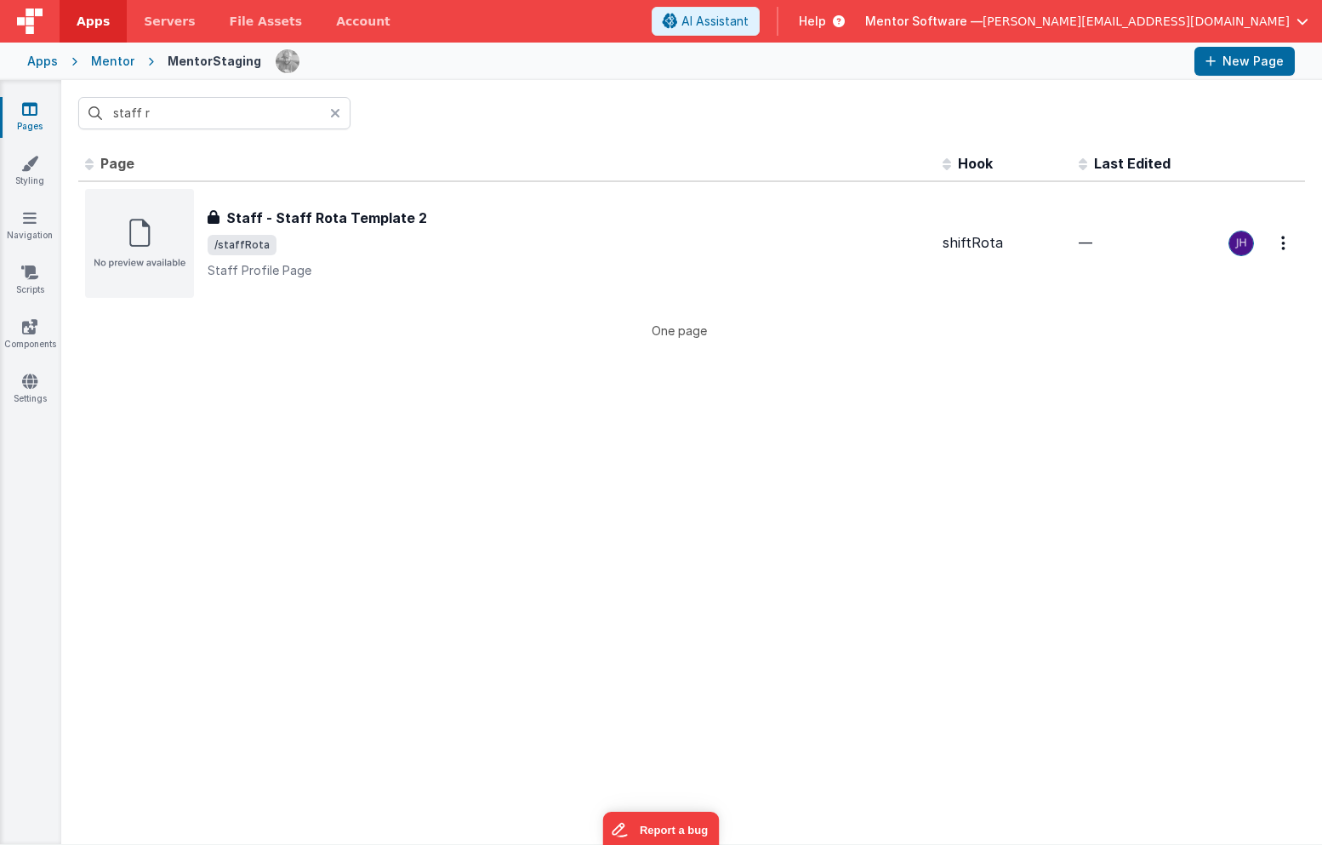
click at [110, 62] on div "Mentor" at bounding box center [112, 61] width 43 height 17
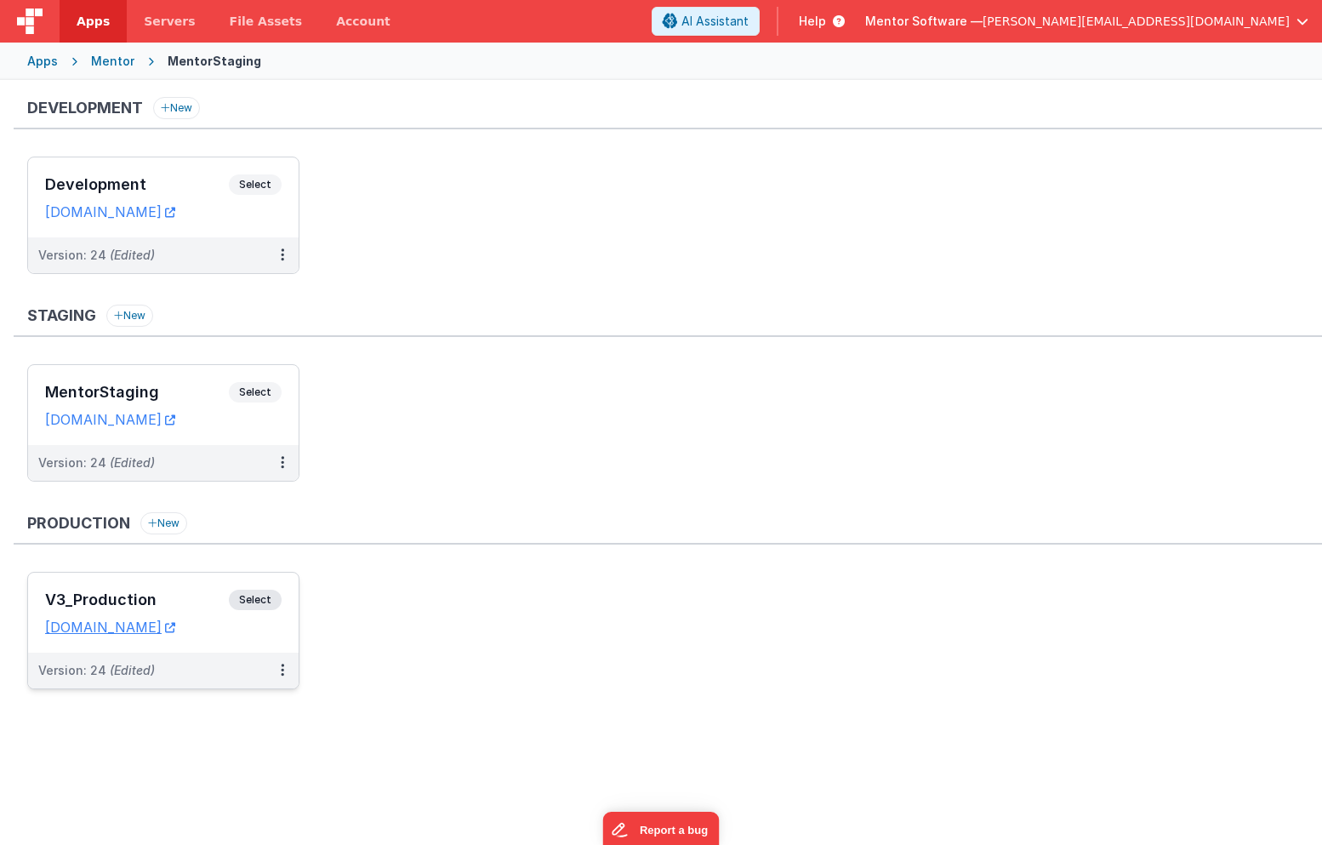
click at [185, 583] on div "V3_Production Select URLs homes.mentorsoftware.co.uk" at bounding box center [163, 612] width 270 height 80
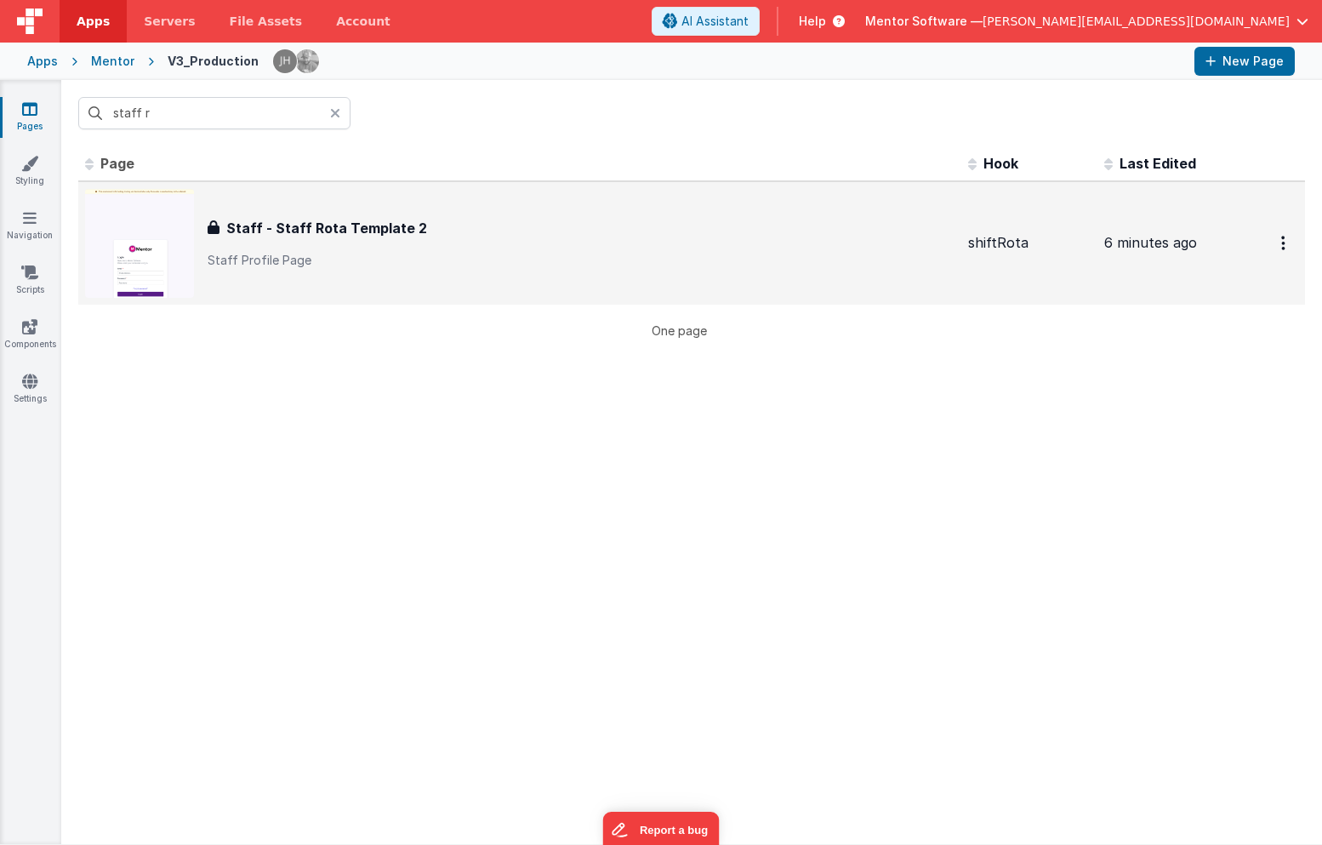
click at [360, 245] on div "Staff - Staff Rota Template 2 Staff - Staff Rota Template 2 Staff Profile Page" at bounding box center [581, 243] width 747 height 51
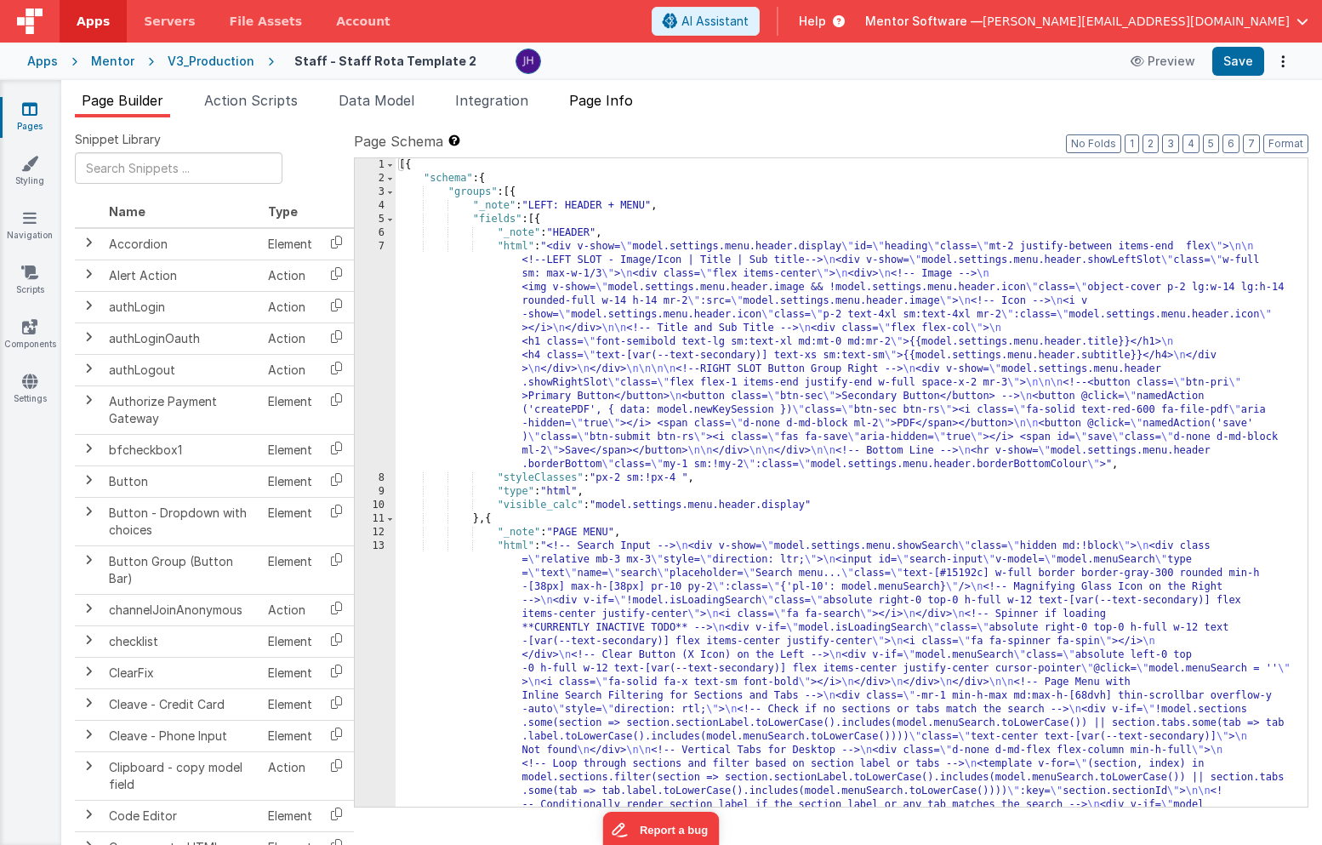
click at [616, 103] on span "Page Info" at bounding box center [601, 100] width 64 height 17
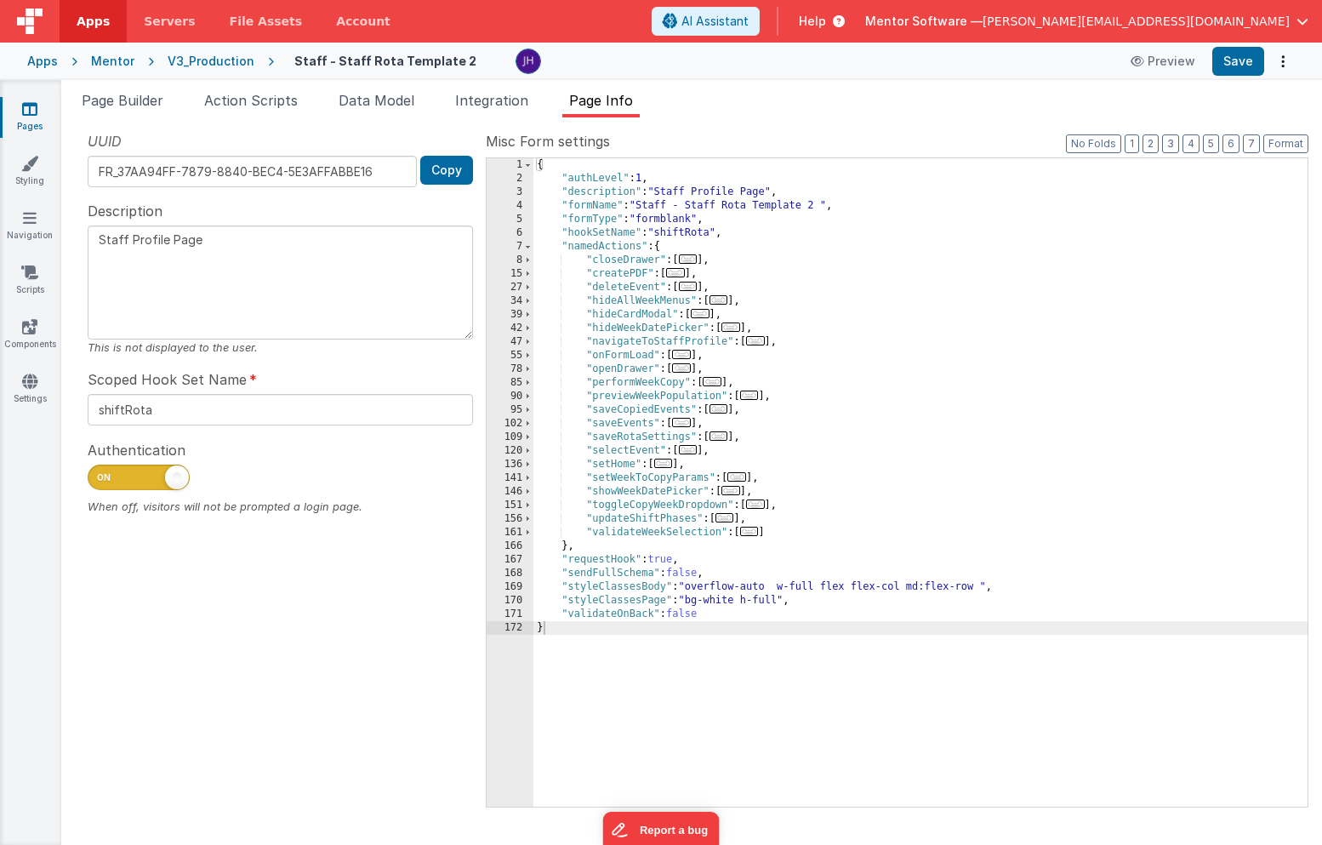
click at [683, 354] on span "..." at bounding box center [681, 354] width 19 height 9
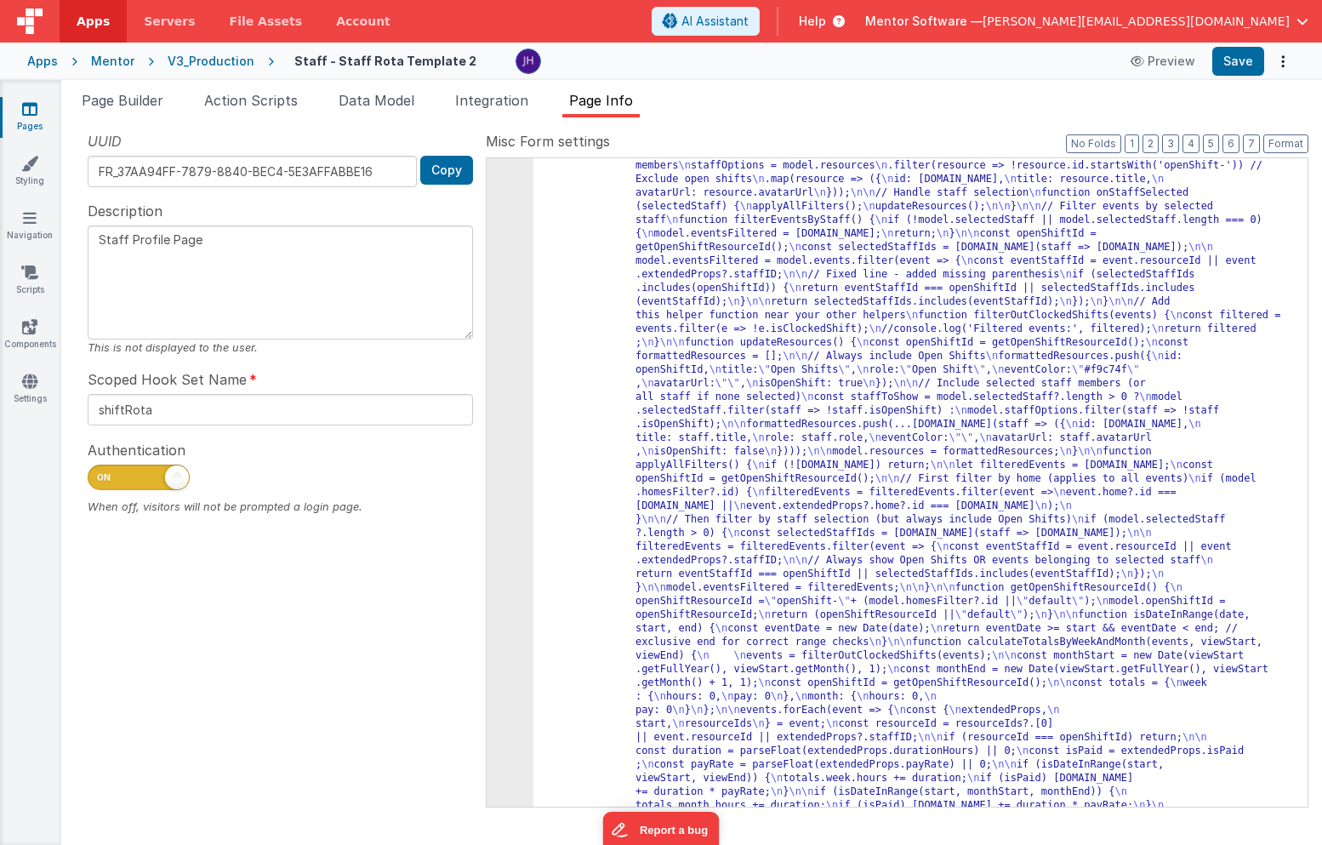
scroll to position [1044, 0]
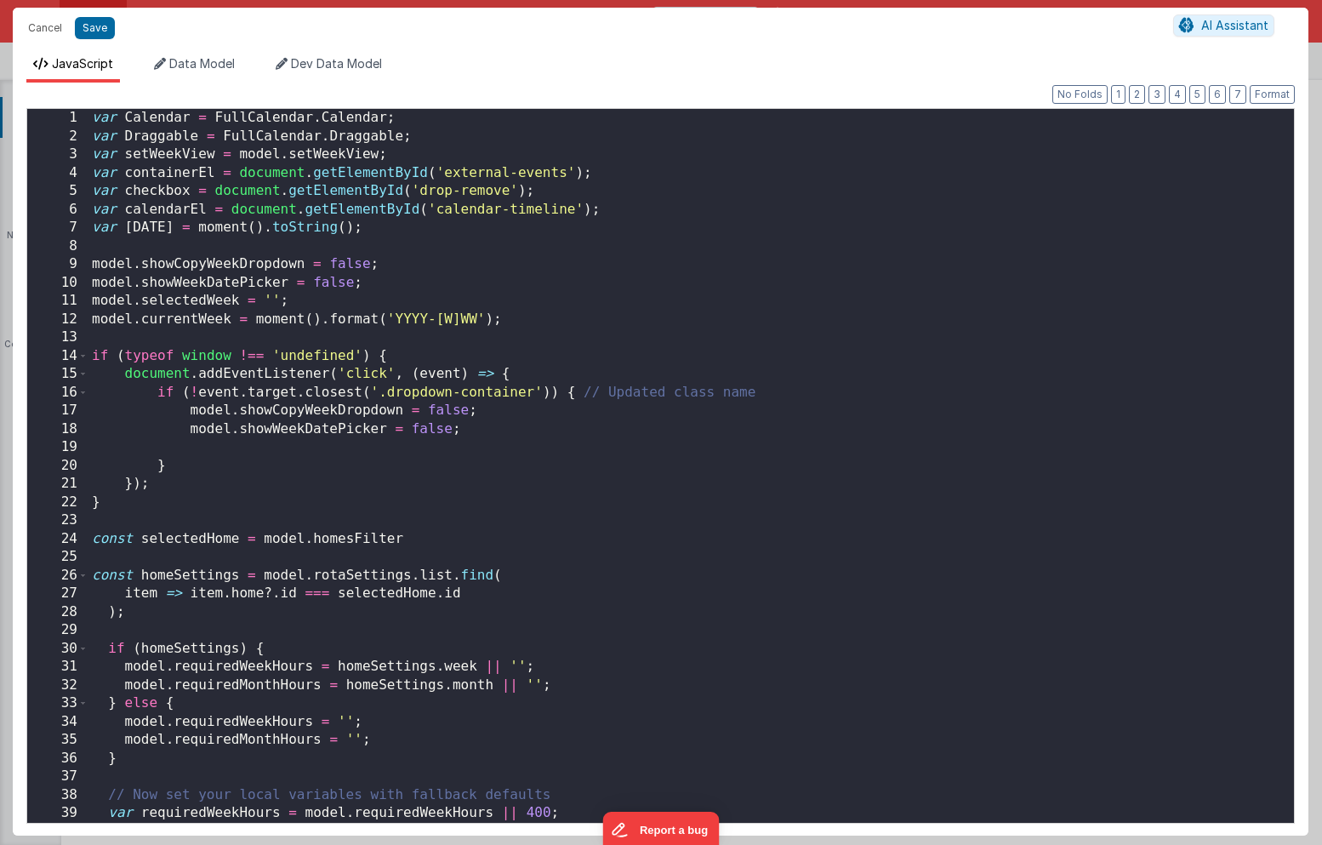
click at [753, 374] on div "var Calendar = FullCalendar . Calendar ; var Draggable = FullCalendar . Draggab…" at bounding box center [690, 484] width 1205 height 750
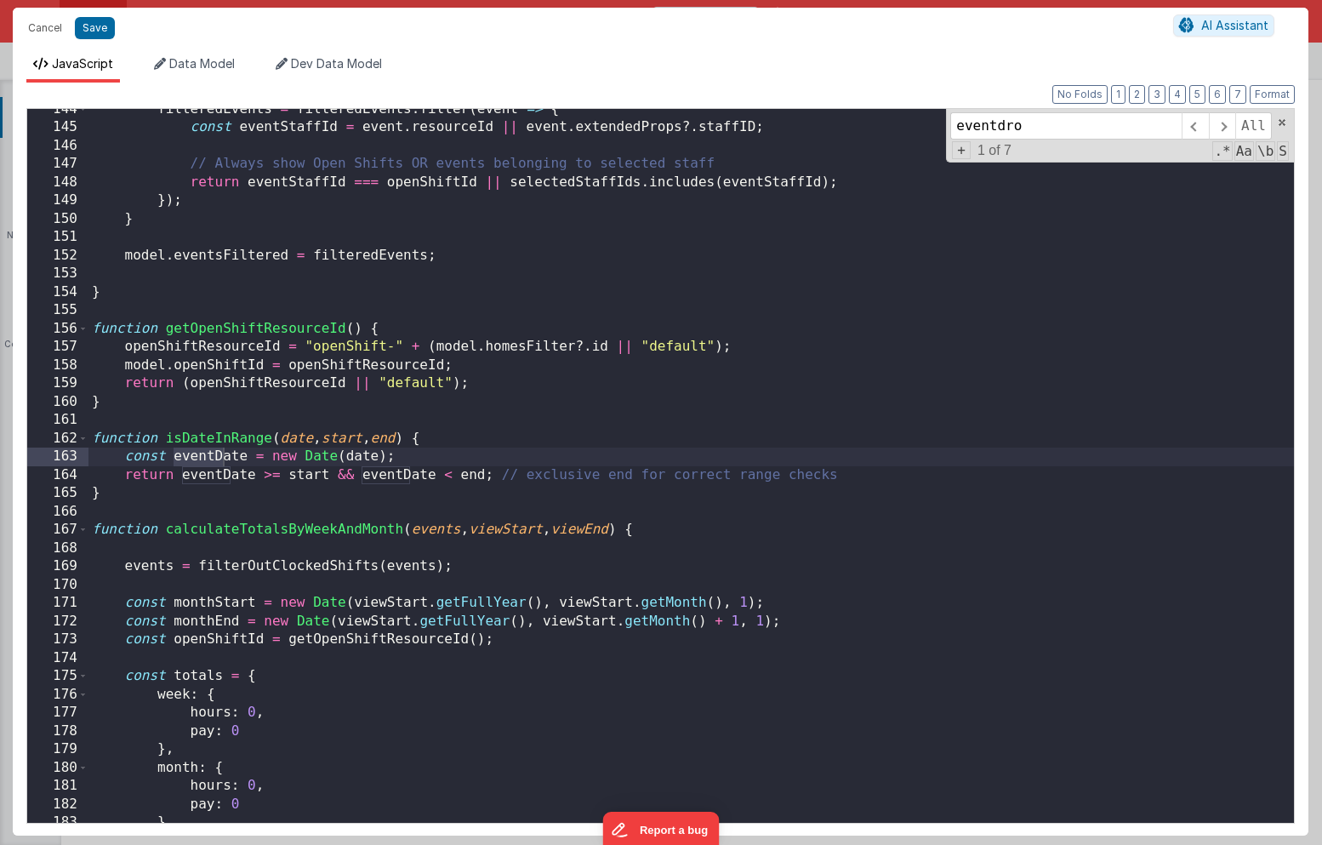
scroll to position [23267, 0]
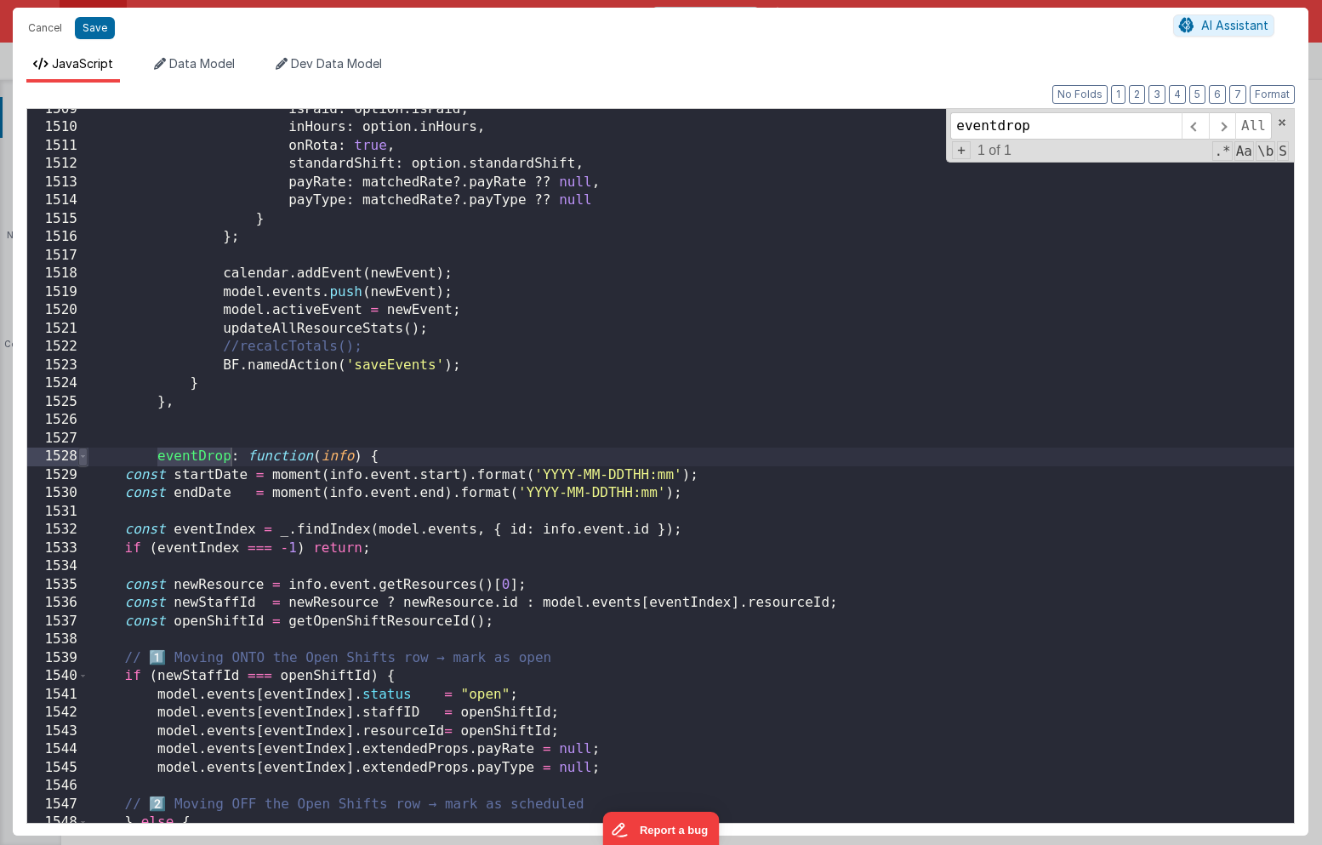
type input "eventdrop"
click at [85, 452] on span at bounding box center [82, 456] width 9 height 19
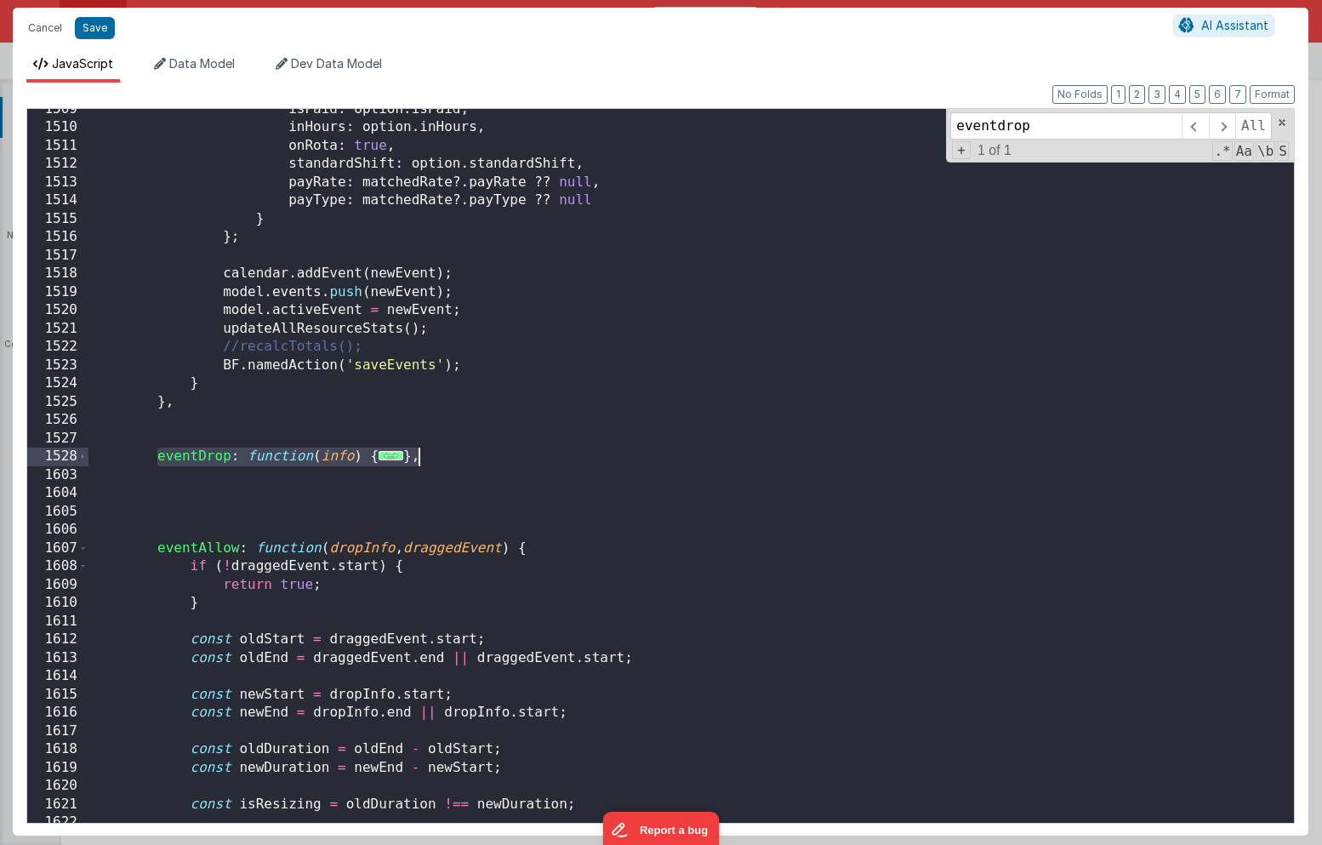
drag, startPoint x: 156, startPoint y: 455, endPoint x: 451, endPoint y: 456, distance: 295.1
click at [451, 456] on div "isPaid : option . isPaid , inHours : option . inHours , onRota : true , standar…" at bounding box center [690, 475] width 1205 height 750
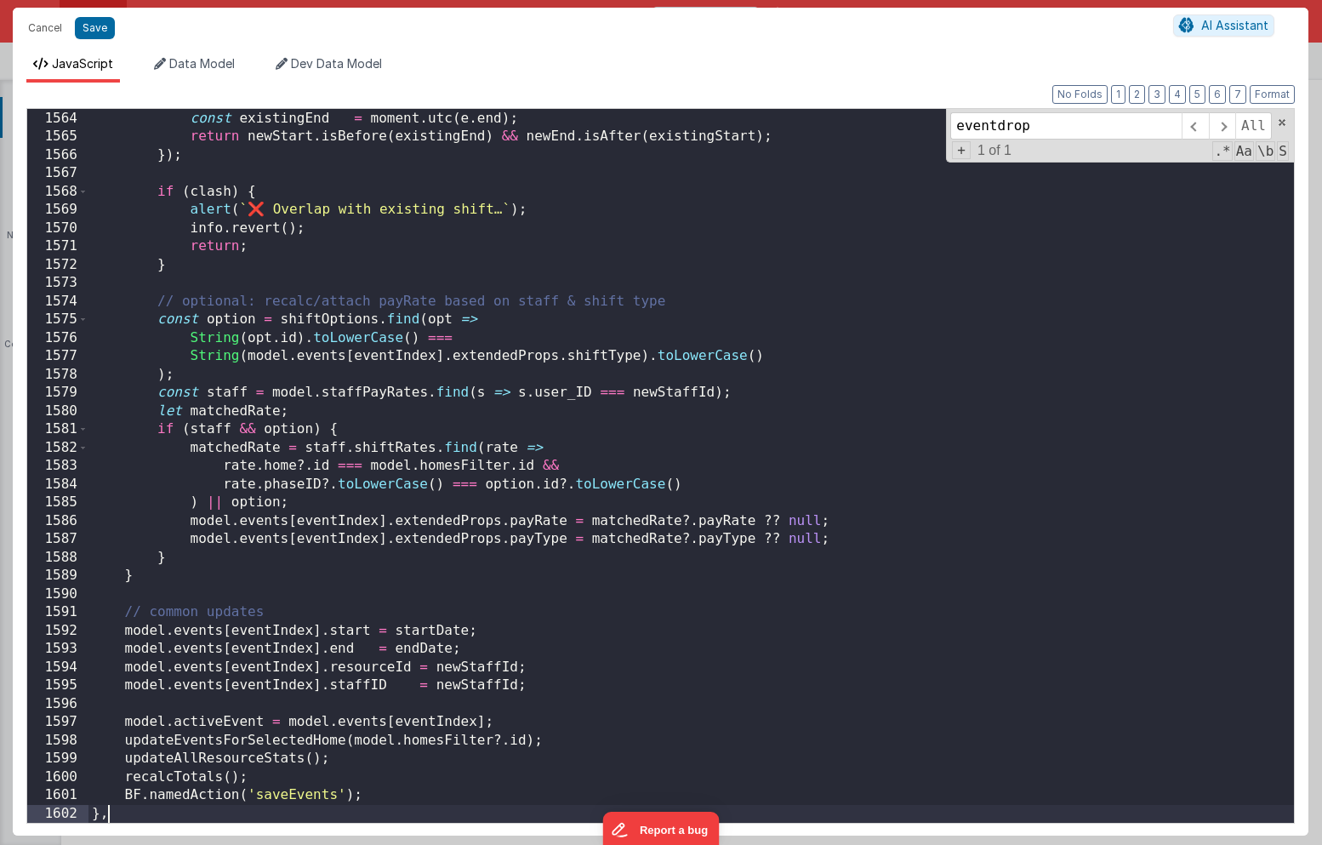
scroll to position [24104, 0]
click at [100, 25] on button "Save" at bounding box center [95, 28] width 40 height 22
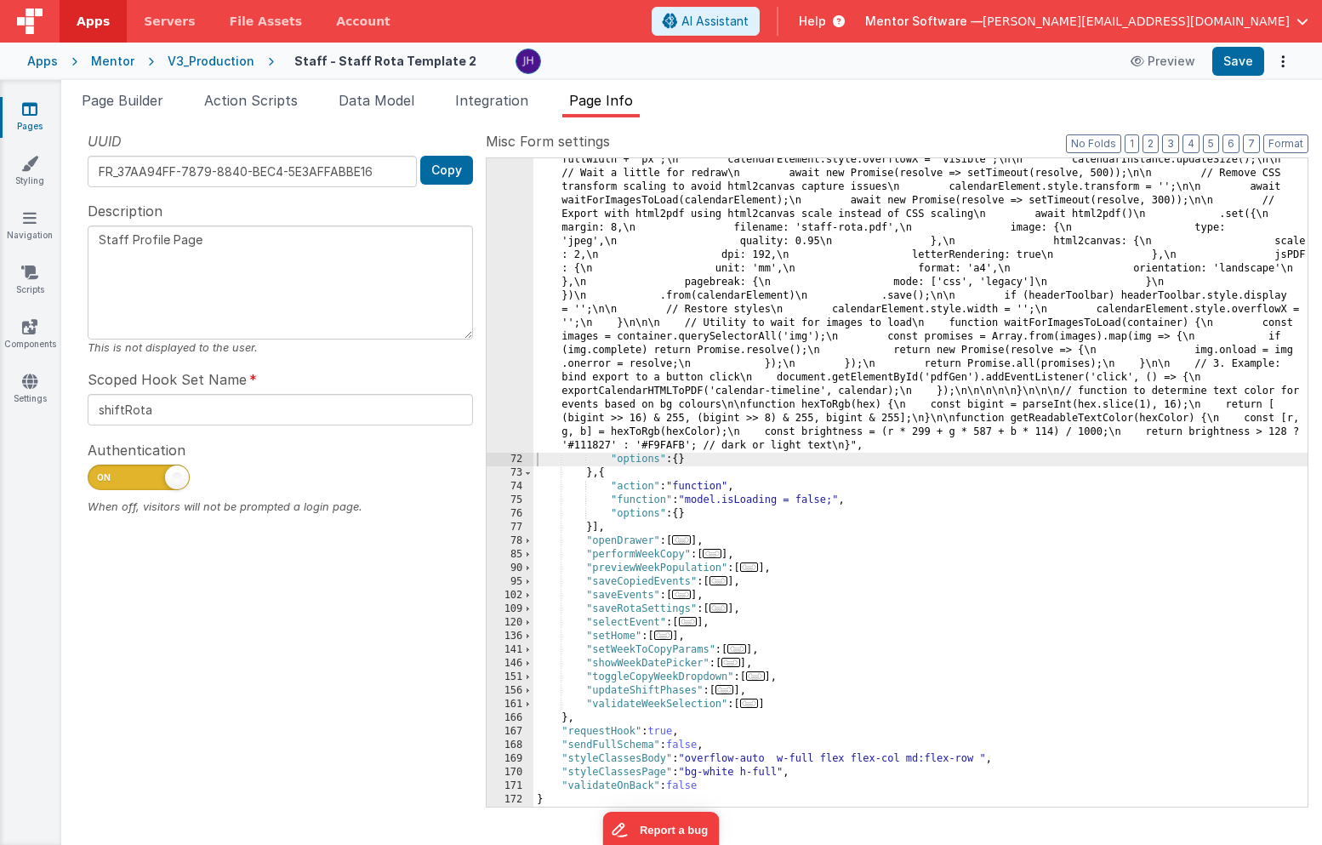
scroll to position [8102, 0]
click at [1224, 58] on button "Save" at bounding box center [1238, 61] width 52 height 29
click at [116, 65] on div "Mentor" at bounding box center [112, 61] width 43 height 17
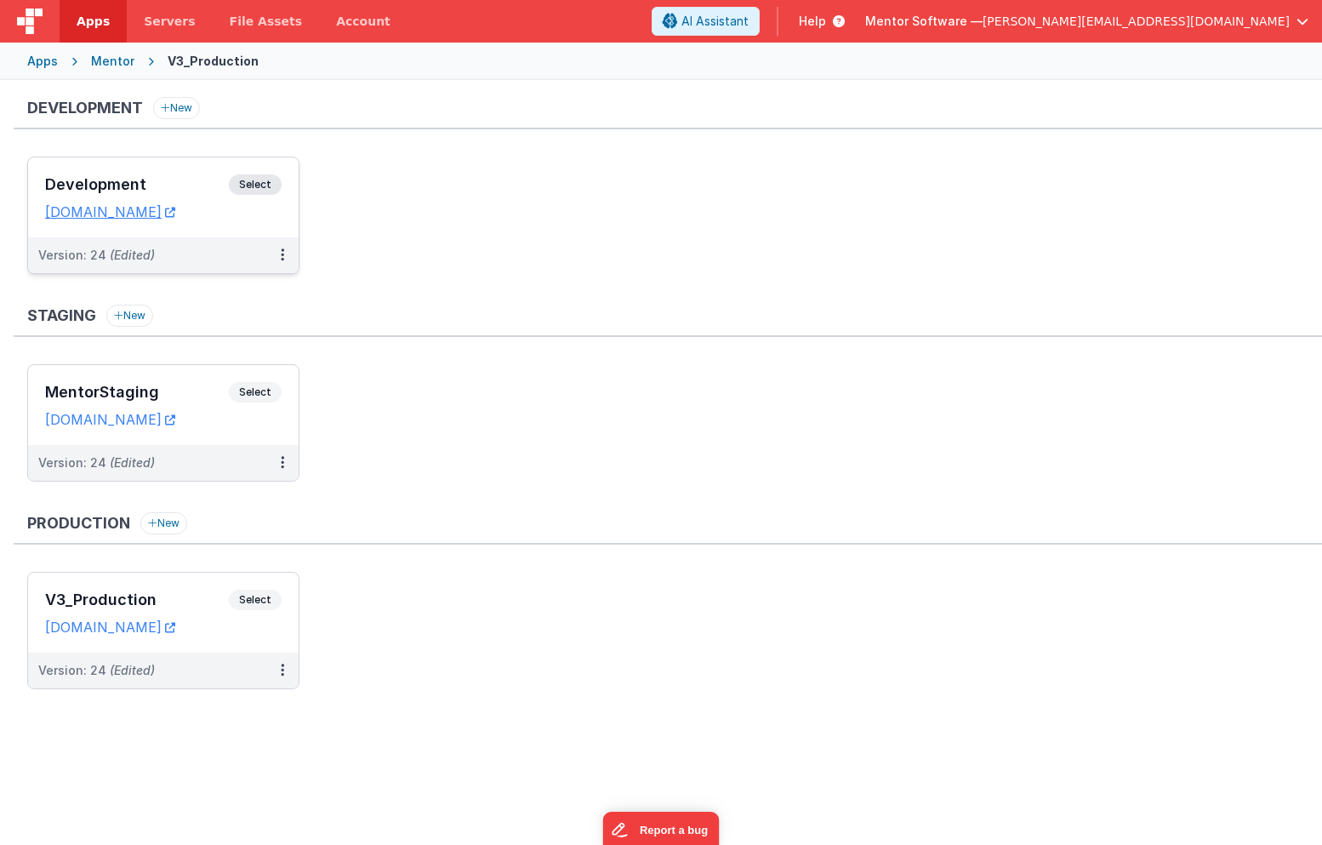
click at [176, 173] on div "Development Select URLs mentordev.fmbetterforms.com" at bounding box center [163, 197] width 270 height 80
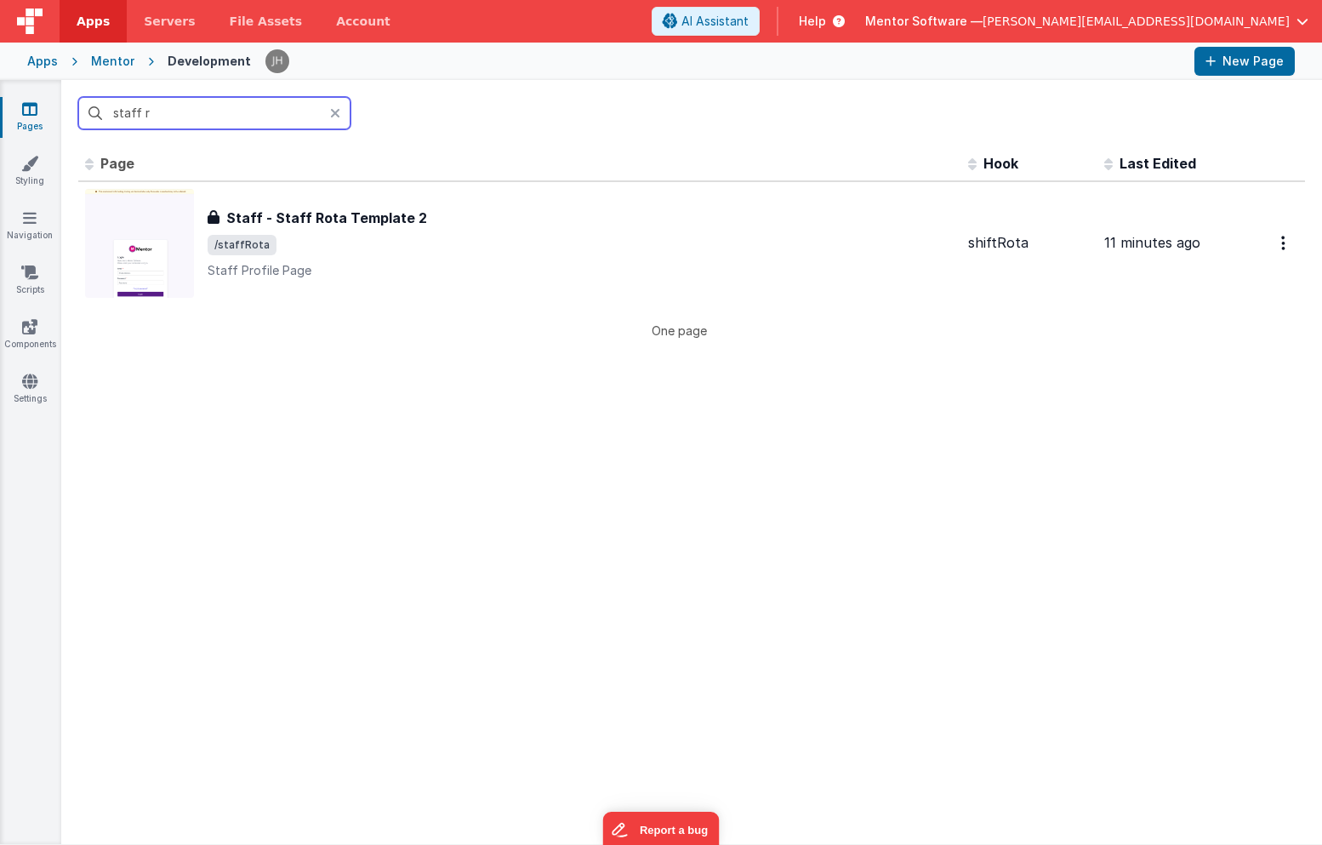
click at [309, 114] on input "staff r" at bounding box center [214, 113] width 272 height 32
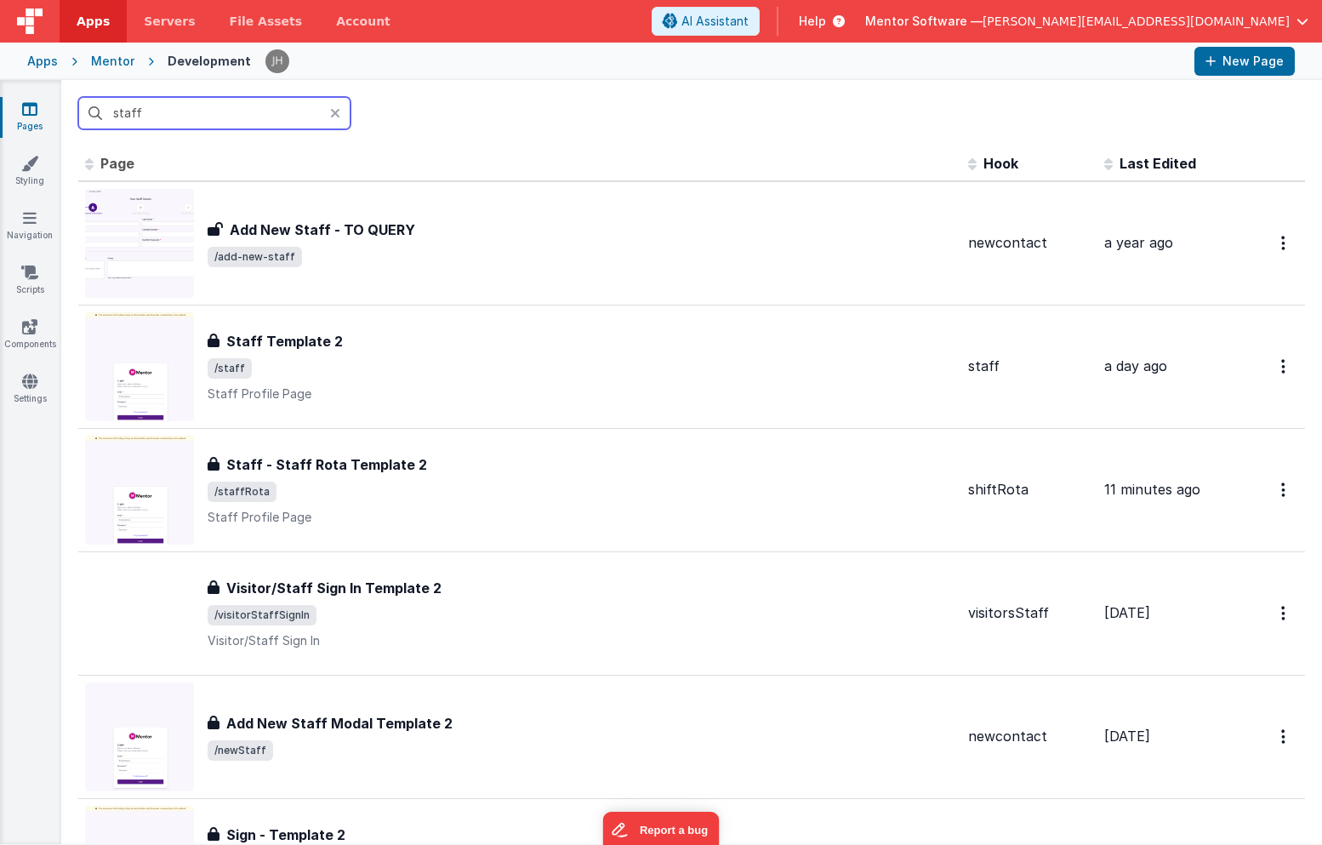
type input "staff"
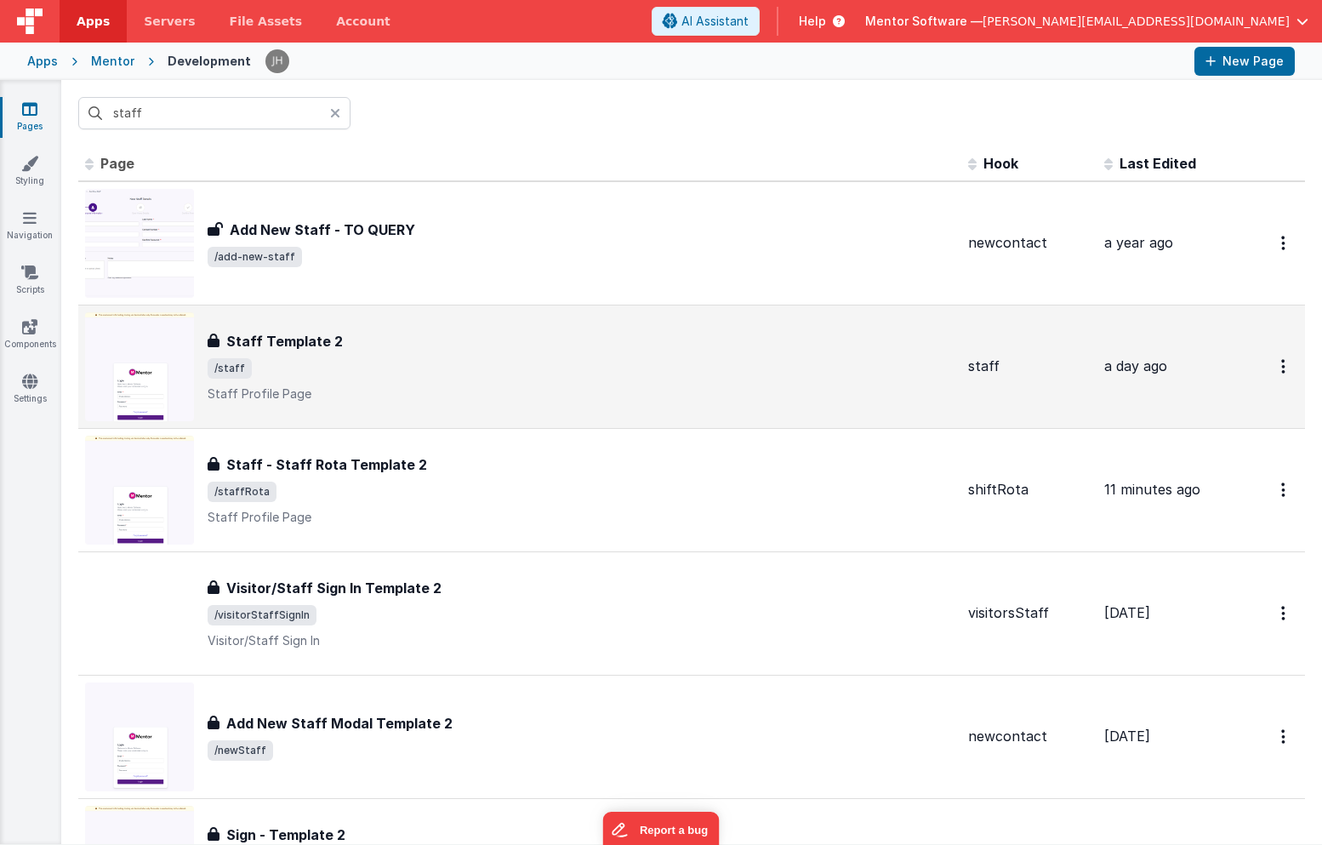
click at [426, 347] on div "Staff Template 2" at bounding box center [581, 341] width 747 height 20
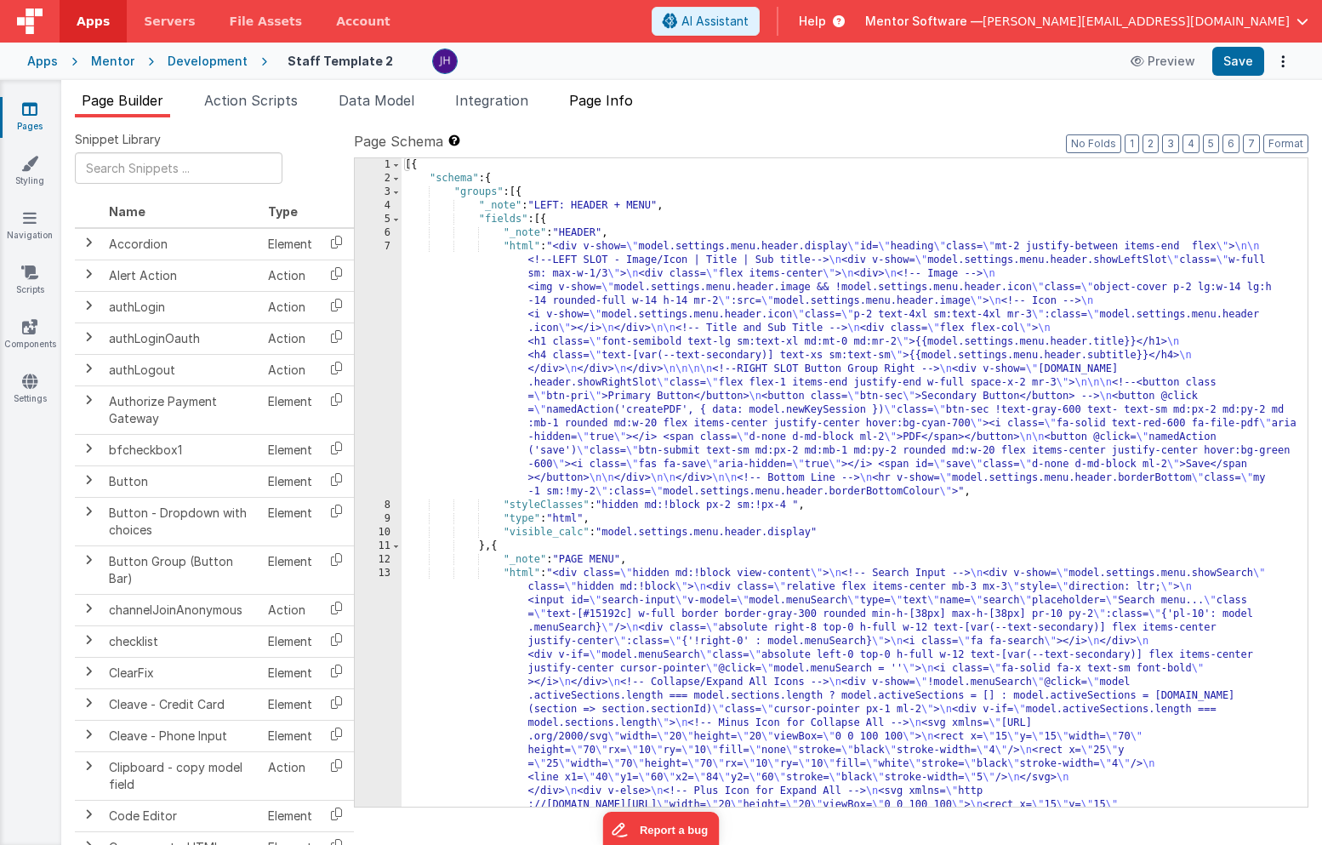
click at [614, 105] on span "Page Info" at bounding box center [601, 100] width 64 height 17
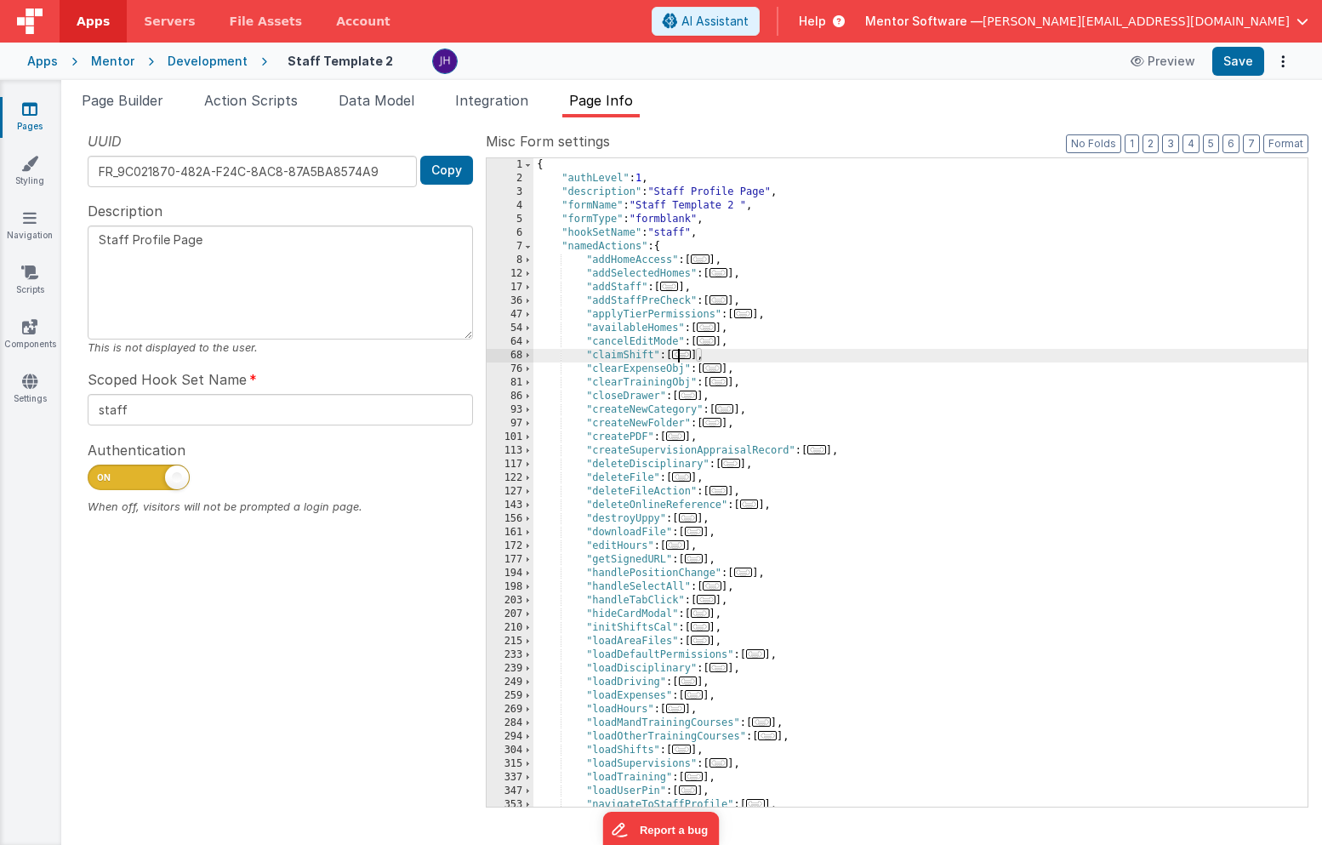
click at [687, 356] on span "..." at bounding box center [681, 354] width 19 height 9
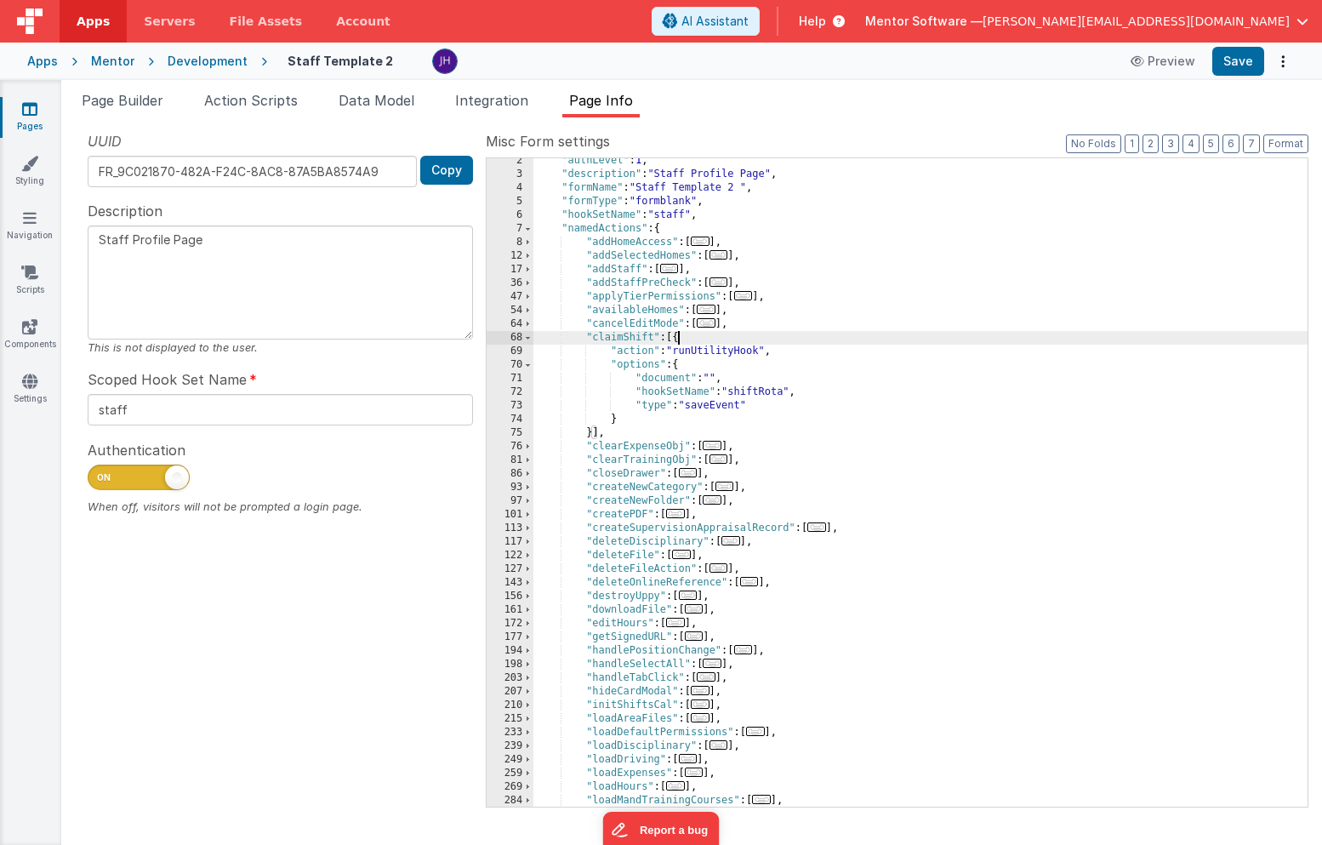
scroll to position [18, 0]
